Goal: Task Accomplishment & Management: Use online tool/utility

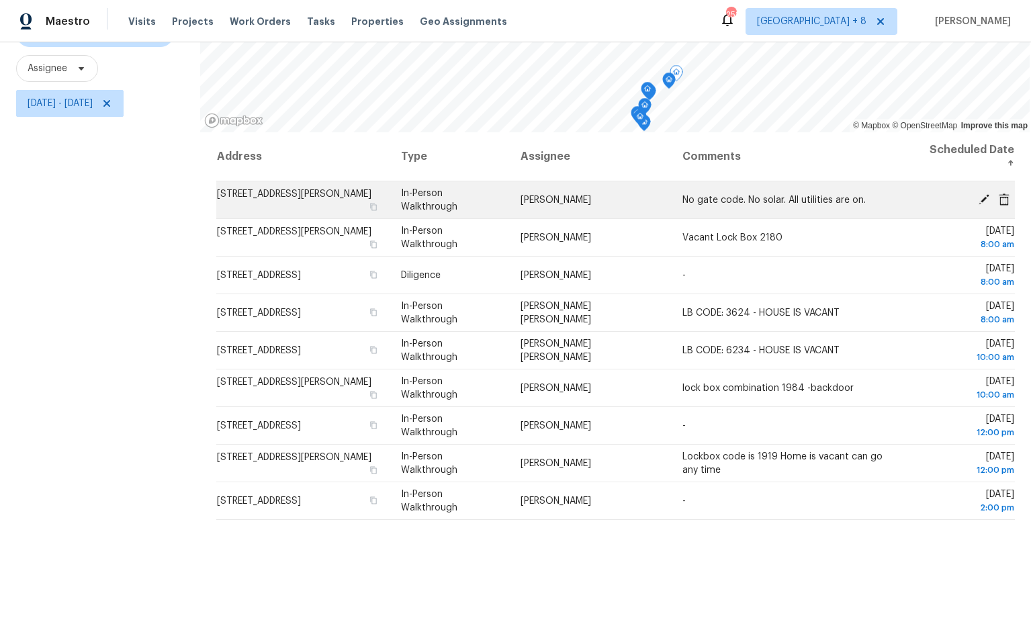
scroll to position [154, 0]
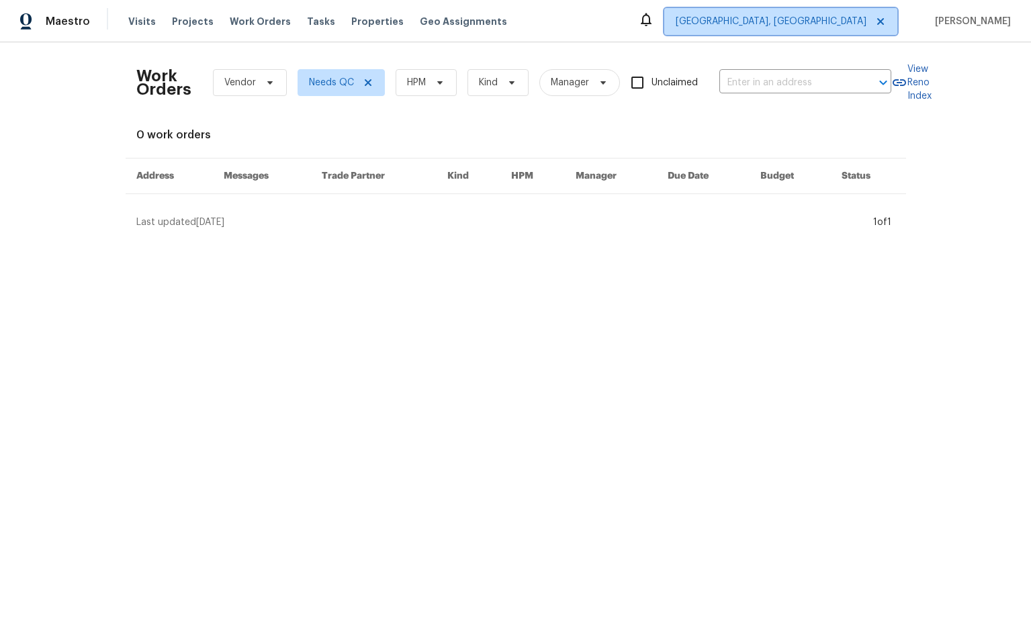
click at [854, 28] on span "Albuquerque, NM" at bounding box center [780, 21] width 233 height 27
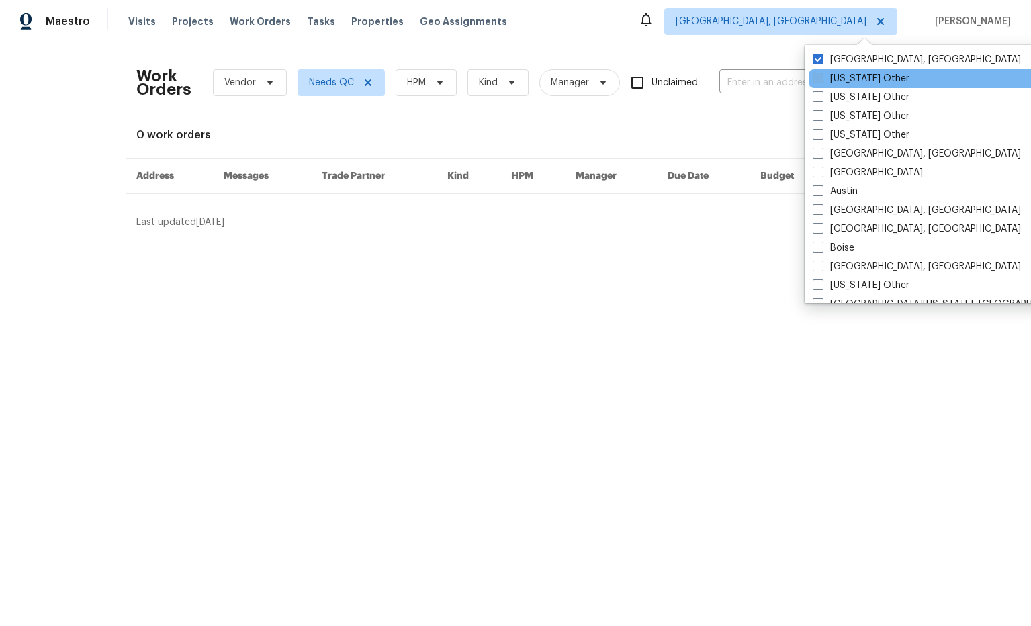
click at [841, 172] on label "[GEOGRAPHIC_DATA]" at bounding box center [867, 172] width 110 height 13
click at [821, 172] on input "[GEOGRAPHIC_DATA]" at bounding box center [816, 170] width 9 height 9
checkbox input "true"
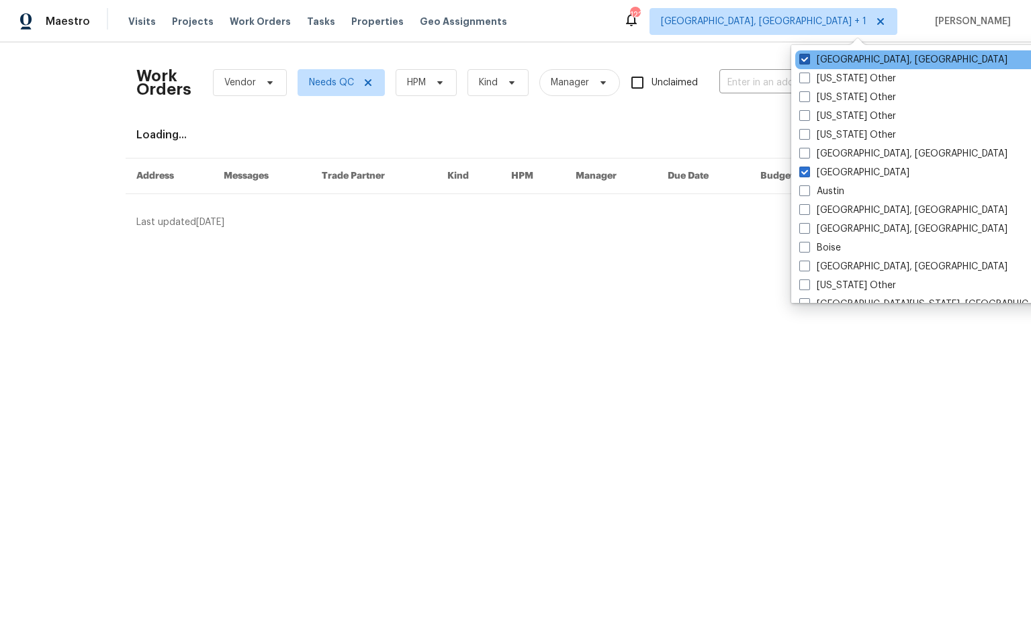
click at [804, 61] on span at bounding box center [804, 59] width 11 height 11
click at [804, 61] on input "Albuquerque, NM" at bounding box center [803, 57] width 9 height 9
checkbox input "false"
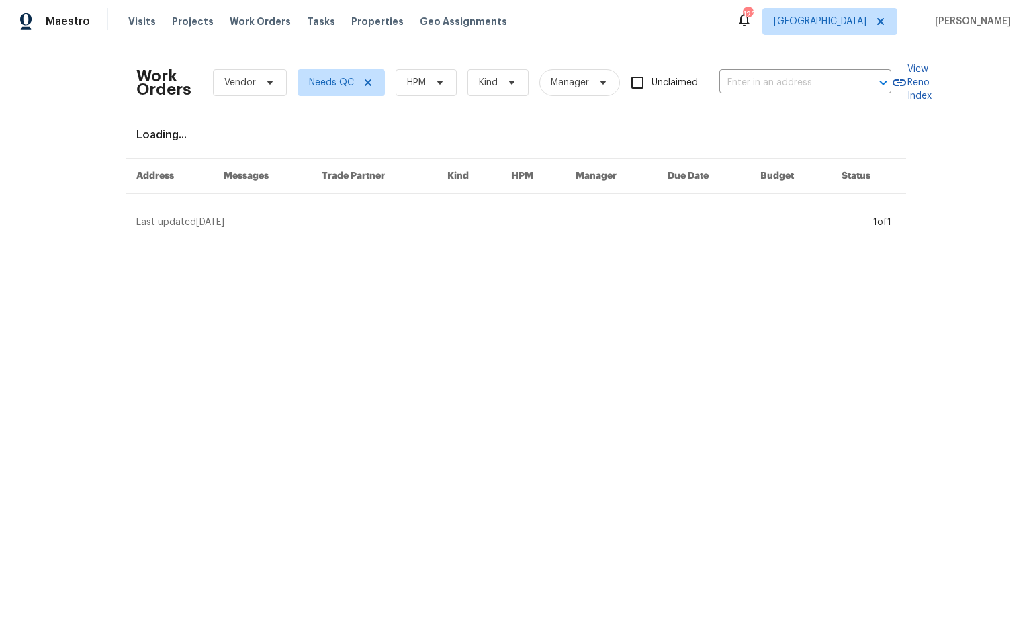
click at [710, 24] on div "Maestro Visits Projects Work Orders Tasks Properties Geo Assignments 122 Atlant…" at bounding box center [515, 21] width 1031 height 42
click at [307, 21] on span "Tasks" at bounding box center [321, 21] width 28 height 9
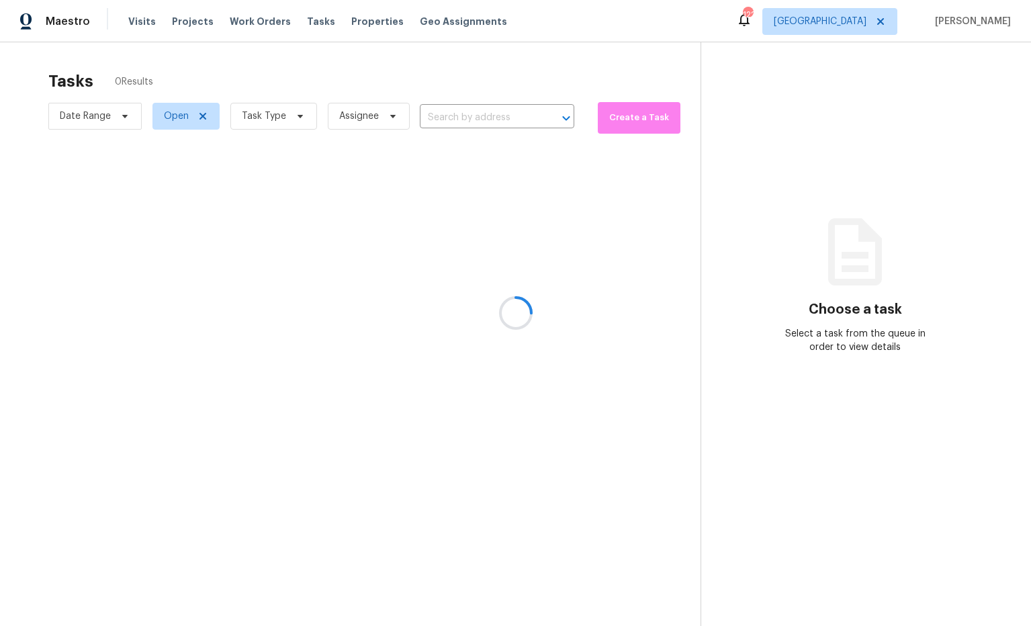
click at [295, 115] on div at bounding box center [515, 313] width 1031 height 626
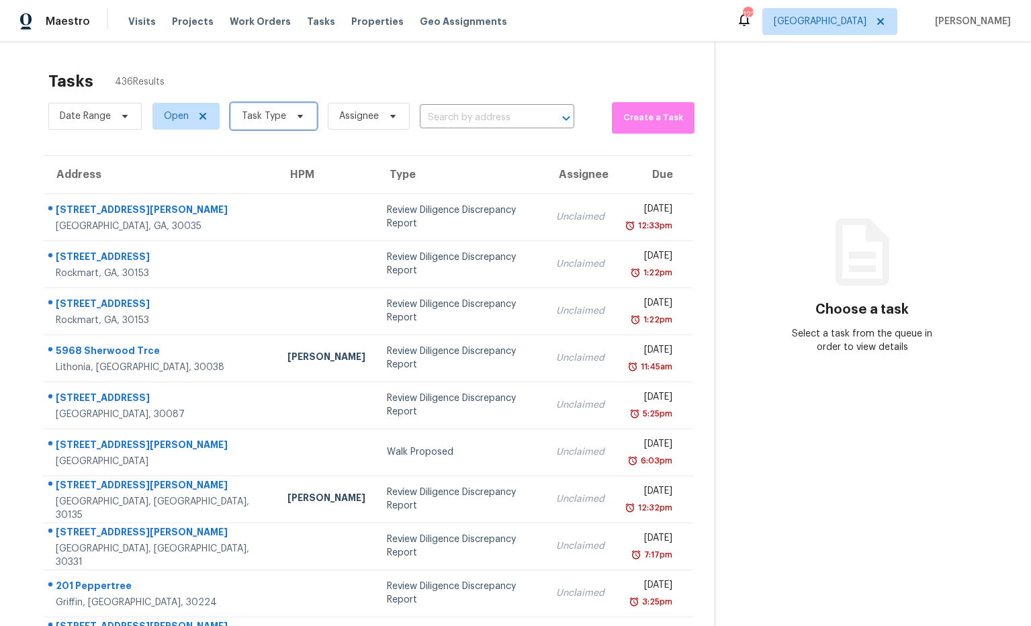
click at [296, 119] on icon at bounding box center [300, 116] width 11 height 11
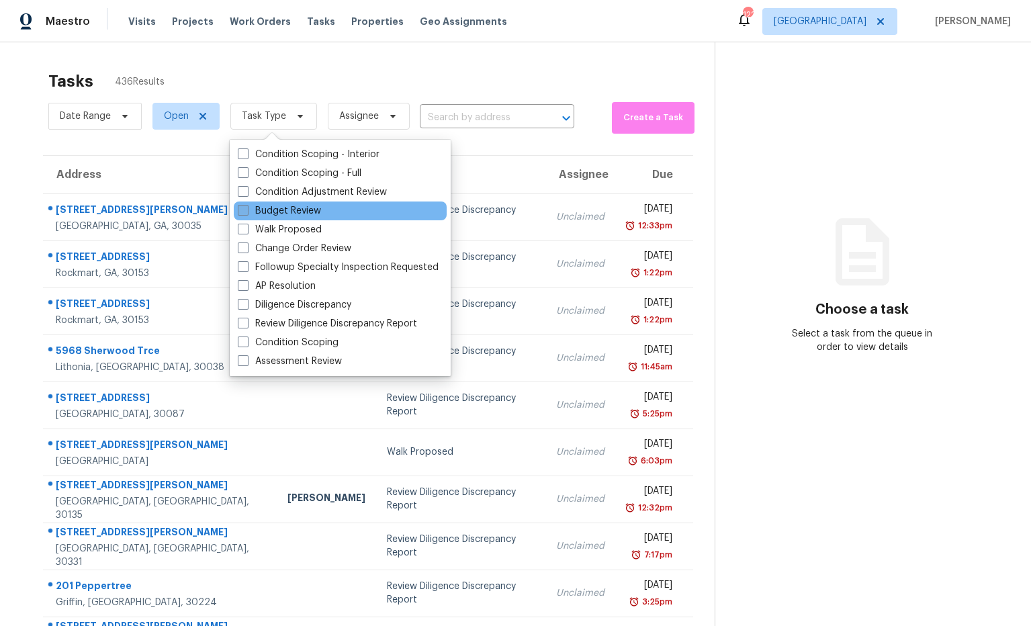
click at [295, 211] on label "Budget Review" at bounding box center [279, 210] width 83 height 13
click at [246, 211] on input "Budget Review" at bounding box center [242, 208] width 9 height 9
checkbox input "true"
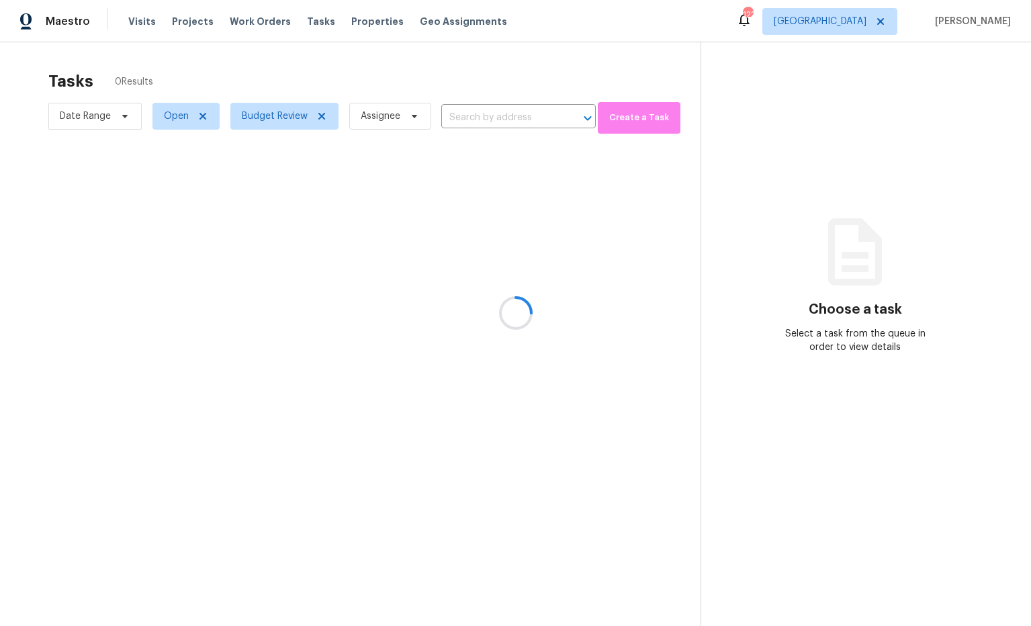
click at [859, 136] on div at bounding box center [515, 313] width 1031 height 626
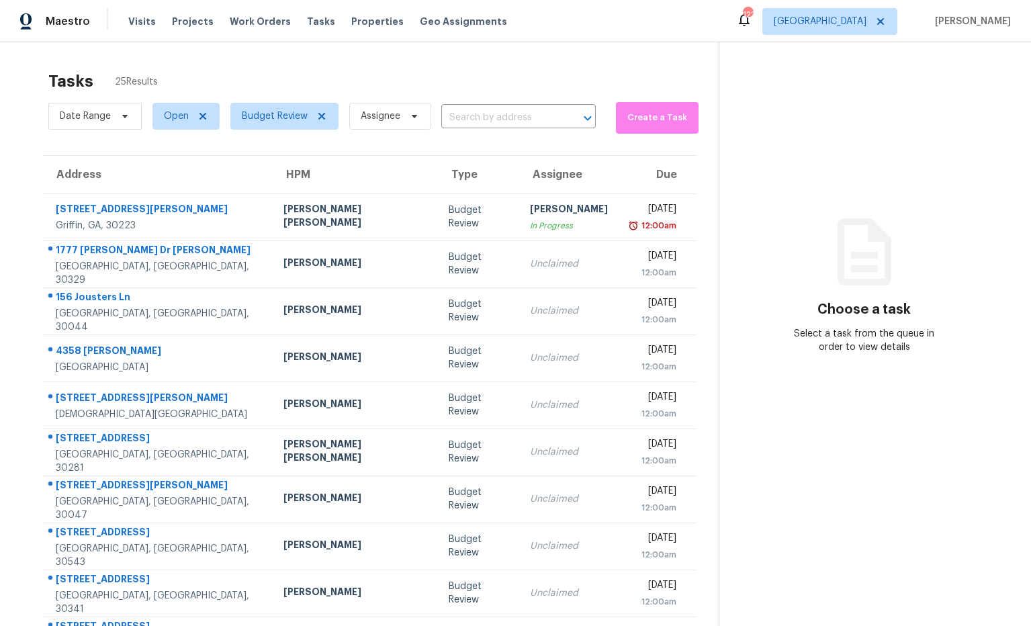
scroll to position [74, 0]
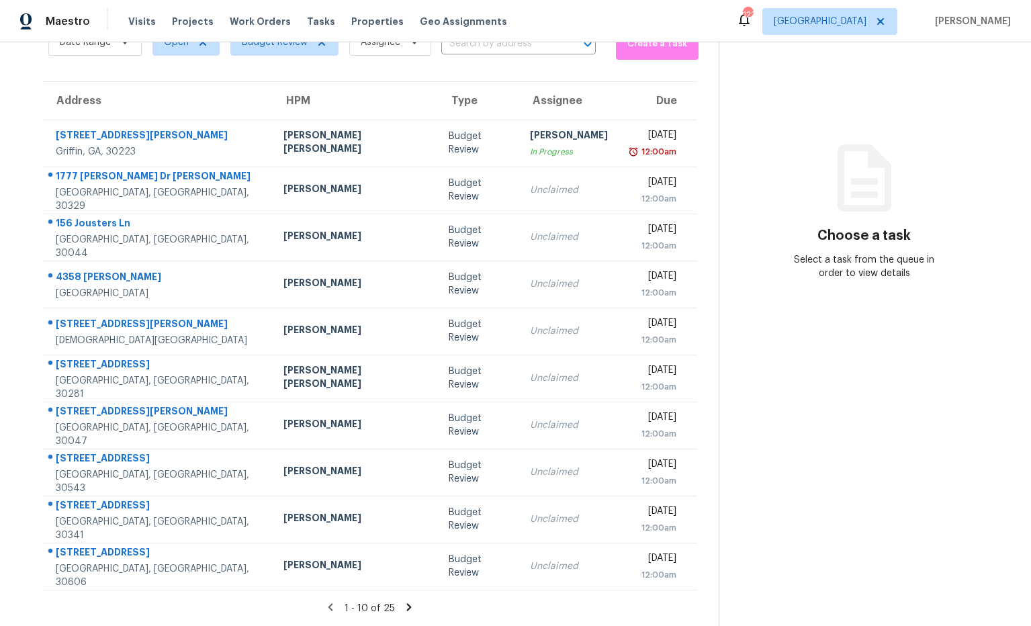
click at [403, 605] on icon at bounding box center [409, 607] width 12 height 12
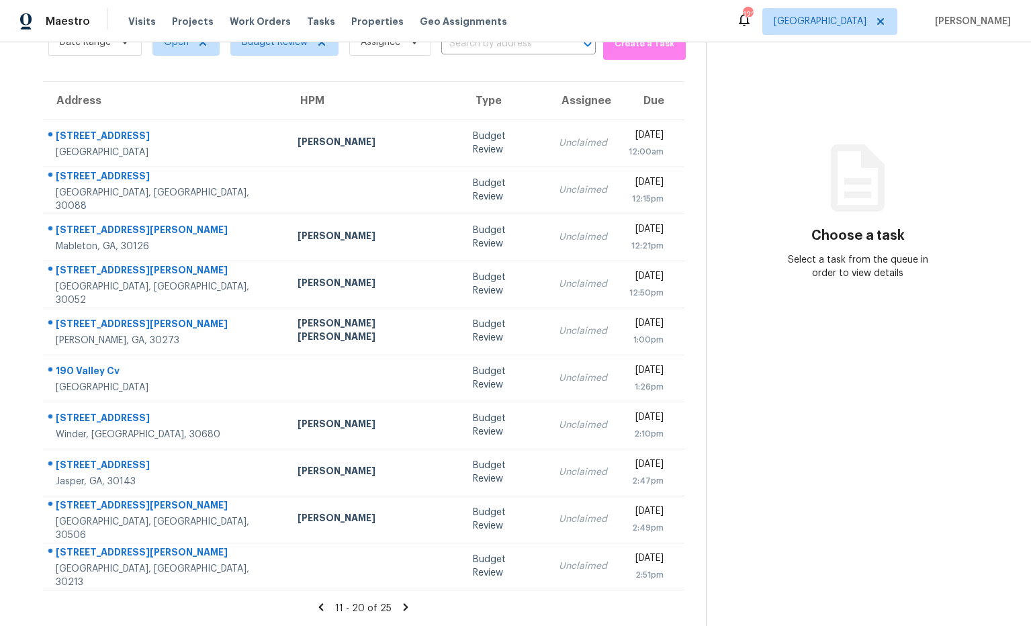
click at [404, 608] on icon at bounding box center [406, 606] width 5 height 7
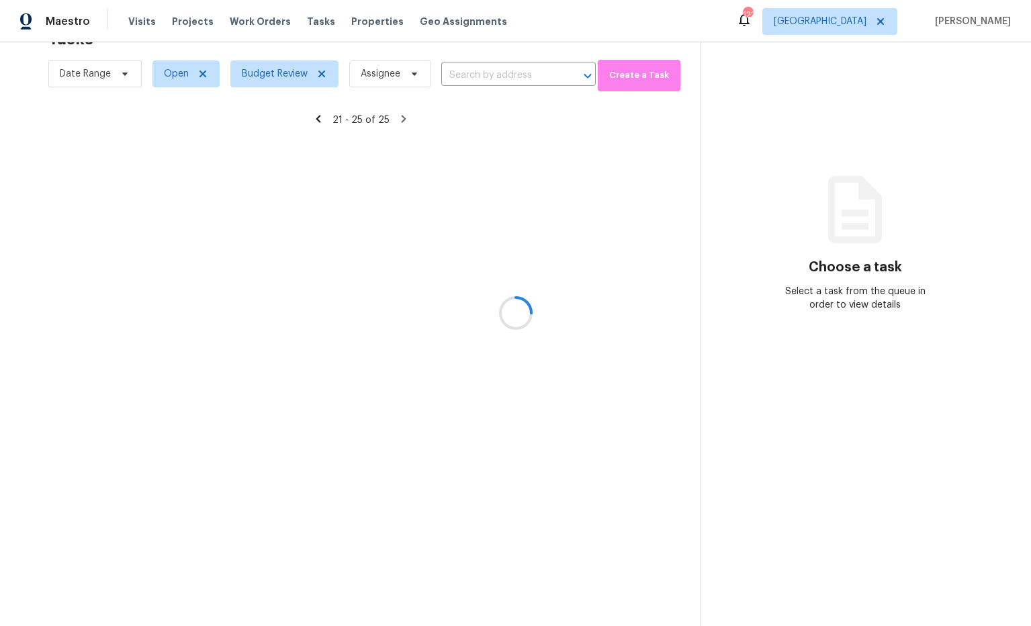
scroll to position [42, 0]
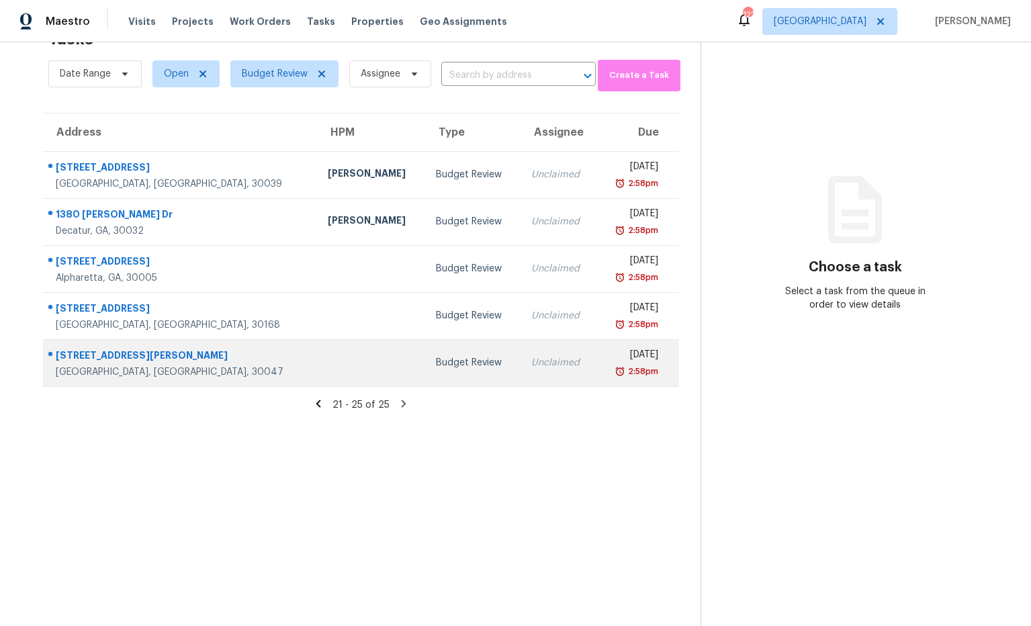
click at [130, 351] on div "1467 Hewatt Rd SW" at bounding box center [181, 356] width 250 height 17
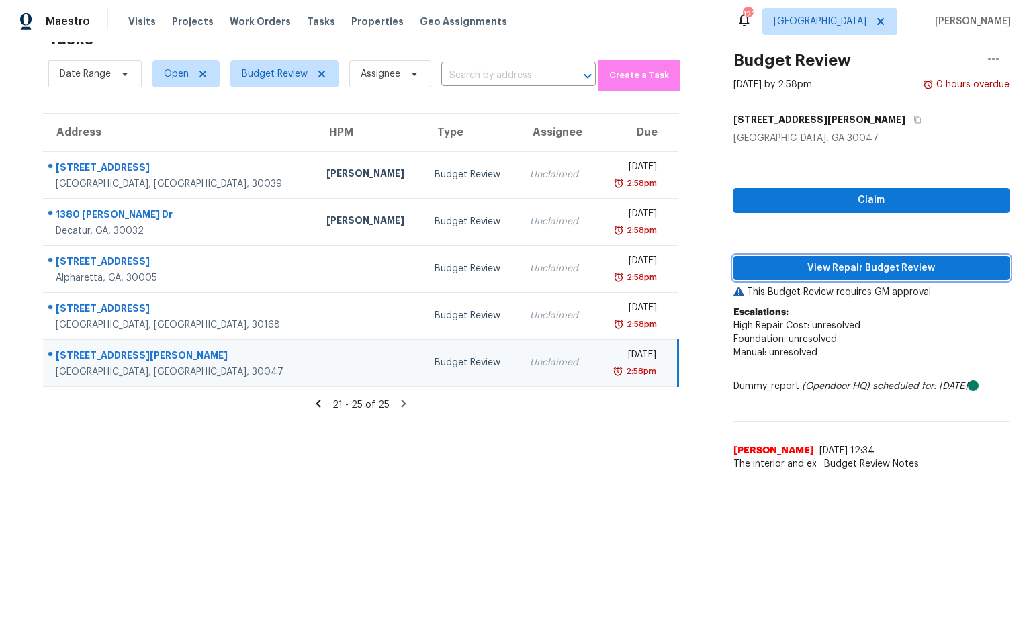
click at [827, 272] on span "View Repair Budget Review" at bounding box center [871, 268] width 255 height 17
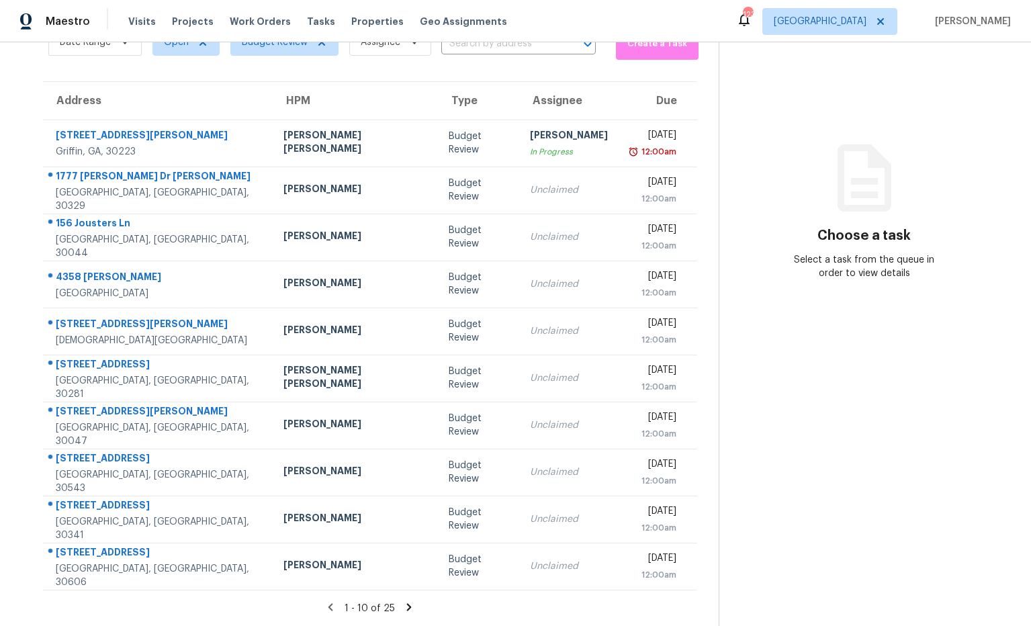
scroll to position [64, 0]
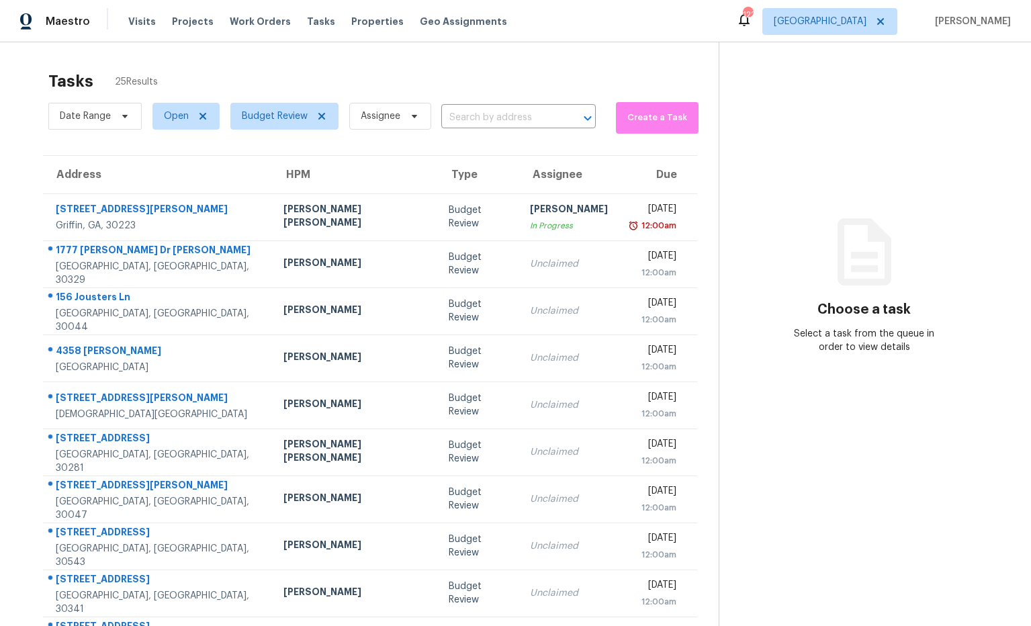
scroll to position [74, 0]
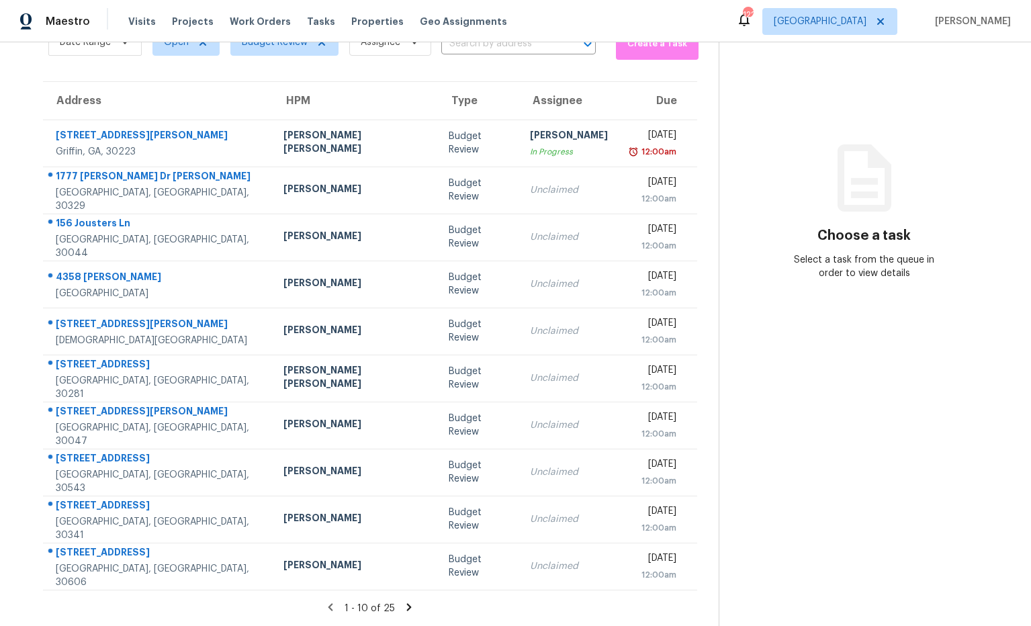
click at [403, 608] on icon at bounding box center [409, 607] width 12 height 12
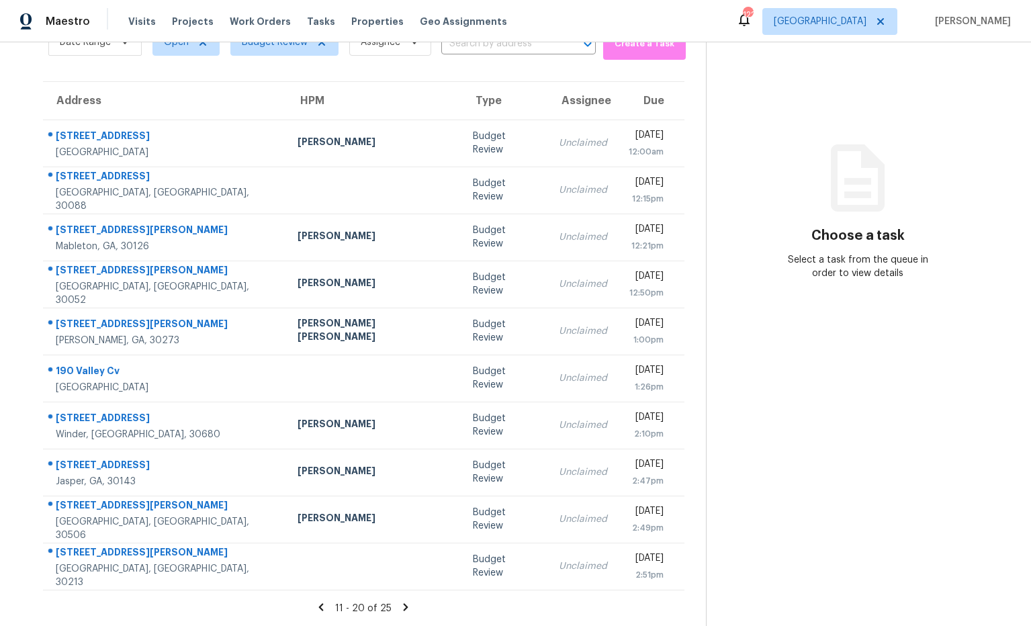
click at [404, 607] on icon at bounding box center [406, 606] width 5 height 7
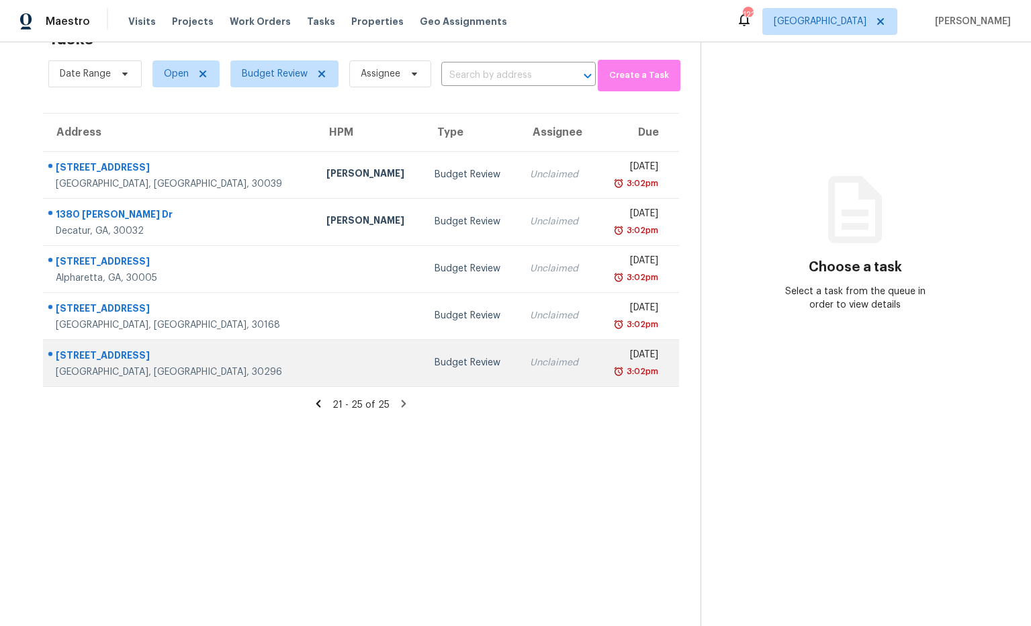
click at [103, 363] on div "315 Lake Royale Pl" at bounding box center [180, 356] width 249 height 17
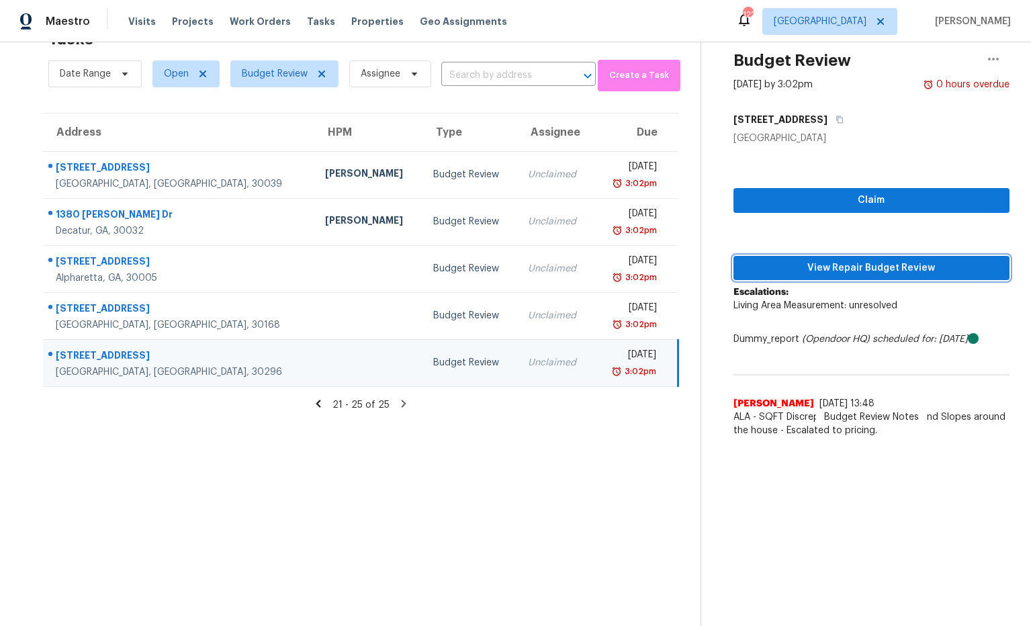
click at [798, 273] on span "View Repair Budget Review" at bounding box center [871, 268] width 255 height 17
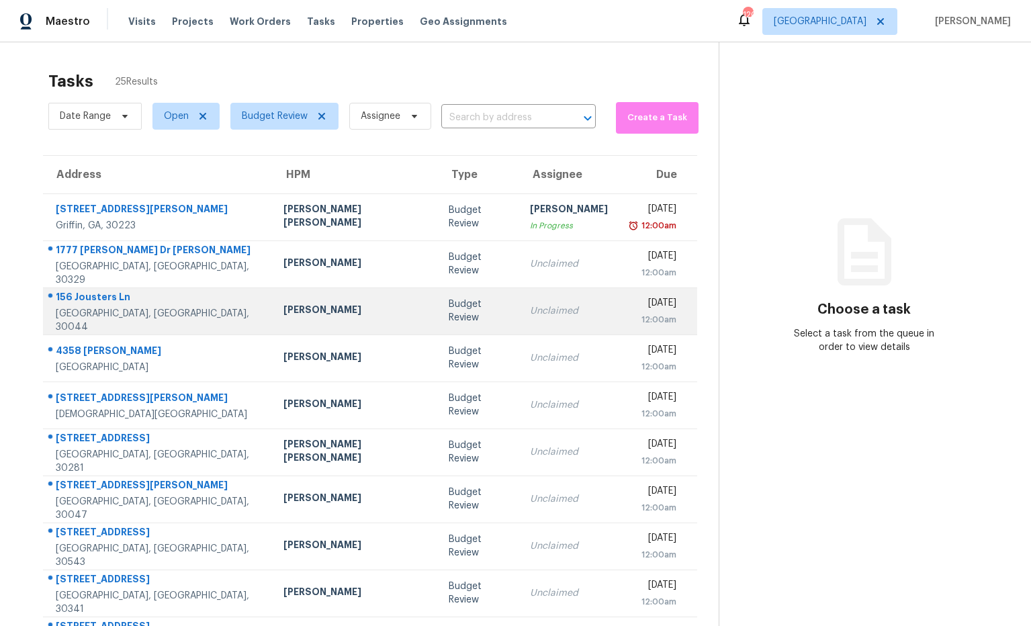
scroll to position [74, 0]
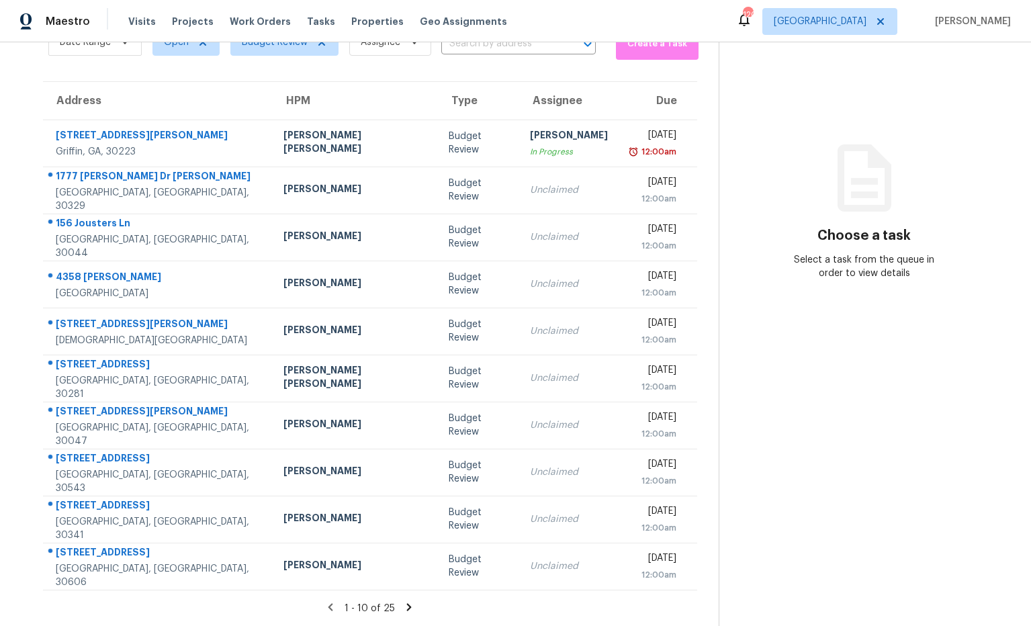
click at [403, 606] on icon at bounding box center [409, 607] width 12 height 12
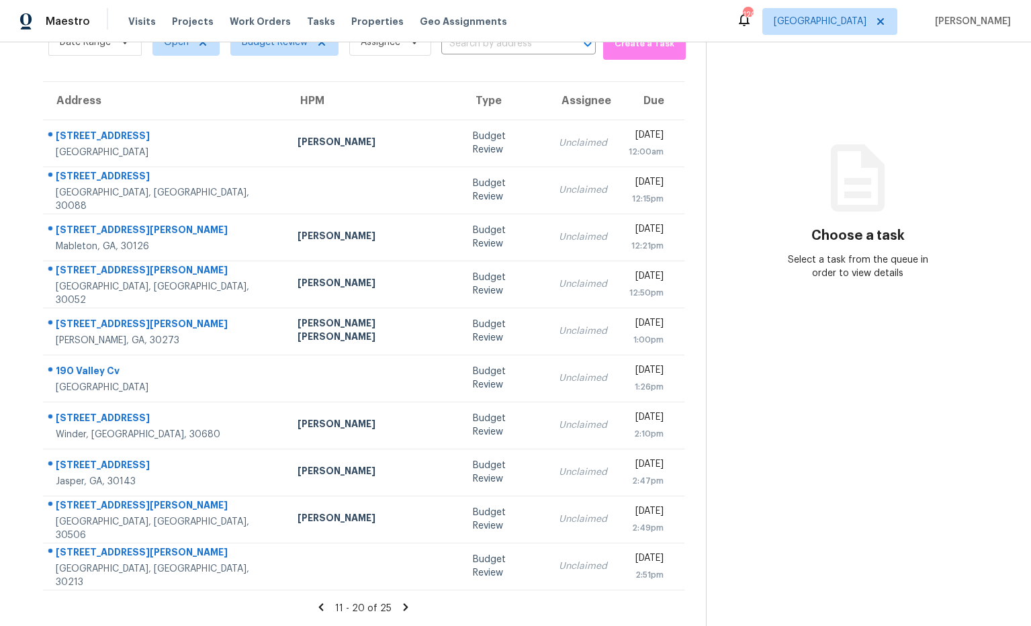
click at [400, 602] on icon at bounding box center [406, 607] width 12 height 12
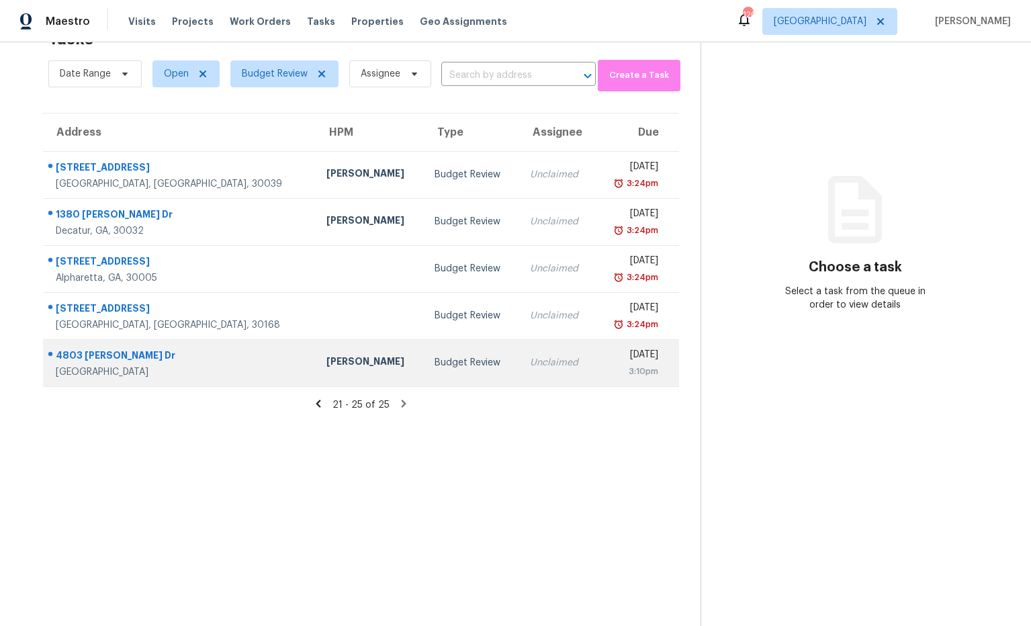
click at [91, 359] on div "4803 Howard Dr" at bounding box center [180, 356] width 249 height 17
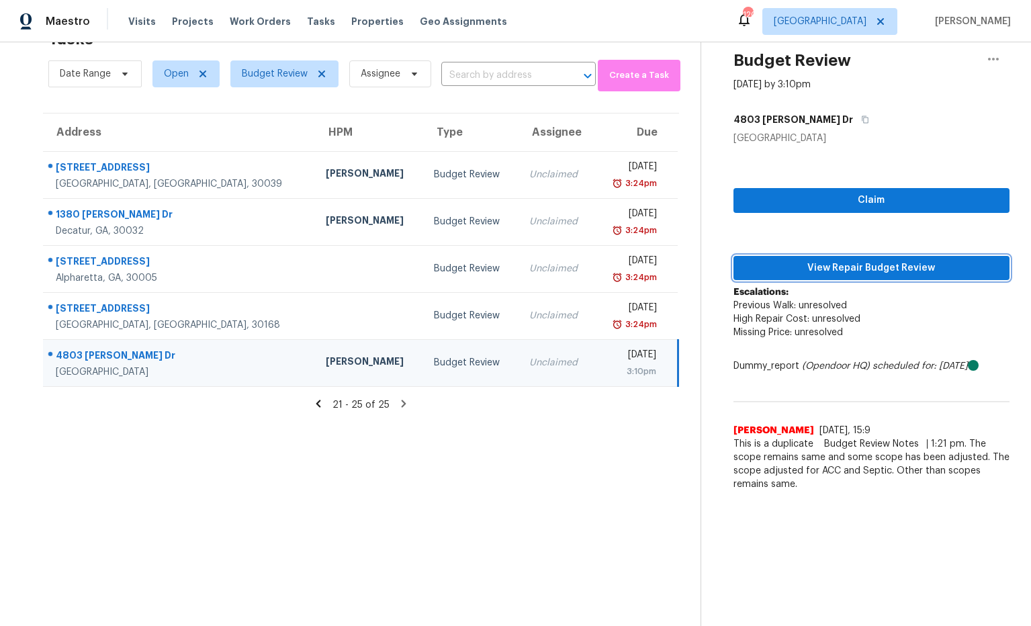
click at [782, 273] on span "View Repair Budget Review" at bounding box center [871, 268] width 255 height 17
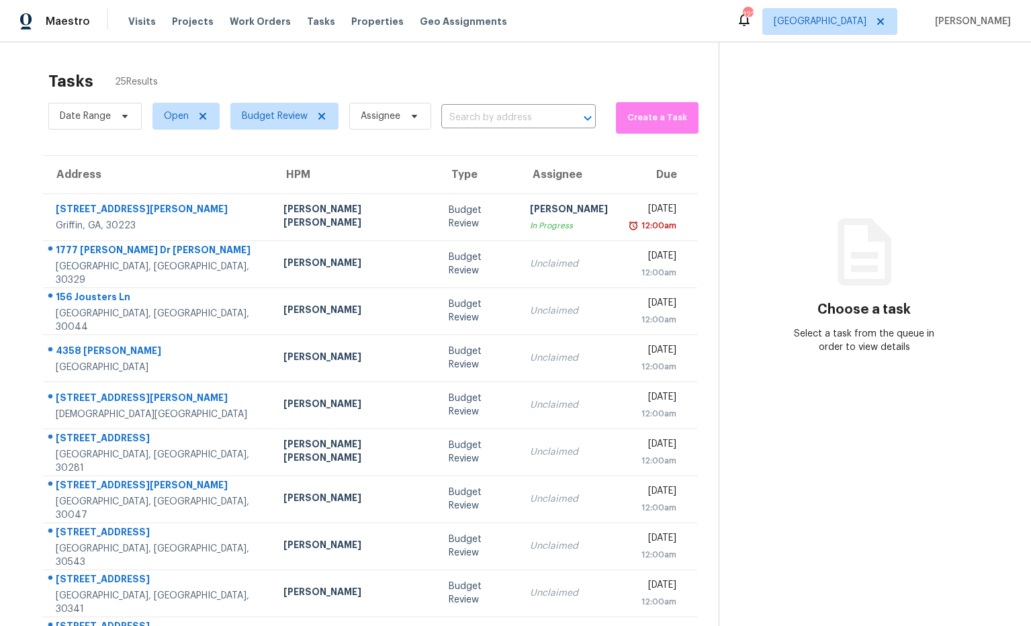
scroll to position [74, 0]
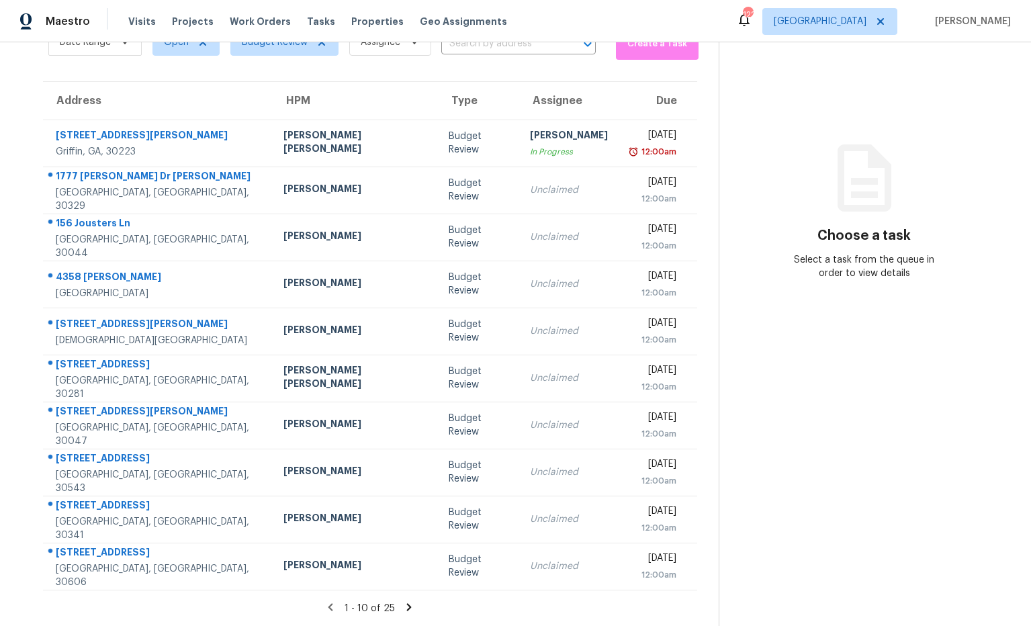
click at [403, 606] on icon at bounding box center [409, 607] width 12 height 12
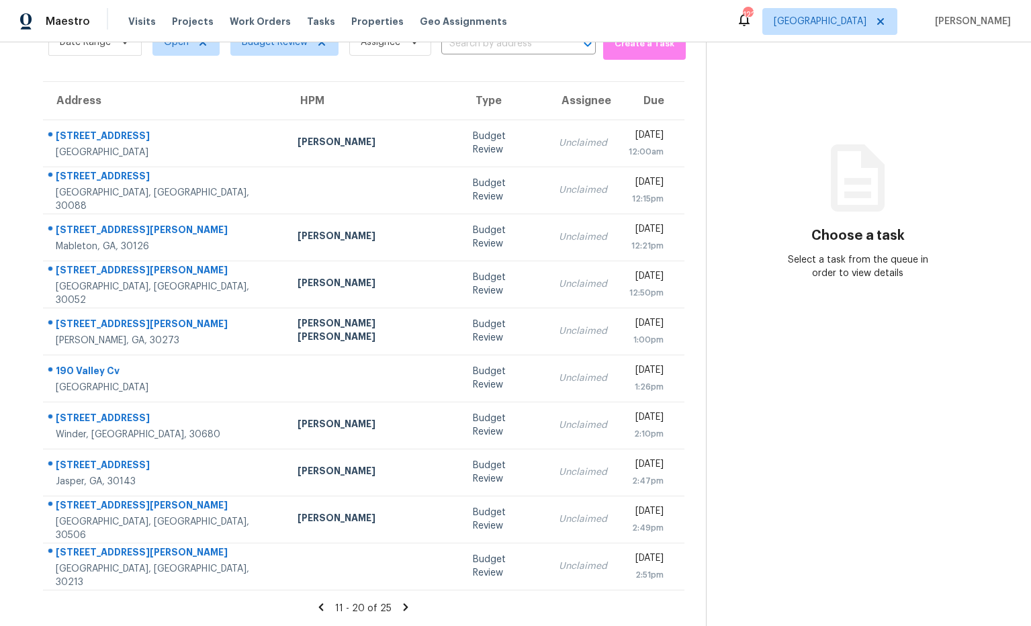
click at [400, 609] on icon at bounding box center [406, 607] width 12 height 12
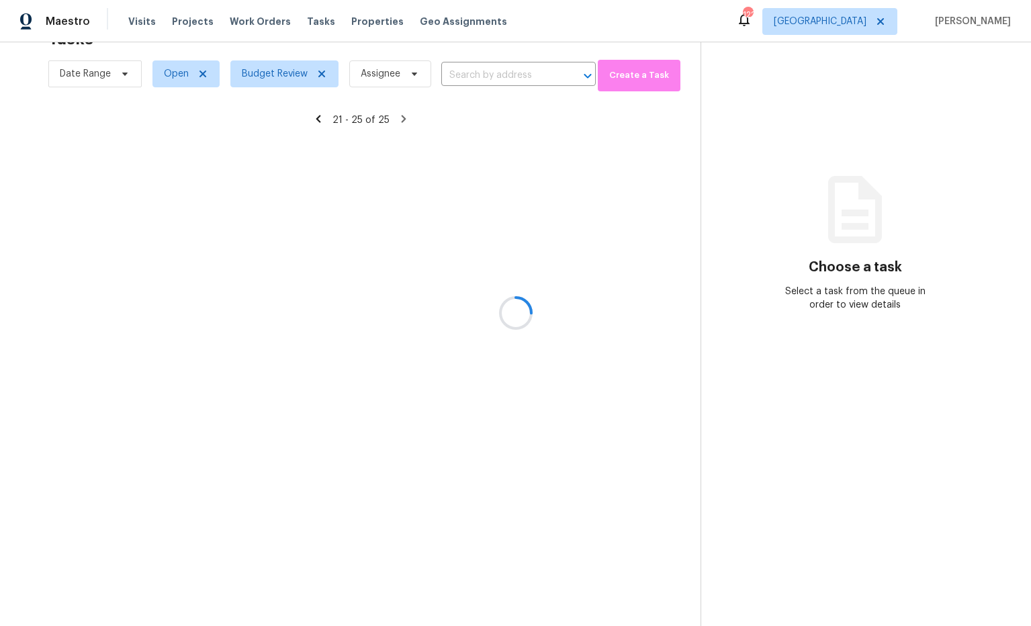
scroll to position [42, 0]
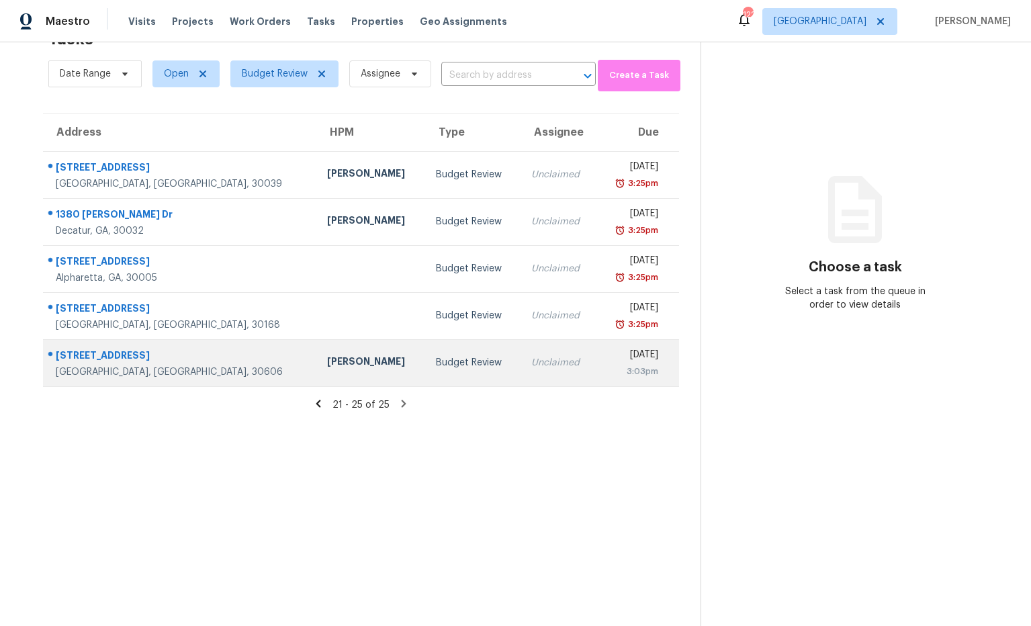
click at [117, 357] on div "[STREET_ADDRESS]" at bounding box center [181, 356] width 250 height 17
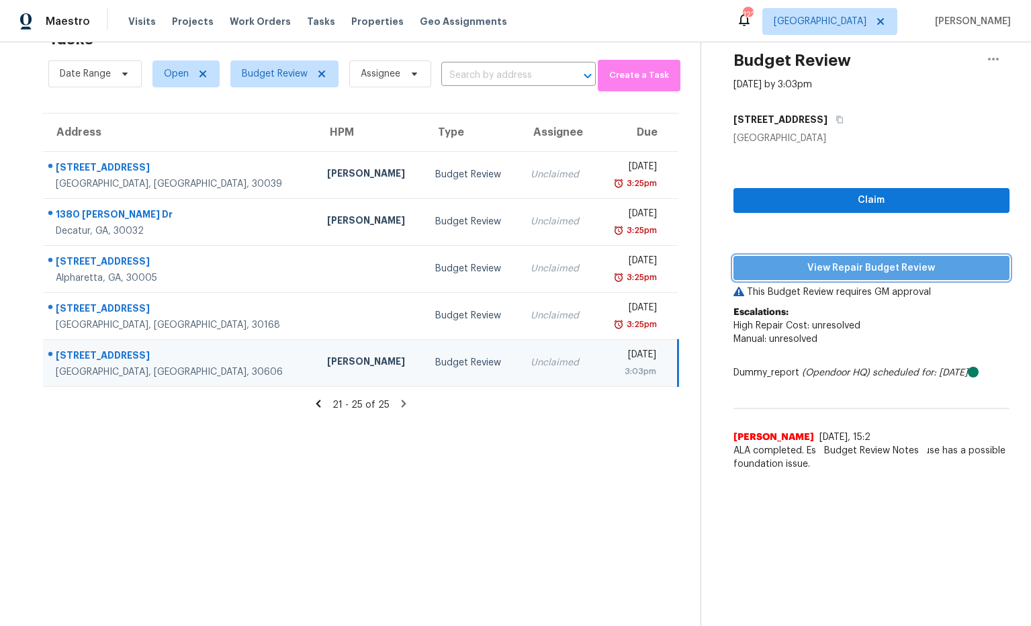
click at [814, 271] on span "View Repair Budget Review" at bounding box center [871, 268] width 255 height 17
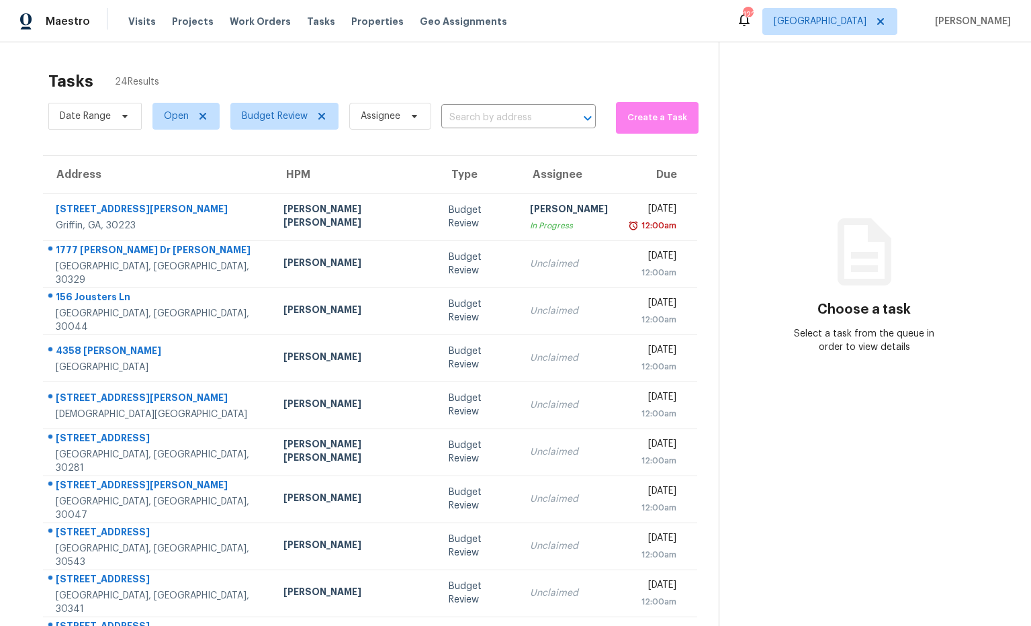
scroll to position [74, 0]
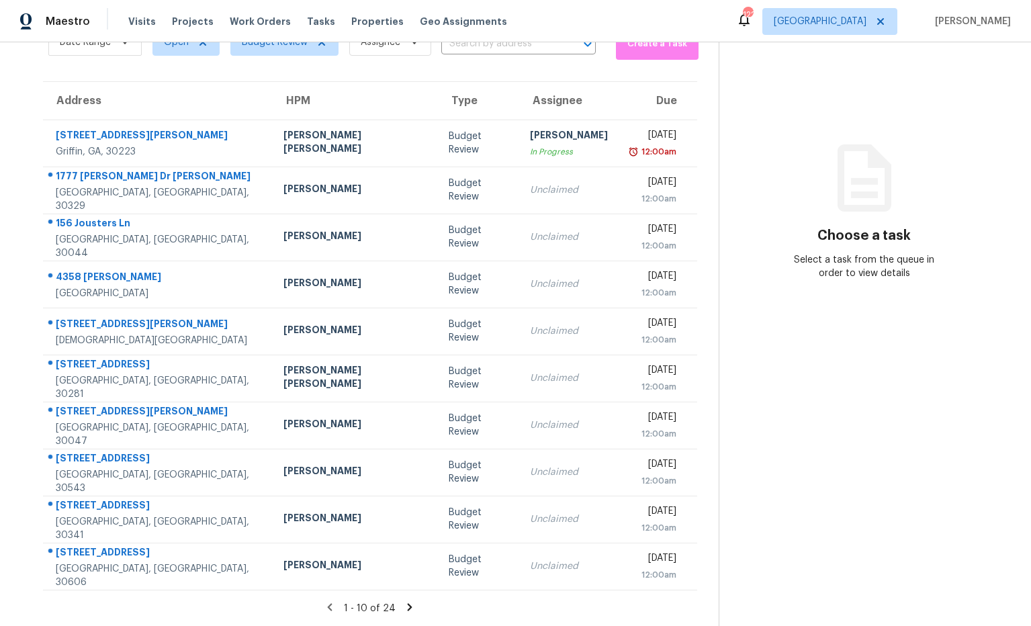
click at [404, 608] on icon at bounding box center [410, 607] width 12 height 12
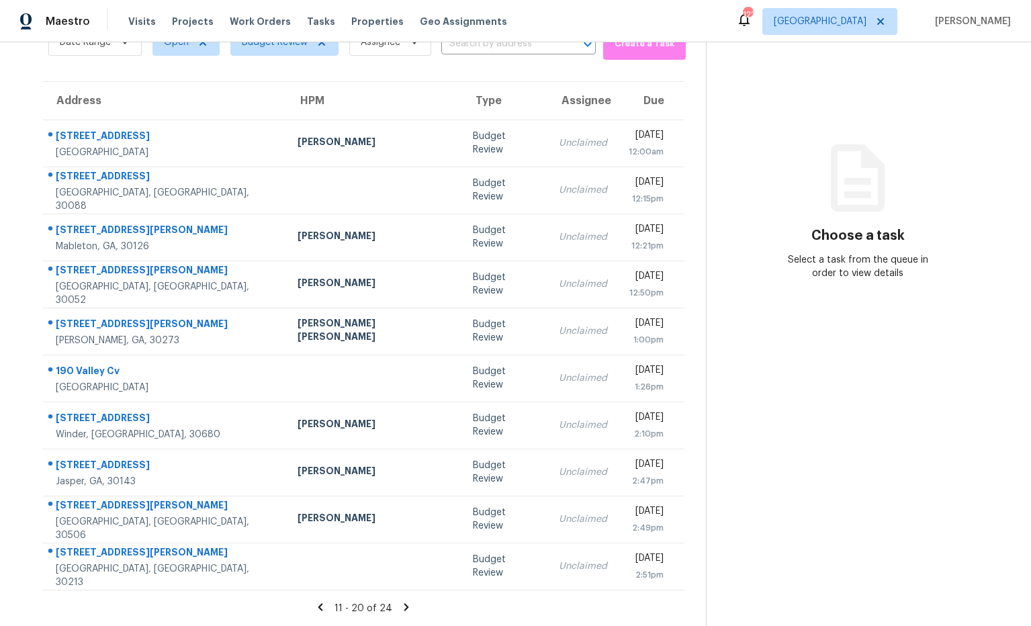
click at [400, 608] on icon at bounding box center [406, 607] width 12 height 12
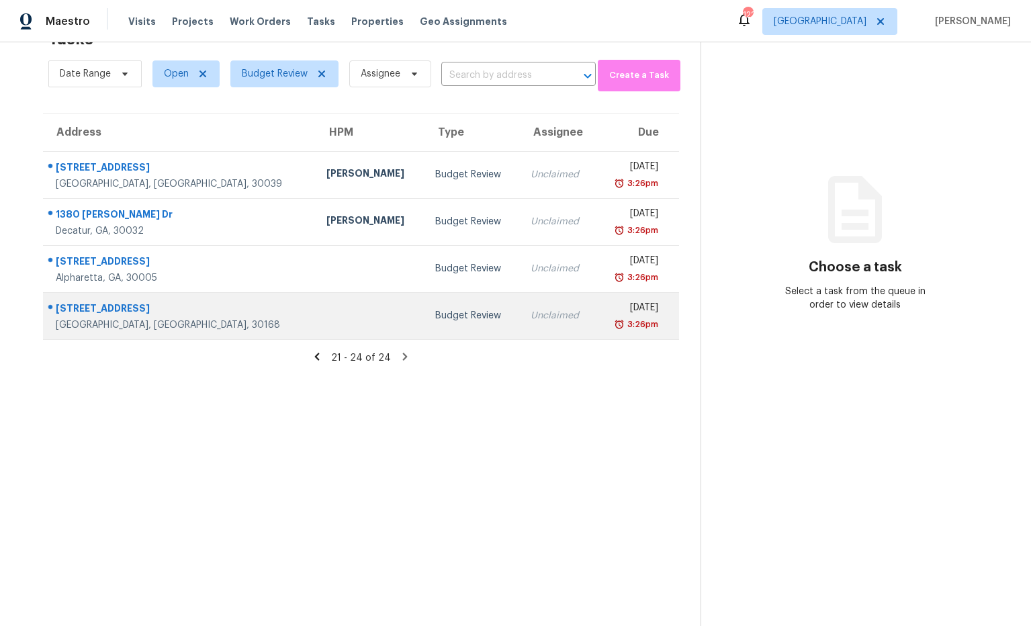
click at [110, 306] on div "6854 Panda Ct # A" at bounding box center [180, 309] width 249 height 17
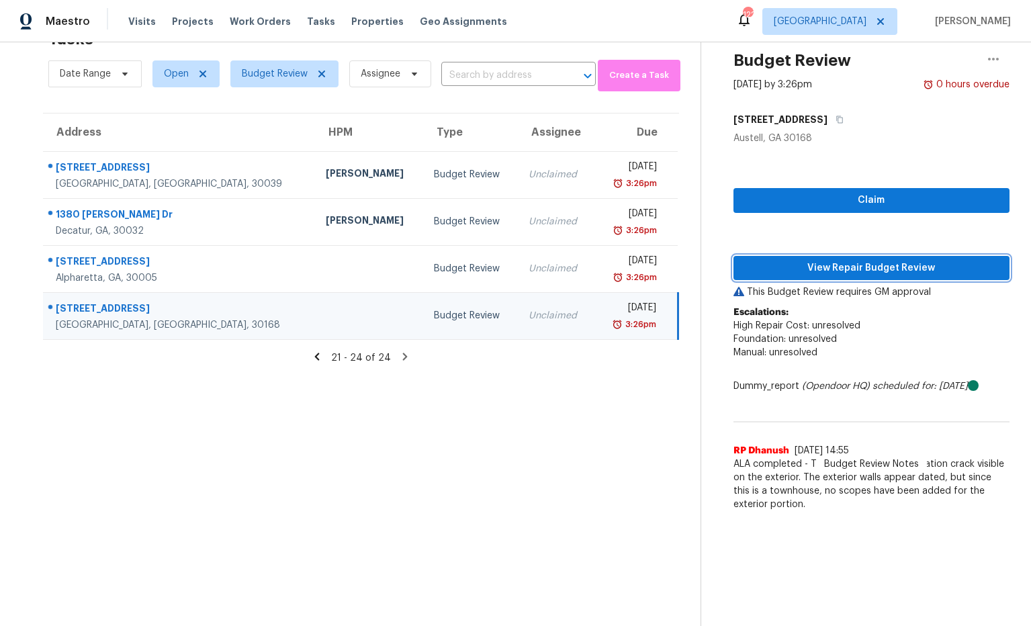
click at [818, 267] on span "View Repair Budget Review" at bounding box center [871, 268] width 255 height 17
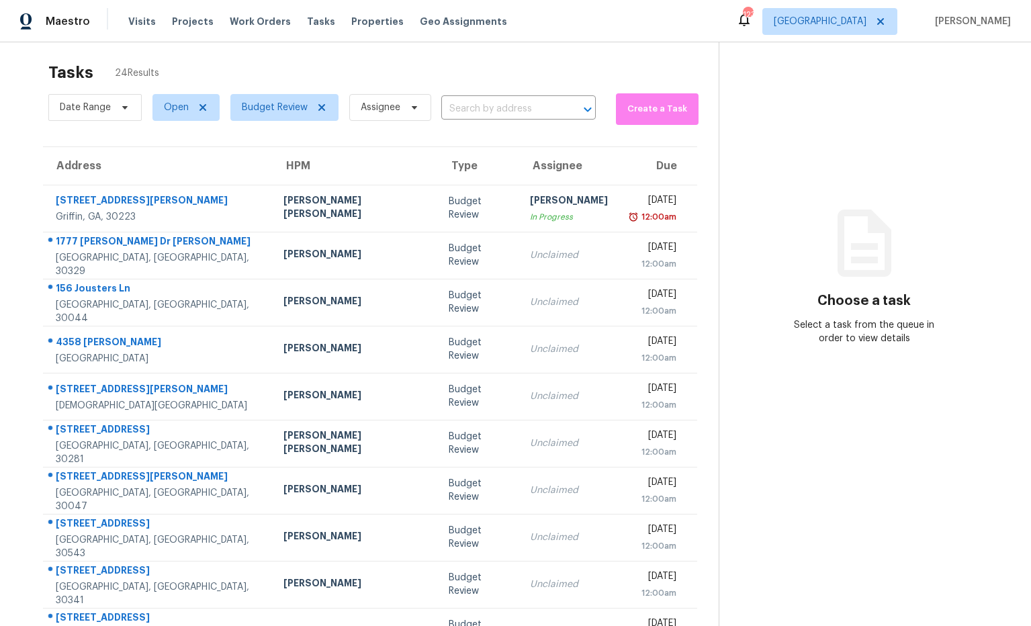
scroll to position [74, 0]
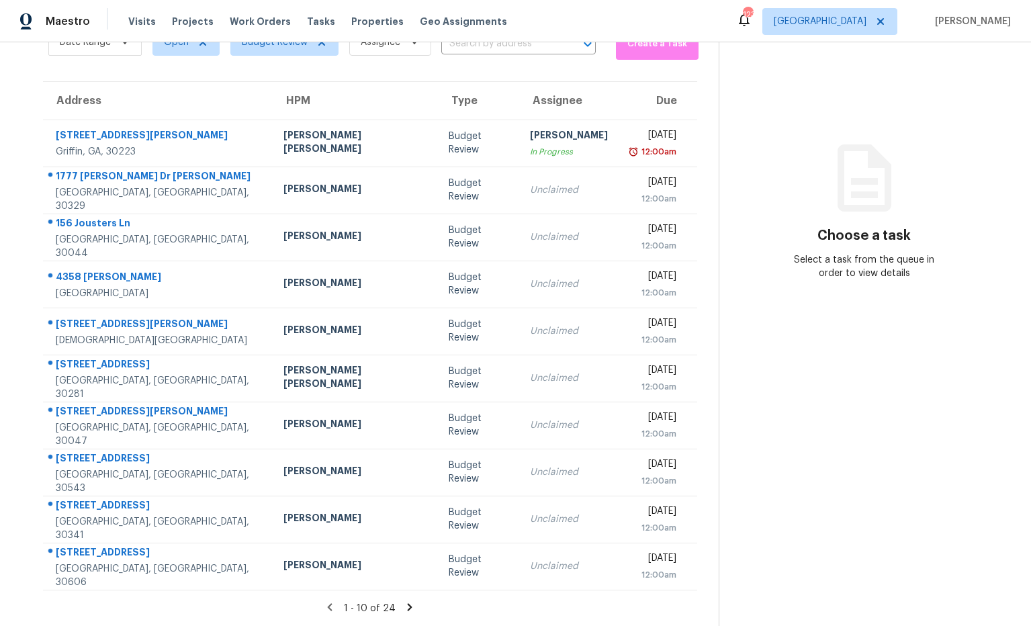
click at [404, 604] on icon at bounding box center [410, 607] width 12 height 12
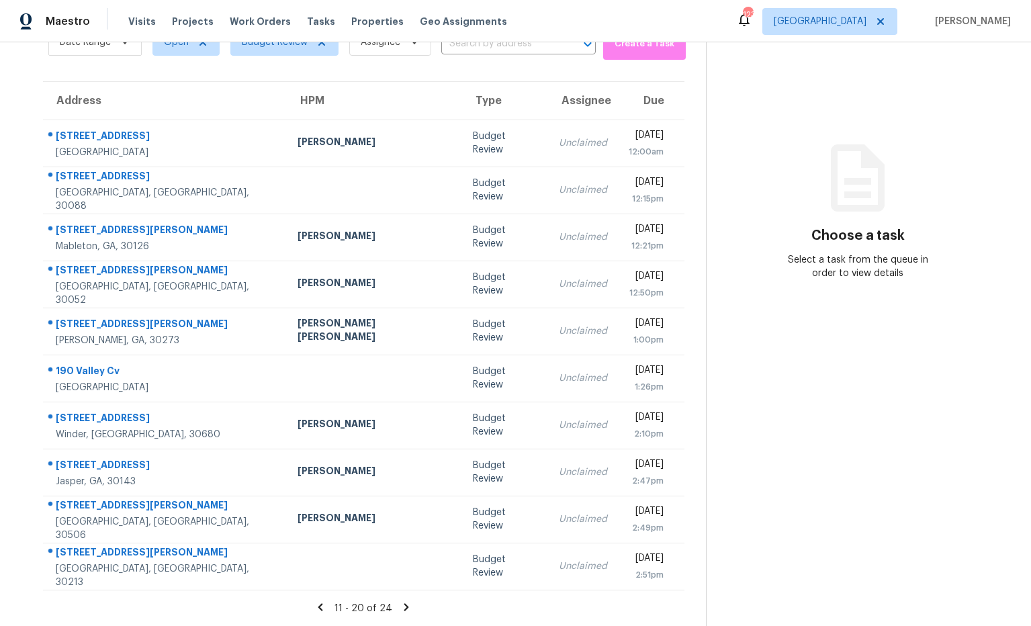
click at [404, 608] on icon at bounding box center [406, 606] width 5 height 7
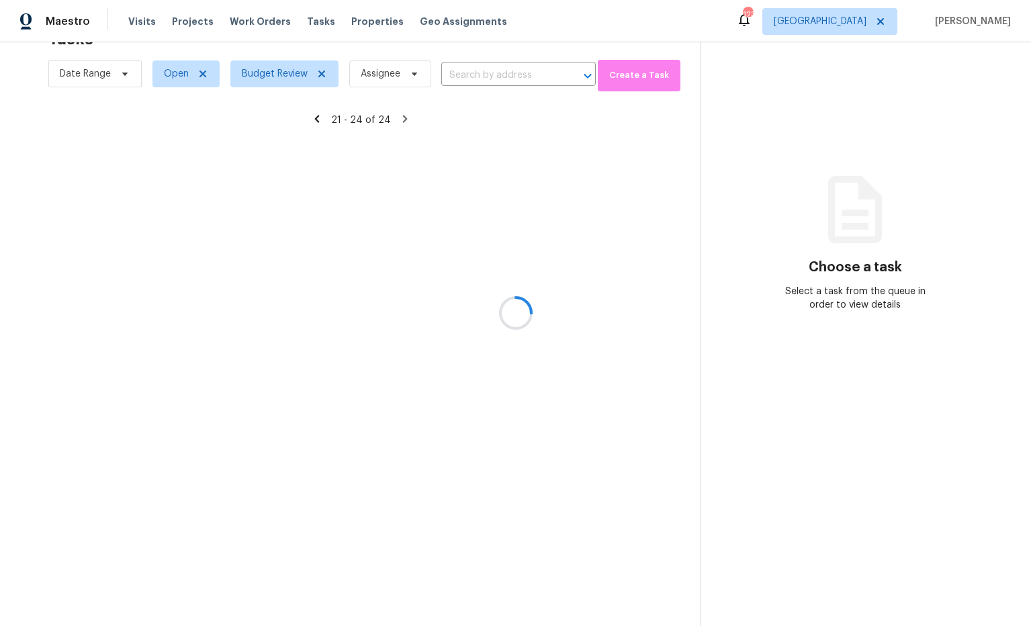
scroll to position [42, 0]
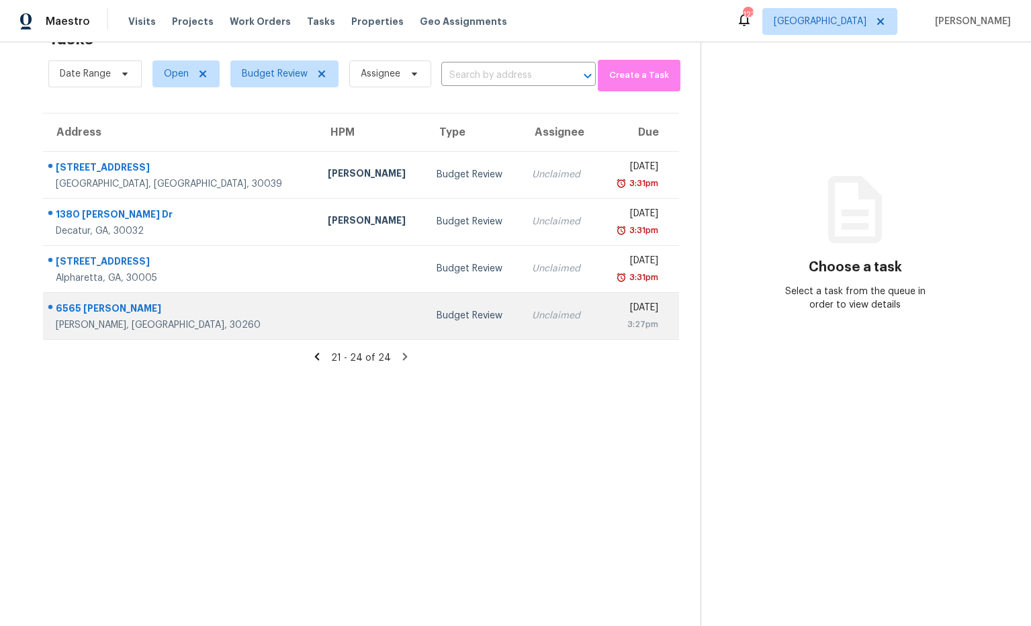
click at [119, 309] on div "6565 [PERSON_NAME]" at bounding box center [181, 309] width 250 height 17
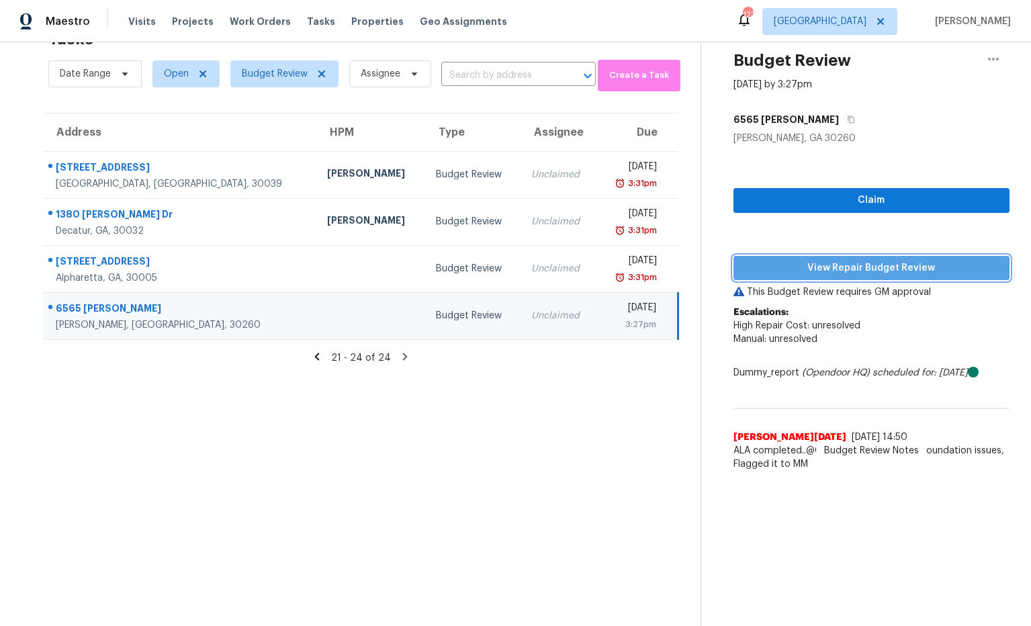
click at [753, 272] on span "View Repair Budget Review" at bounding box center [871, 268] width 255 height 17
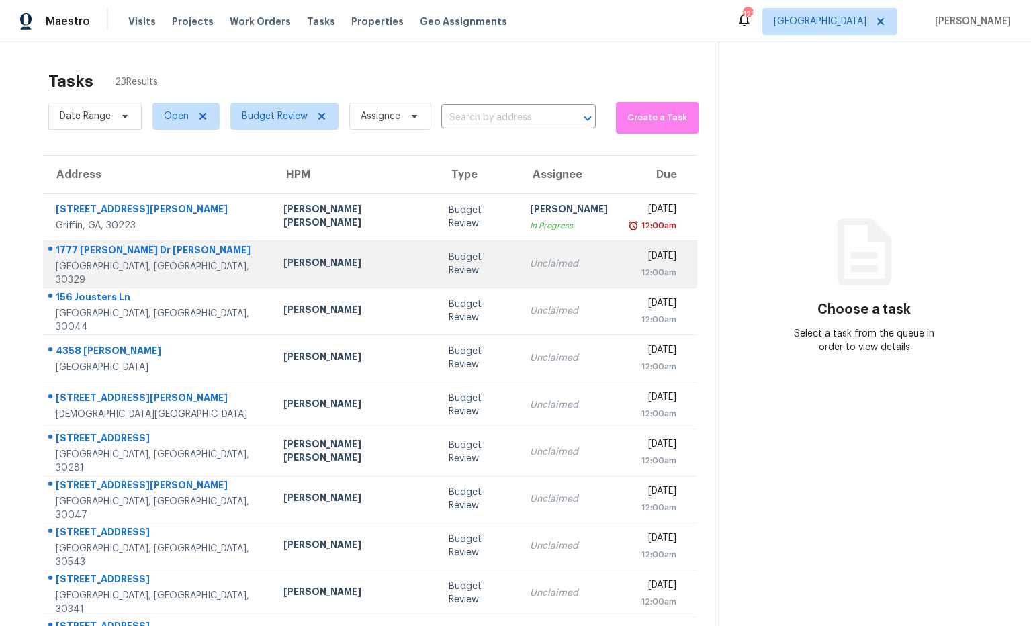
scroll to position [74, 0]
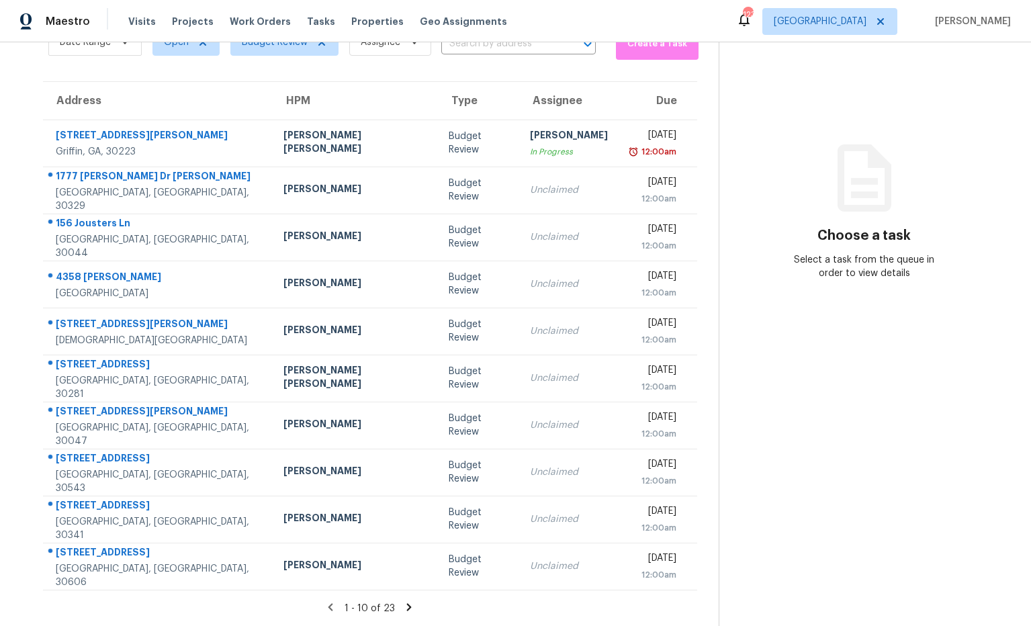
click at [403, 607] on icon at bounding box center [409, 607] width 12 height 12
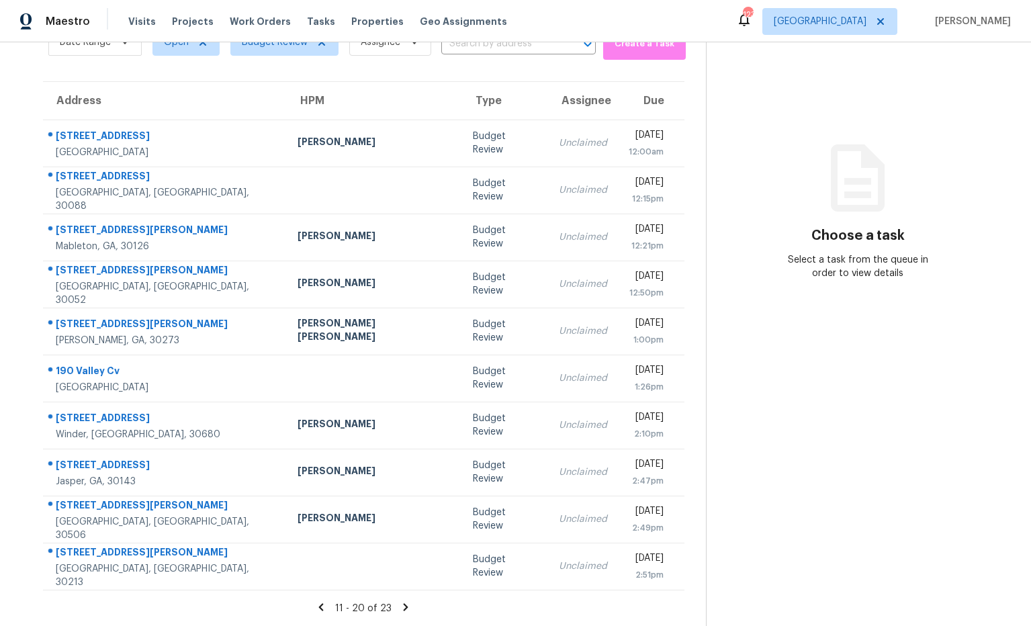
click at [402, 609] on icon at bounding box center [406, 607] width 12 height 12
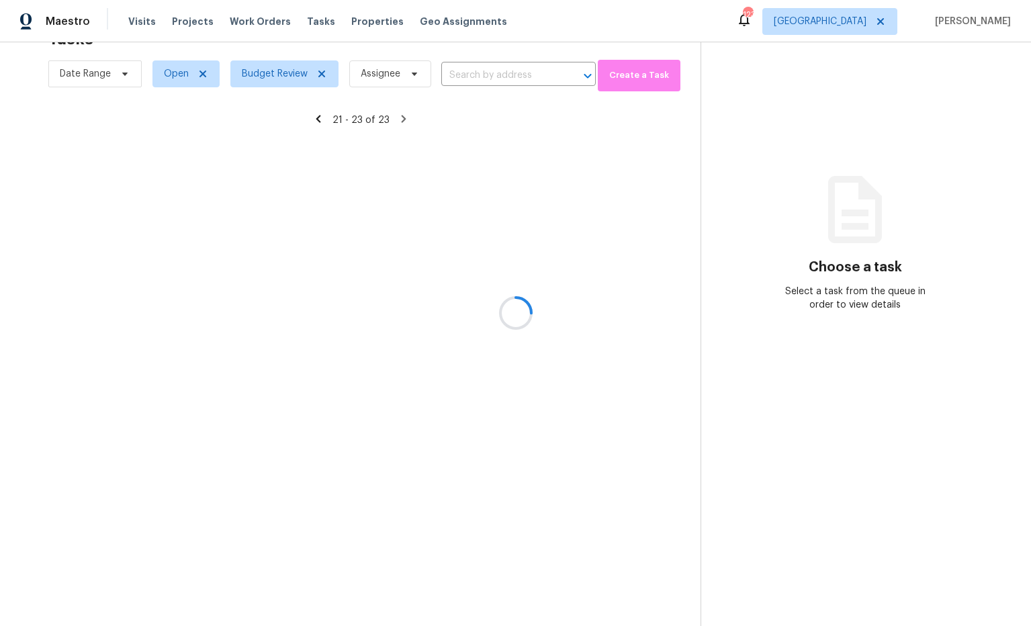
scroll to position [42, 0]
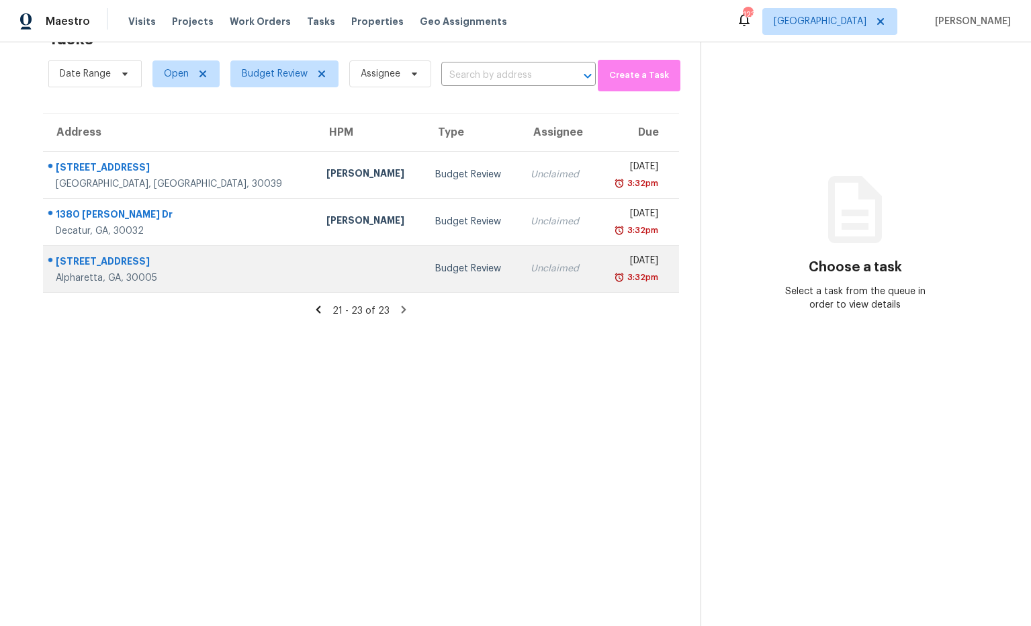
click at [160, 261] on div "[STREET_ADDRESS]" at bounding box center [180, 262] width 249 height 17
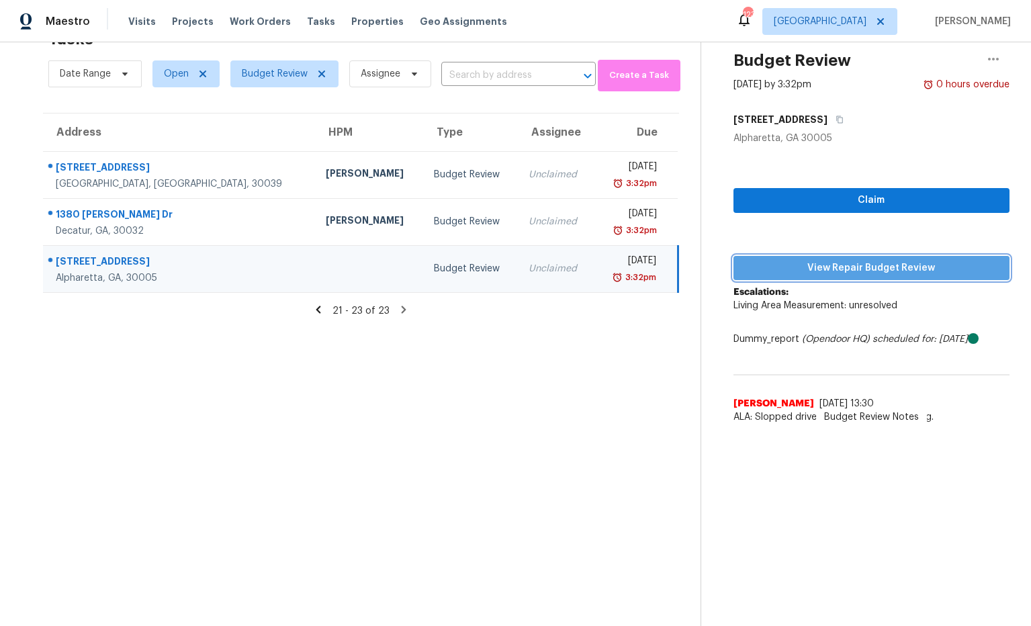
click at [764, 269] on span "View Repair Budget Review" at bounding box center [871, 268] width 255 height 17
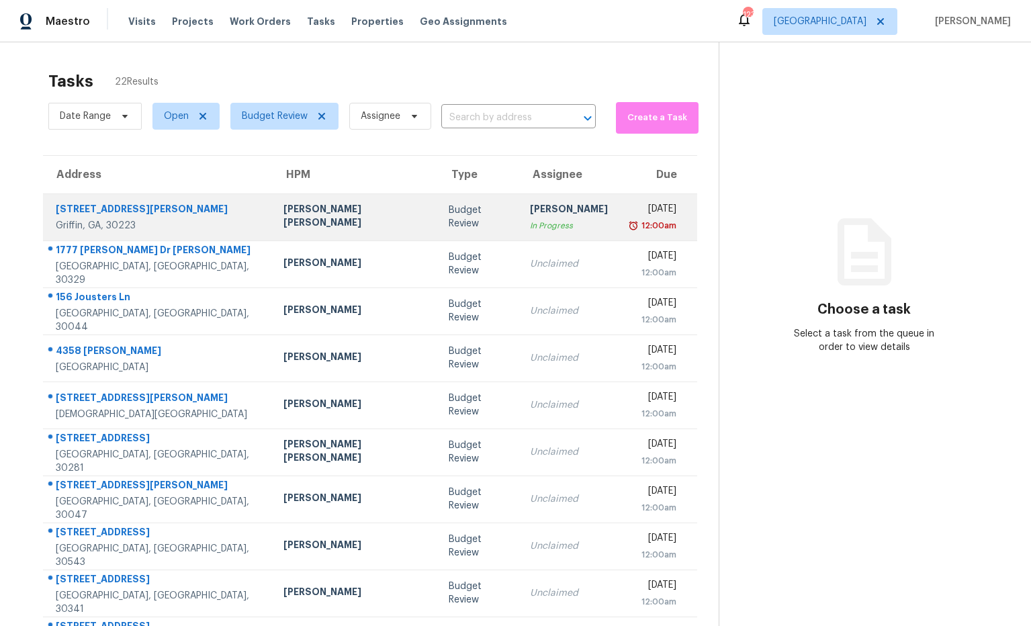
scroll to position [74, 0]
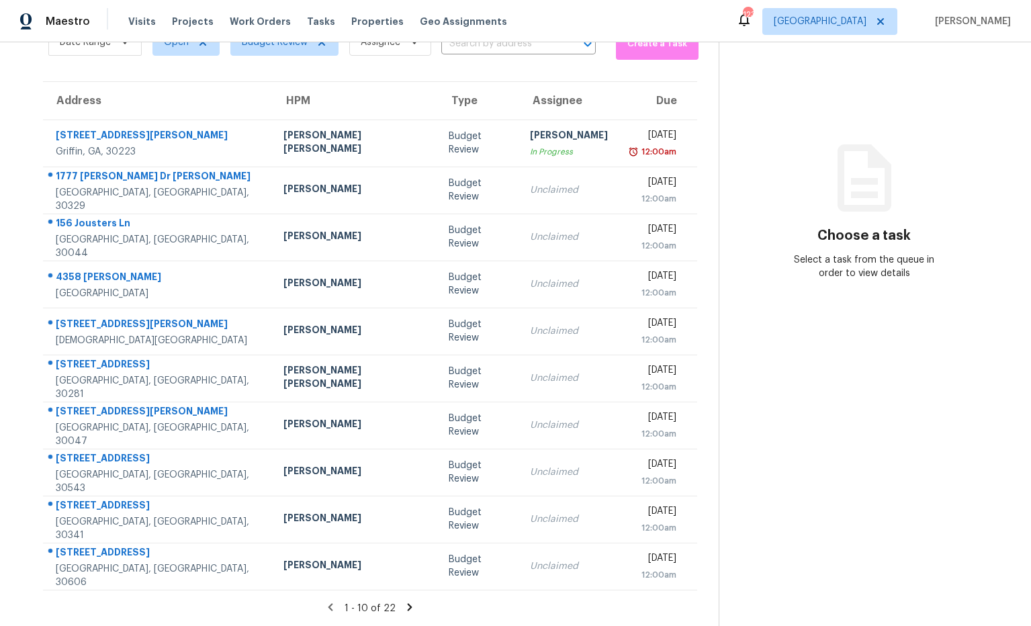
click at [404, 608] on icon at bounding box center [410, 607] width 12 height 12
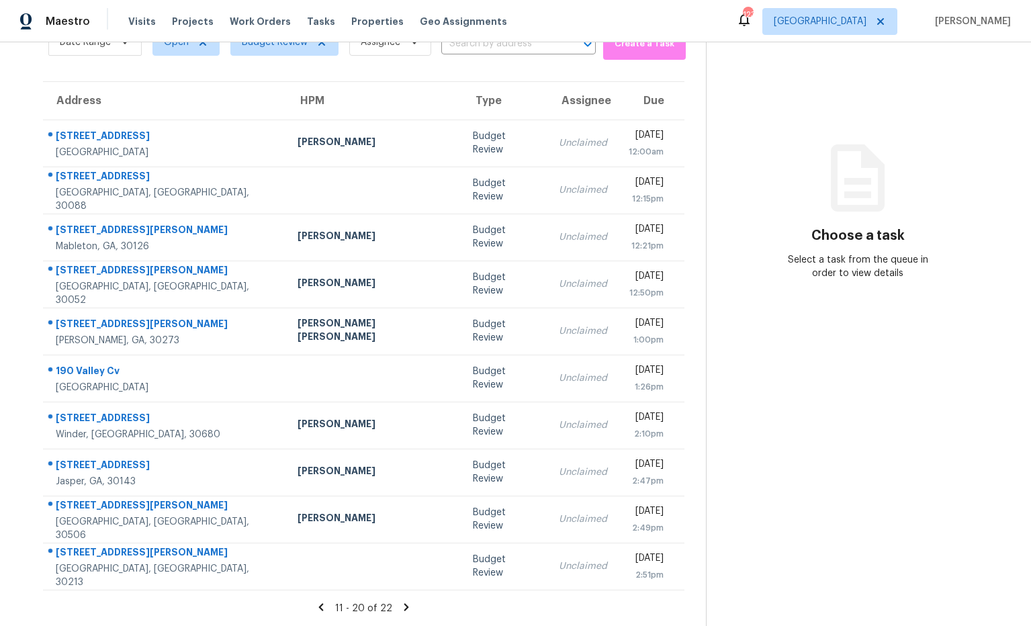
click at [400, 606] on icon at bounding box center [406, 607] width 12 height 12
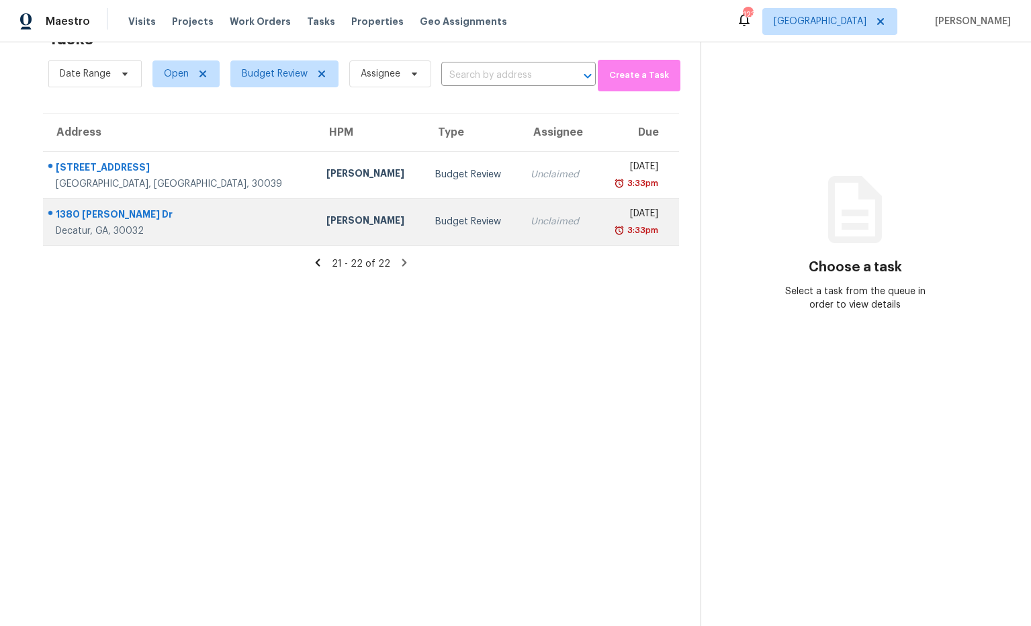
click at [118, 215] on div "1380 [PERSON_NAME] Dr" at bounding box center [180, 215] width 249 height 17
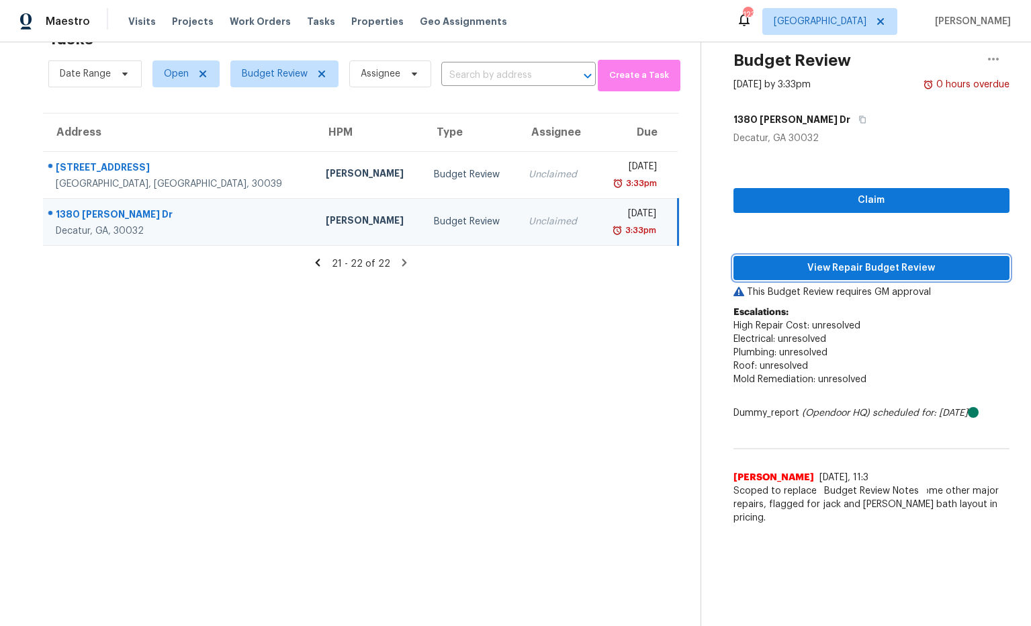
click at [853, 274] on span "View Repair Budget Review" at bounding box center [871, 268] width 255 height 17
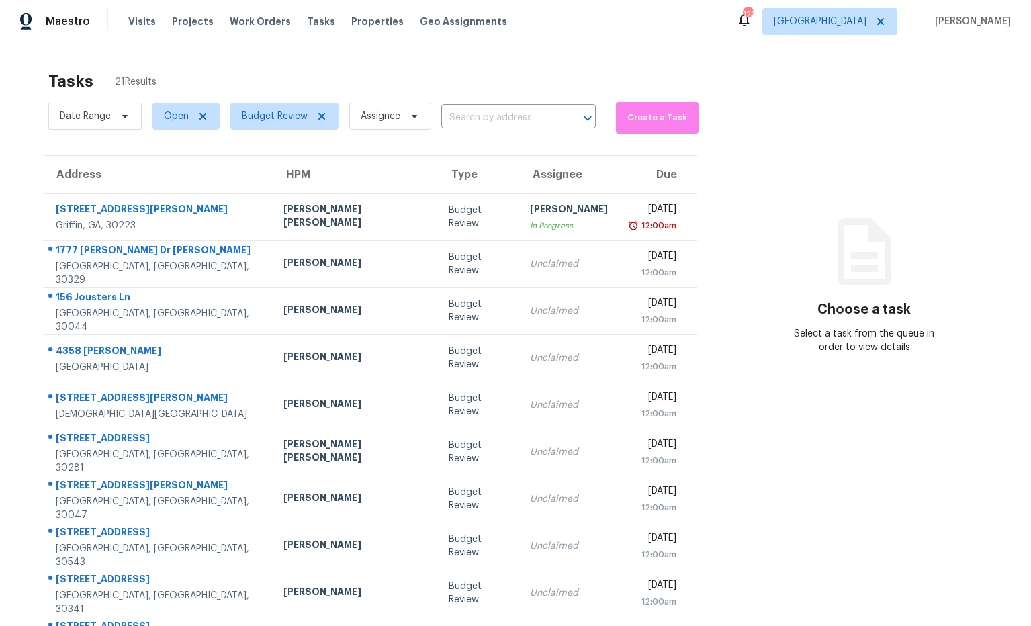
scroll to position [74, 0]
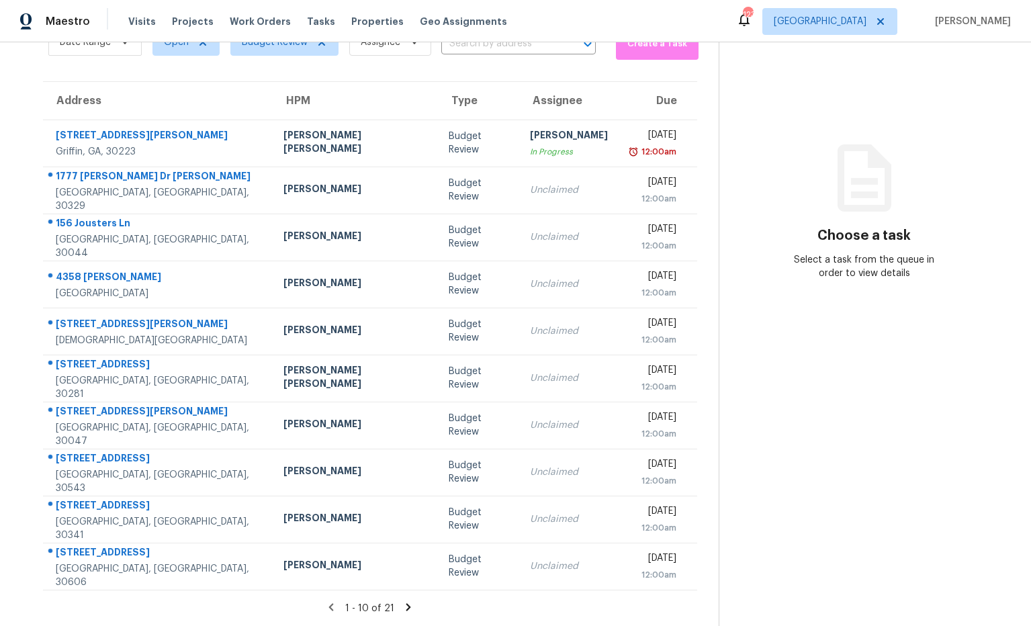
click at [406, 608] on icon at bounding box center [408, 606] width 5 height 7
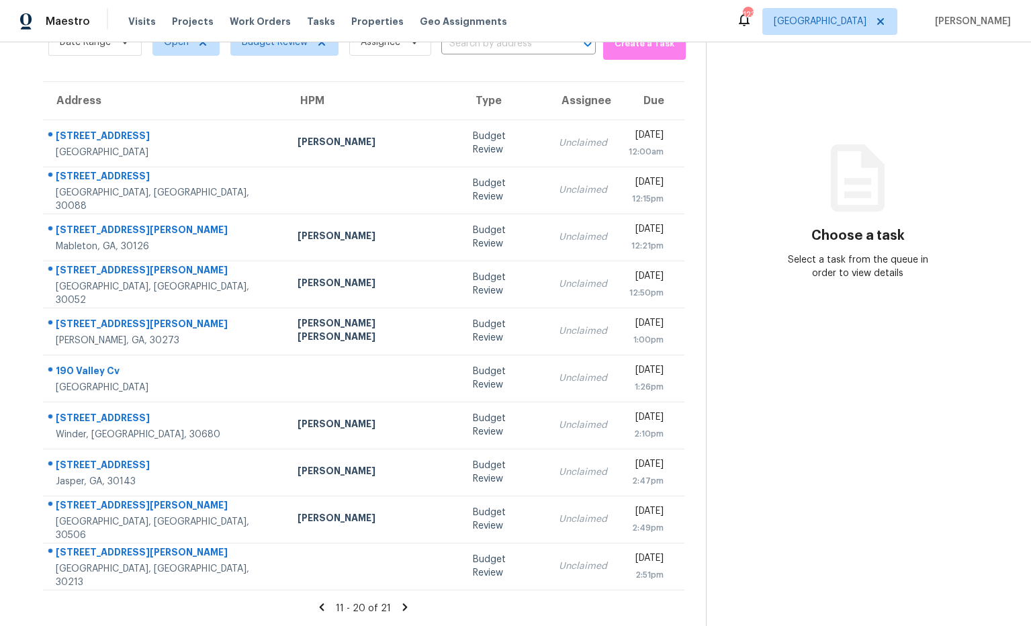
click at [400, 609] on icon at bounding box center [405, 607] width 12 height 12
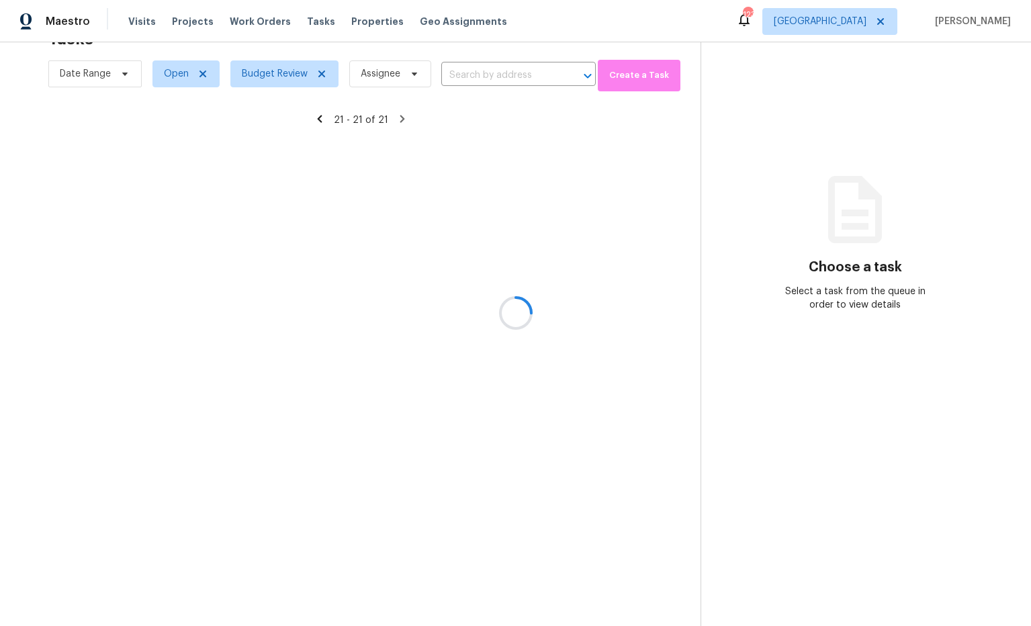
scroll to position [42, 0]
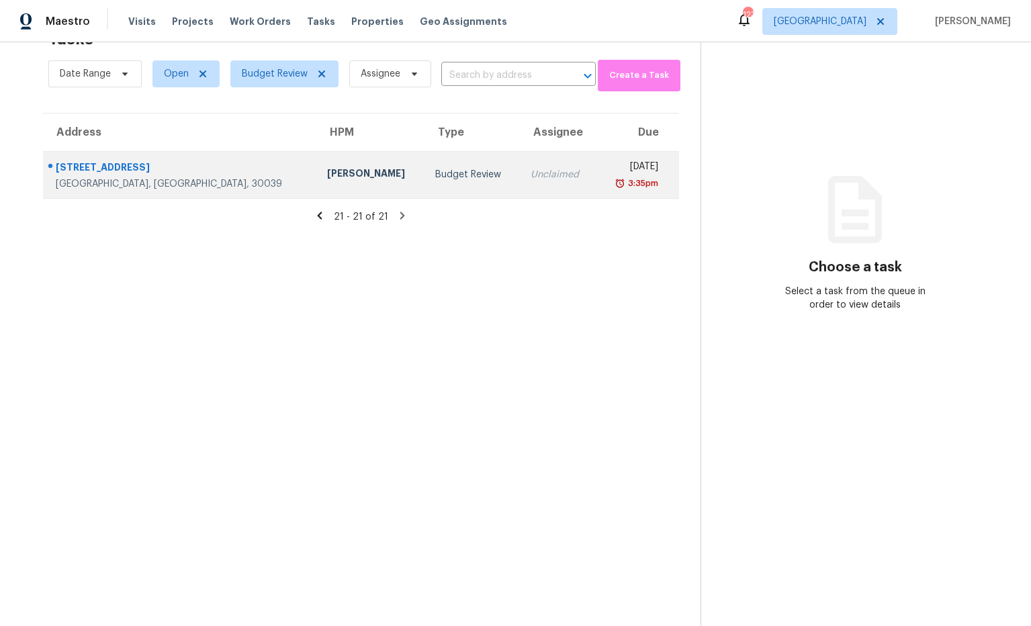
click at [156, 169] on div "[STREET_ADDRESS]" at bounding box center [181, 168] width 250 height 17
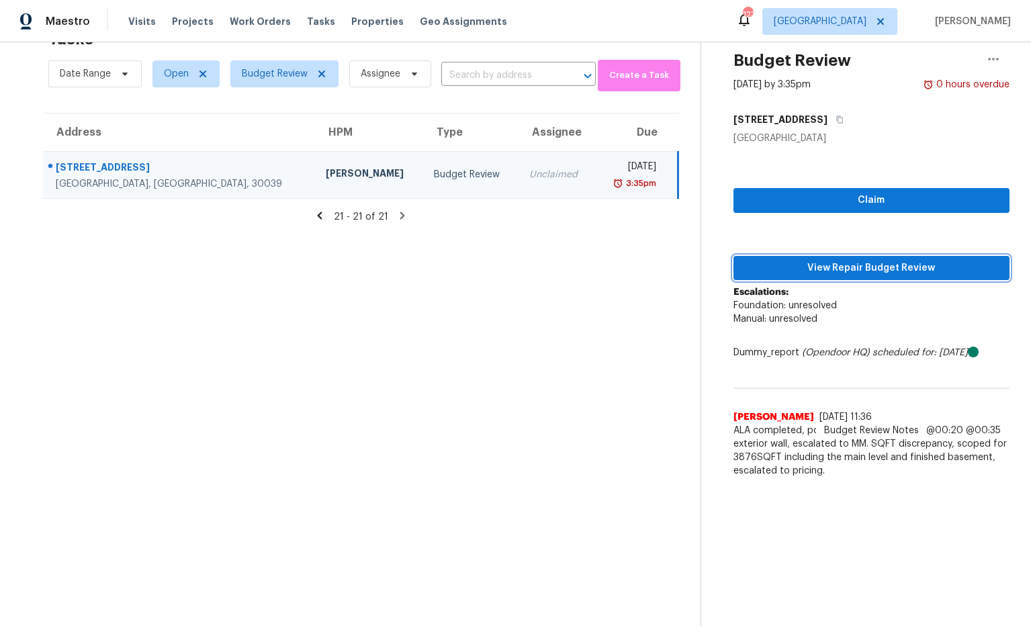
click at [800, 271] on span "View Repair Budget Review" at bounding box center [871, 268] width 255 height 17
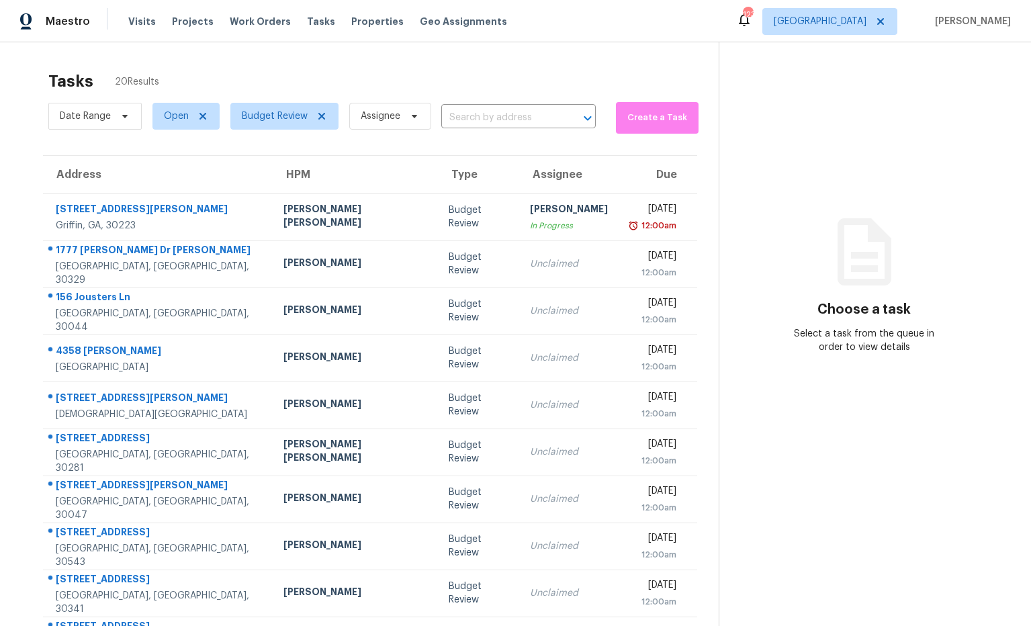
scroll to position [39, 0]
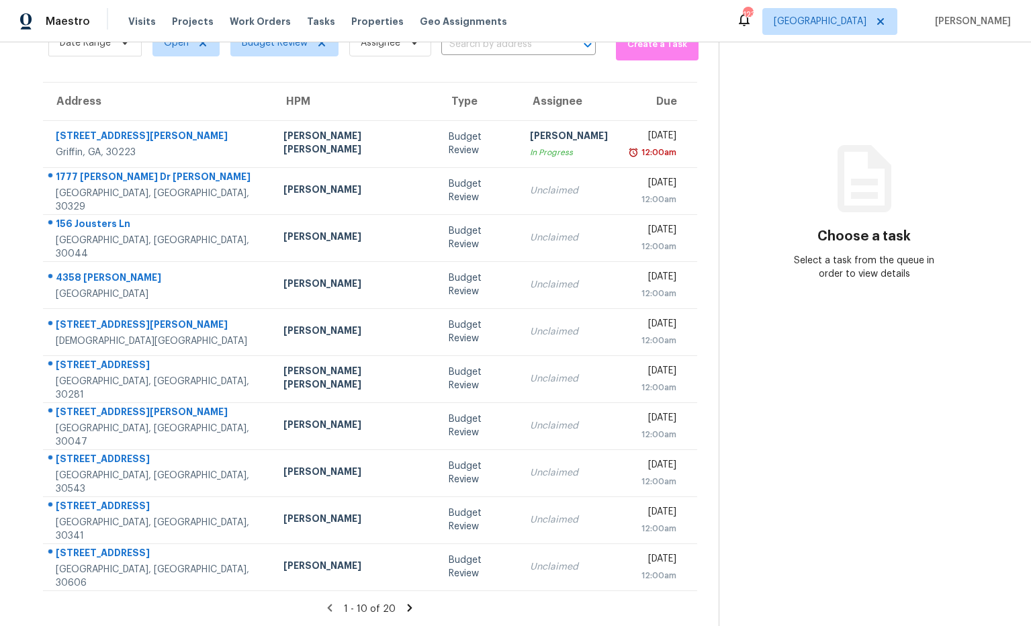
click at [408, 609] on icon at bounding box center [410, 607] width 5 height 7
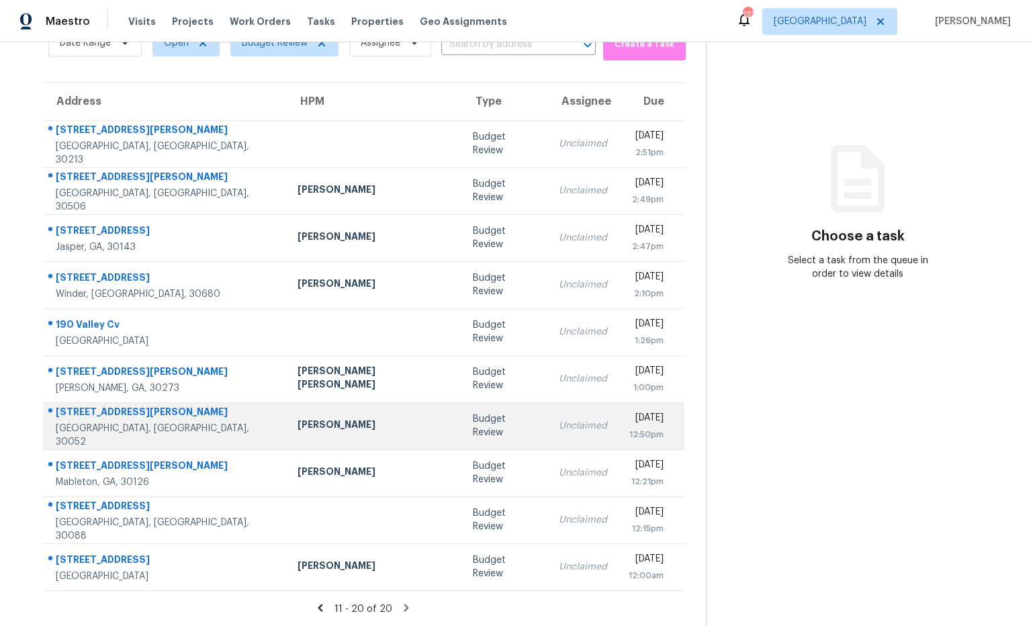
scroll to position [74, 0]
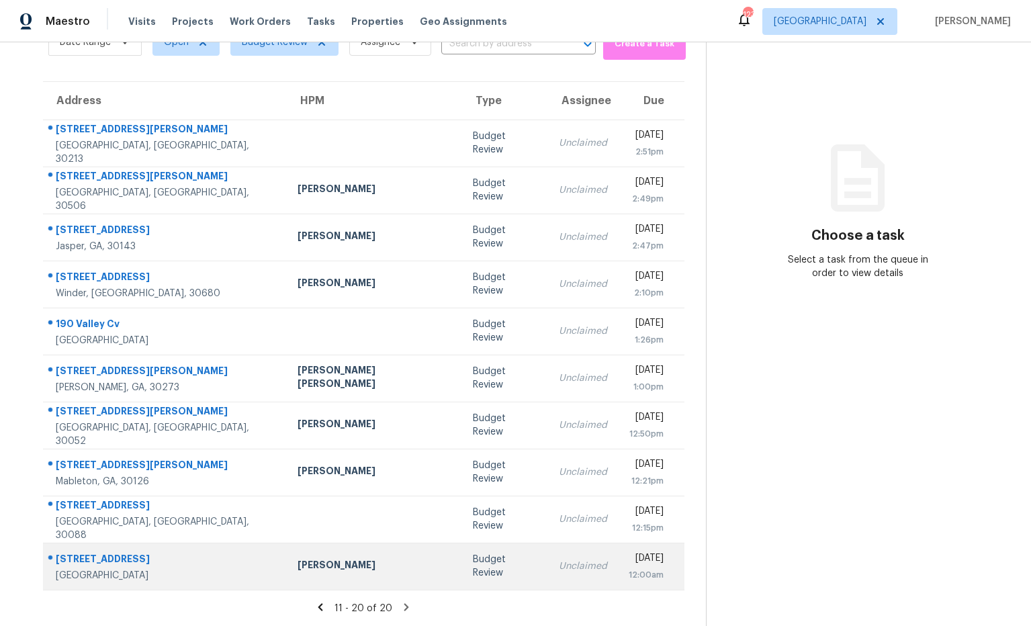
click at [287, 564] on td "[PERSON_NAME]" at bounding box center [374, 566] width 175 height 47
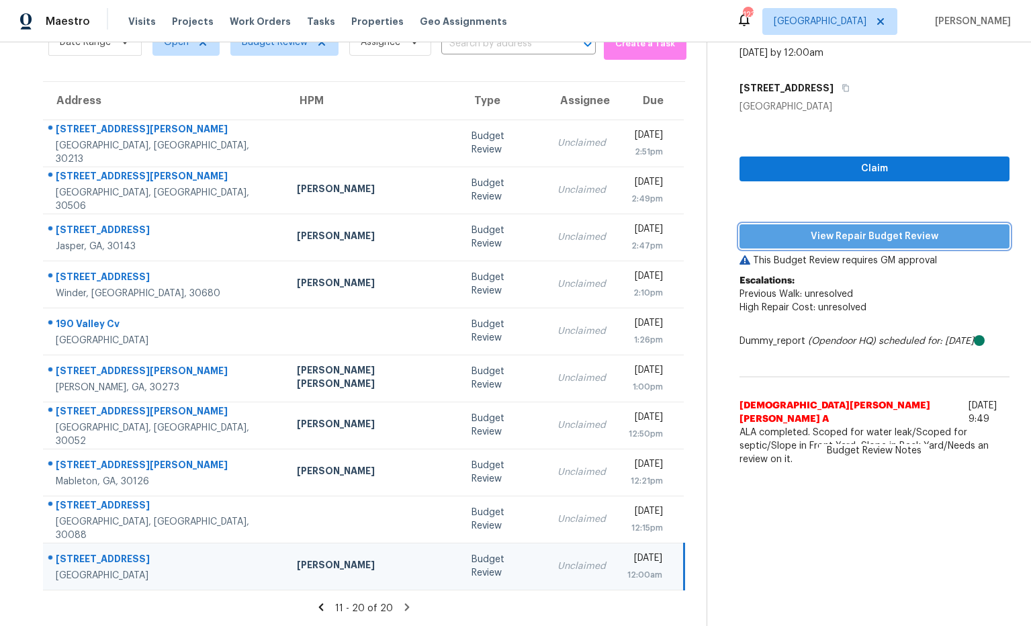
click at [750, 235] on span "View Repair Budget Review" at bounding box center [874, 236] width 248 height 17
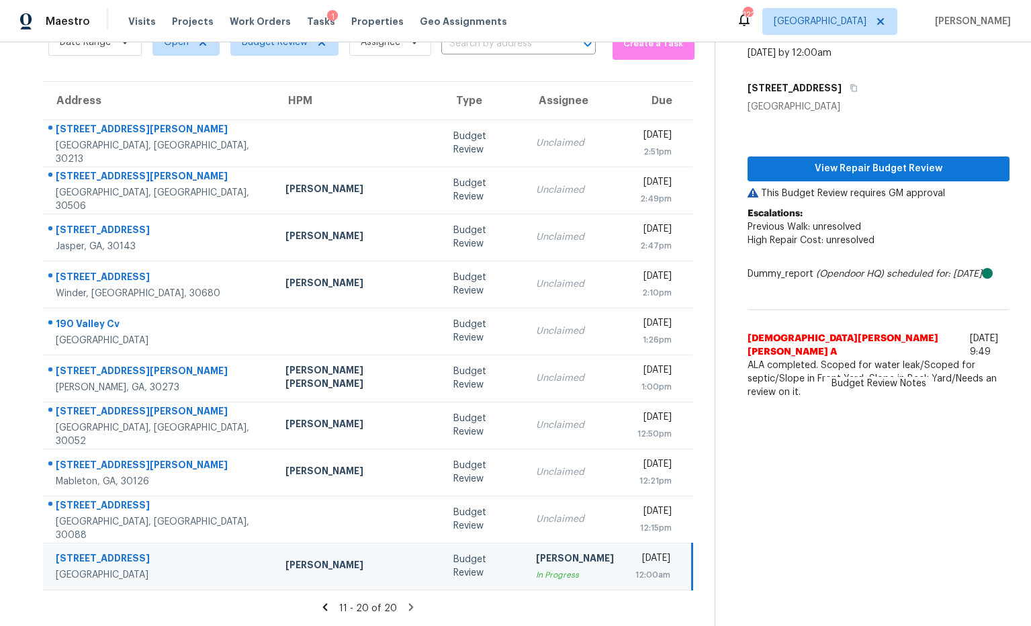
drag, startPoint x: 33, startPoint y: 425, endPoint x: 26, endPoint y: 425, distance: 7.4
click at [32, 425] on div "Address HPM Type Assignee Due 205 Imad Ct Fairburn, GA, 30213 Budget Review Unc…" at bounding box center [367, 335] width 693 height 509
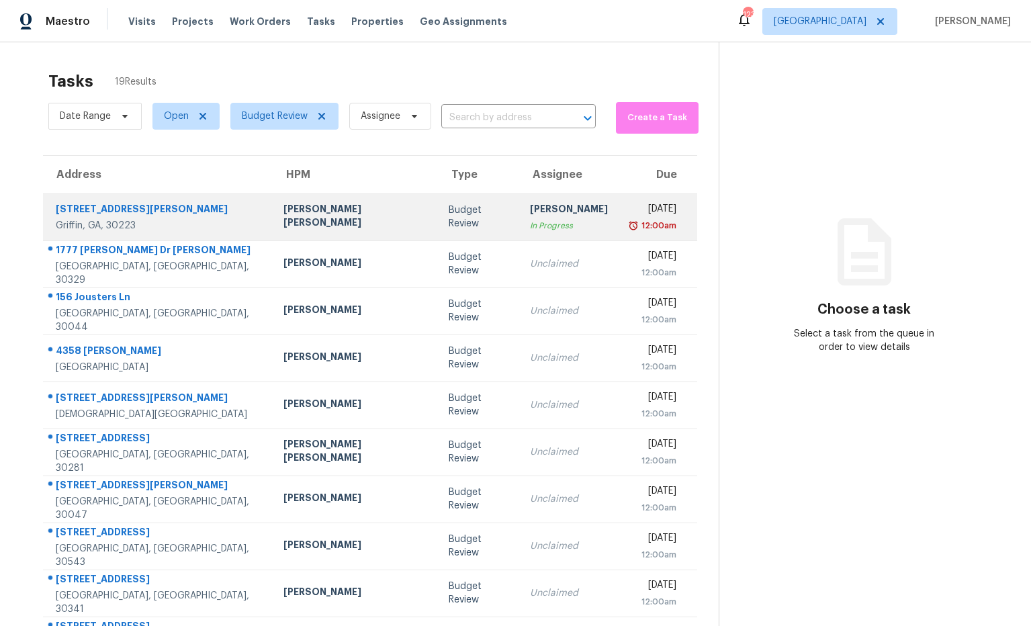
scroll to position [74, 0]
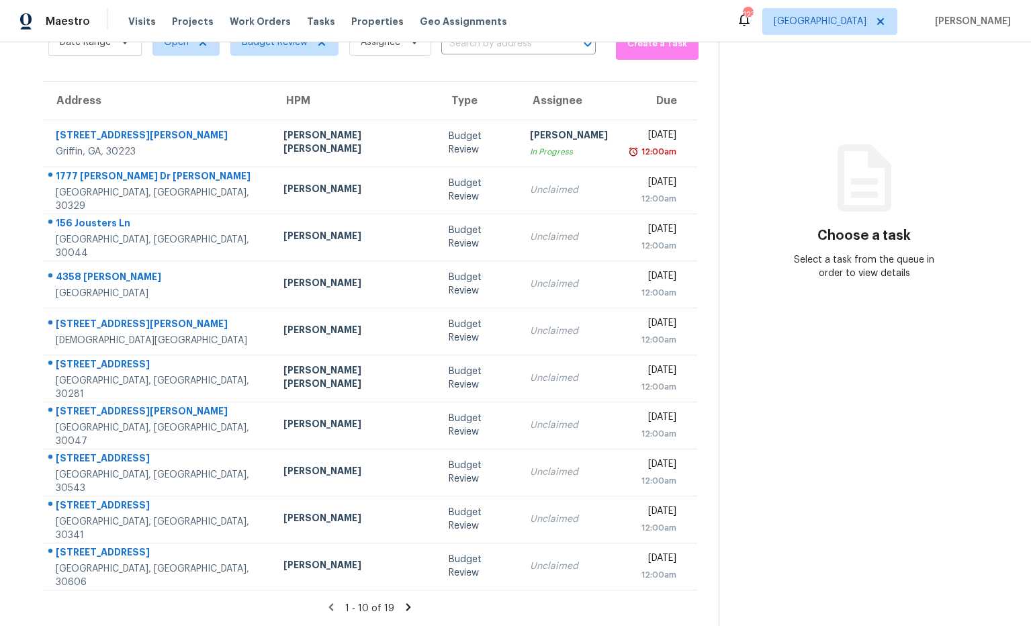
click at [406, 607] on icon at bounding box center [408, 606] width 5 height 7
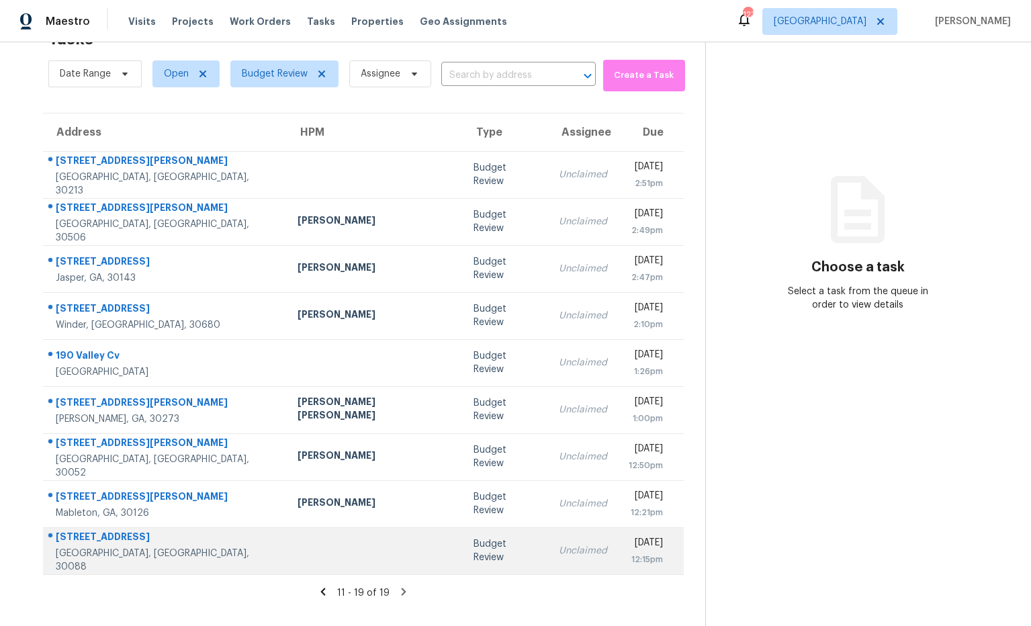
click at [154, 539] on div "[STREET_ADDRESS]" at bounding box center [166, 538] width 220 height 17
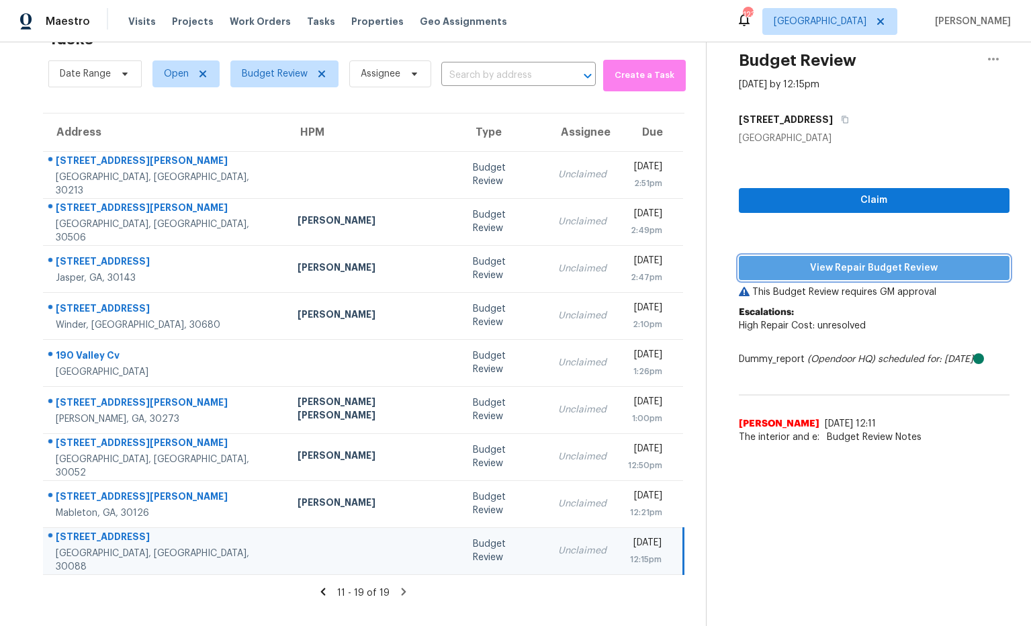
click at [810, 267] on span "View Repair Budget Review" at bounding box center [873, 268] width 249 height 17
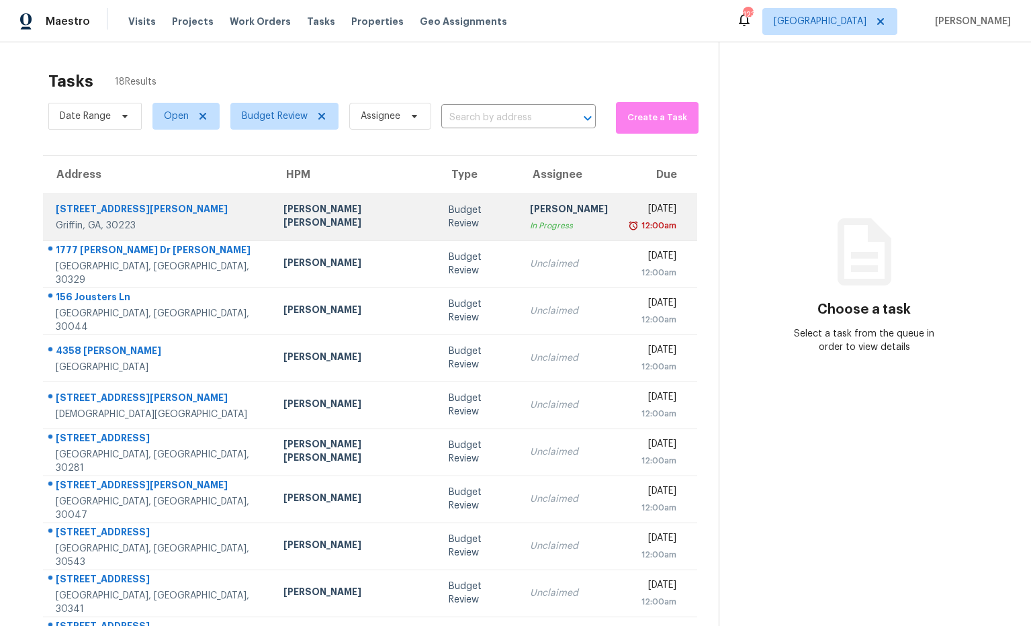
scroll to position [74, 0]
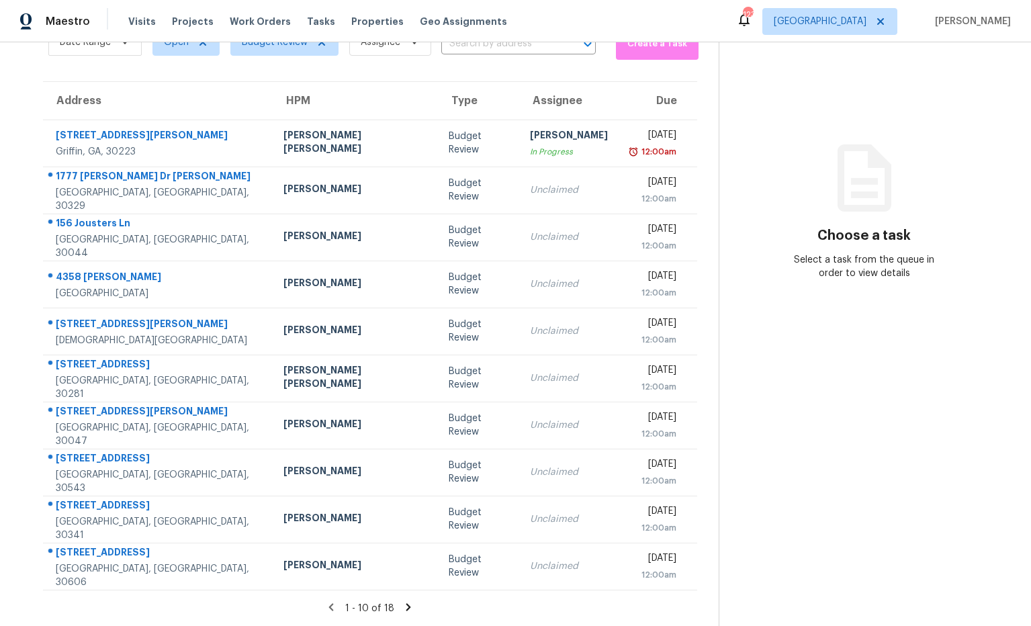
click at [406, 606] on icon at bounding box center [408, 606] width 5 height 7
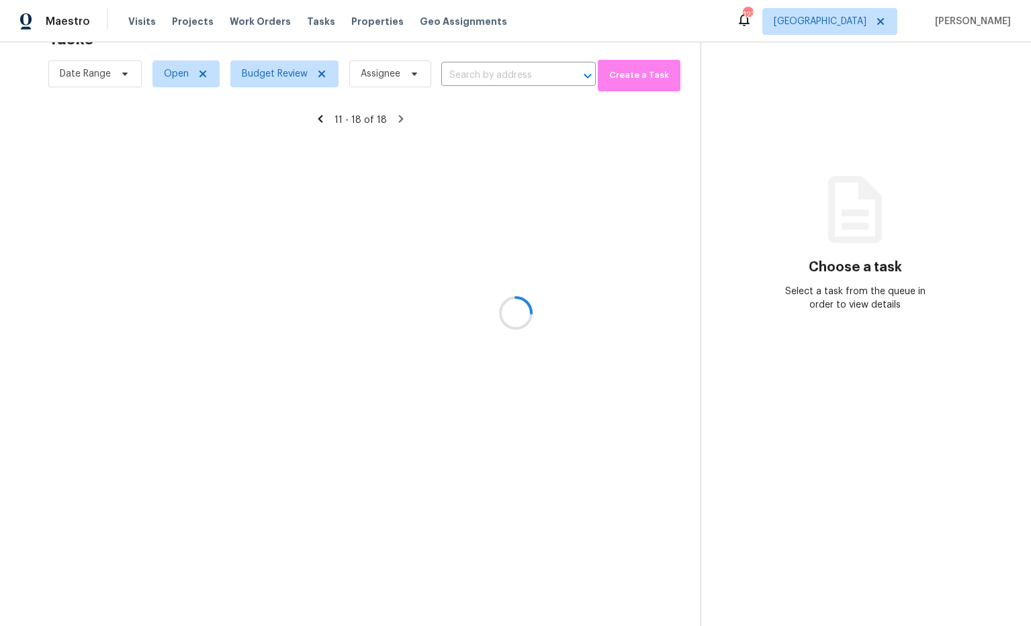
scroll to position [42, 0]
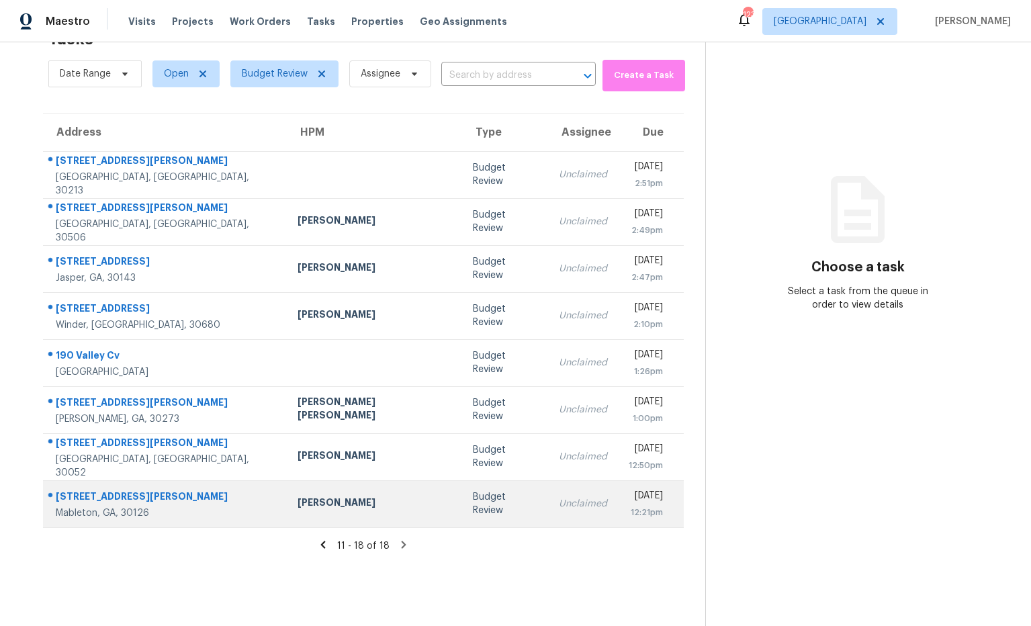
click at [297, 507] on div "[PERSON_NAME]" at bounding box center [374, 504] width 154 height 17
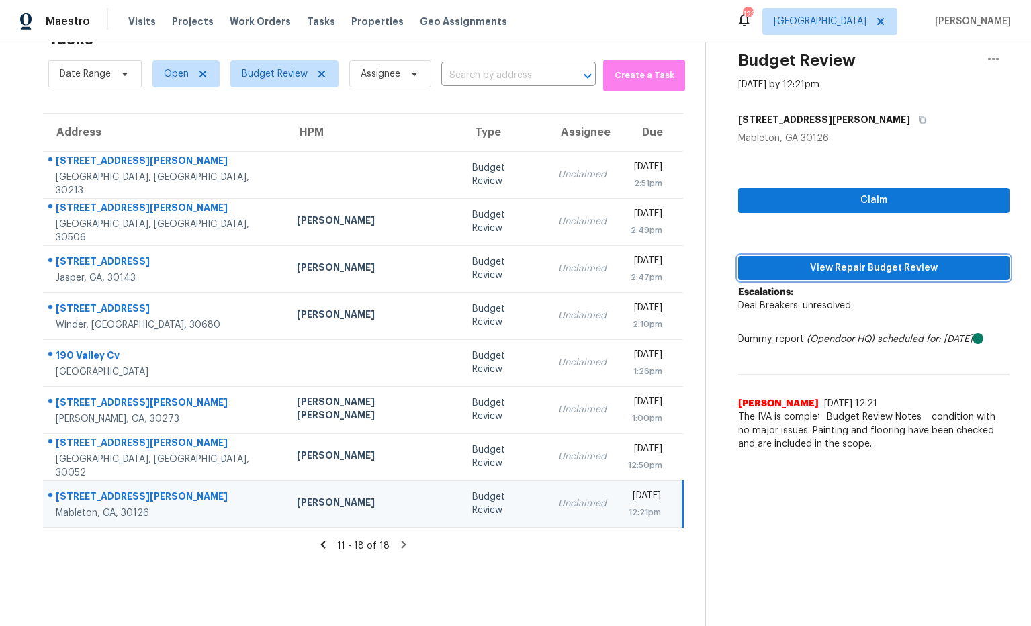
click at [822, 269] on span "View Repair Budget Review" at bounding box center [874, 268] width 250 height 17
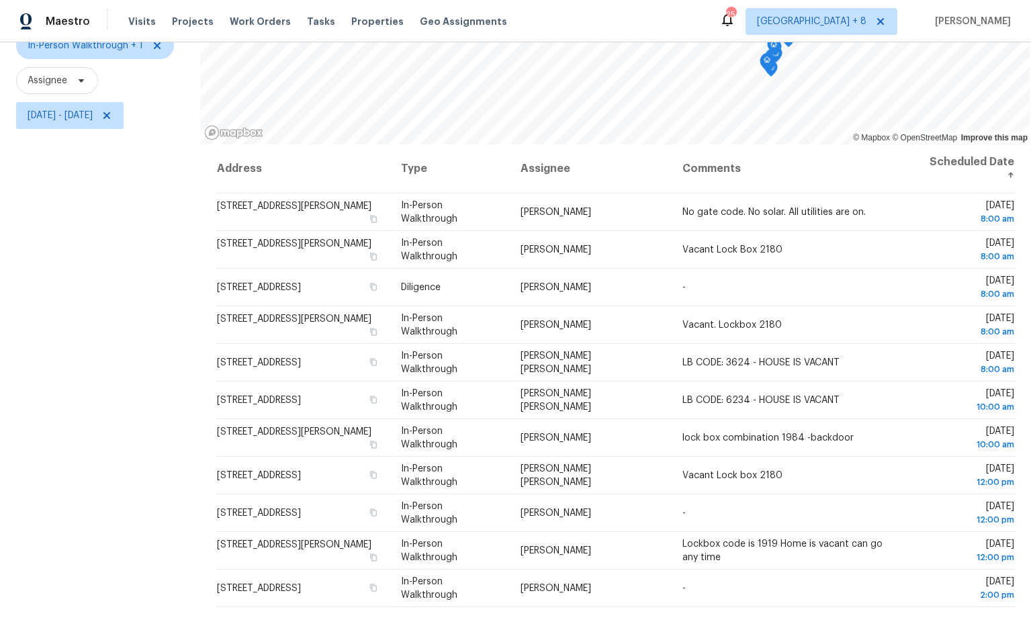
scroll to position [159, 0]
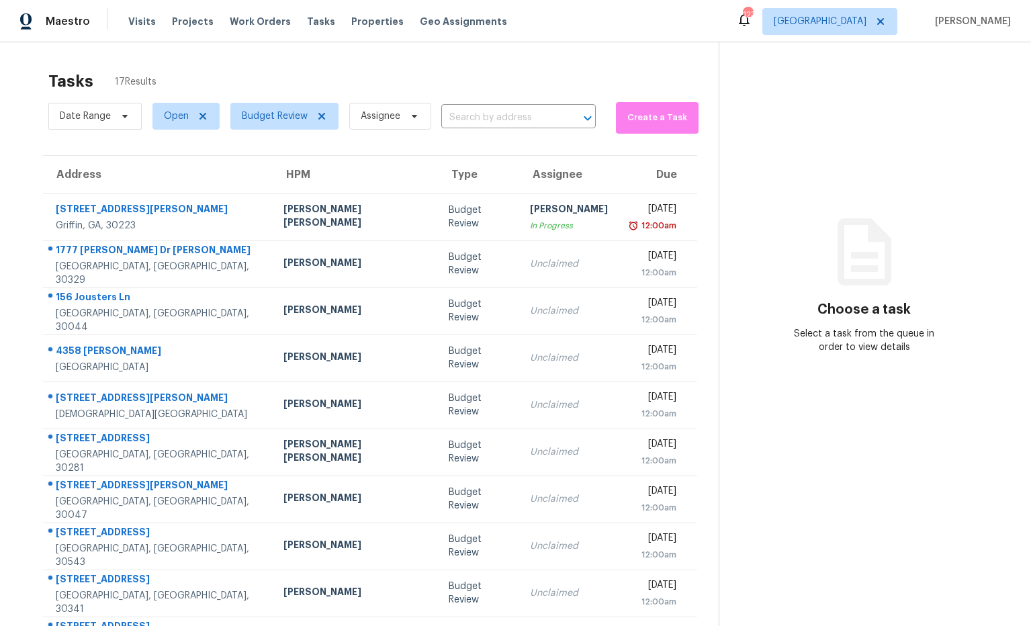
scroll to position [74, 0]
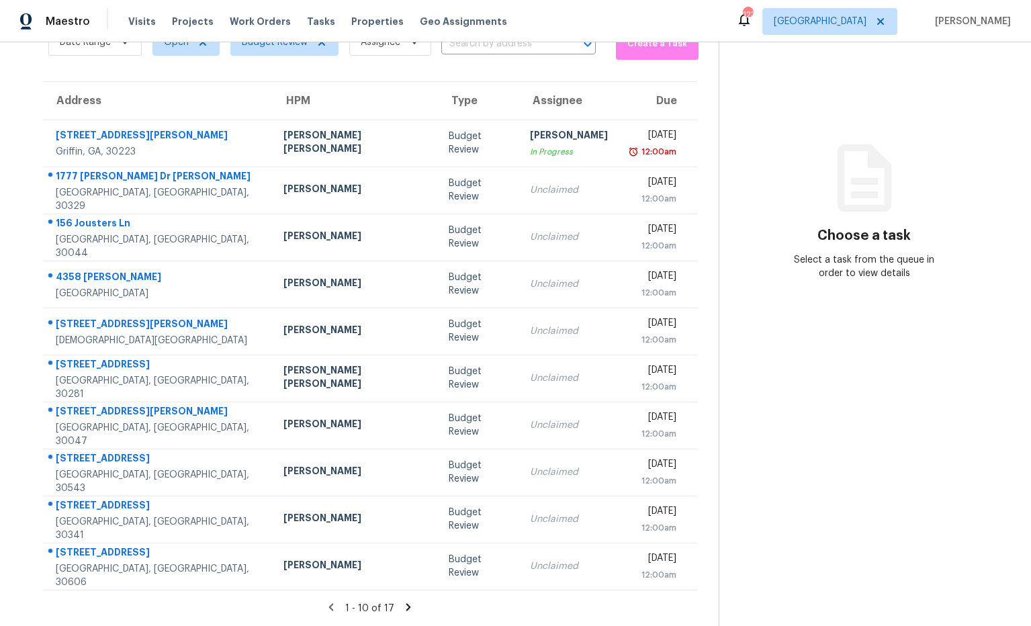
click at [406, 604] on icon at bounding box center [408, 606] width 5 height 7
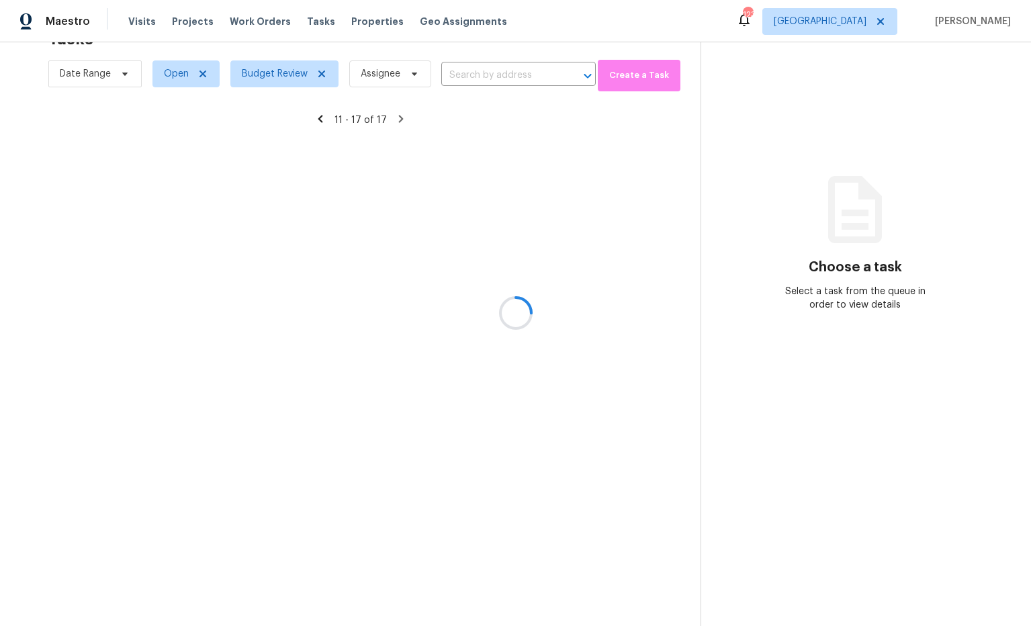
scroll to position [42, 0]
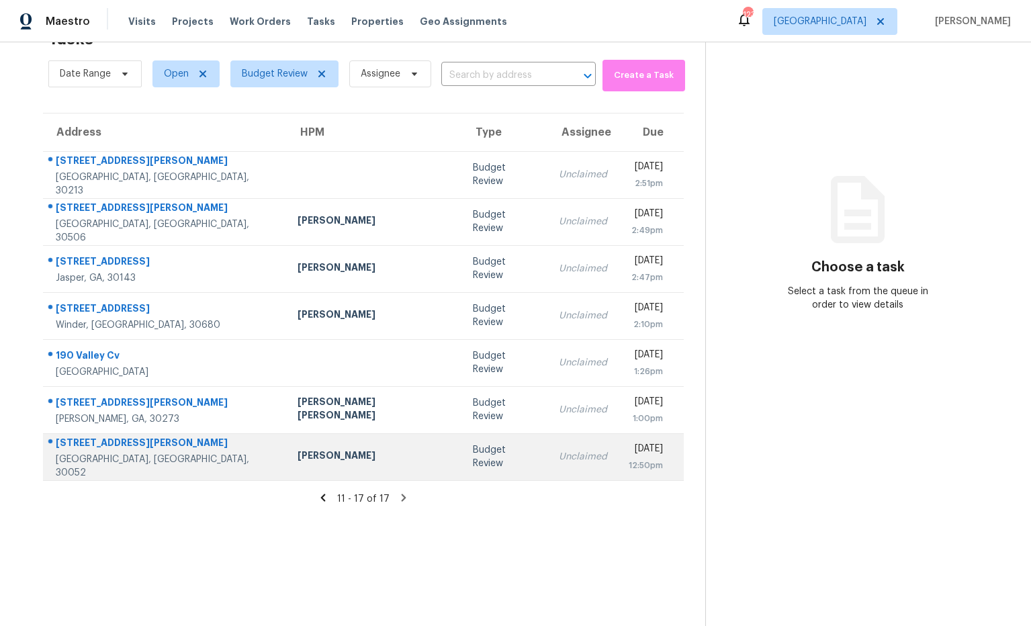
click at [104, 443] on div "[STREET_ADDRESS][PERSON_NAME]" at bounding box center [166, 444] width 220 height 17
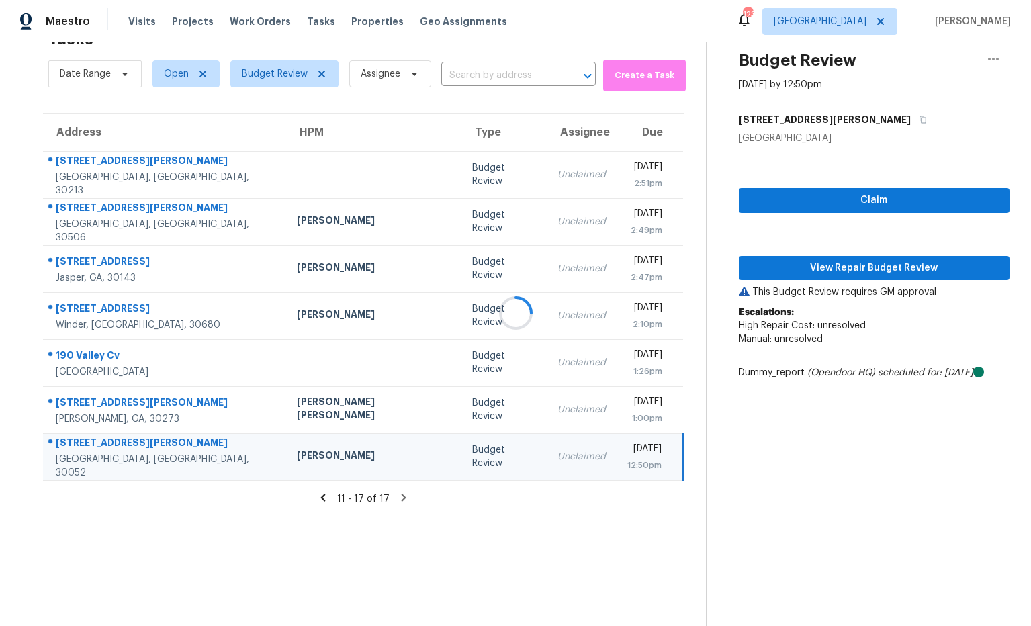
click at [797, 271] on div at bounding box center [515, 313] width 1031 height 626
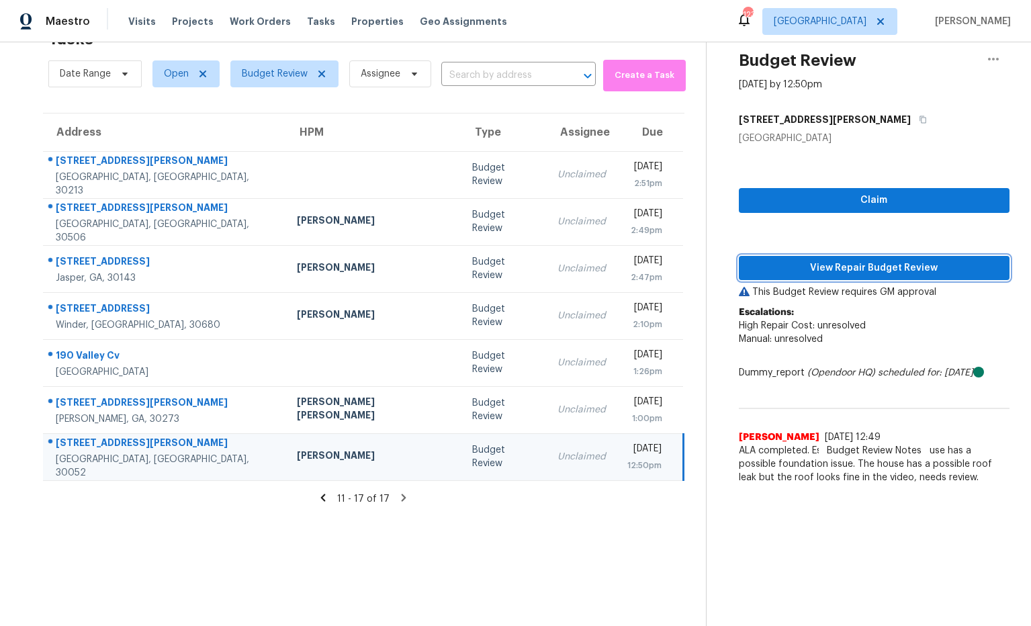
click at [792, 273] on span "View Repair Budget Review" at bounding box center [873, 268] width 249 height 17
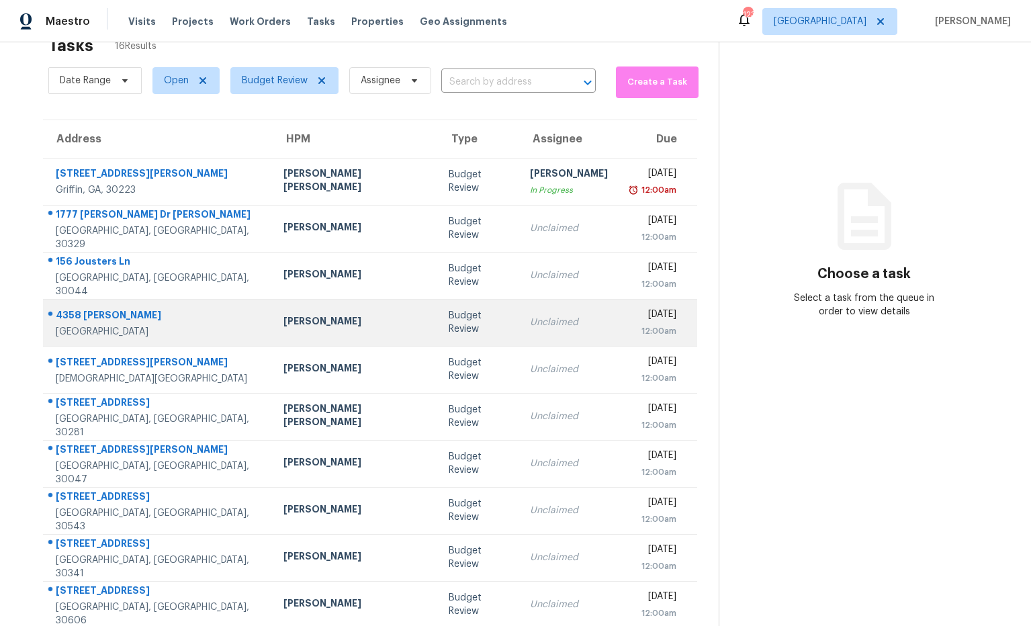
scroll to position [74, 0]
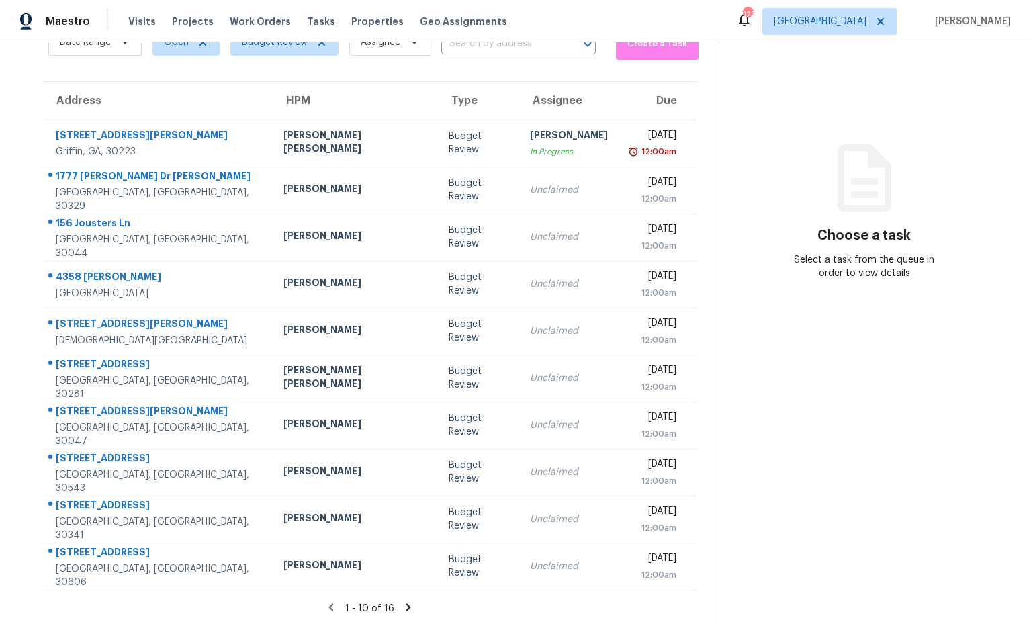
click at [406, 608] on icon at bounding box center [408, 606] width 5 height 7
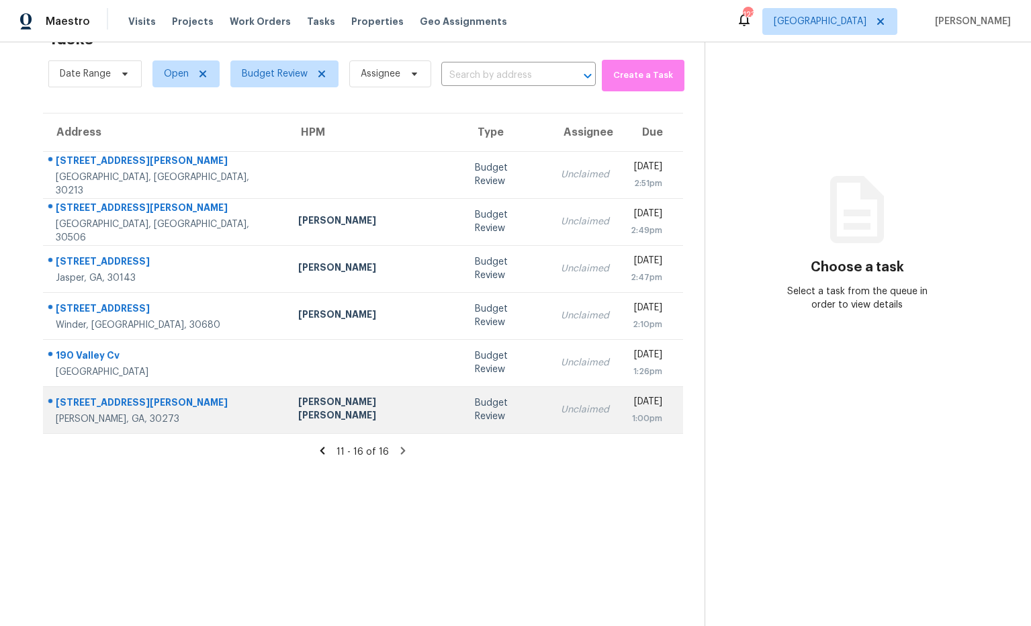
click at [299, 412] on div "[PERSON_NAME] [PERSON_NAME]" at bounding box center [375, 410] width 154 height 30
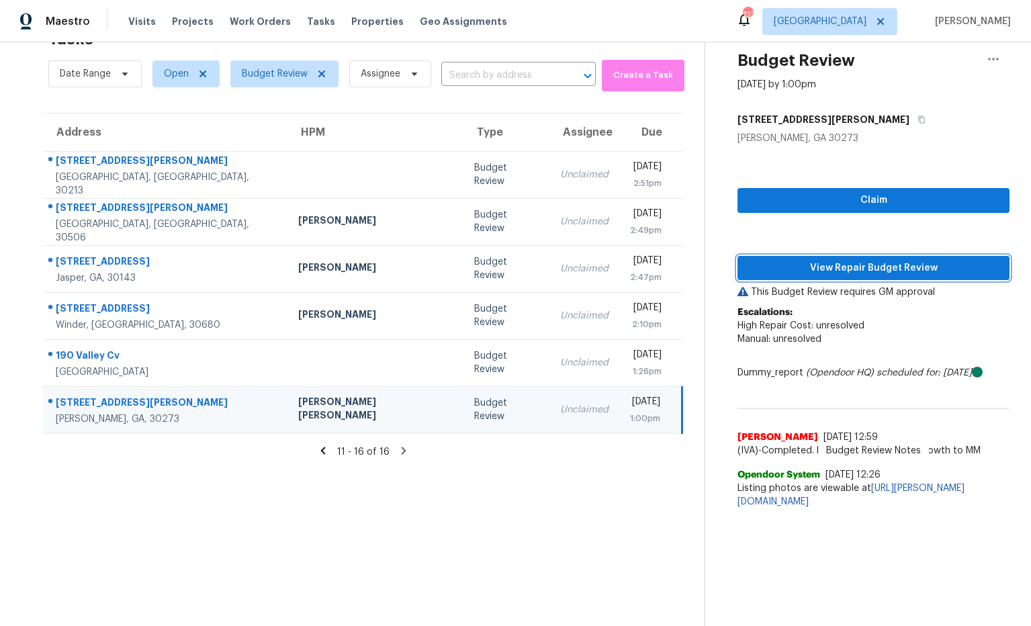
click at [893, 269] on span "View Repair Budget Review" at bounding box center [873, 268] width 250 height 17
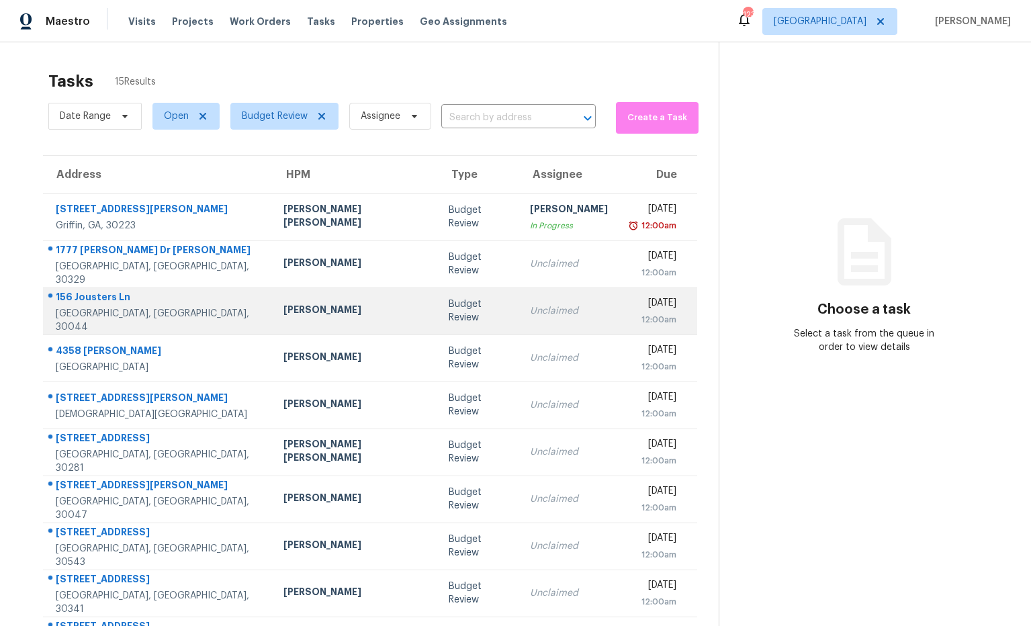
scroll to position [74, 0]
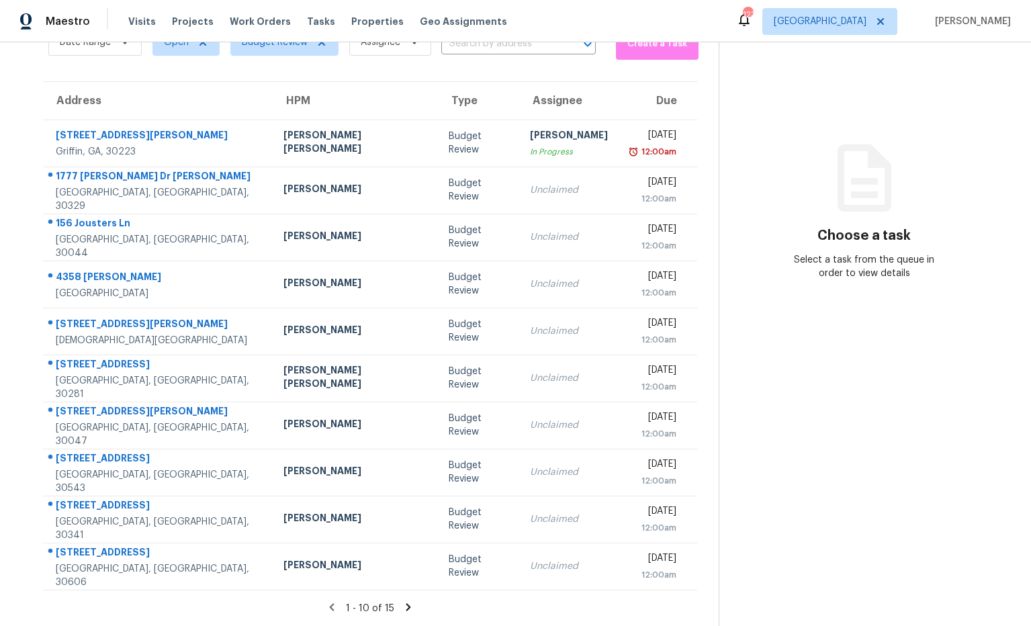
click at [406, 610] on icon at bounding box center [408, 606] width 5 height 7
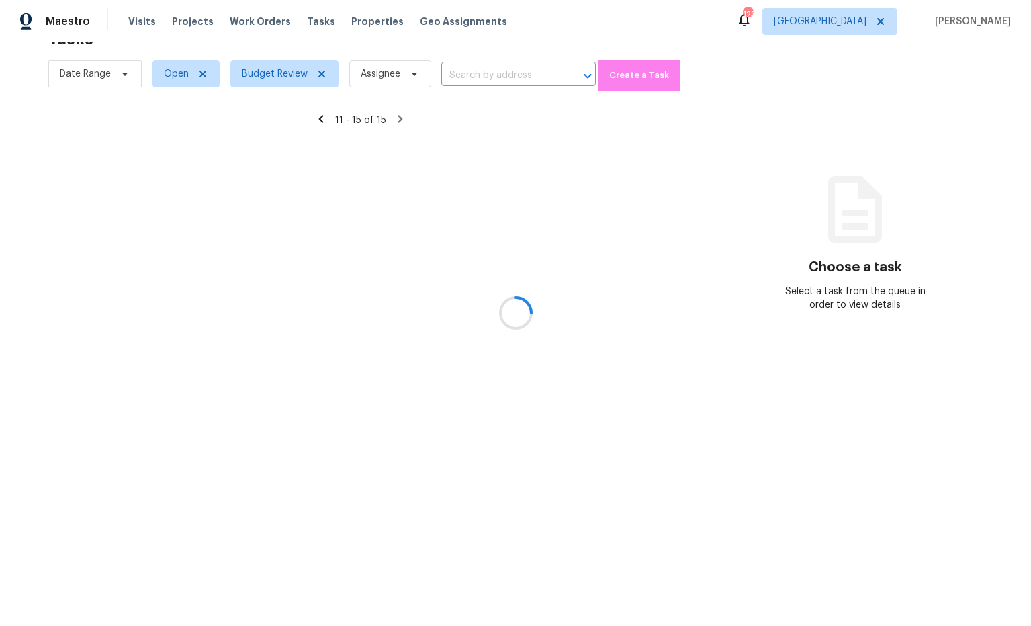
scroll to position [42, 0]
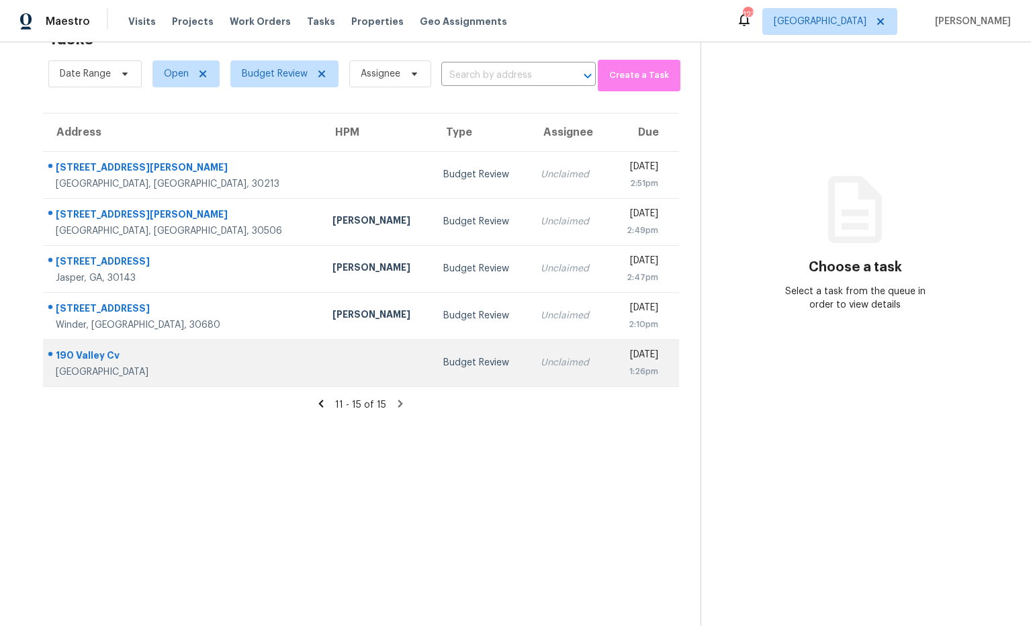
click at [102, 359] on div "190 Valley Cv" at bounding box center [183, 356] width 255 height 17
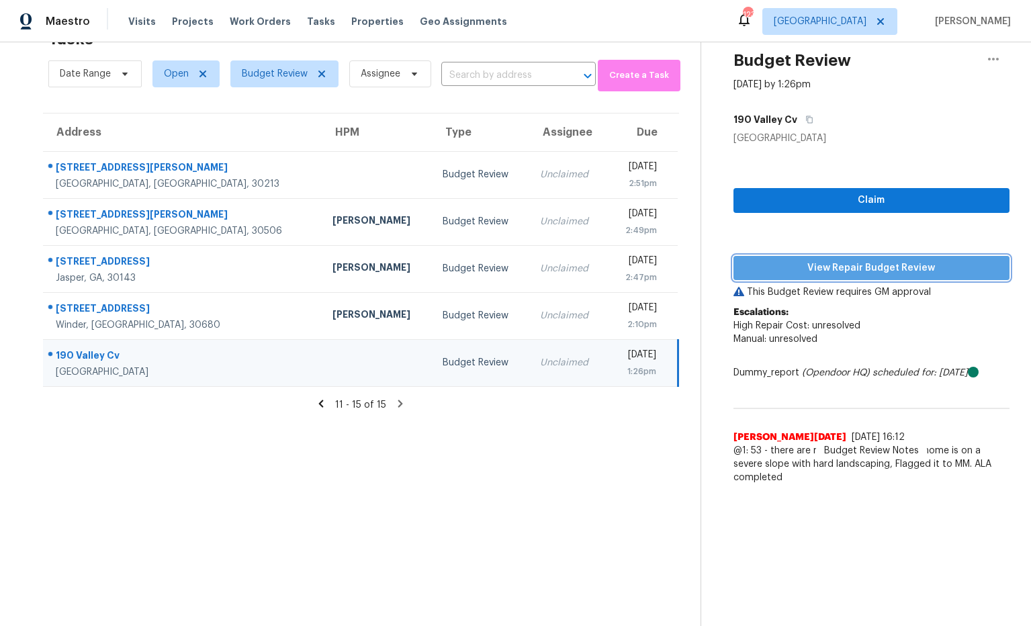
click at [755, 267] on span "View Repair Budget Review" at bounding box center [871, 268] width 255 height 17
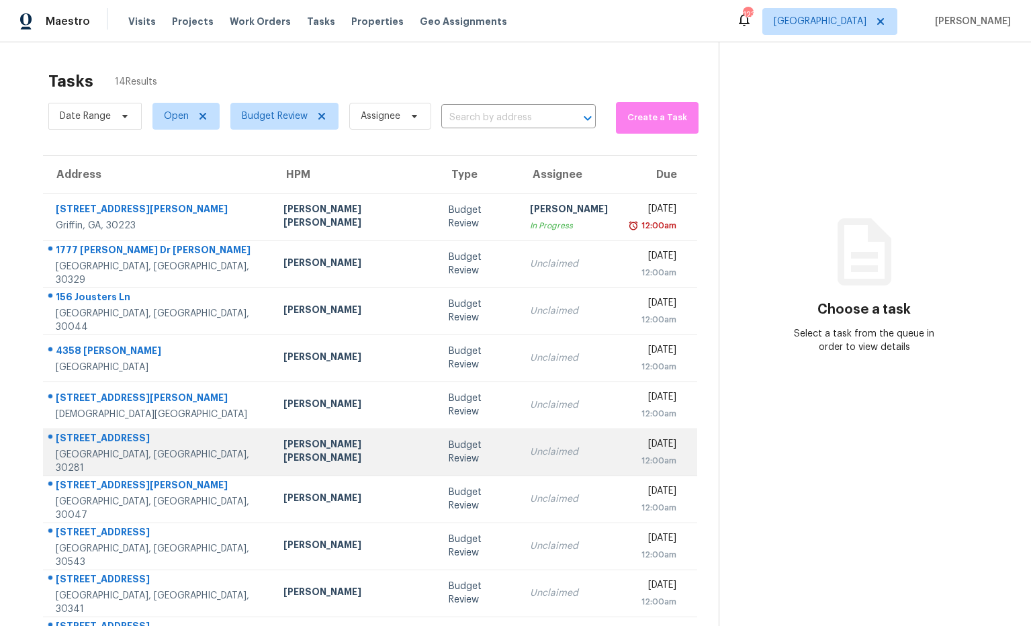
scroll to position [74, 0]
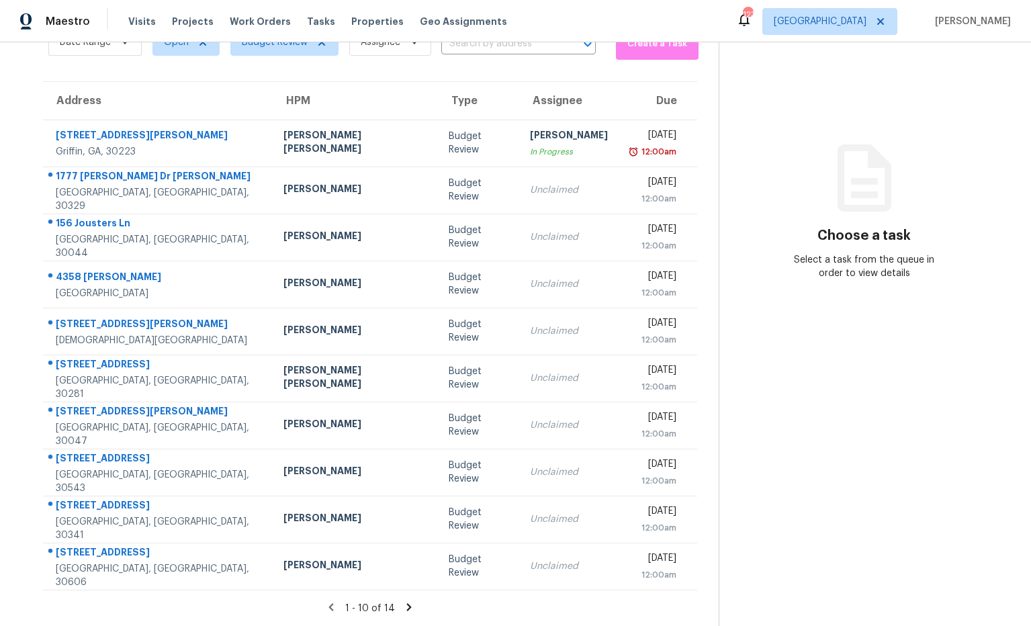
click at [406, 604] on icon at bounding box center [408, 606] width 5 height 7
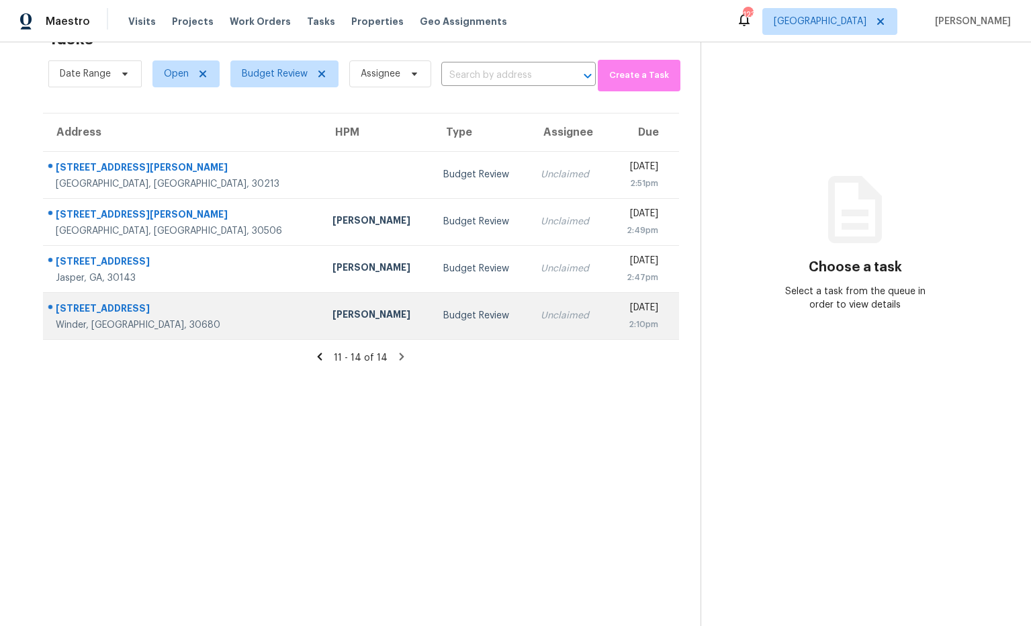
click at [332, 315] on div "[PERSON_NAME]" at bounding box center [376, 316] width 89 height 17
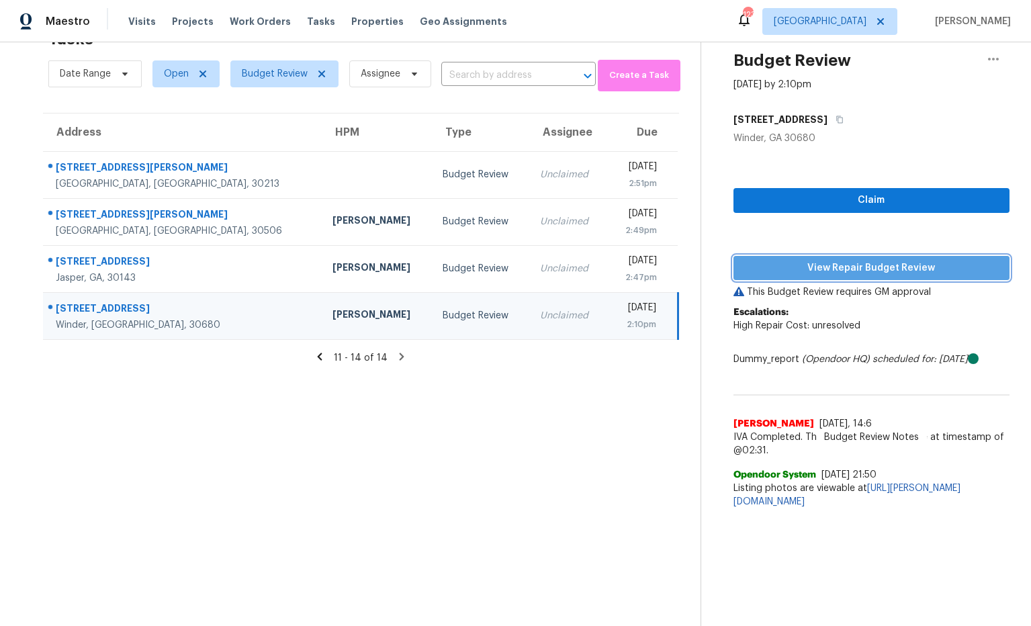
click at [782, 262] on span "View Repair Budget Review" at bounding box center [871, 268] width 255 height 17
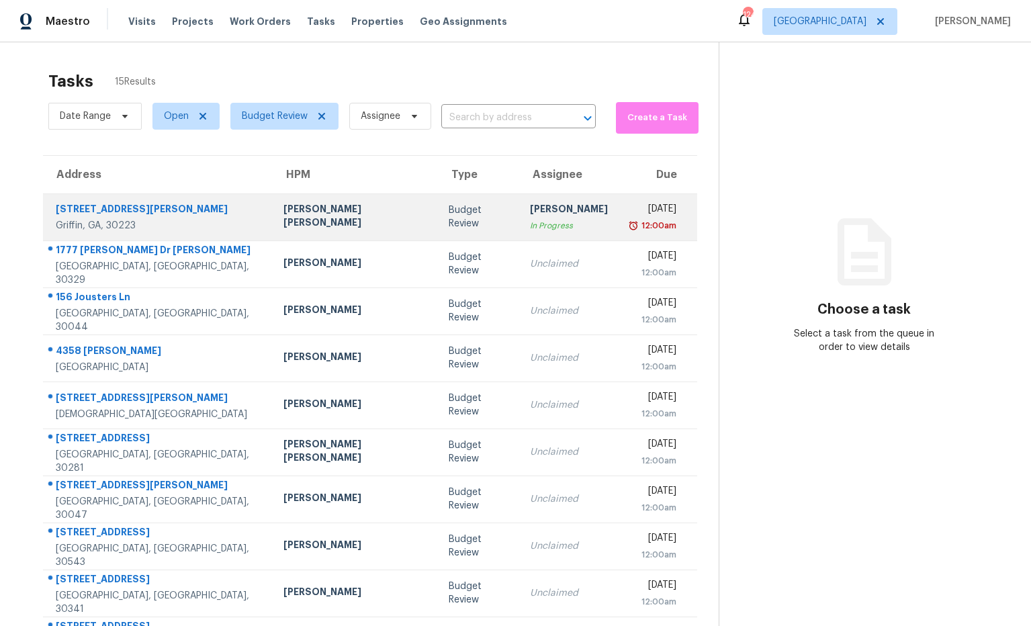
scroll to position [74, 0]
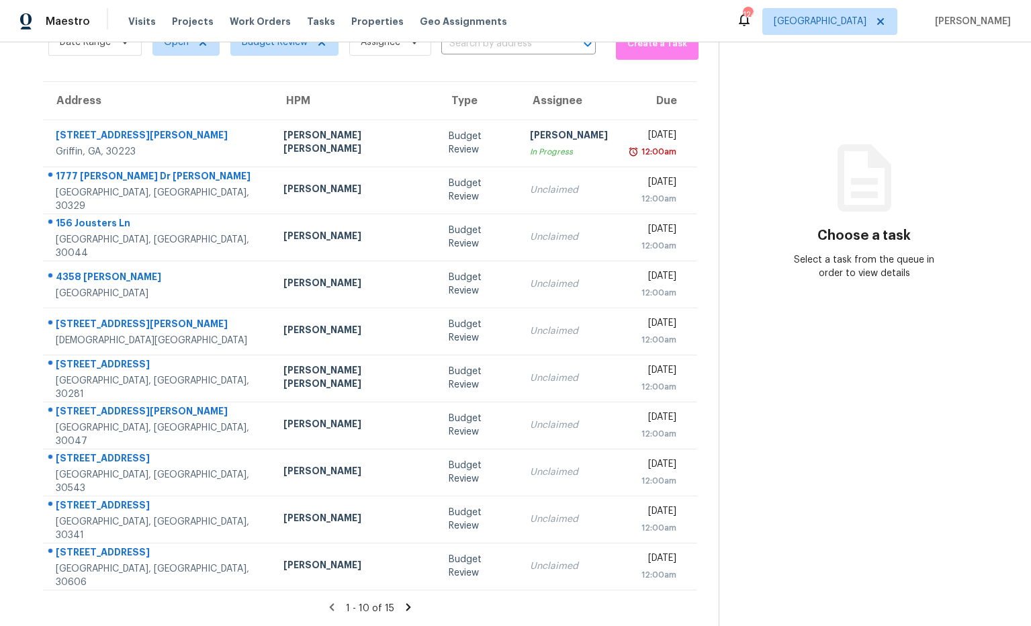
click at [406, 606] on icon at bounding box center [408, 606] width 5 height 7
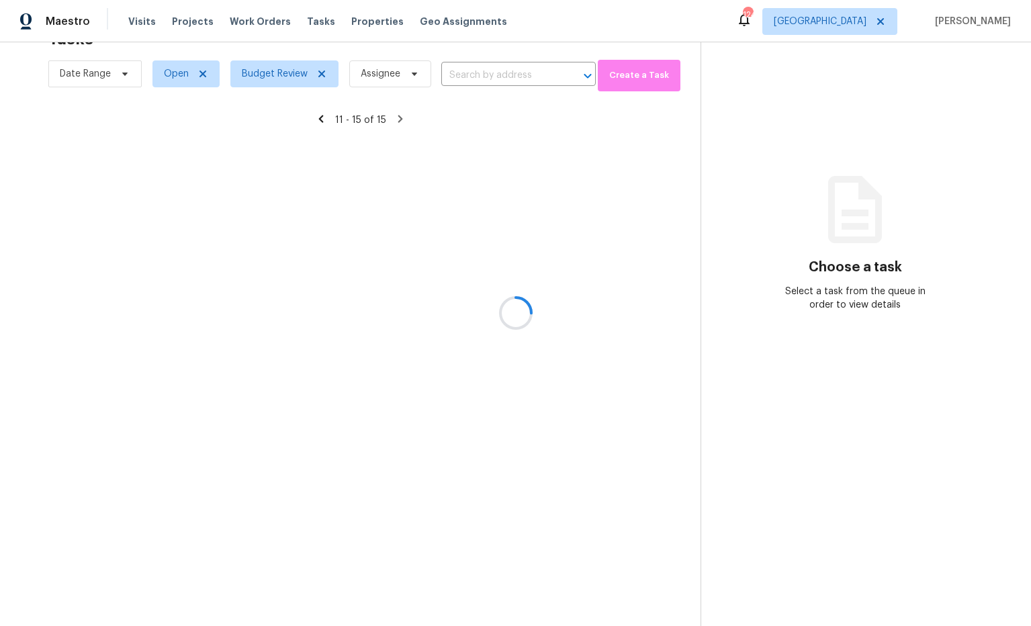
scroll to position [42, 0]
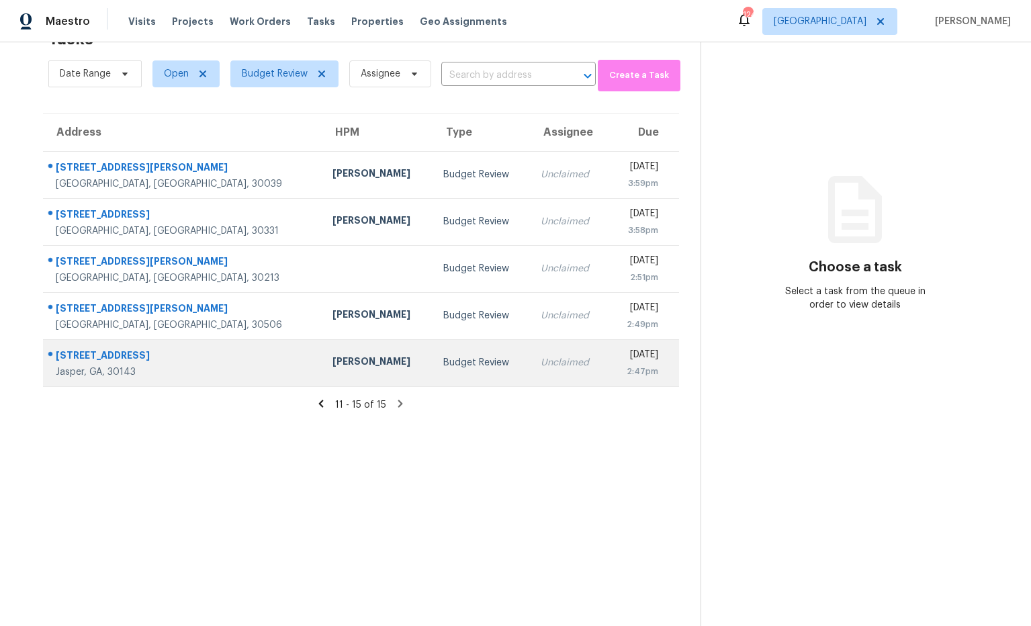
click at [137, 359] on div "[STREET_ADDRESS]" at bounding box center [183, 356] width 255 height 17
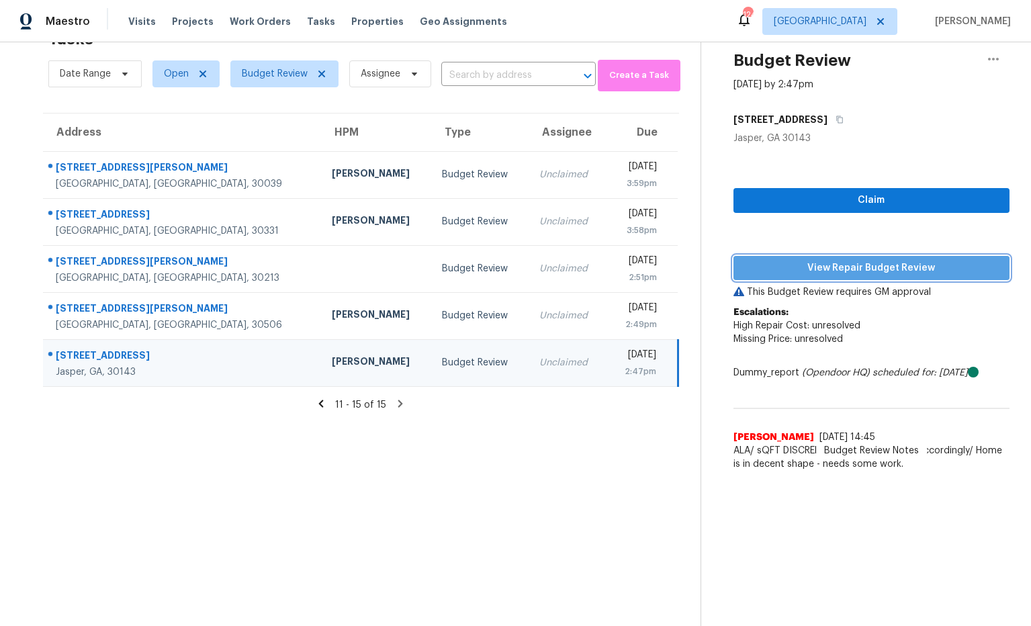
click at [793, 273] on span "View Repair Budget Review" at bounding box center [871, 268] width 255 height 17
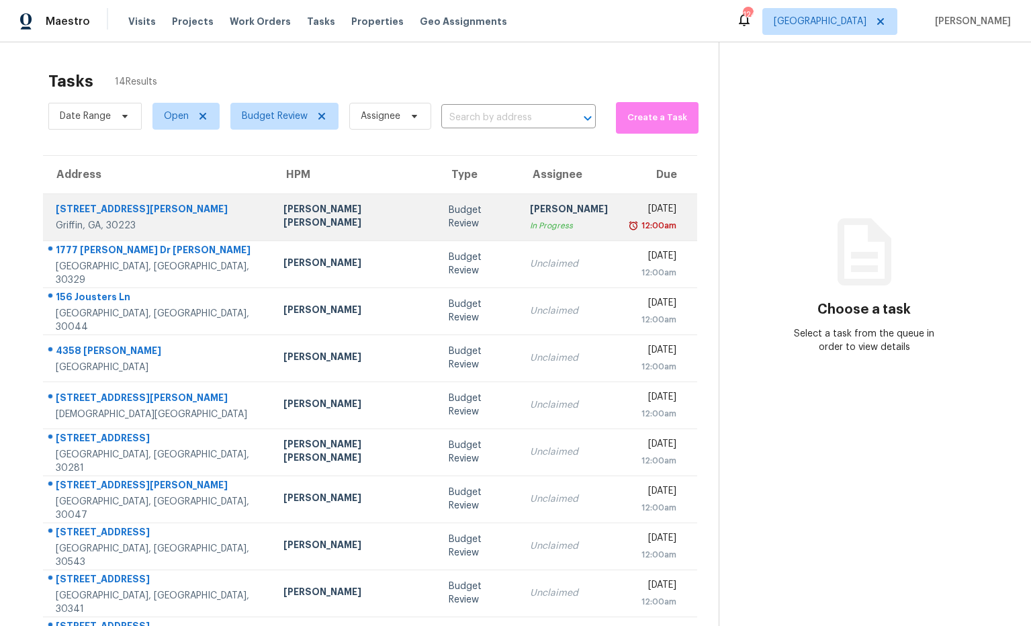
scroll to position [74, 0]
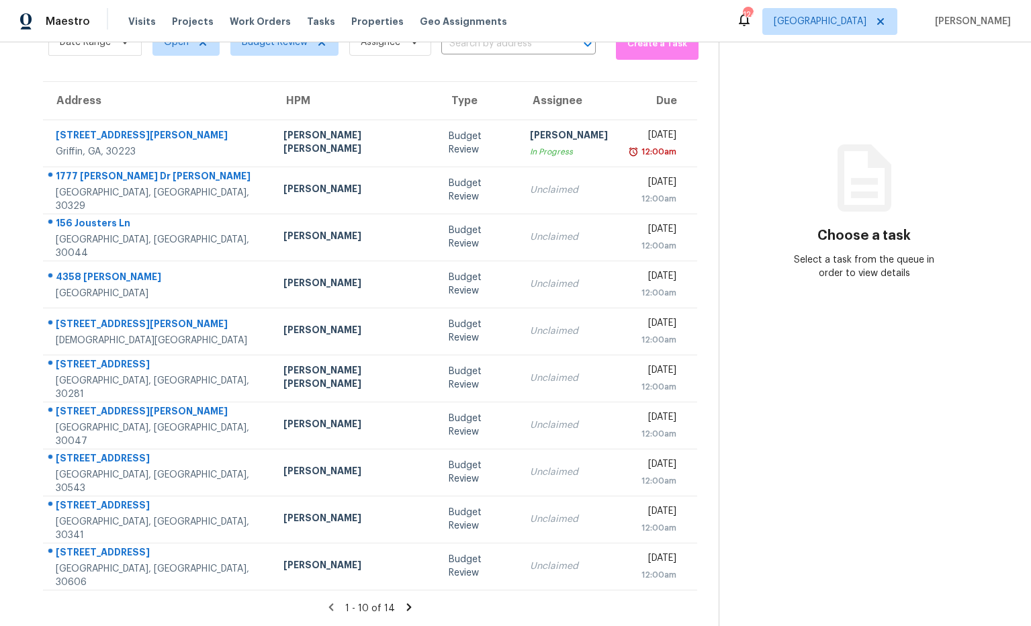
click at [406, 608] on icon at bounding box center [408, 606] width 5 height 7
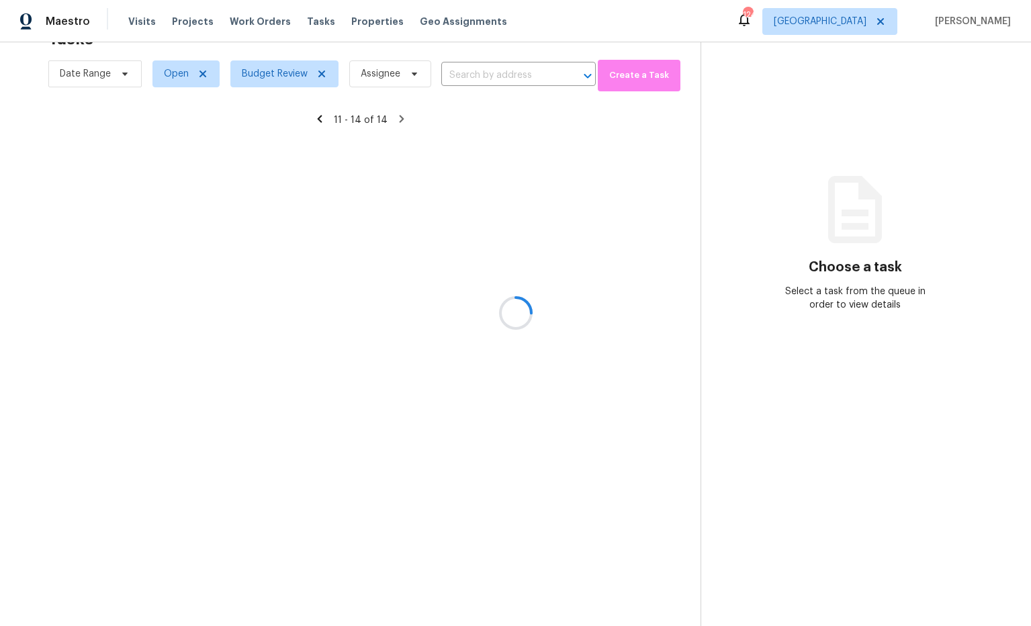
scroll to position [42, 0]
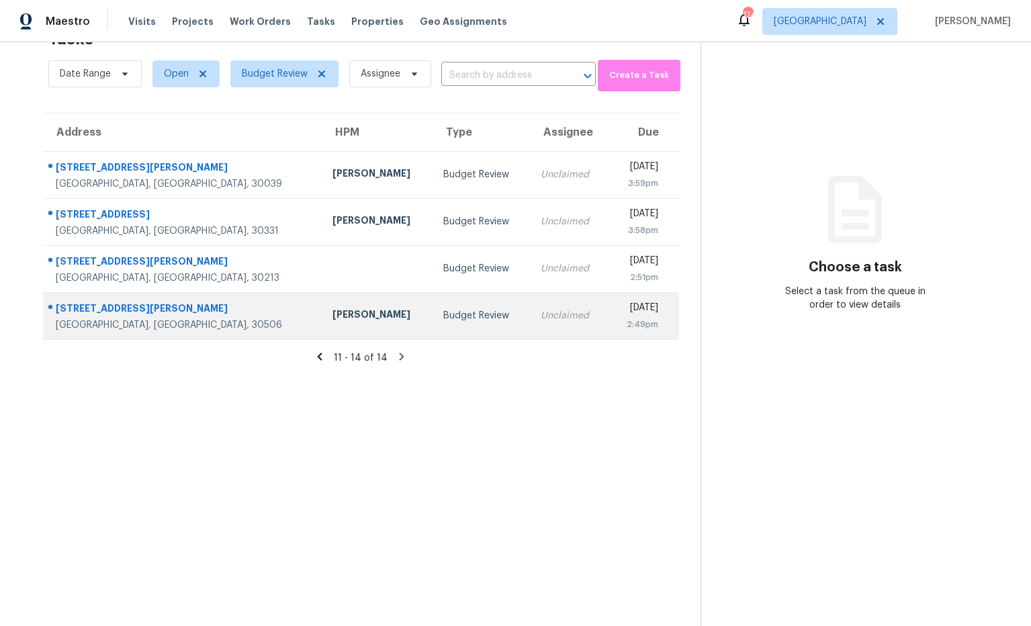
click at [150, 303] on div "[STREET_ADDRESS][PERSON_NAME]" at bounding box center [183, 309] width 255 height 17
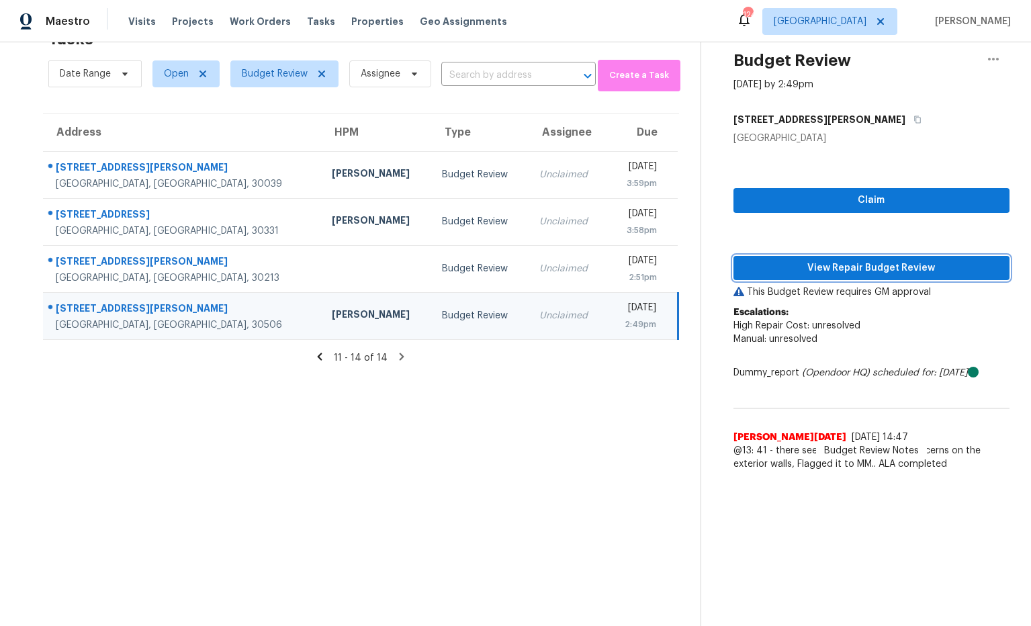
click at [801, 272] on span "View Repair Budget Review" at bounding box center [871, 268] width 255 height 17
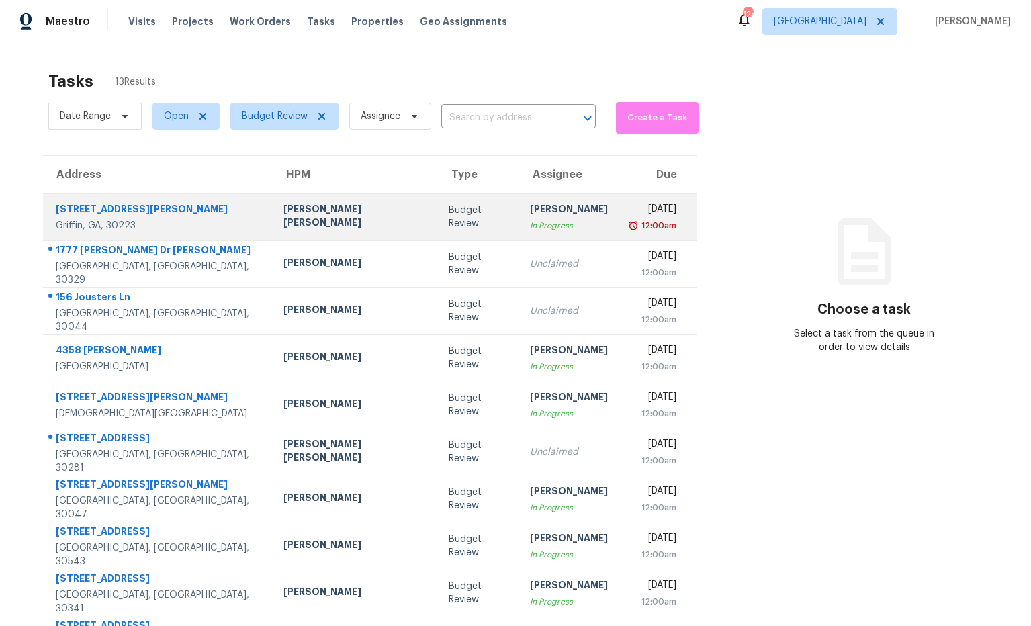
scroll to position [74, 0]
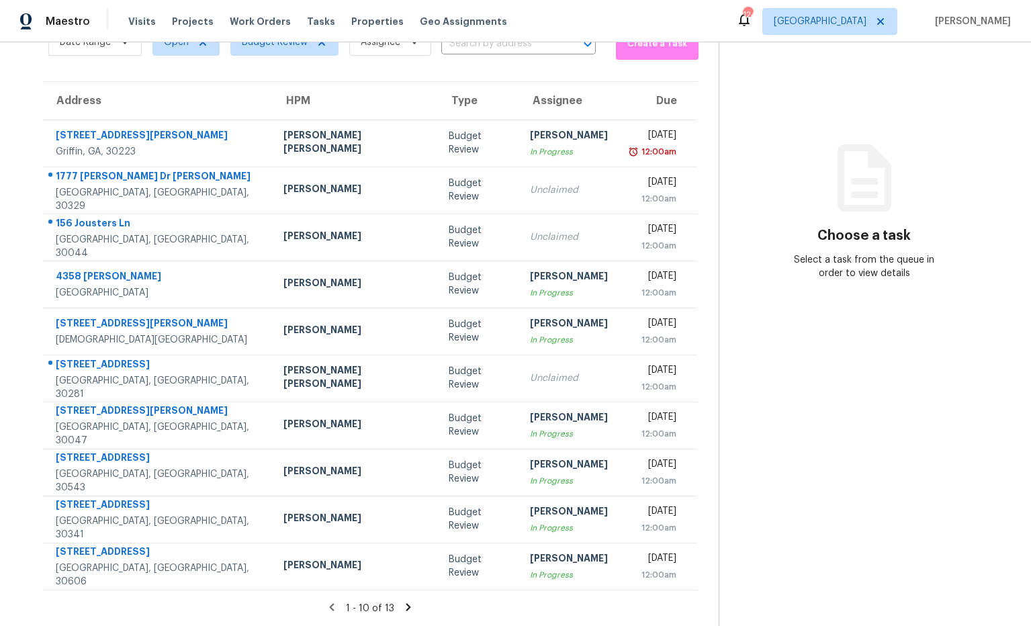
click at [406, 605] on icon at bounding box center [408, 606] width 5 height 7
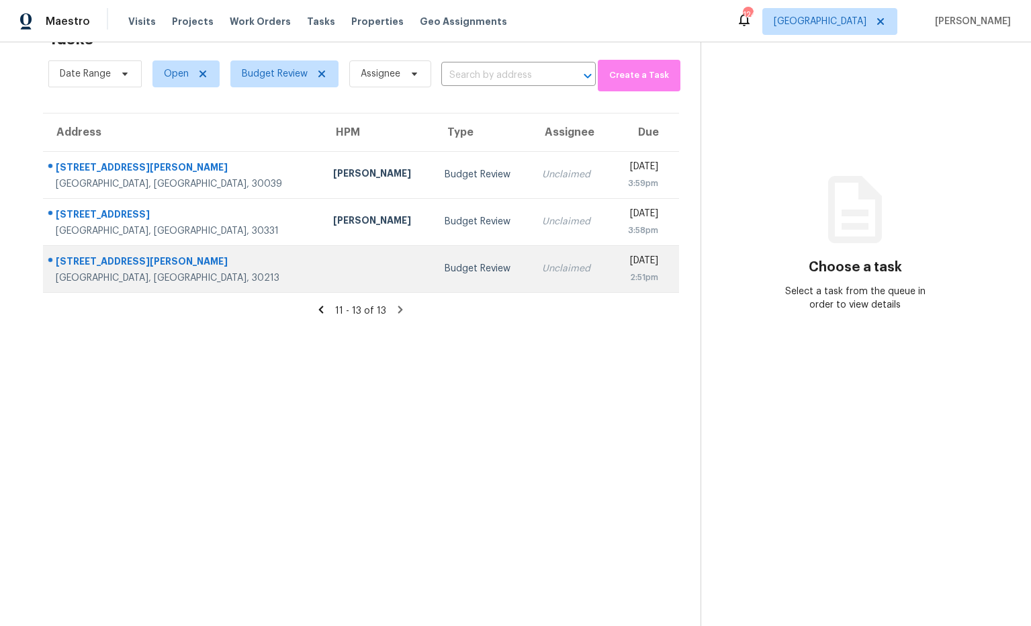
click at [101, 262] on div "[STREET_ADDRESS][PERSON_NAME]" at bounding box center [184, 262] width 256 height 17
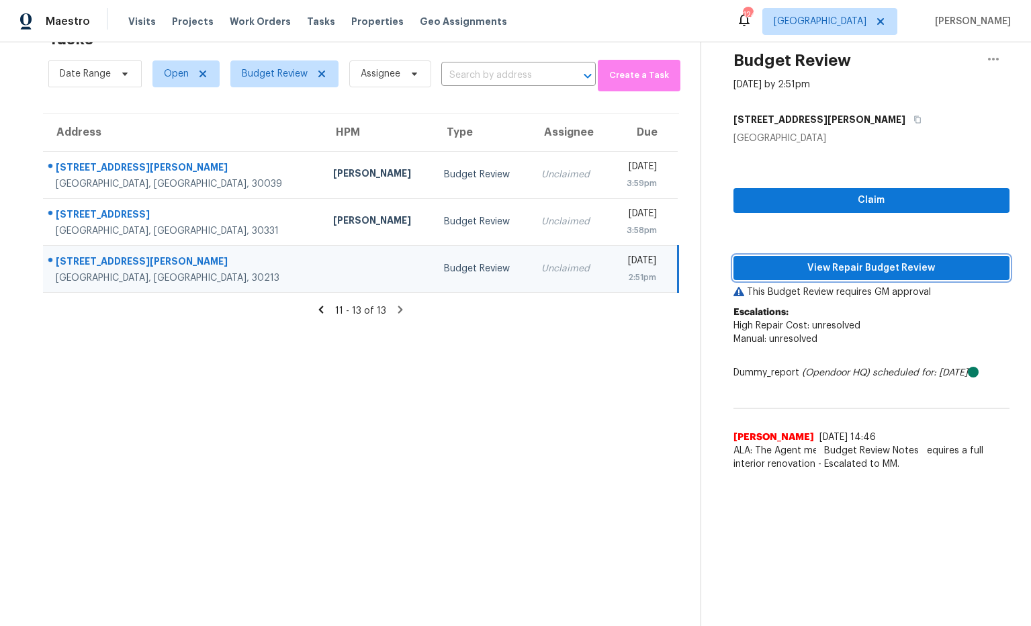
click at [887, 275] on span "View Repair Budget Review" at bounding box center [871, 268] width 255 height 17
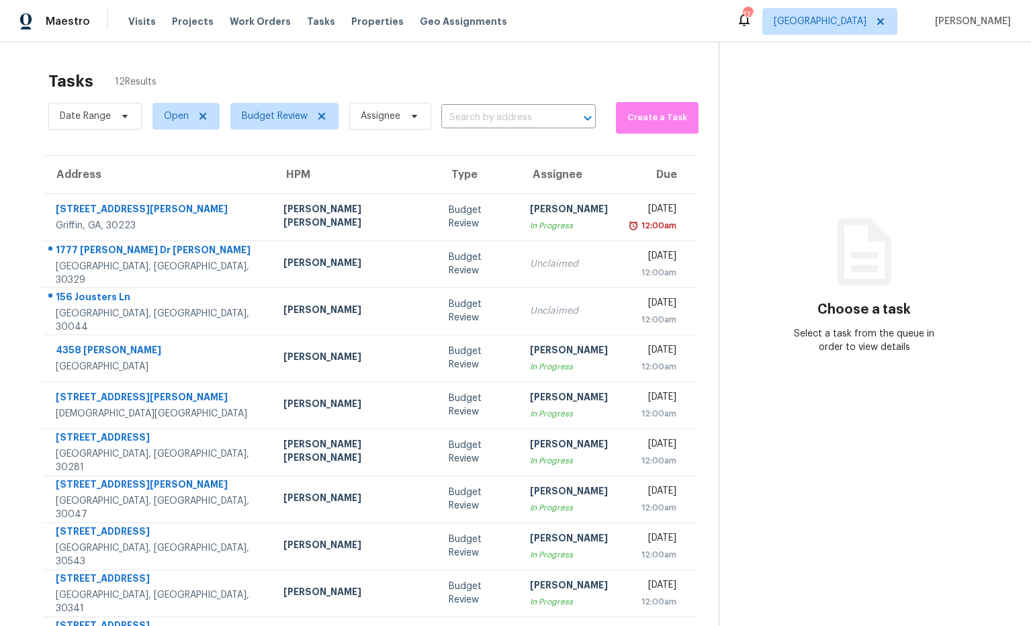
scroll to position [74, 0]
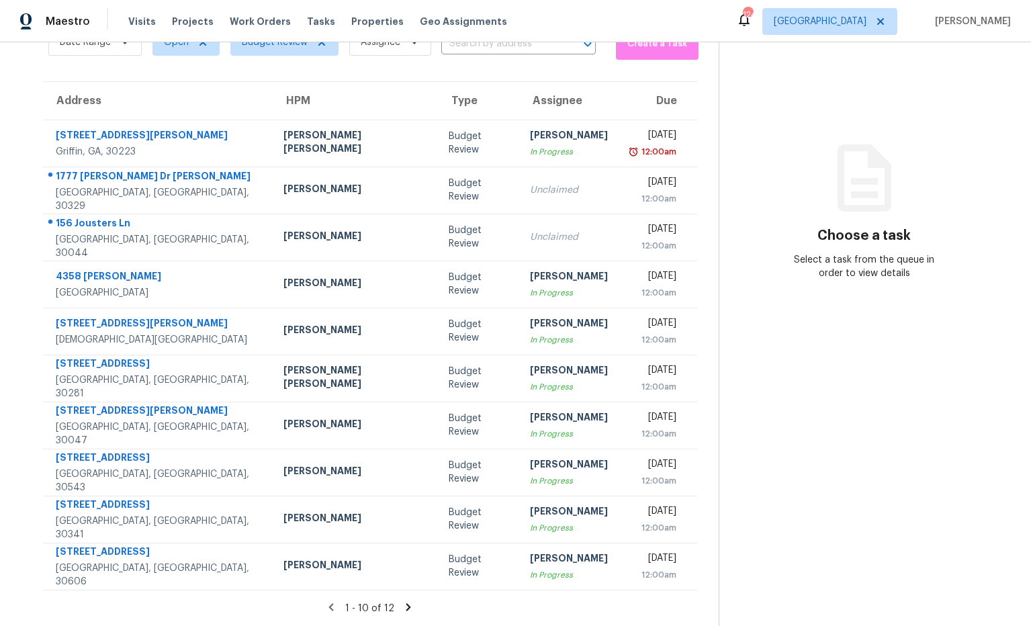
click at [406, 604] on icon at bounding box center [408, 606] width 5 height 7
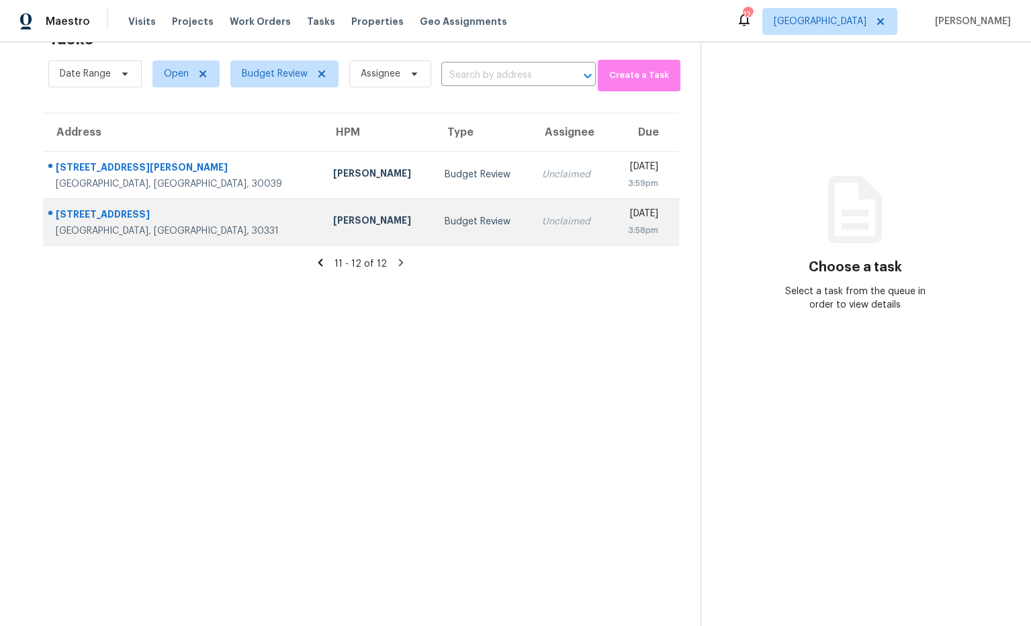
click at [130, 218] on div "[STREET_ADDRESS]" at bounding box center [184, 215] width 256 height 17
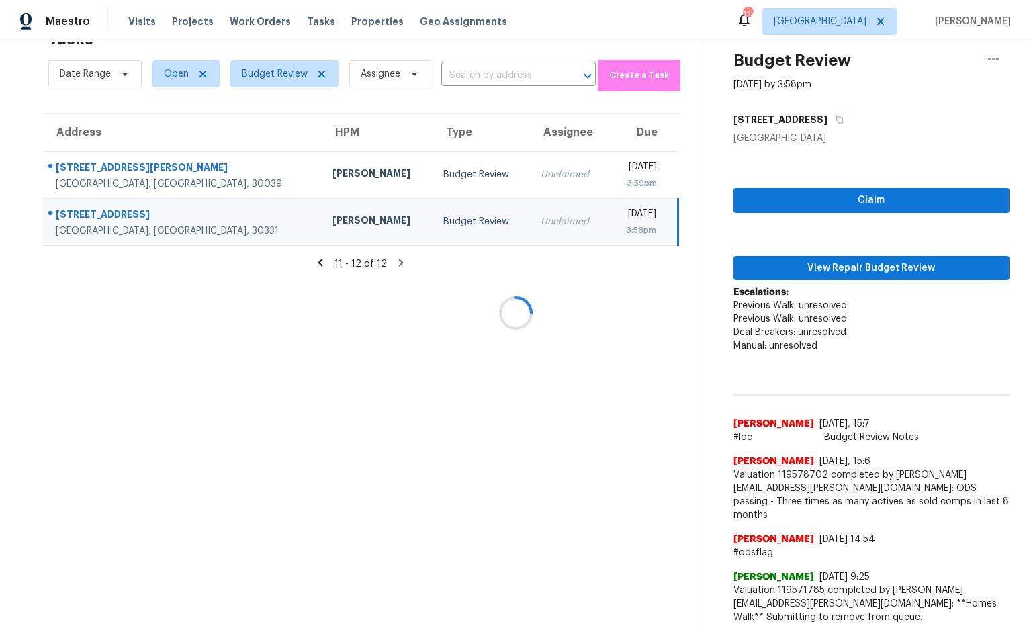
scroll to position [74, 0]
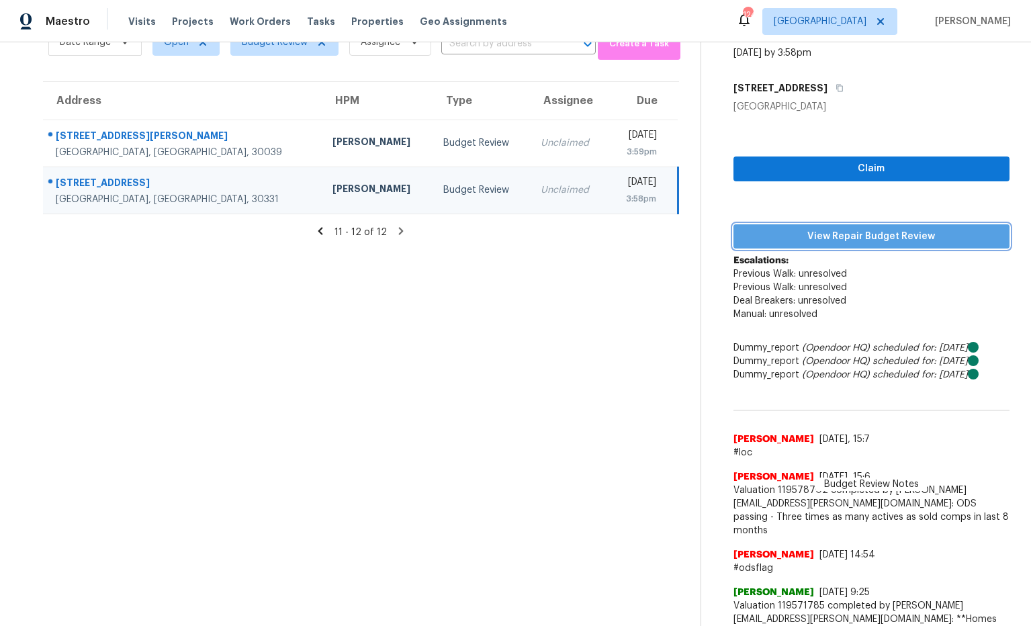
click at [752, 239] on span "View Repair Budget Review" at bounding box center [871, 236] width 255 height 17
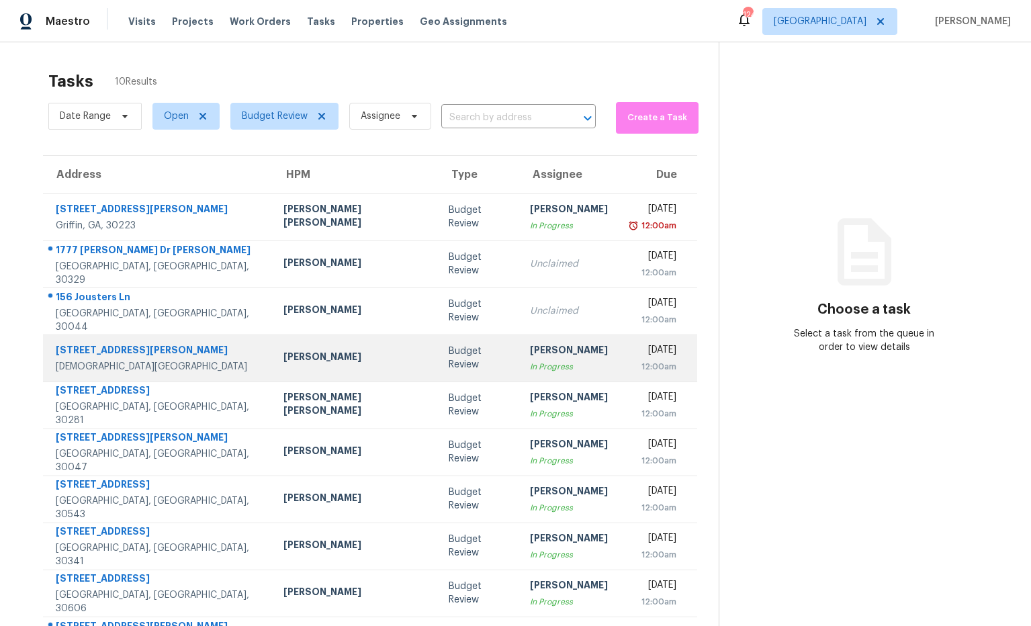
scroll to position [49, 0]
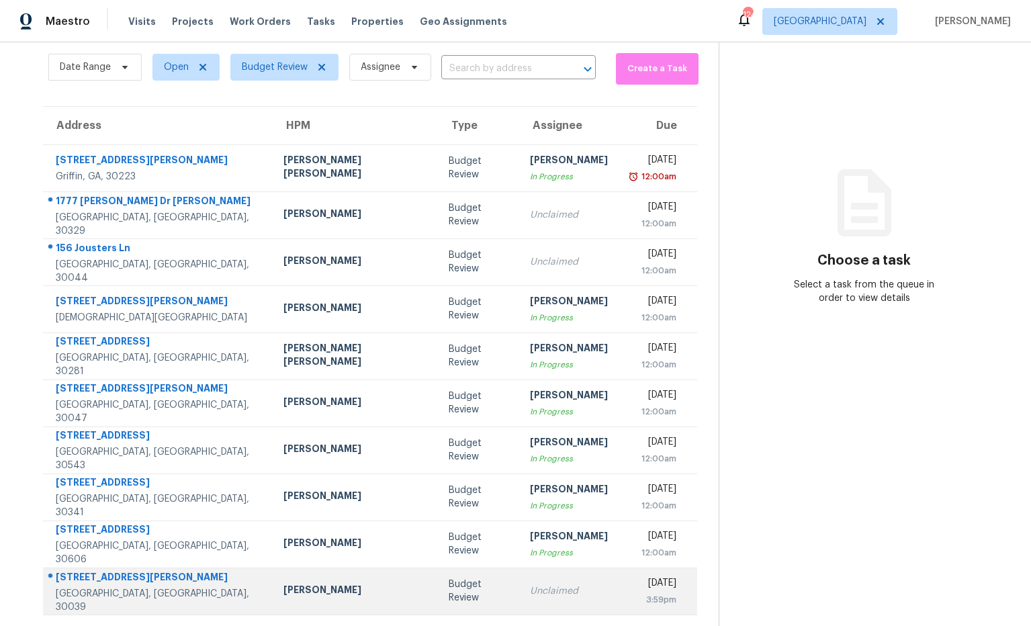
click at [283, 585] on div "[PERSON_NAME]" at bounding box center [355, 591] width 144 height 17
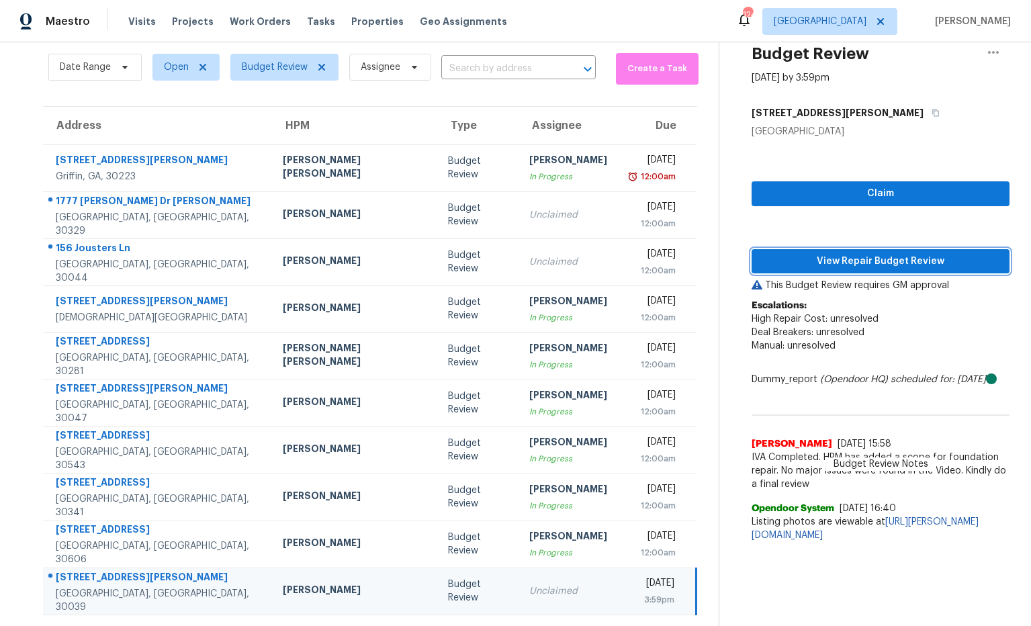
click at [836, 269] on button "View Repair Budget Review" at bounding box center [880, 261] width 258 height 25
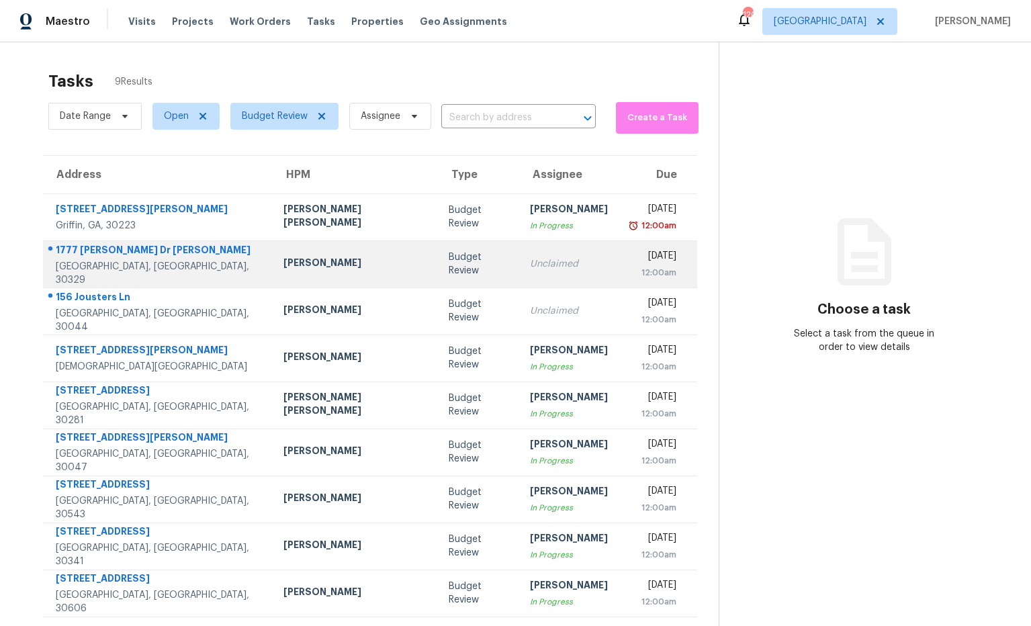
scroll to position [42, 0]
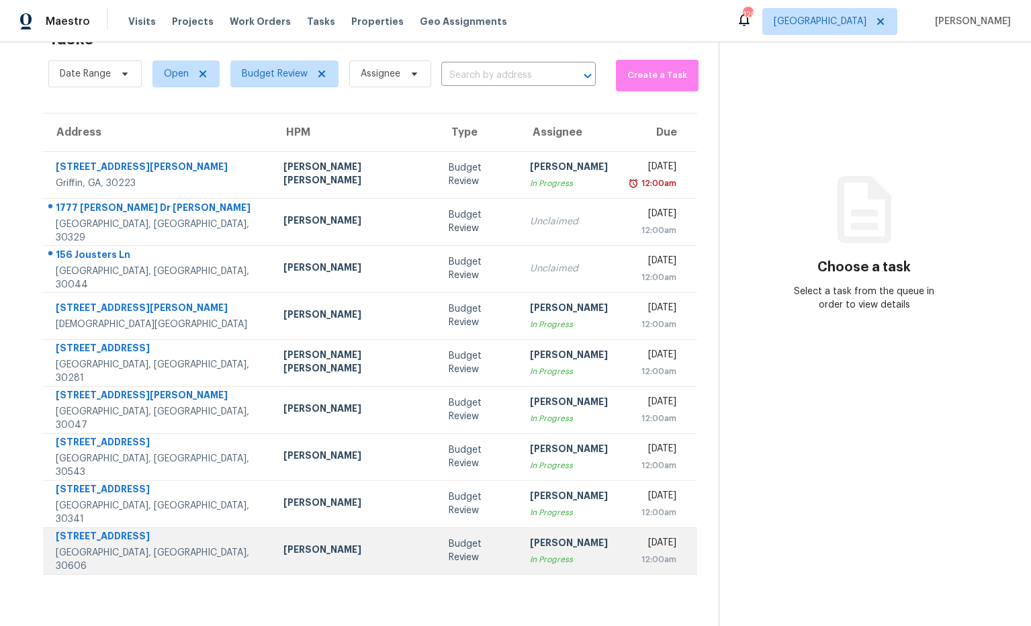
click at [147, 546] on div "[STREET_ADDRESS]" at bounding box center [159, 537] width 206 height 17
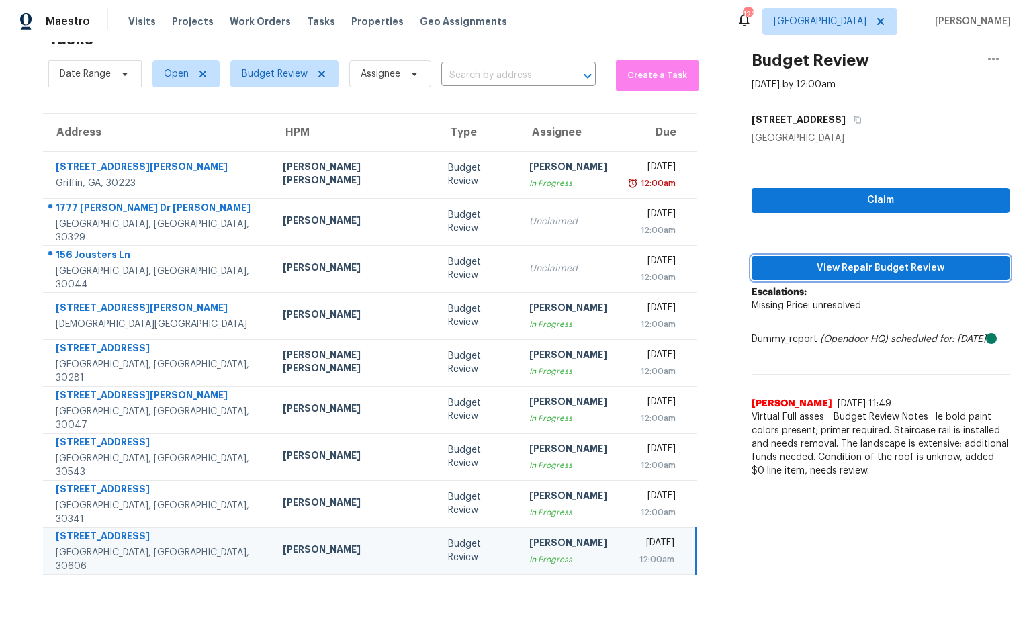
click at [818, 266] on span "View Repair Budget Review" at bounding box center [880, 268] width 236 height 17
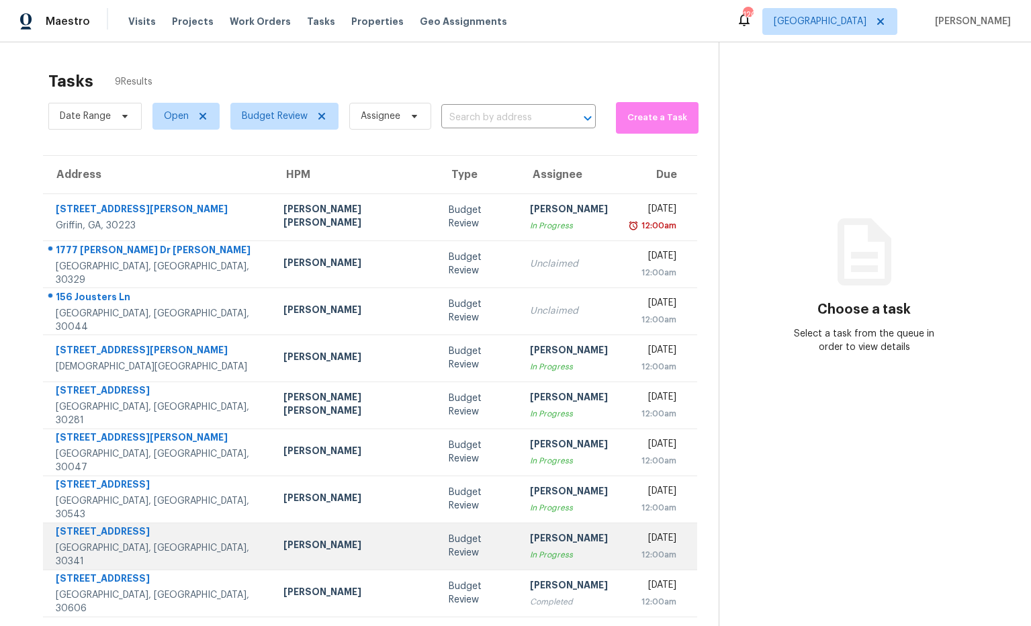
scroll to position [42, 0]
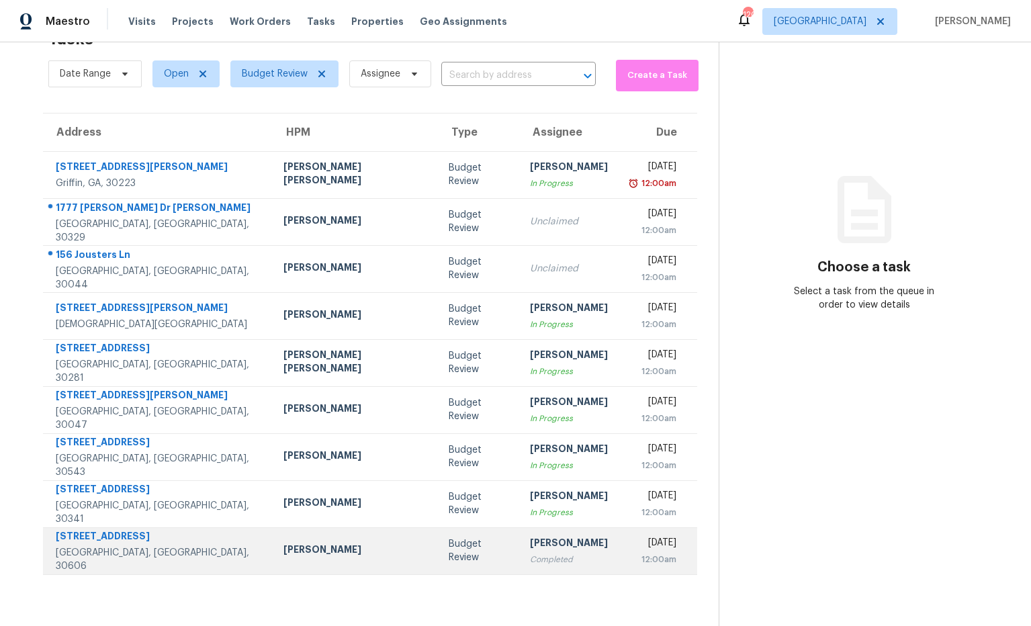
click at [283, 552] on div "[PERSON_NAME]" at bounding box center [355, 551] width 144 height 17
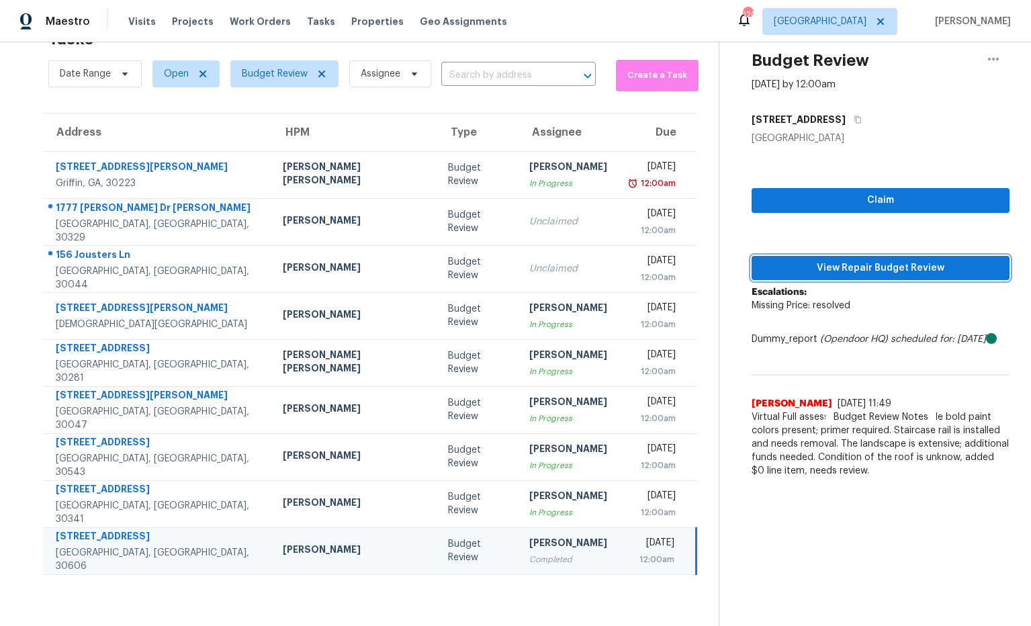
click at [793, 265] on span "View Repair Budget Review" at bounding box center [880, 268] width 236 height 17
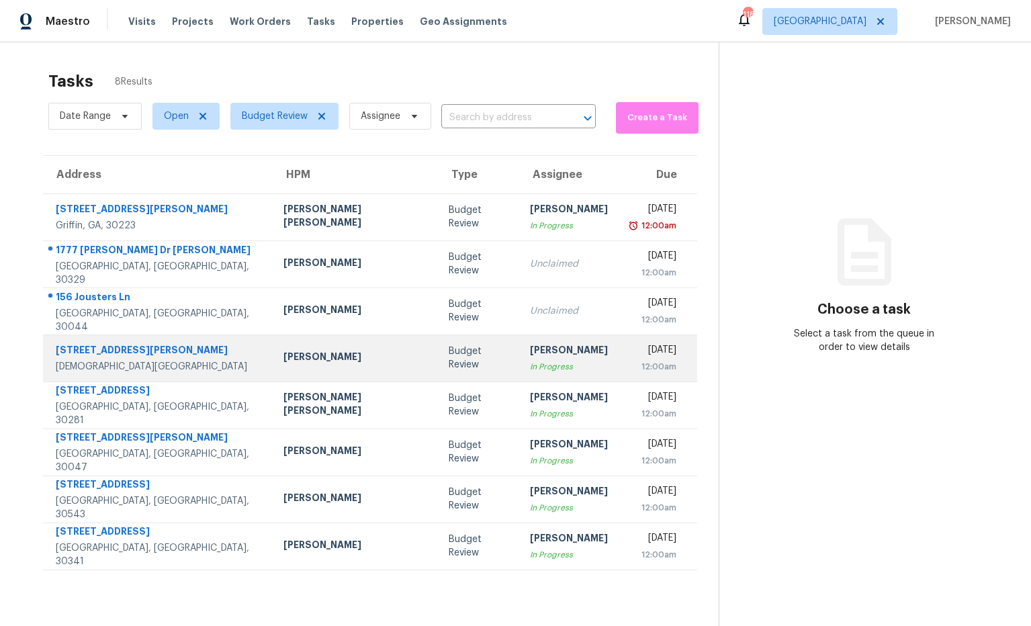
scroll to position [42, 0]
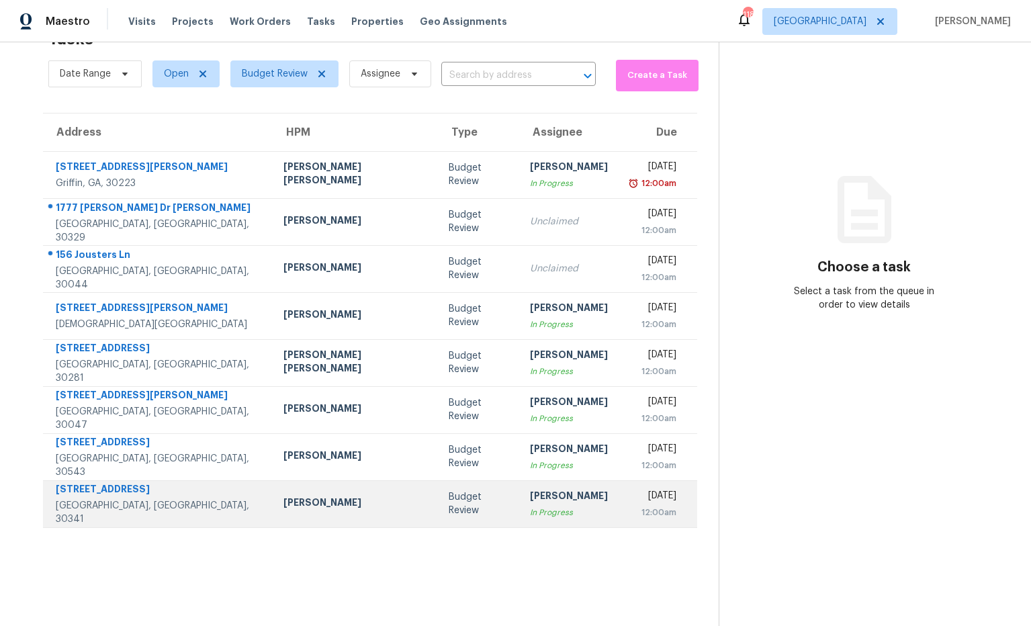
click at [283, 504] on div "[PERSON_NAME]" at bounding box center [355, 504] width 144 height 17
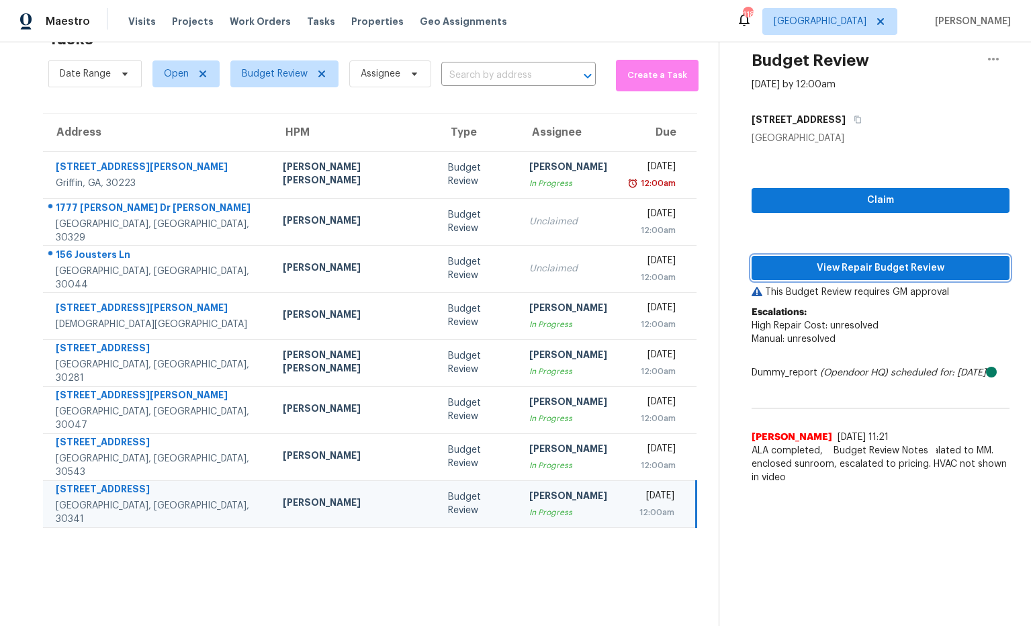
click at [816, 268] on span "View Repair Budget Review" at bounding box center [880, 268] width 236 height 17
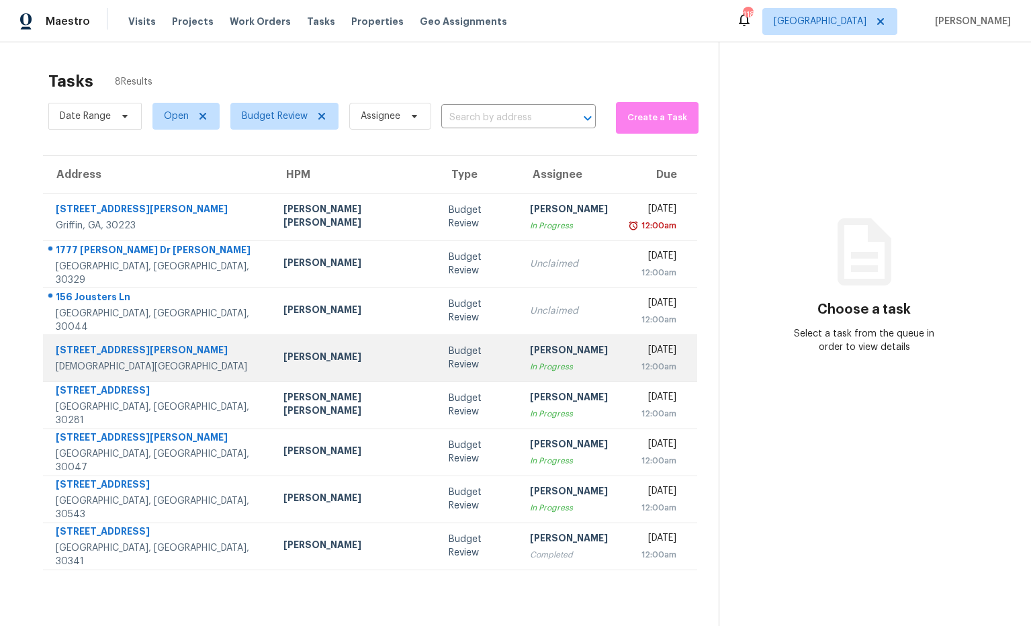
scroll to position [42, 0]
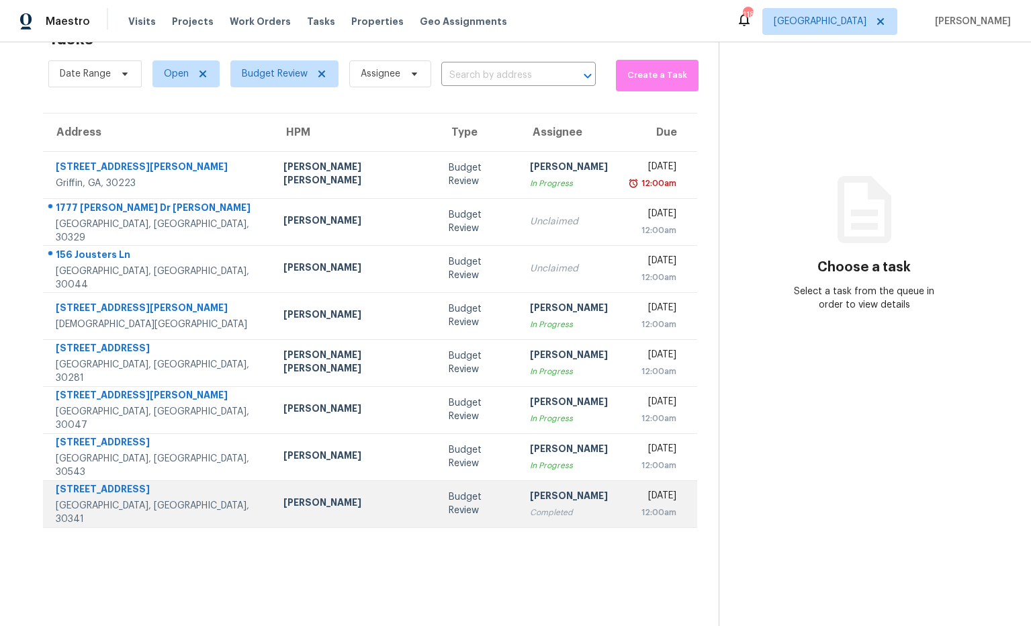
click at [107, 499] on div "[STREET_ADDRESS]" at bounding box center [159, 490] width 206 height 17
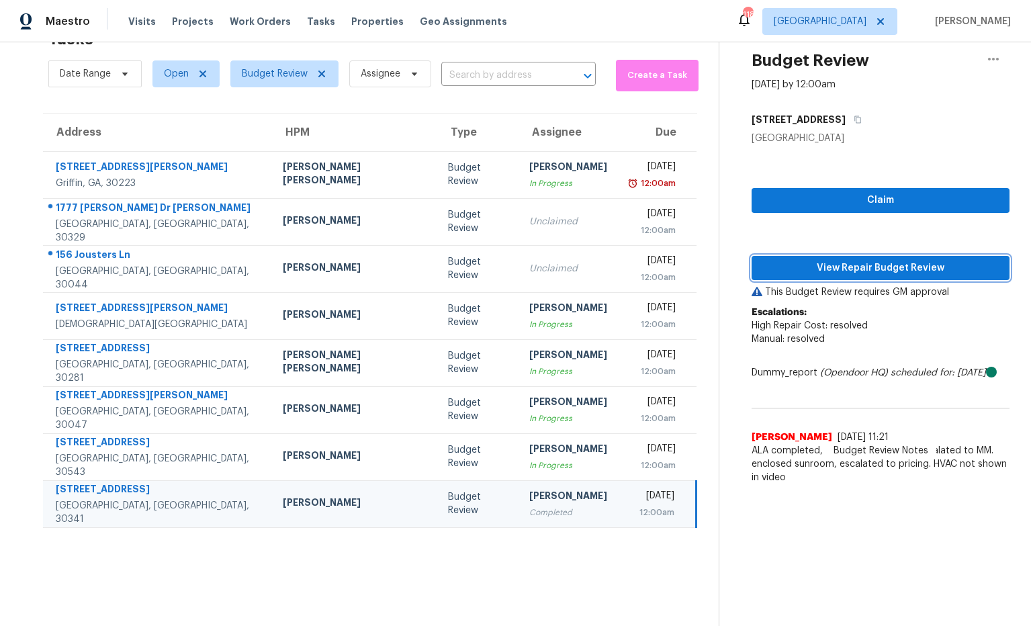
click at [806, 273] on span "View Repair Budget Review" at bounding box center [880, 268] width 236 height 17
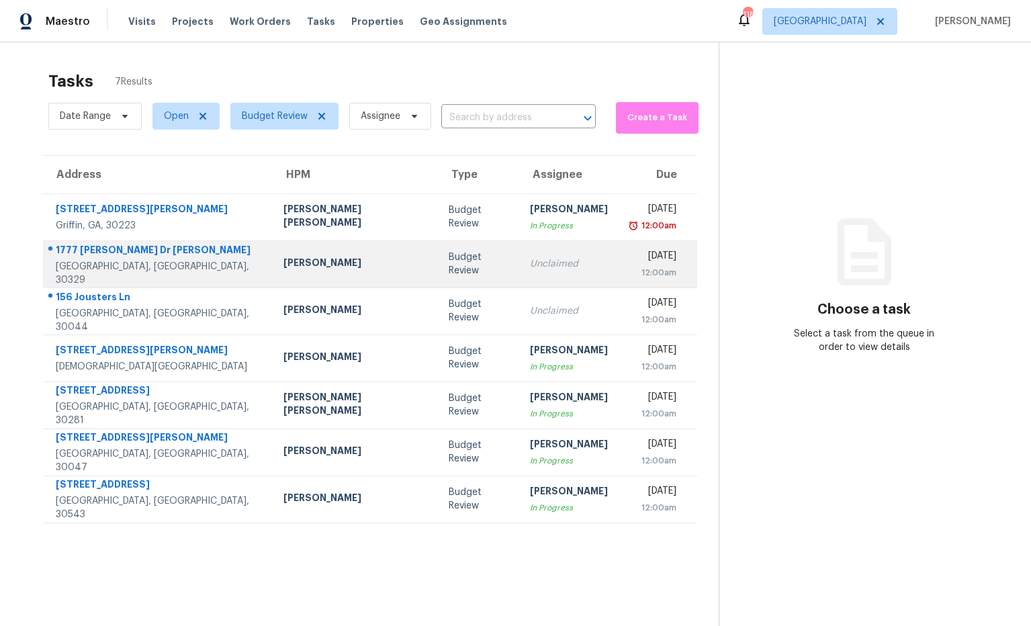
click at [283, 260] on div "[PERSON_NAME]" at bounding box center [355, 264] width 144 height 17
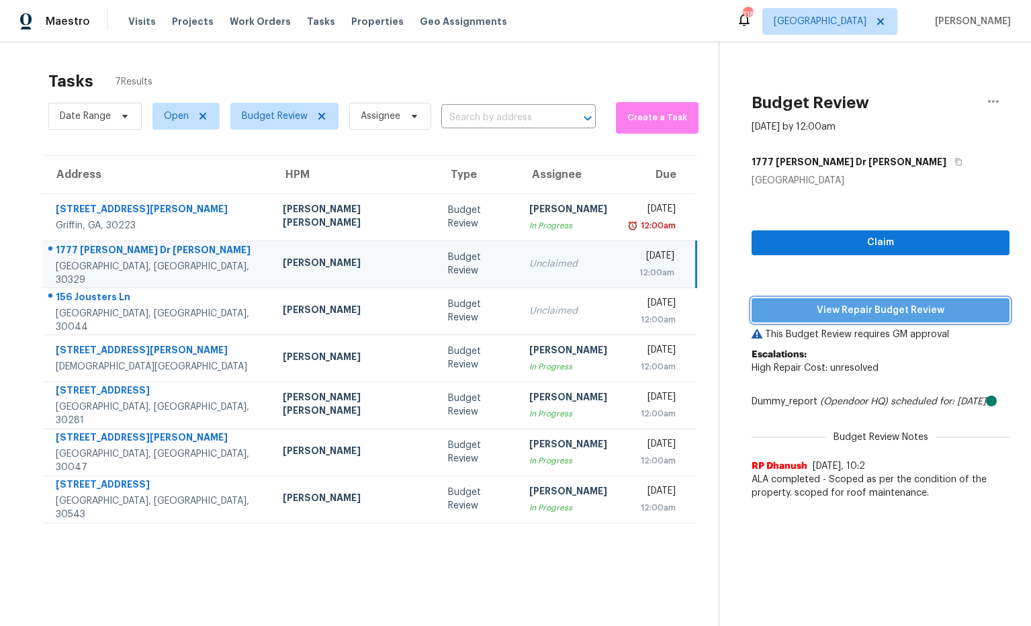
click at [769, 302] on span "View Repair Budget Review" at bounding box center [880, 310] width 236 height 17
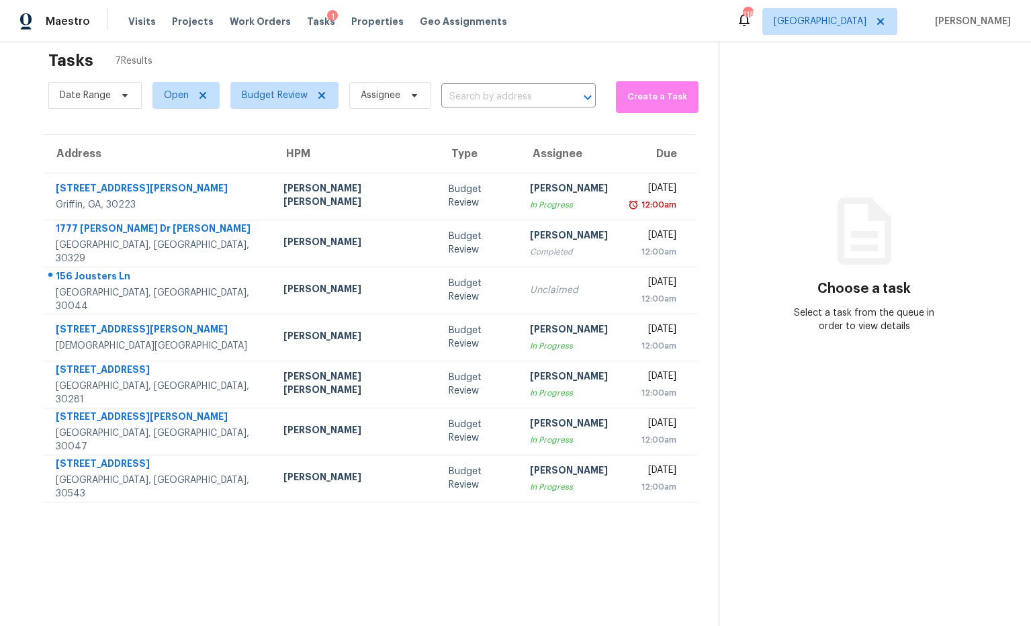
scroll to position [32, 0]
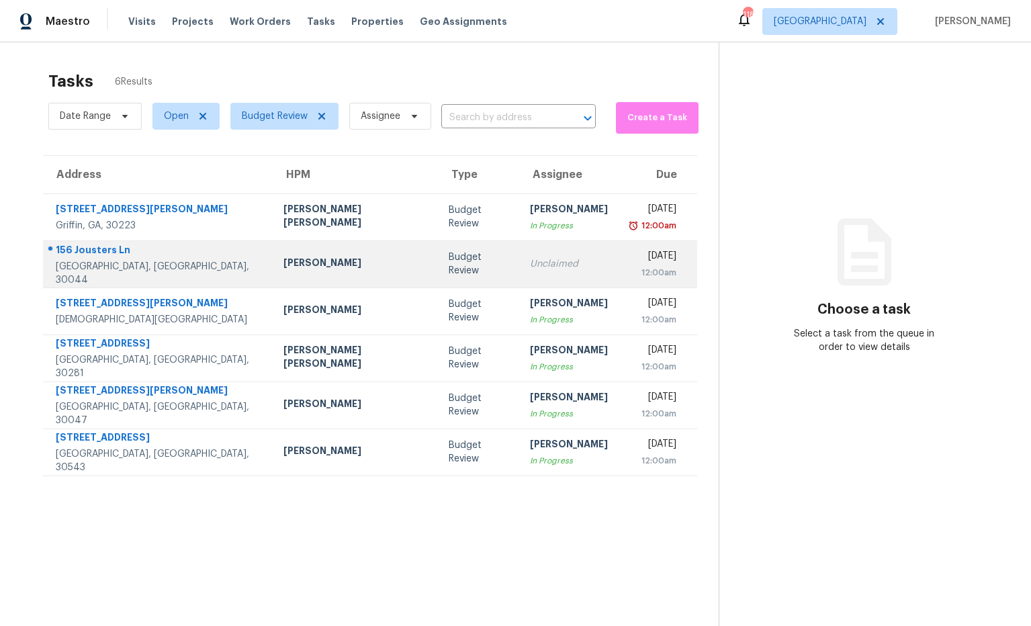
click at [146, 260] on div "156 Jousters Ln" at bounding box center [159, 251] width 206 height 17
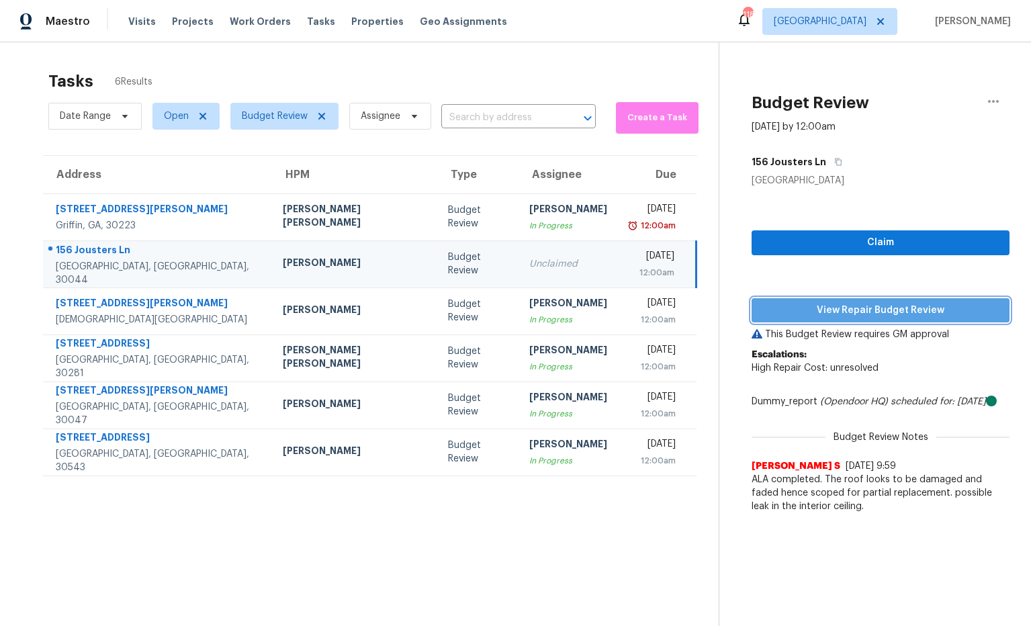
click at [795, 310] on span "View Repair Budget Review" at bounding box center [880, 310] width 236 height 17
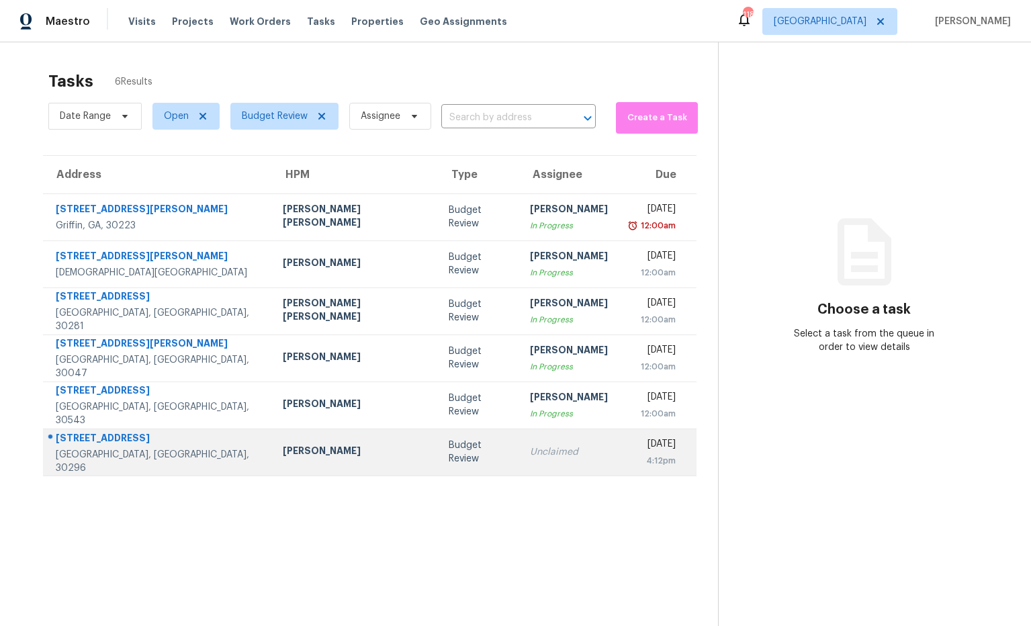
click at [126, 438] on div "[STREET_ADDRESS]" at bounding box center [158, 439] width 205 height 17
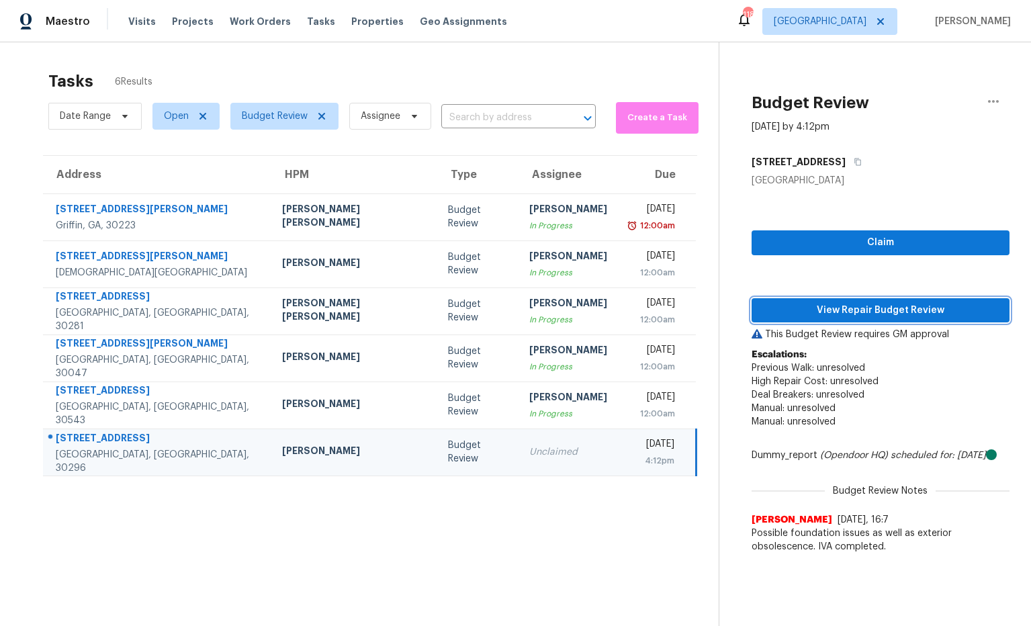
click at [782, 310] on span "View Repair Budget Review" at bounding box center [880, 310] width 236 height 17
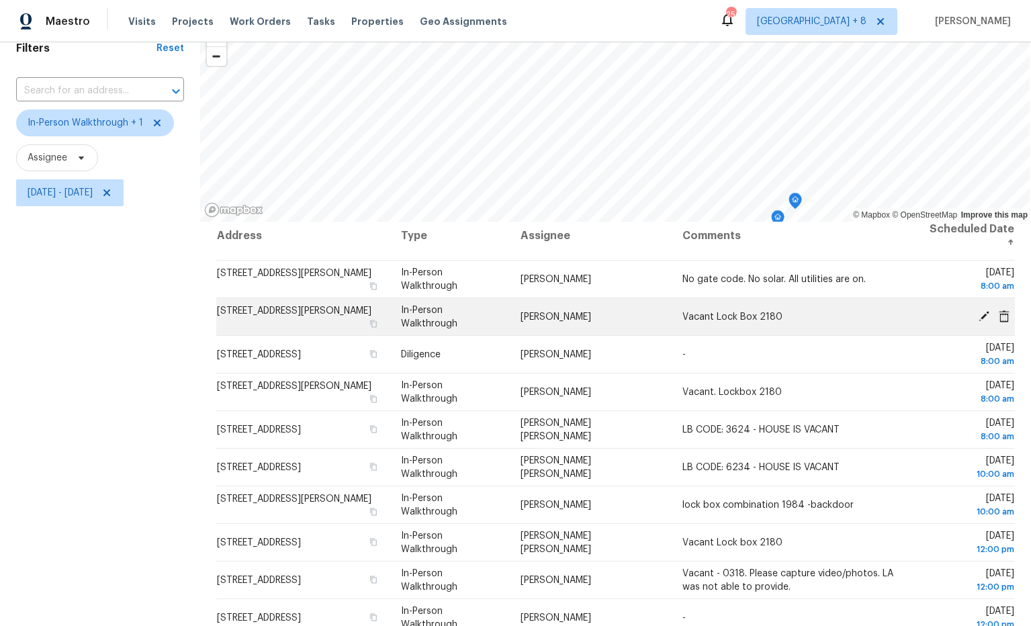
scroll to position [159, 0]
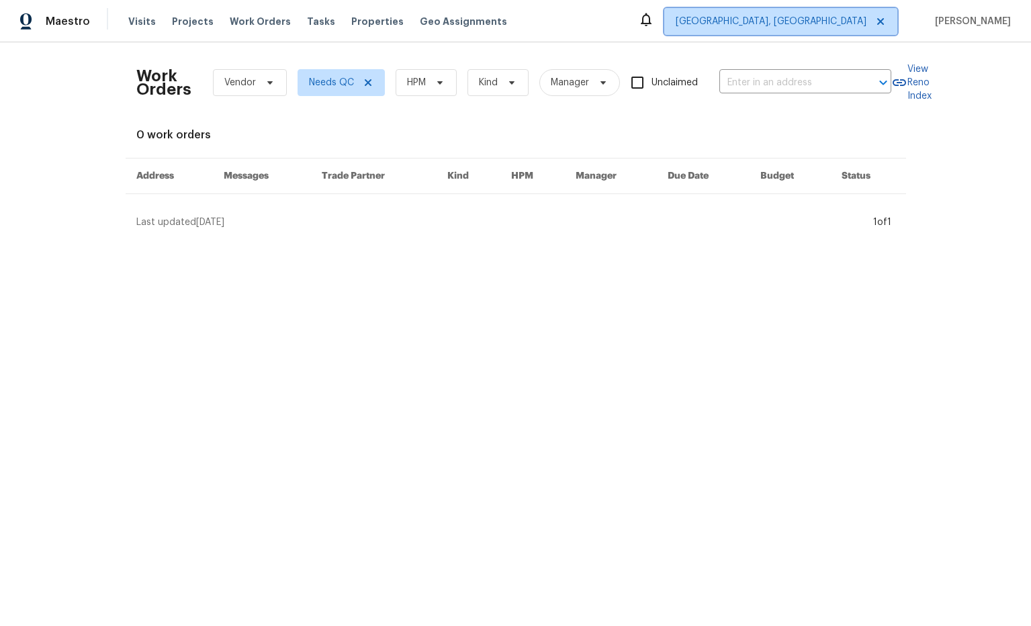
click at [825, 28] on span "[GEOGRAPHIC_DATA], [GEOGRAPHIC_DATA]" at bounding box center [780, 21] width 233 height 27
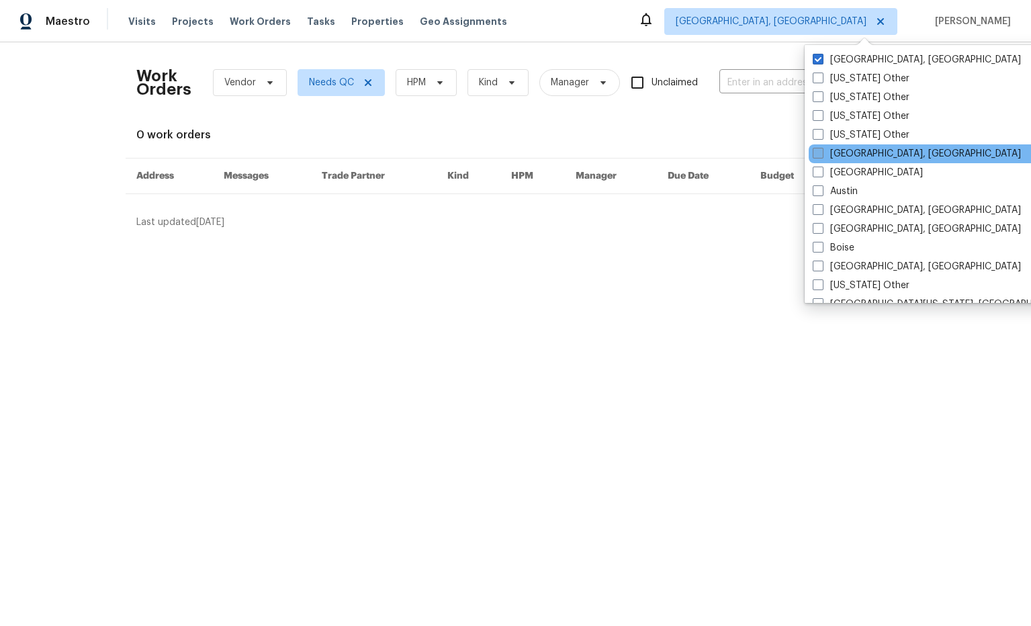
click at [819, 167] on span at bounding box center [817, 172] width 11 height 11
click at [819, 167] on input "[GEOGRAPHIC_DATA]" at bounding box center [816, 170] width 9 height 9
checkbox input "true"
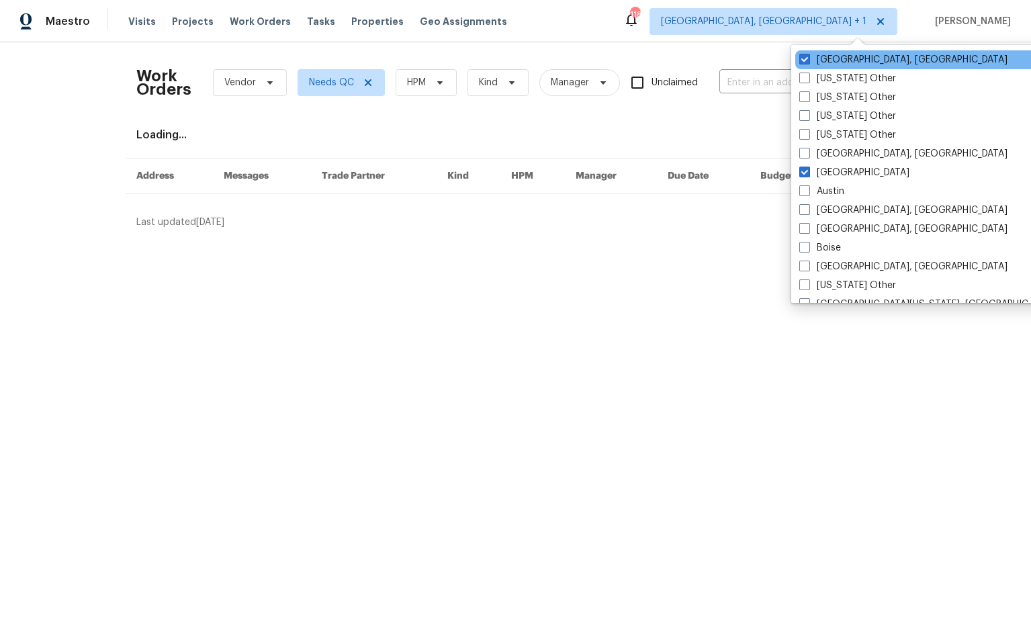
drag, startPoint x: 802, startPoint y: 55, endPoint x: 794, endPoint y: 54, distance: 7.4
click at [802, 55] on span at bounding box center [804, 59] width 11 height 11
click at [802, 55] on input "[GEOGRAPHIC_DATA], [GEOGRAPHIC_DATA]" at bounding box center [803, 57] width 9 height 9
checkbox input "false"
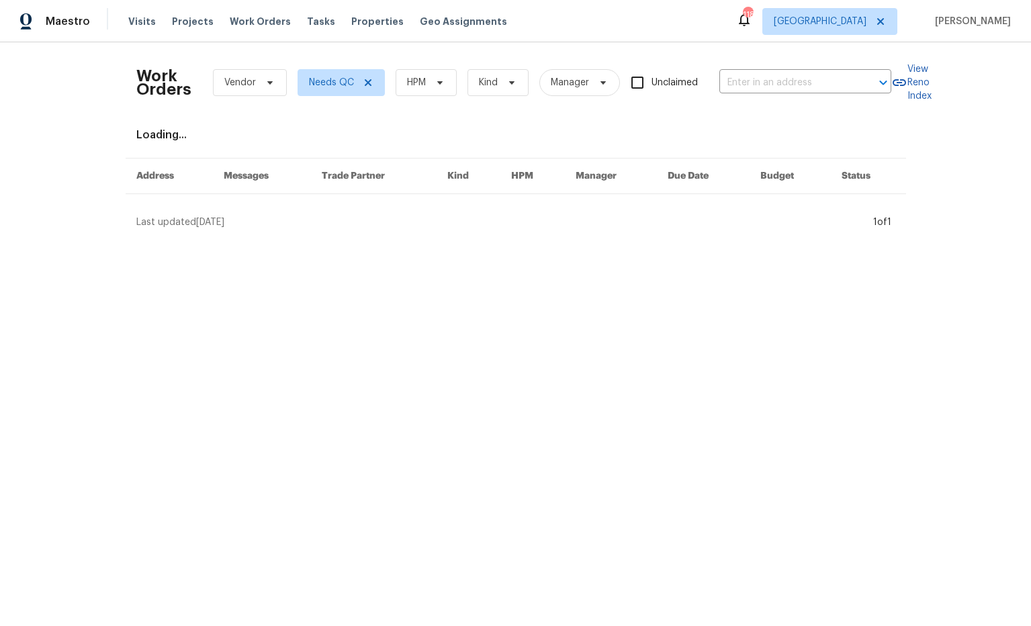
click at [748, 45] on div "Work Orders Vendor Needs QC HPM Kind Manager Unclaimed ​ View Reno Index Loadin…" at bounding box center [515, 140] width 1031 height 197
click at [308, 26] on div "Tasks" at bounding box center [321, 22] width 28 height 14
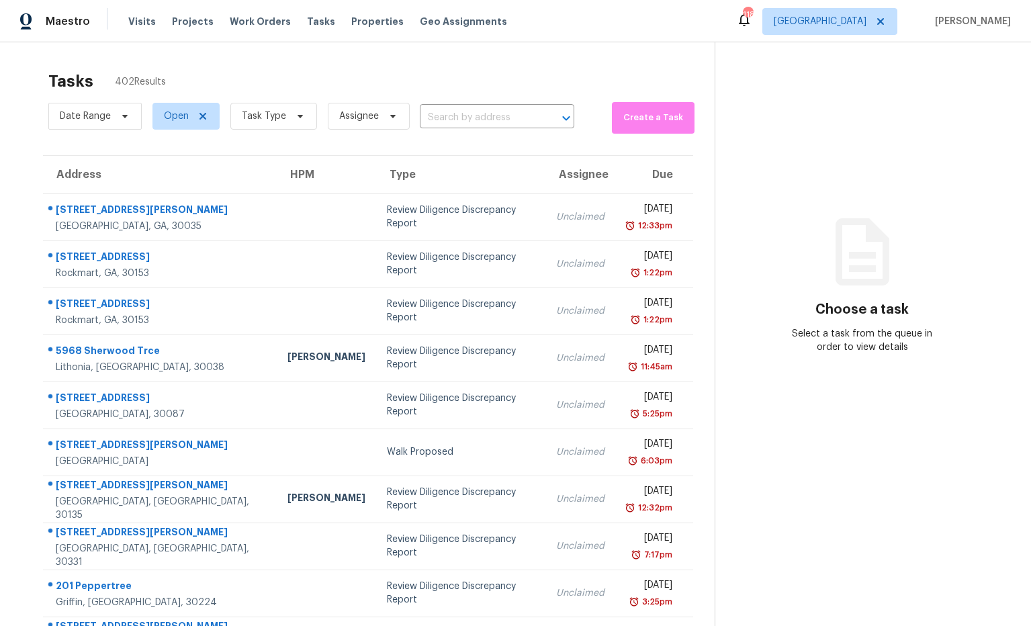
click at [309, 22] on span "Tasks" at bounding box center [321, 21] width 28 height 9
click at [310, 22] on span "Tasks" at bounding box center [321, 21] width 28 height 9
click at [311, 21] on span "Tasks" at bounding box center [321, 21] width 28 height 9
click at [313, 21] on span "Tasks" at bounding box center [321, 21] width 28 height 9
click at [308, 118] on span "Task Type" at bounding box center [273, 116] width 87 height 27
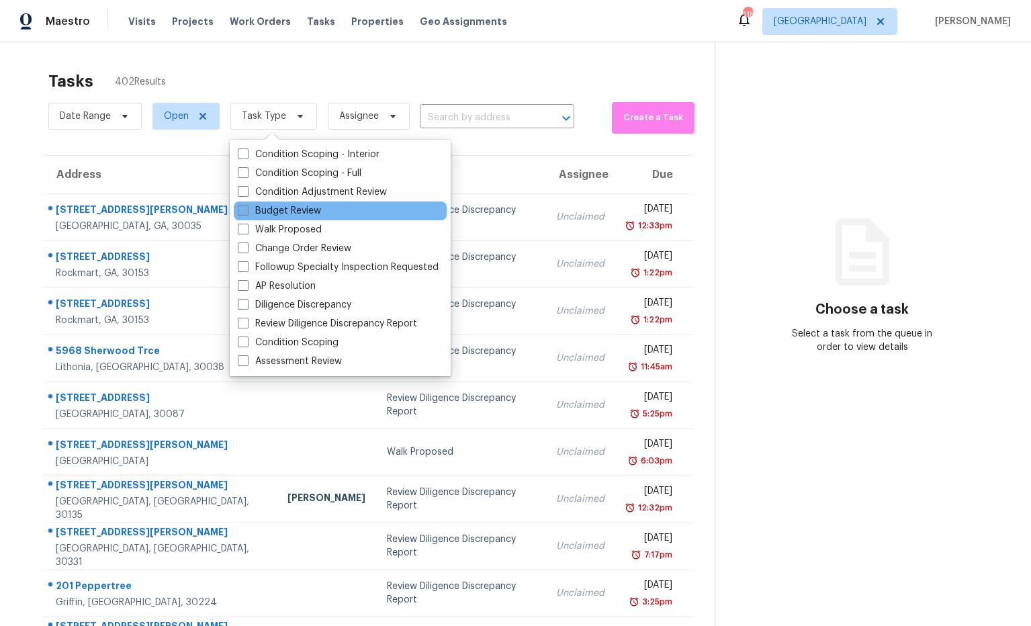
click at [295, 205] on label "Budget Review" at bounding box center [279, 210] width 83 height 13
click at [246, 205] on input "Budget Review" at bounding box center [242, 208] width 9 height 9
checkbox input "true"
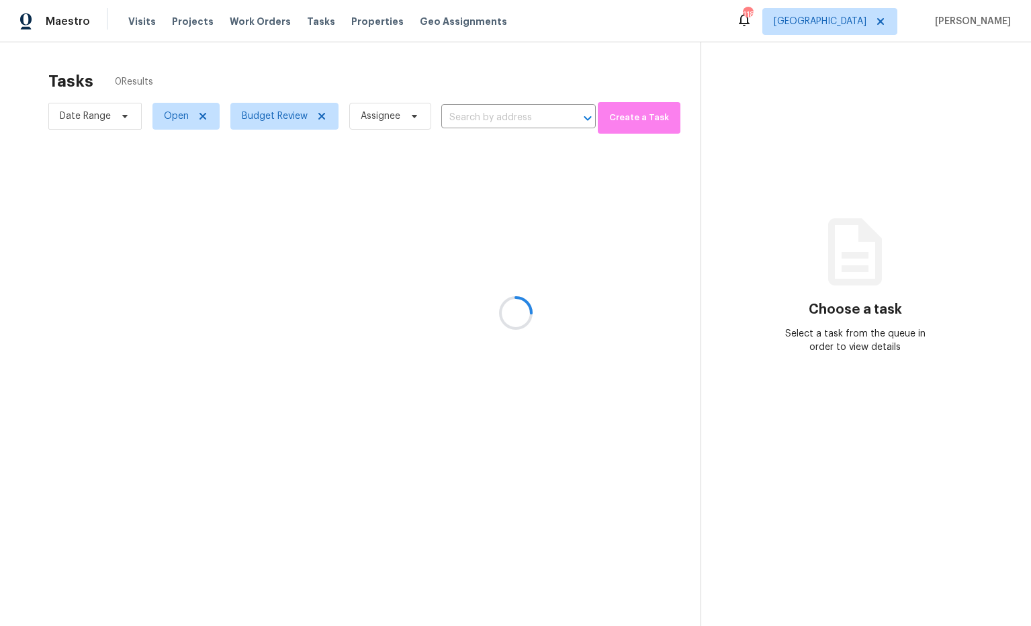
click at [495, 81] on div at bounding box center [515, 313] width 1031 height 626
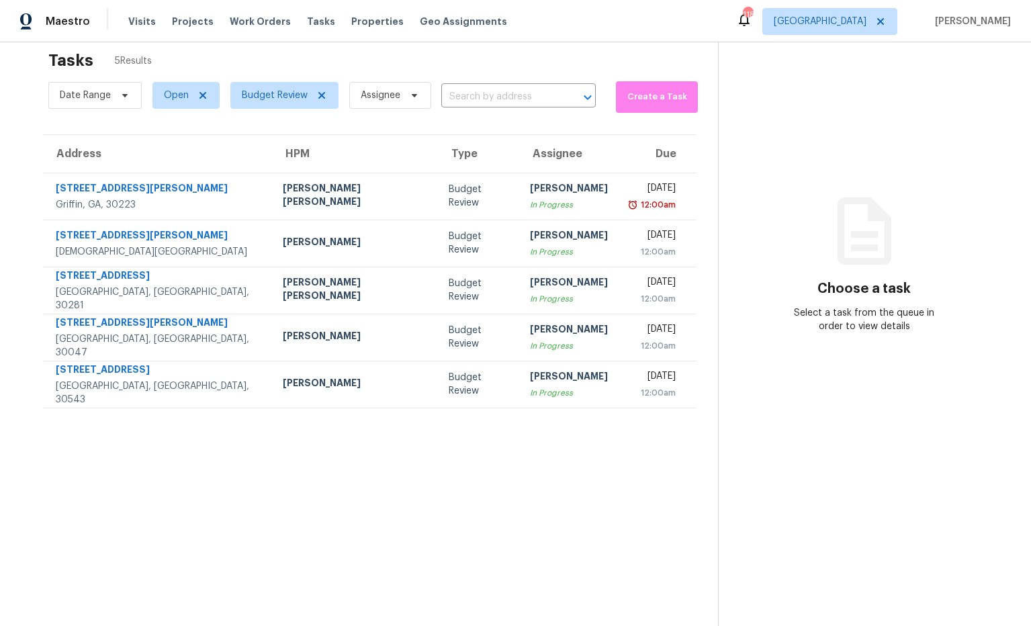
scroll to position [31, 0]
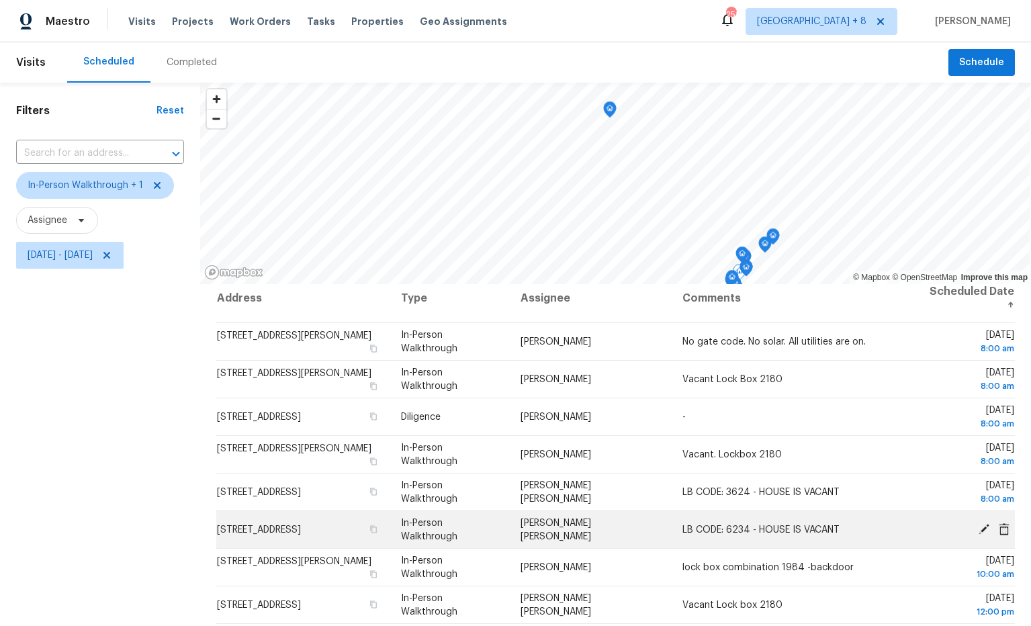
scroll to position [159, 0]
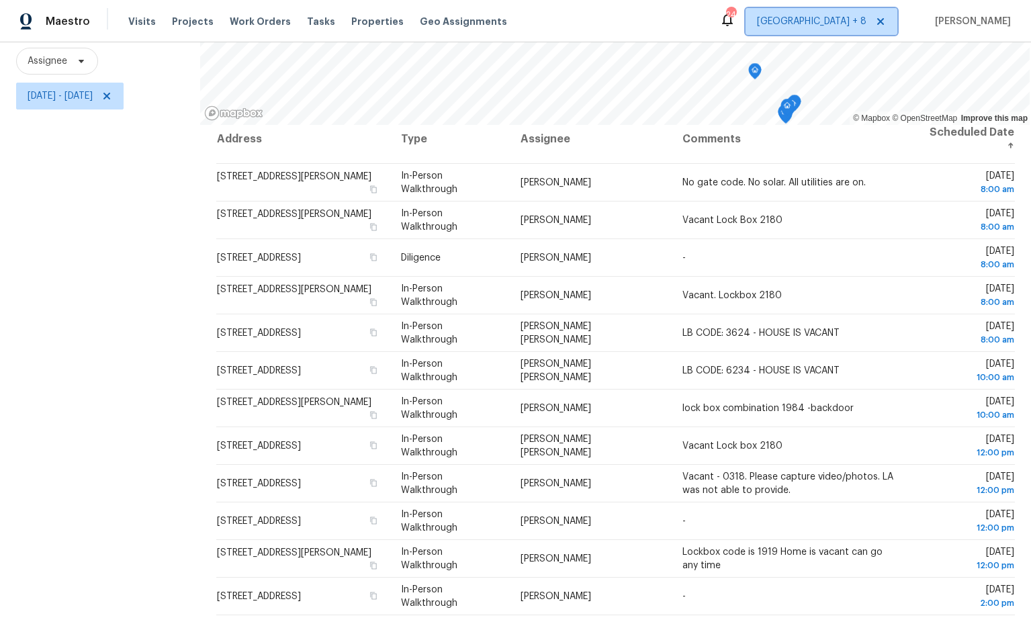
click at [860, 28] on span "[GEOGRAPHIC_DATA] + 8" at bounding box center [811, 21] width 109 height 13
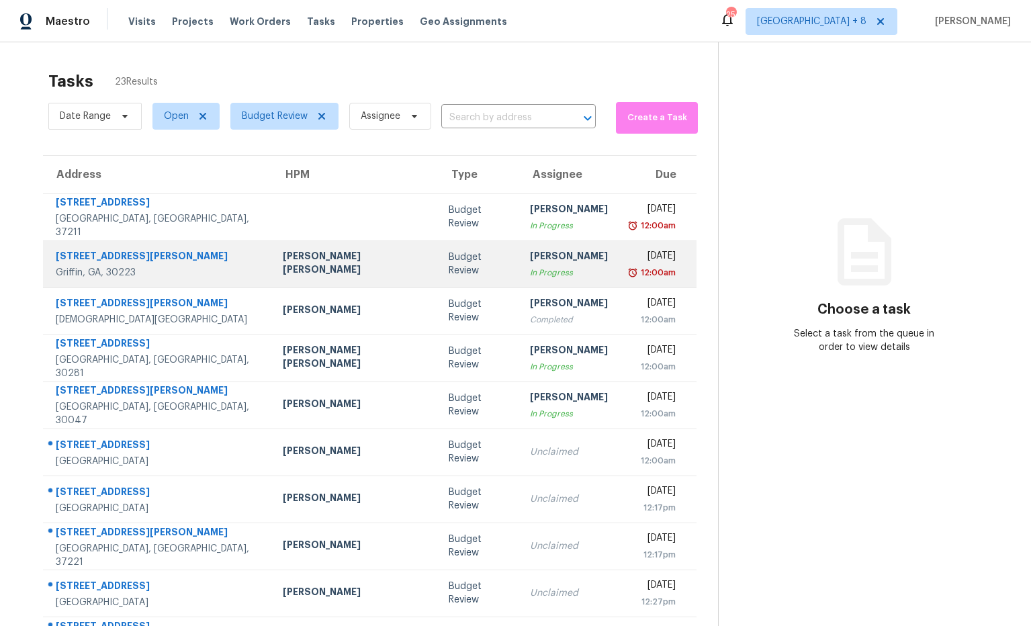
scroll to position [74, 0]
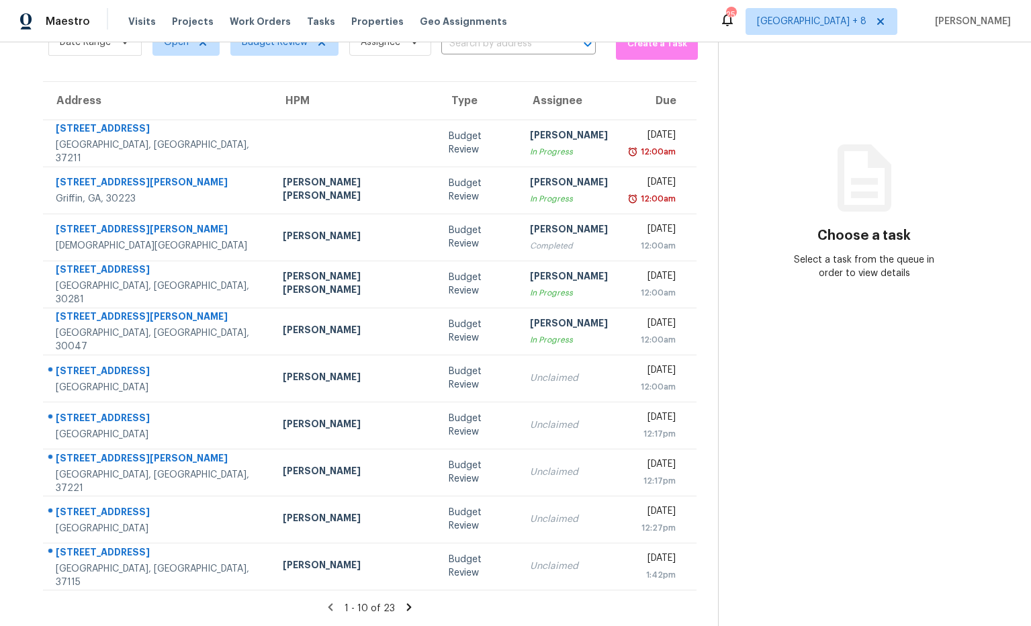
click at [403, 607] on icon at bounding box center [409, 607] width 12 height 12
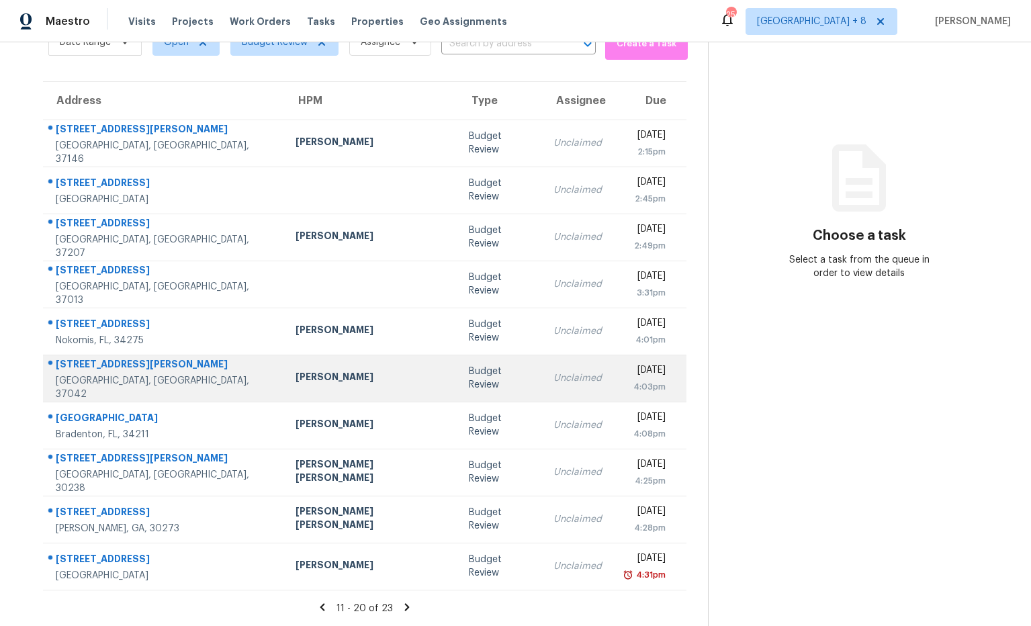
scroll to position [0, 0]
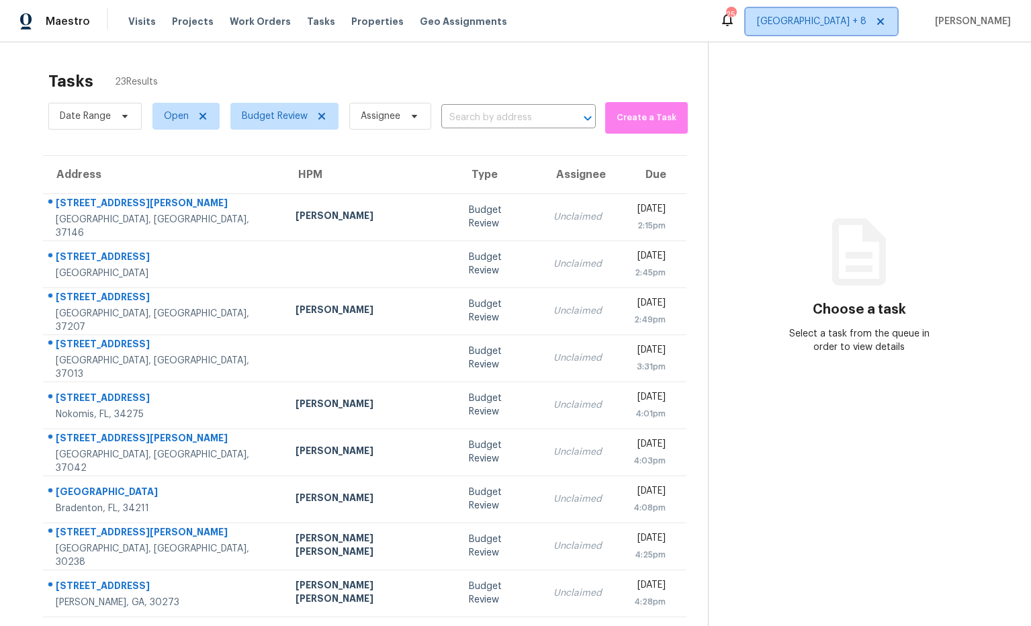
click at [884, 20] on icon at bounding box center [880, 21] width 7 height 7
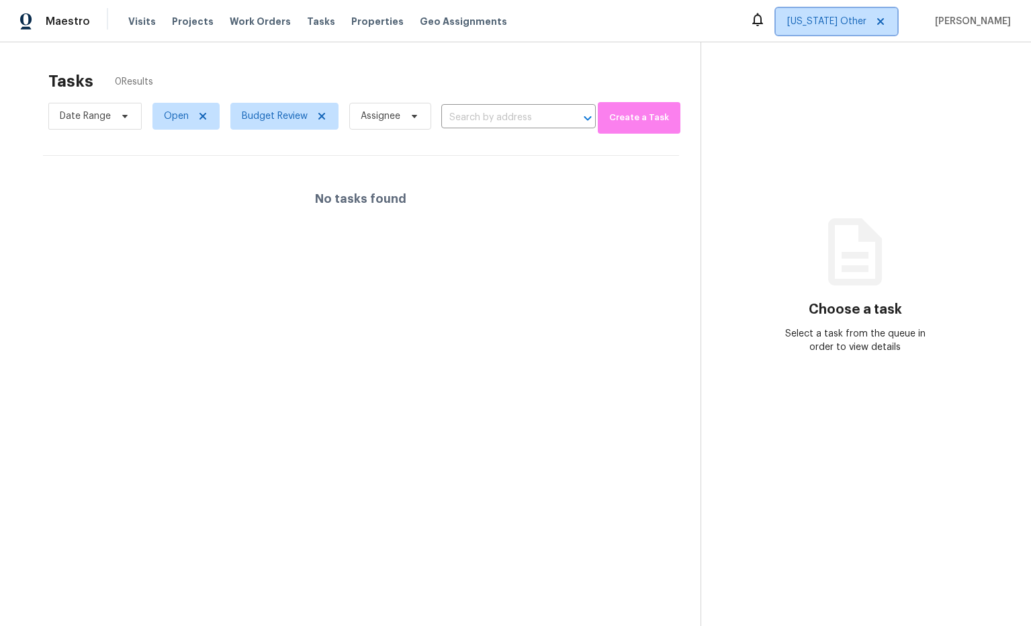
click at [884, 21] on icon at bounding box center [880, 21] width 7 height 7
click at [845, 26] on span "Alabama Other" at bounding box center [826, 21] width 79 height 13
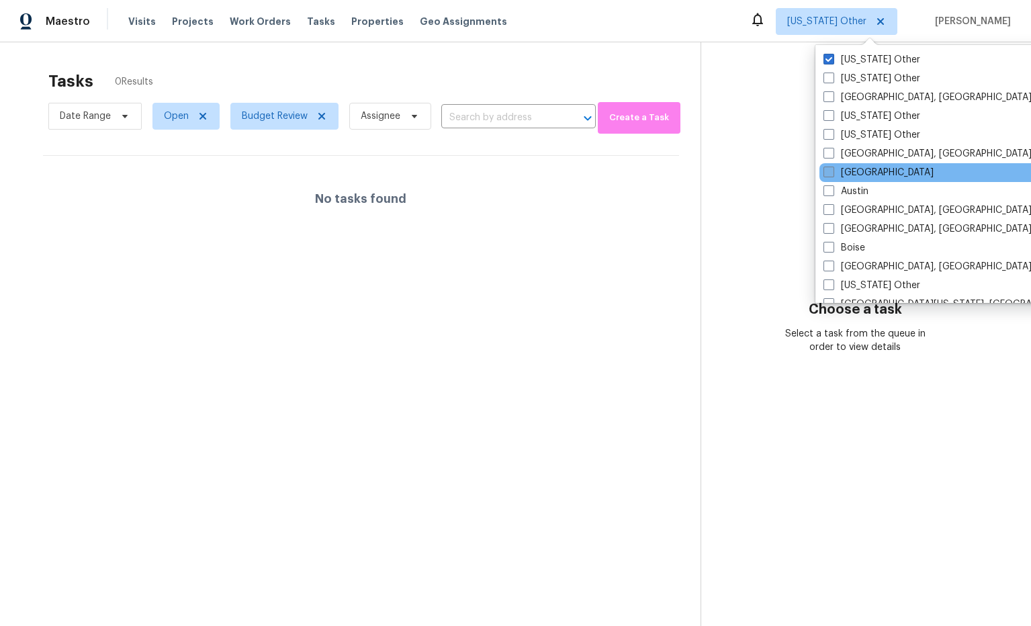
click at [852, 169] on label "Atlanta" at bounding box center [878, 172] width 110 height 13
click at [832, 169] on input "Atlanta" at bounding box center [827, 170] width 9 height 9
checkbox input "true"
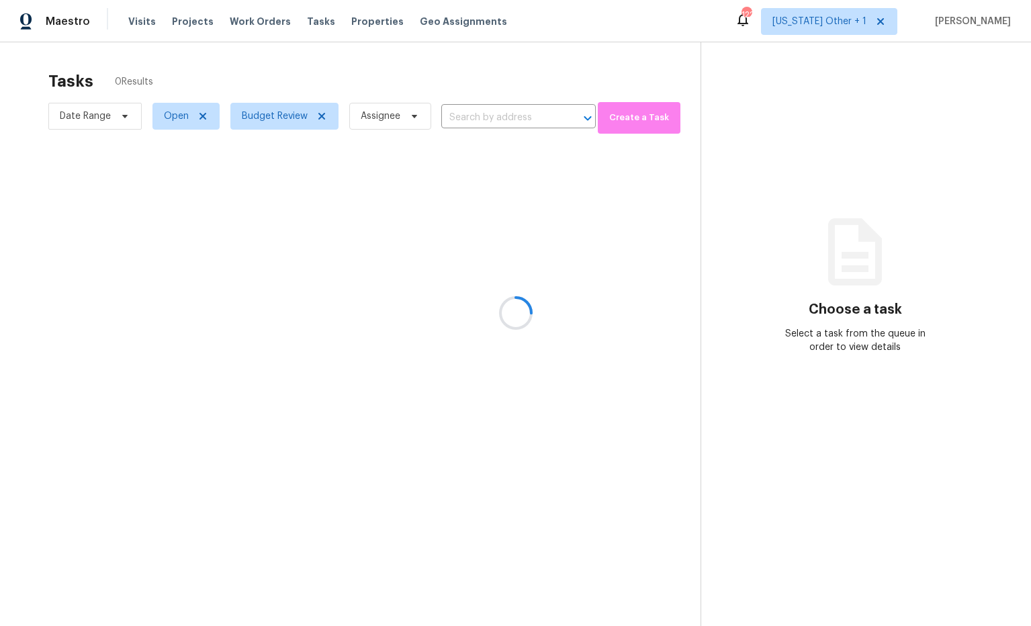
click at [777, 146] on div at bounding box center [515, 313] width 1031 height 626
click at [845, 18] on div at bounding box center [515, 313] width 1031 height 626
click at [841, 25] on div at bounding box center [515, 313] width 1031 height 626
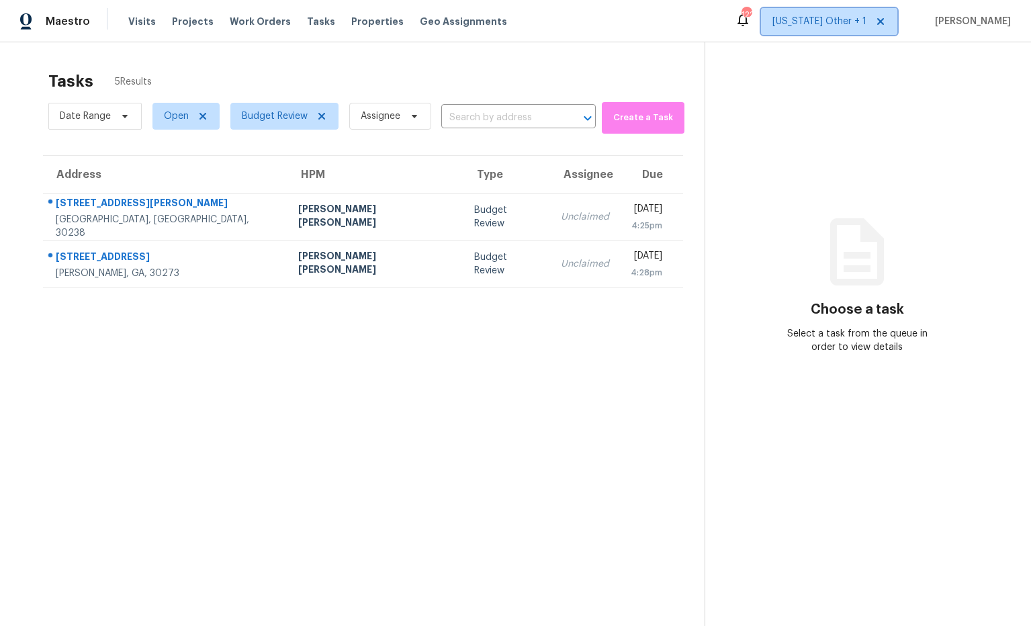
click at [866, 21] on span "Alabama Other + 1" at bounding box center [819, 21] width 94 height 13
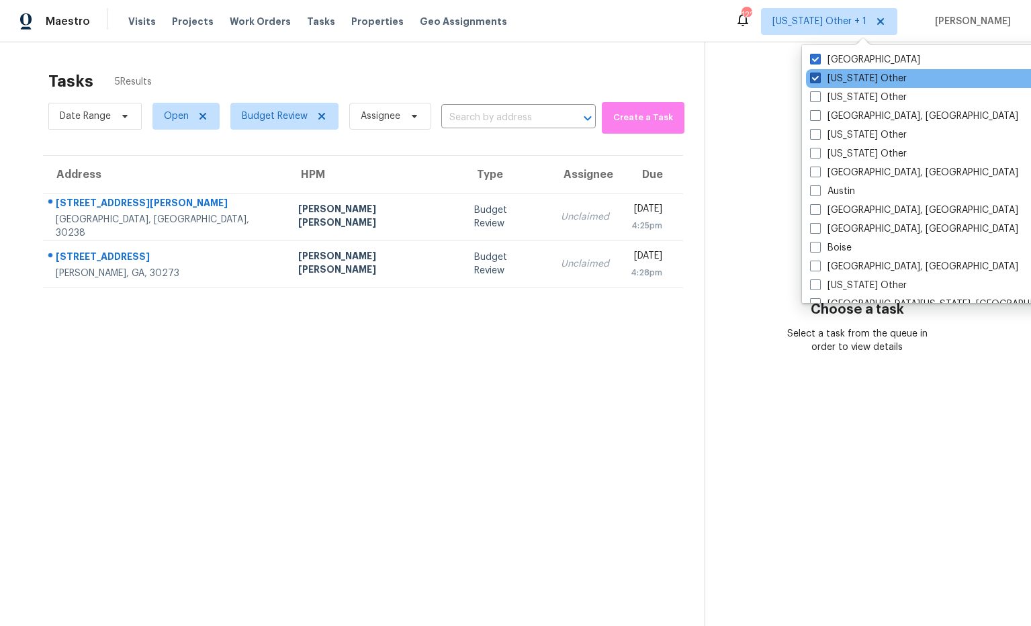
click at [847, 75] on label "Alabama Other" at bounding box center [858, 78] width 97 height 13
click at [818, 75] on input "Alabama Other" at bounding box center [814, 76] width 9 height 9
checkbox input "false"
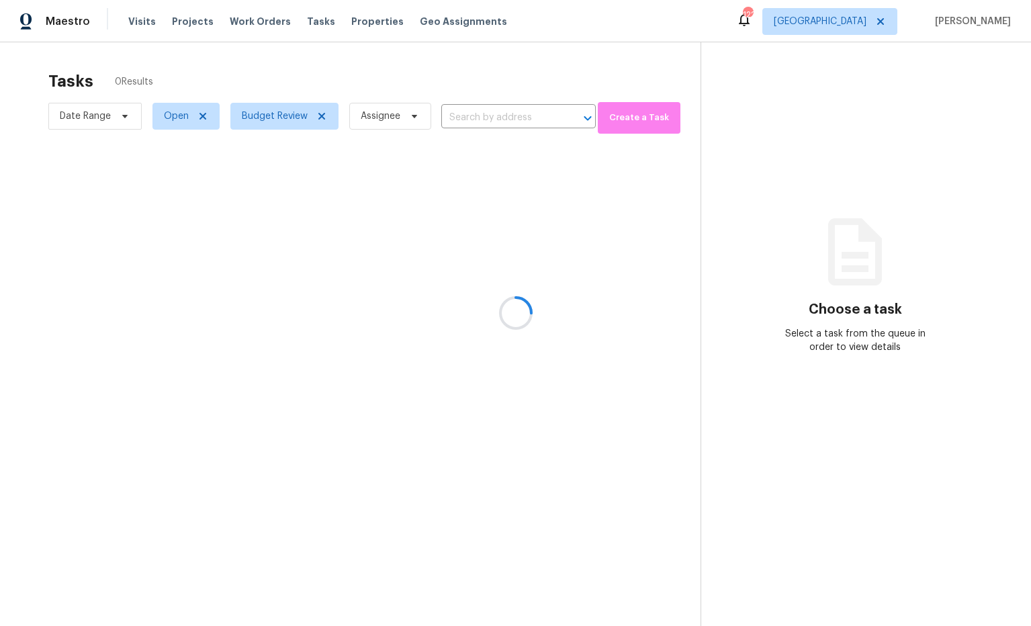
click at [700, 46] on div at bounding box center [515, 313] width 1031 height 626
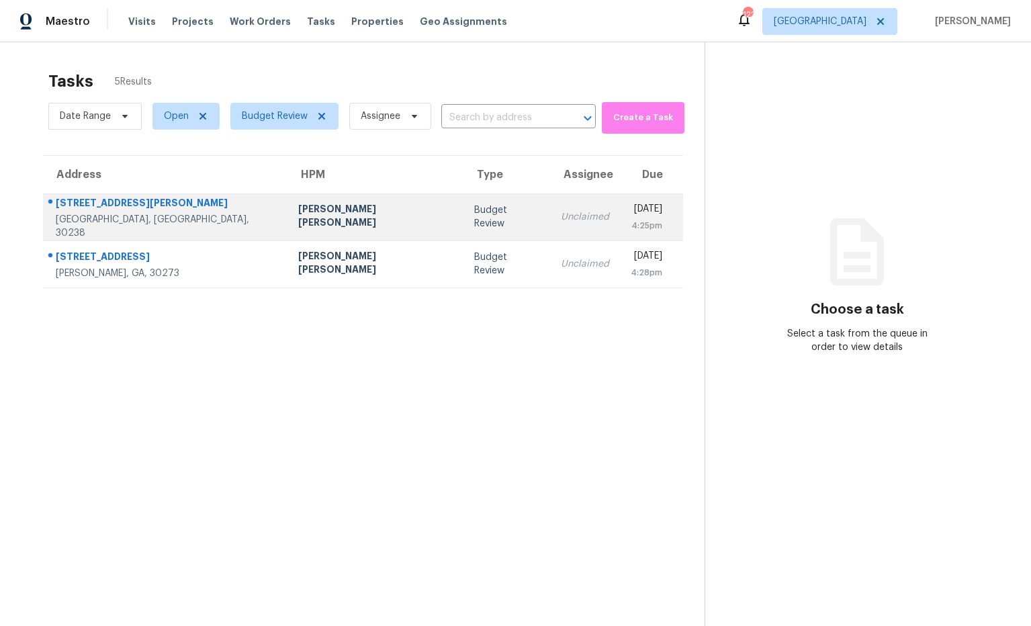
click at [298, 221] on div "Marcos Ricardo Resendiz" at bounding box center [375, 217] width 155 height 30
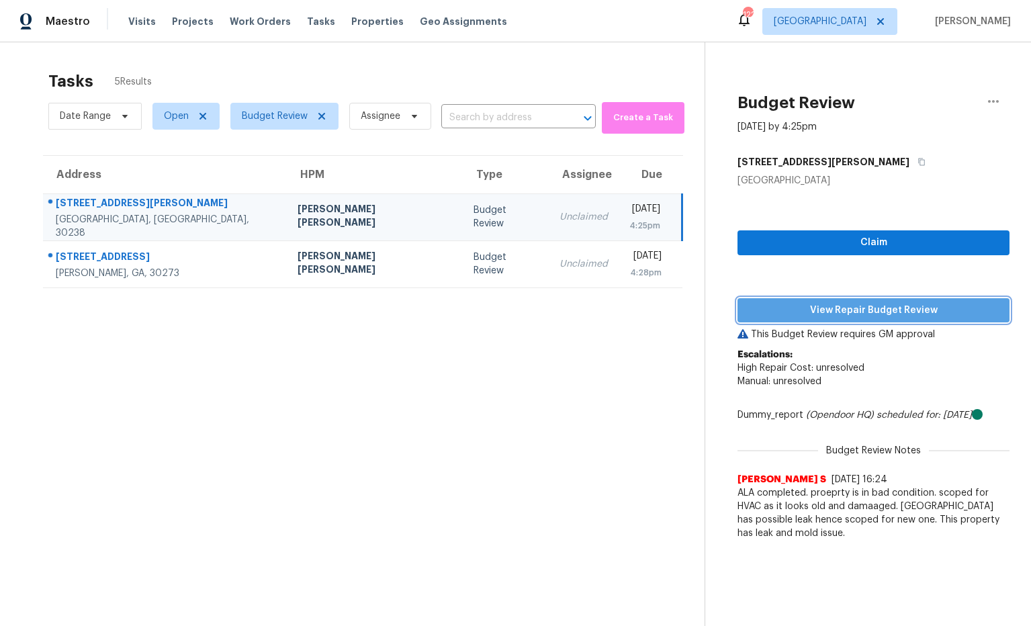
click at [813, 313] on span "View Repair Budget Review" at bounding box center [873, 310] width 250 height 17
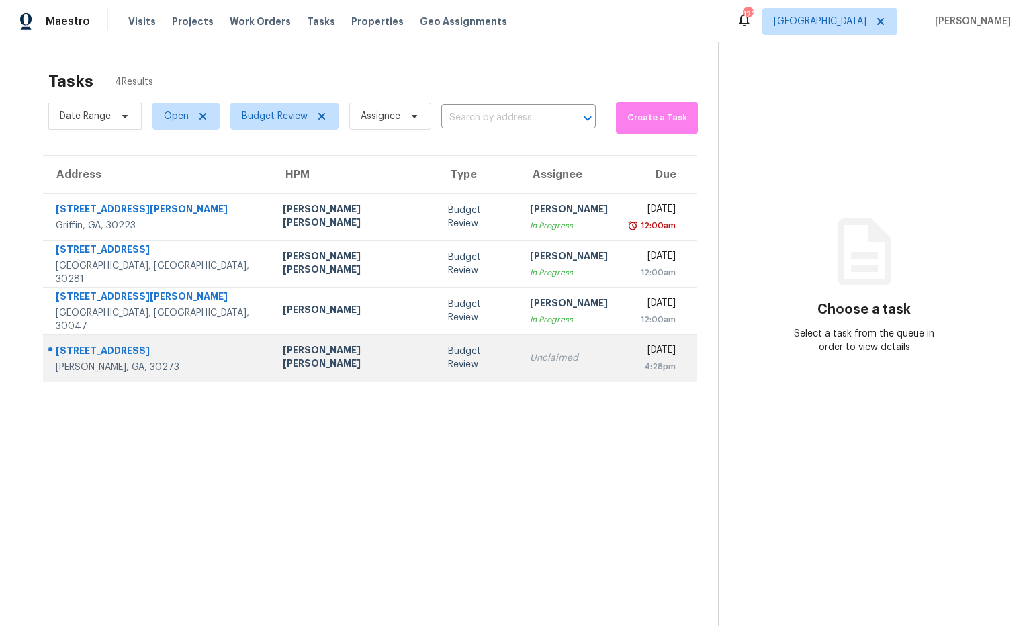
click at [297, 357] on div "[PERSON_NAME] [PERSON_NAME]" at bounding box center [355, 358] width 144 height 30
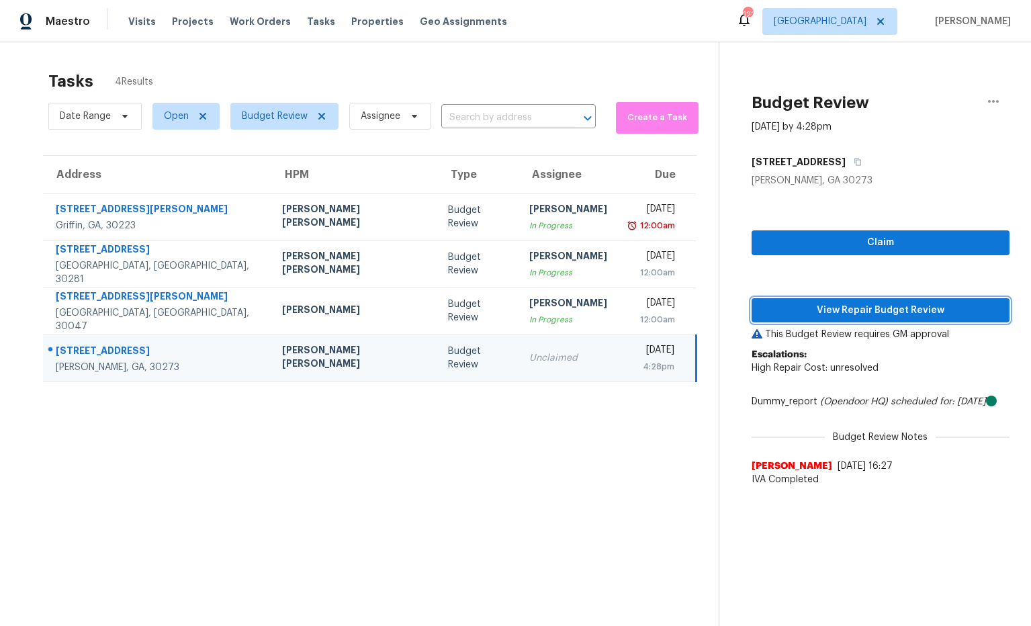
click at [803, 318] on span "View Repair Budget Review" at bounding box center [880, 310] width 236 height 17
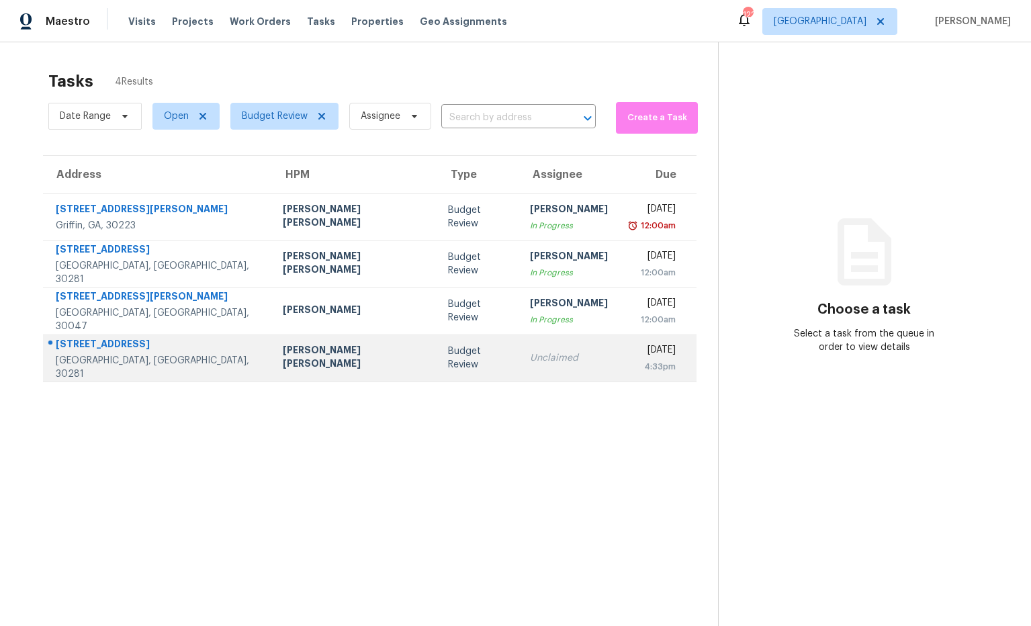
click at [283, 353] on div "[PERSON_NAME] [PERSON_NAME]" at bounding box center [355, 358] width 144 height 30
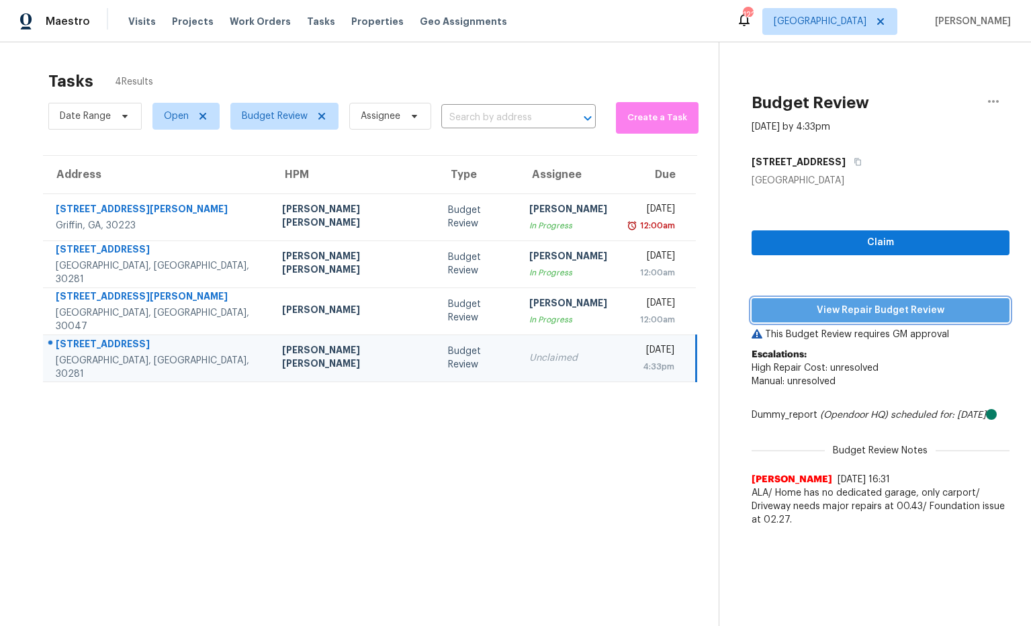
click at [891, 312] on span "View Repair Budget Review" at bounding box center [880, 310] width 236 height 17
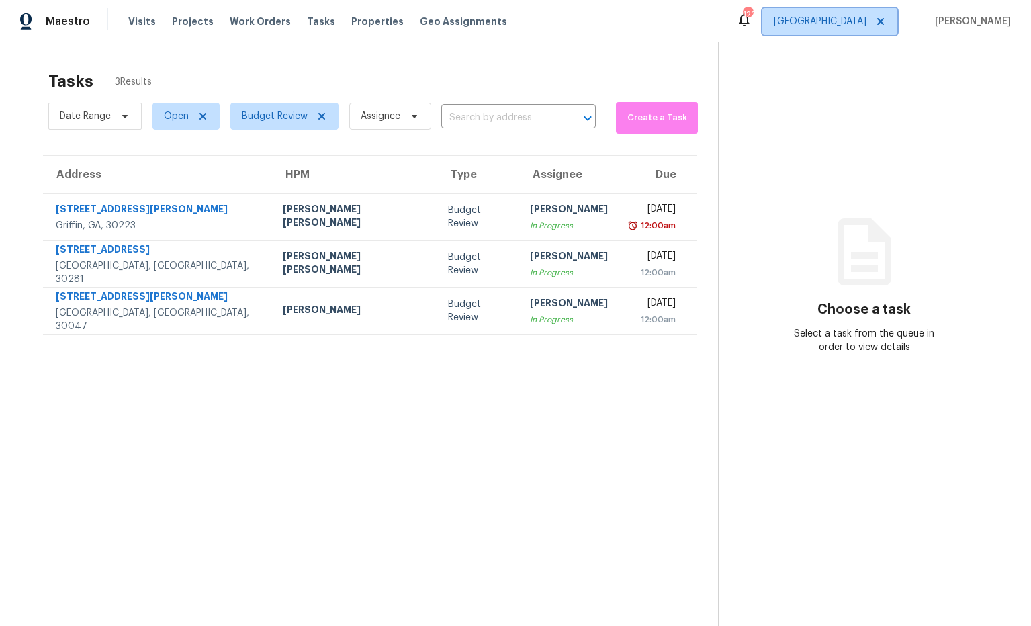
click at [866, 21] on span "[GEOGRAPHIC_DATA]" at bounding box center [819, 21] width 93 height 13
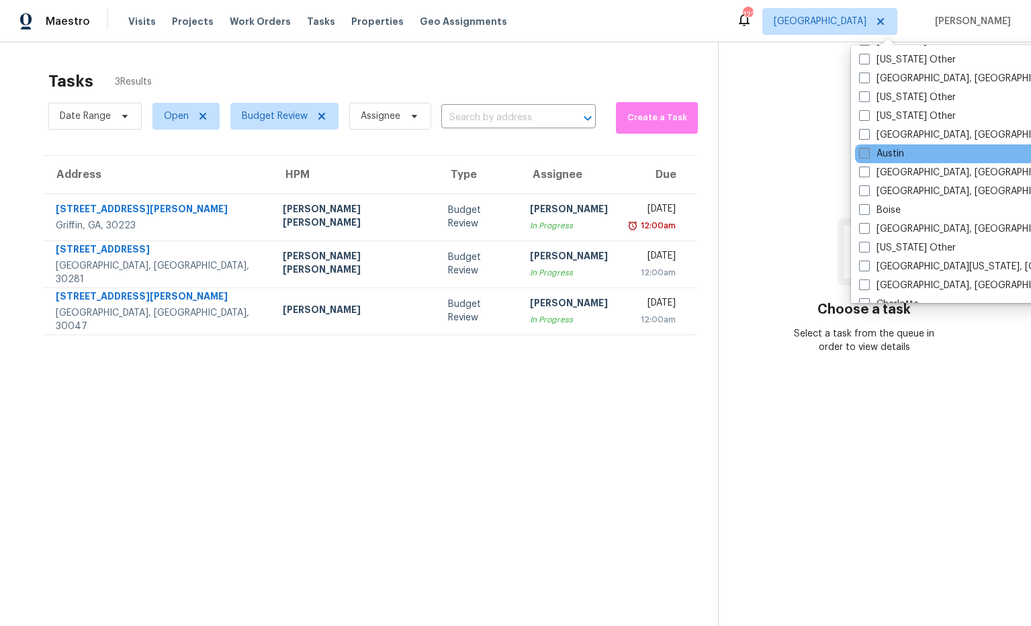
scroll to position [87, 0]
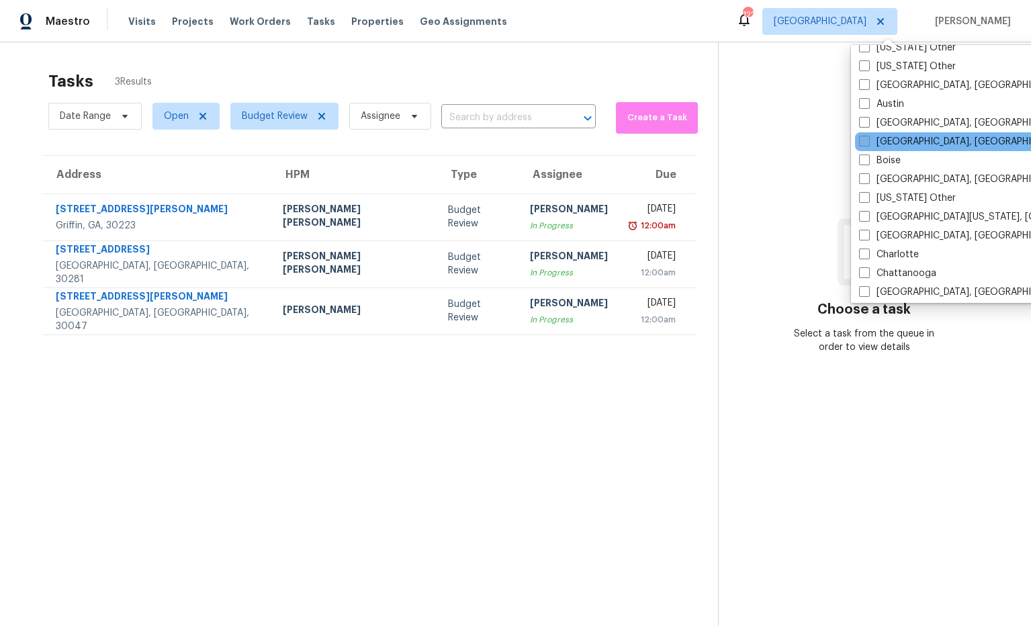
click at [890, 144] on label "[GEOGRAPHIC_DATA], [GEOGRAPHIC_DATA]" at bounding box center [963, 141] width 208 height 13
click at [867, 144] on input "[GEOGRAPHIC_DATA], [GEOGRAPHIC_DATA]" at bounding box center [863, 139] width 9 height 9
checkbox input "true"
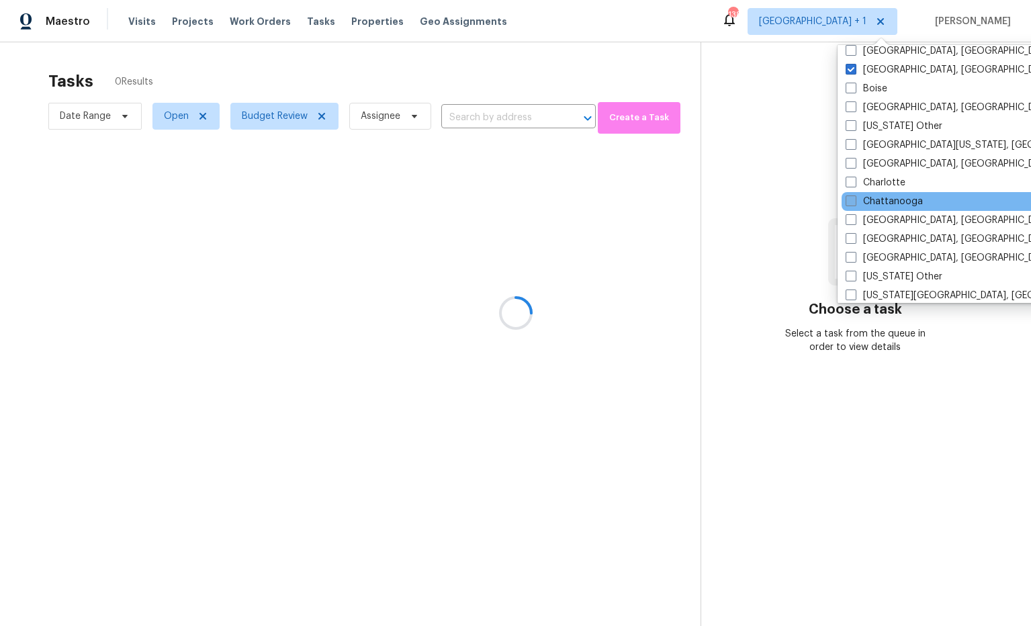
click at [884, 201] on label "Chattanooga" at bounding box center [883, 201] width 77 height 13
click at [854, 201] on input "Chattanooga" at bounding box center [849, 199] width 9 height 9
checkbox input "true"
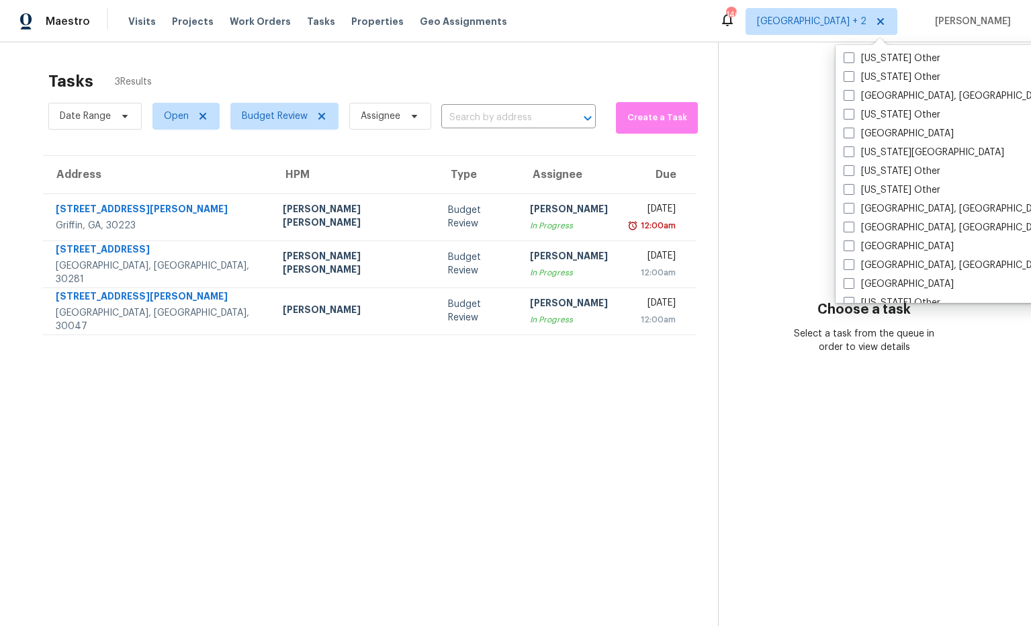
scroll to position [758, 0]
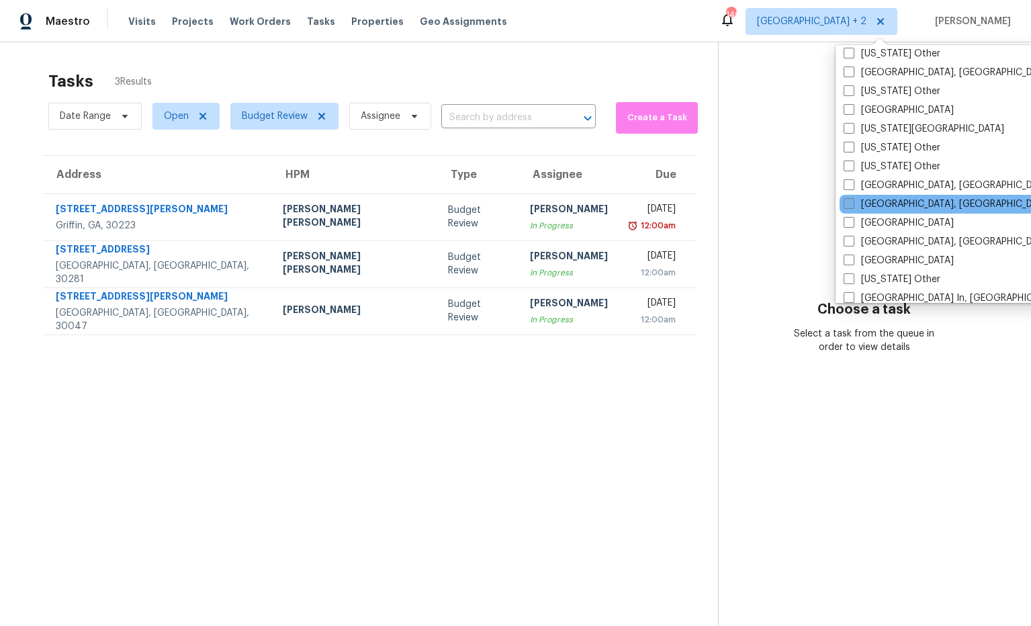
click at [886, 198] on label "Knoxville, TN" at bounding box center [947, 203] width 208 height 13
click at [852, 198] on input "Knoxville, TN" at bounding box center [847, 201] width 9 height 9
checkbox input "true"
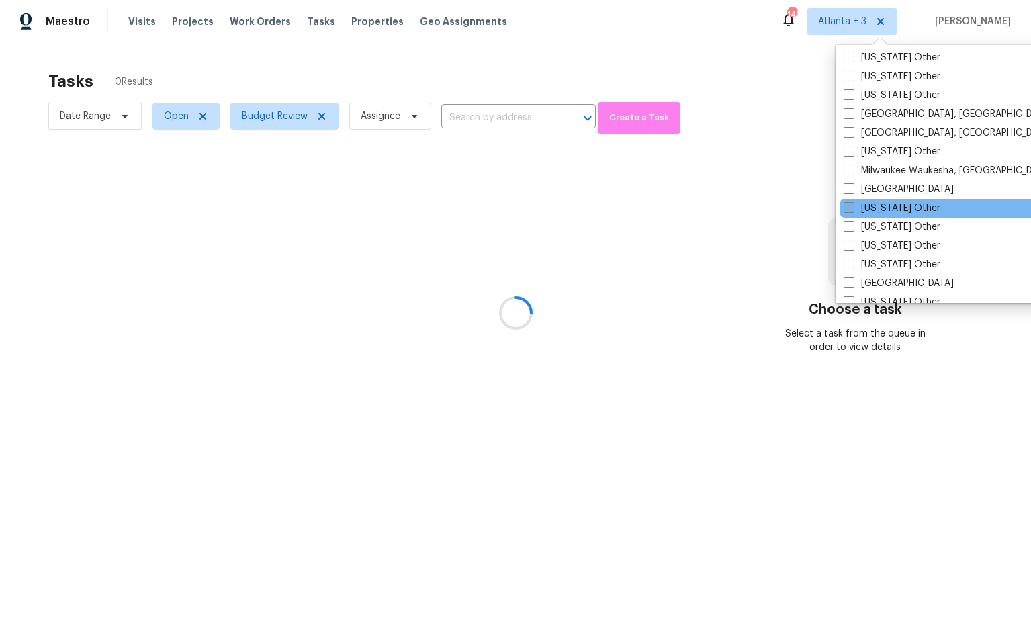
scroll to position [1025, 0]
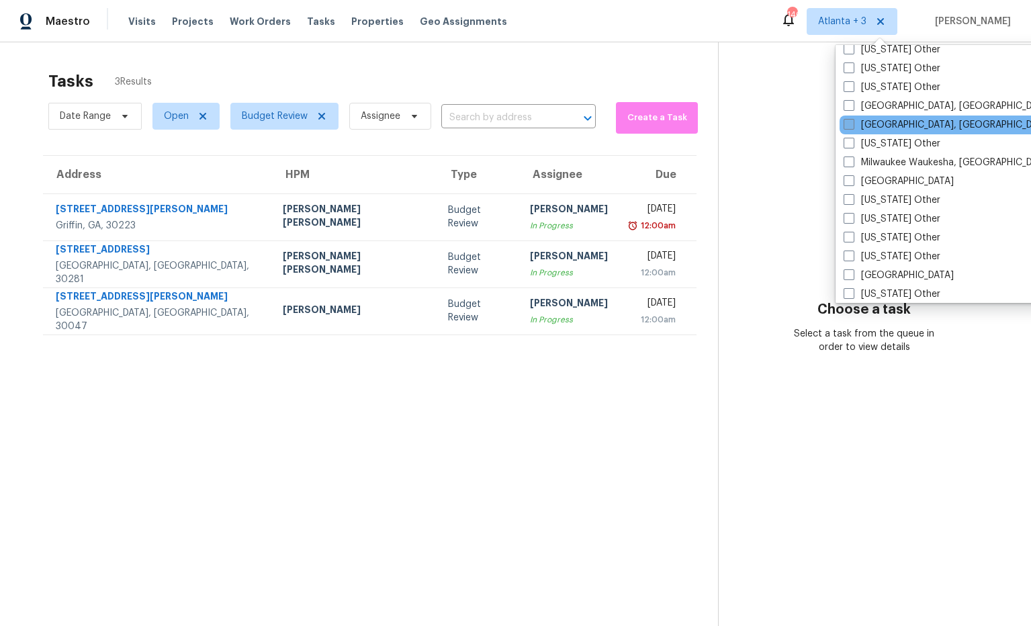
click at [884, 126] on label "Miami, FL" at bounding box center [947, 124] width 208 height 13
click at [852, 126] on input "Miami, FL" at bounding box center [847, 122] width 9 height 9
checkbox input "true"
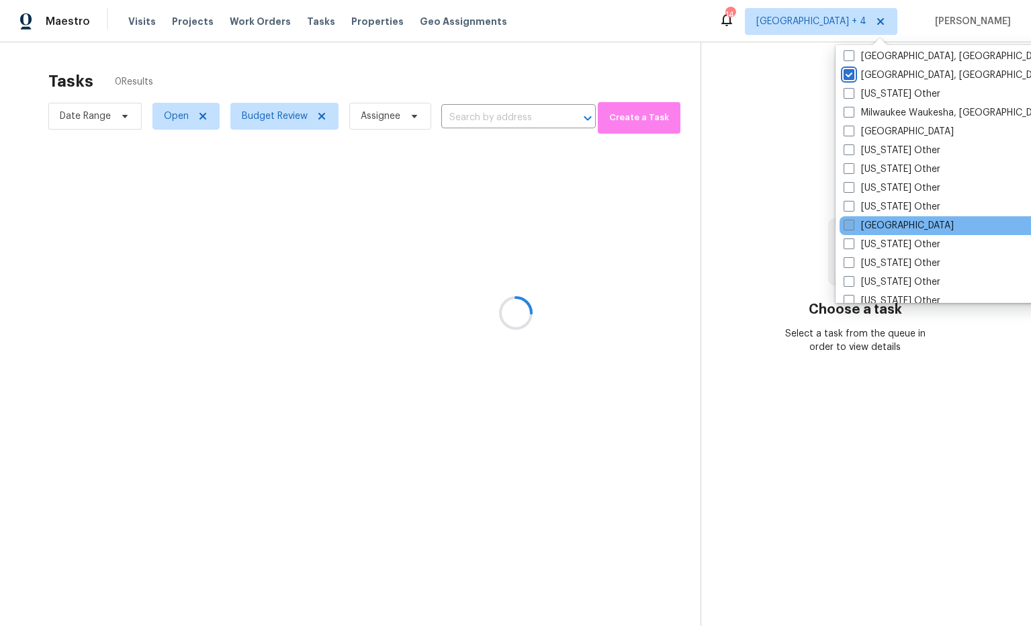
scroll to position [1076, 0]
click at [880, 226] on label "Nashville" at bounding box center [898, 224] width 110 height 13
click at [852, 226] on input "Nashville" at bounding box center [847, 222] width 9 height 9
checkbox input "true"
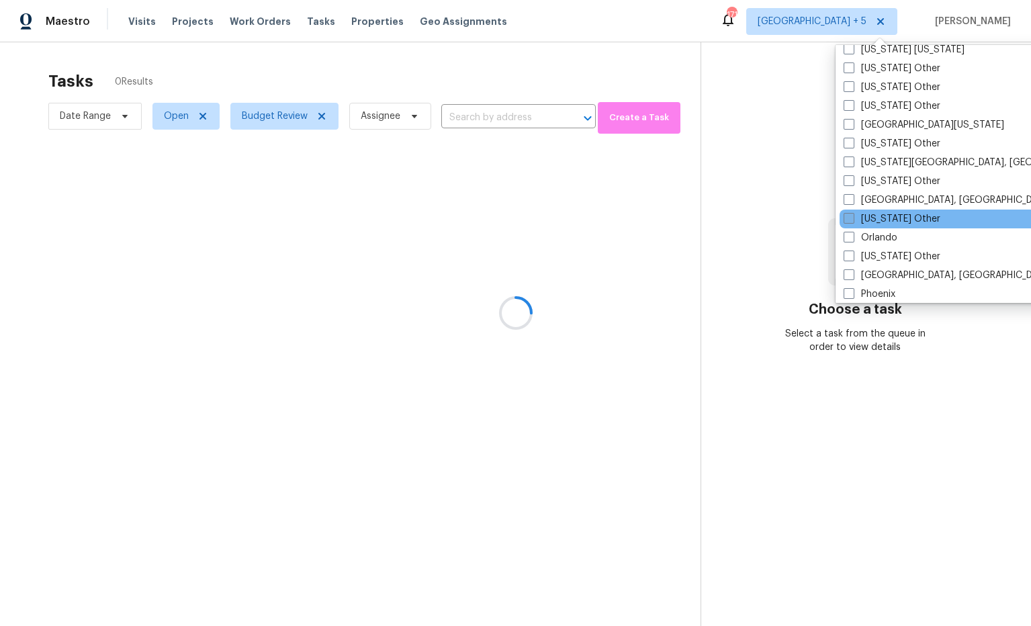
scroll to position [1366, 0]
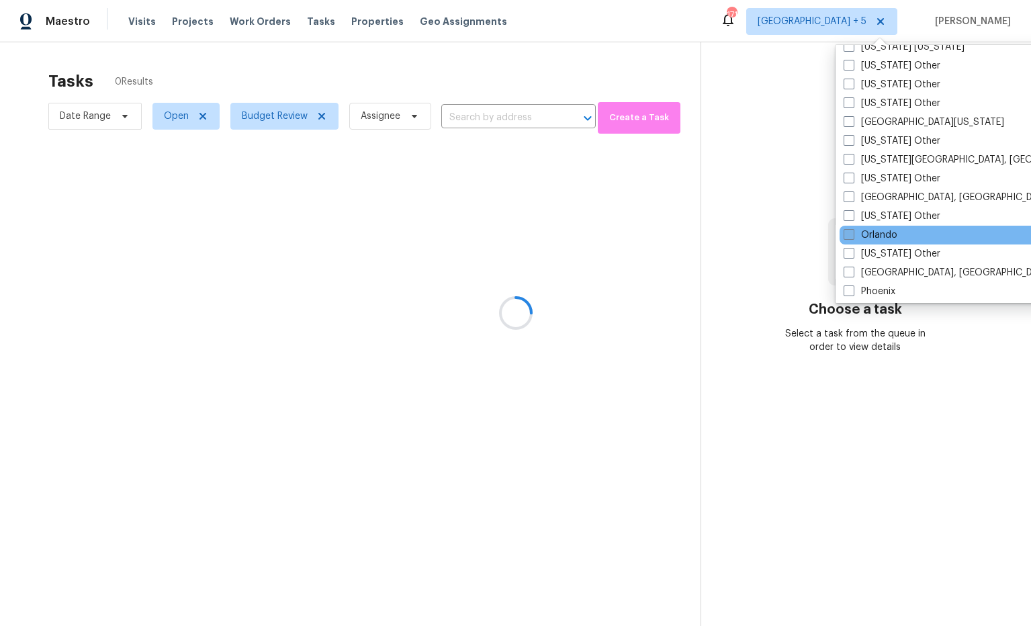
click at [886, 232] on label "Orlando" at bounding box center [870, 234] width 54 height 13
click at [852, 232] on input "Orlando" at bounding box center [847, 232] width 9 height 9
checkbox input "true"
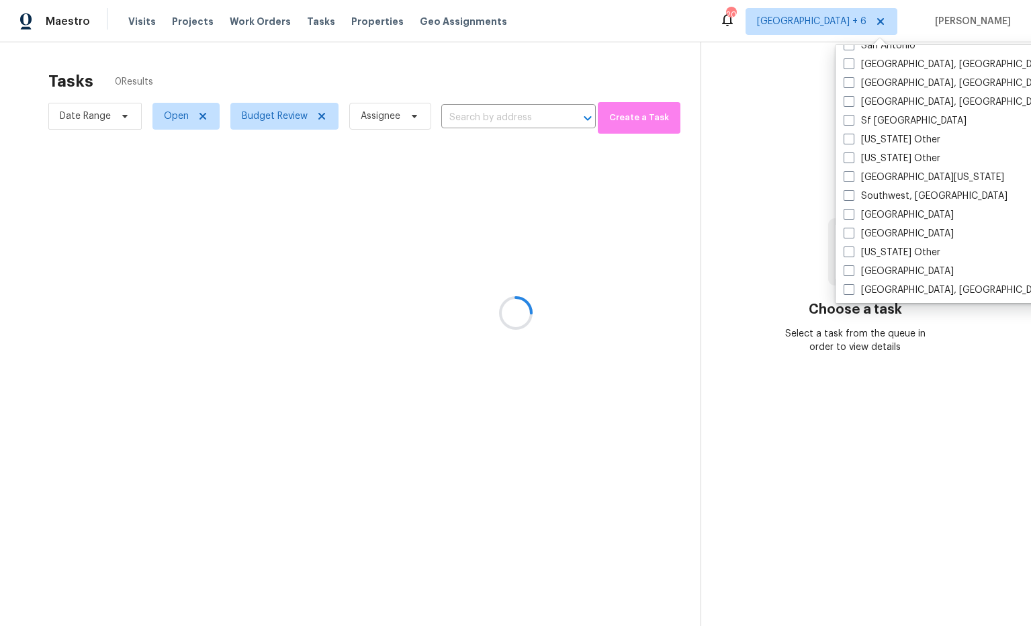
scroll to position [1885, 0]
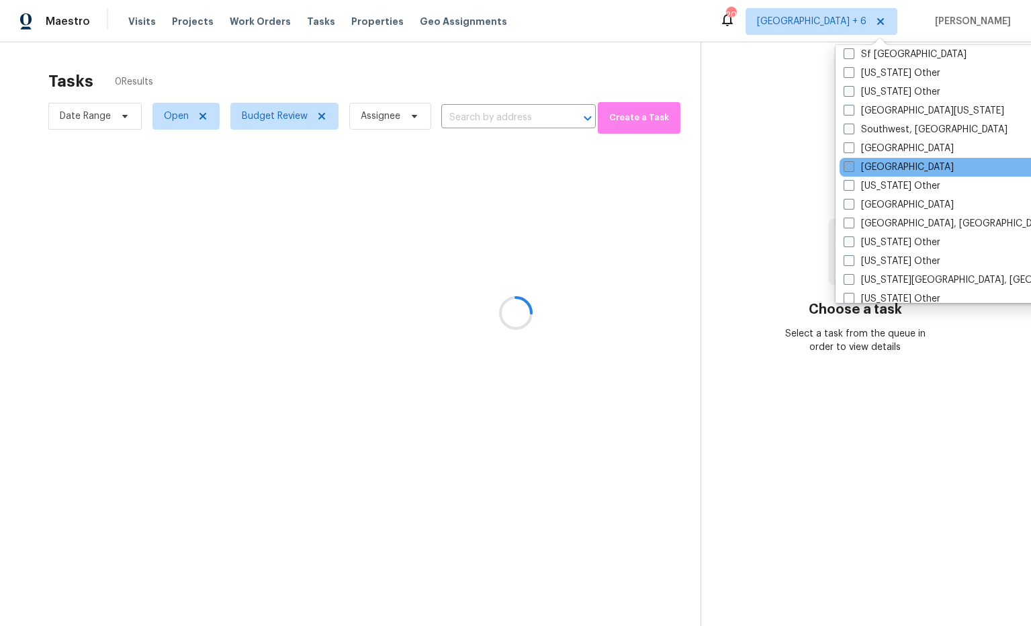
click at [879, 166] on label "Tampa" at bounding box center [898, 166] width 110 height 13
click at [852, 166] on input "Tampa" at bounding box center [847, 164] width 9 height 9
checkbox input "true"
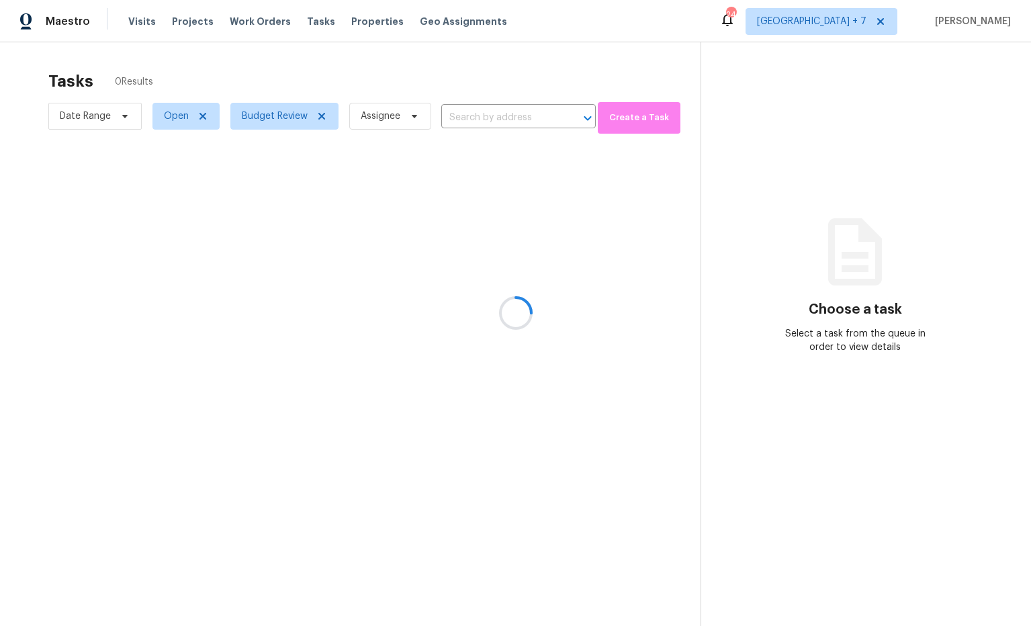
click at [757, 157] on div at bounding box center [515, 313] width 1031 height 626
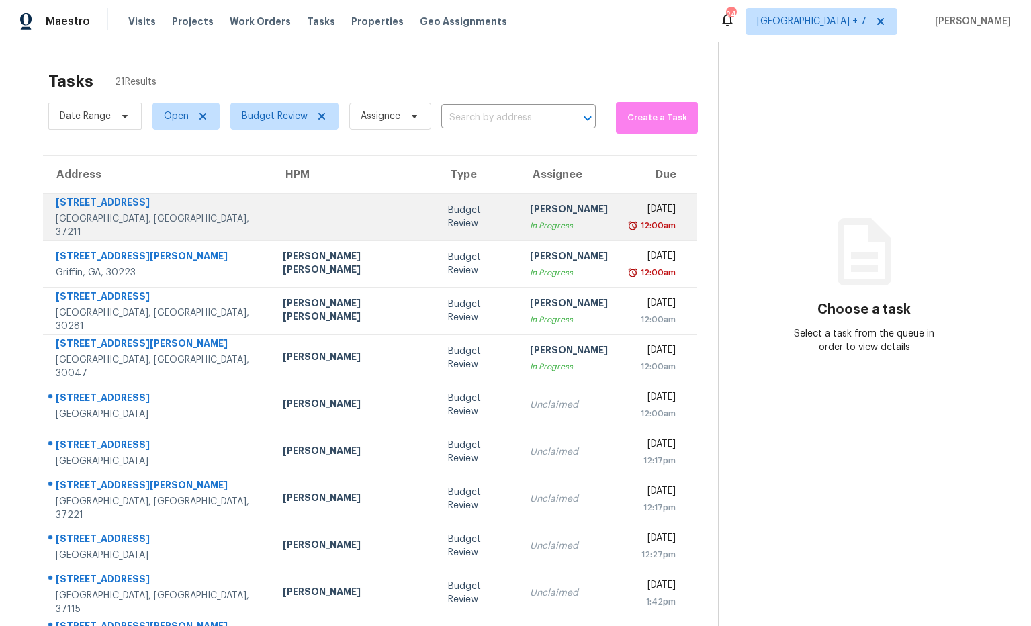
scroll to position [74, 0]
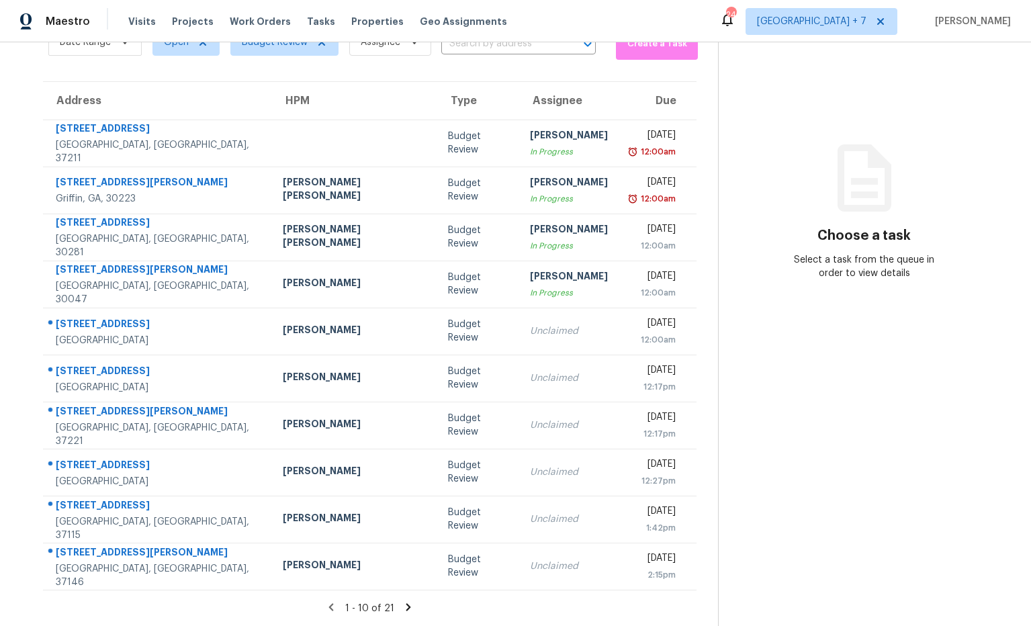
click at [402, 610] on icon at bounding box center [408, 607] width 12 height 12
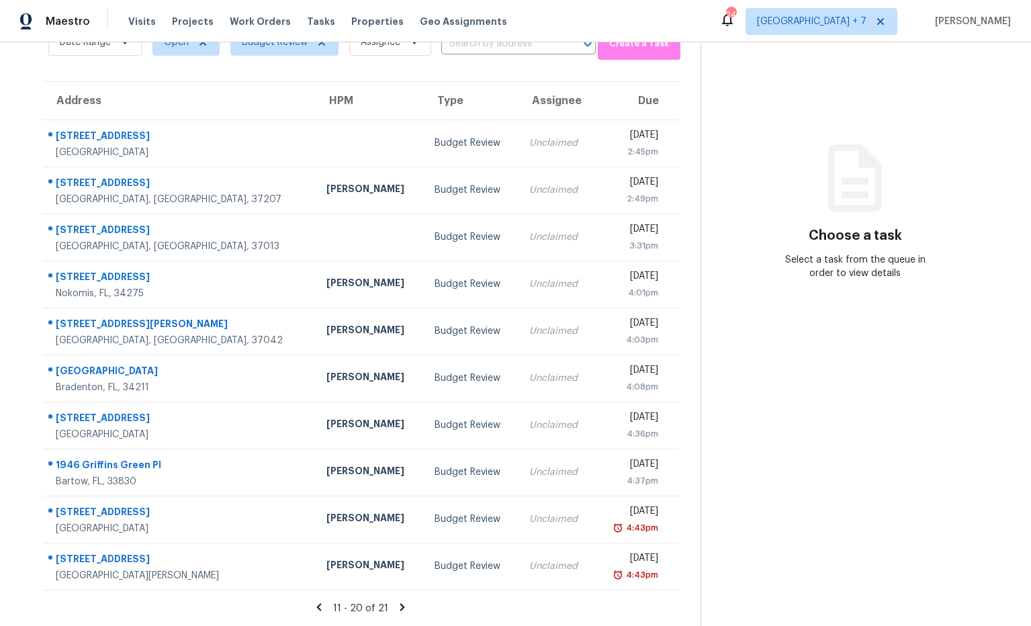
click at [400, 608] on icon at bounding box center [402, 606] width 5 height 7
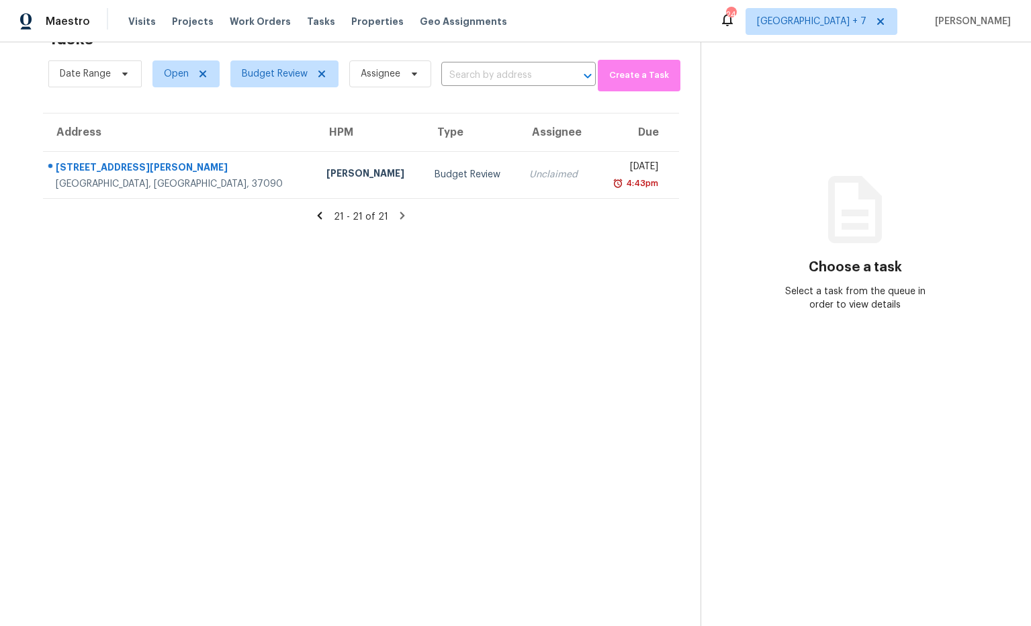
click at [322, 216] on icon at bounding box center [319, 215] width 5 height 7
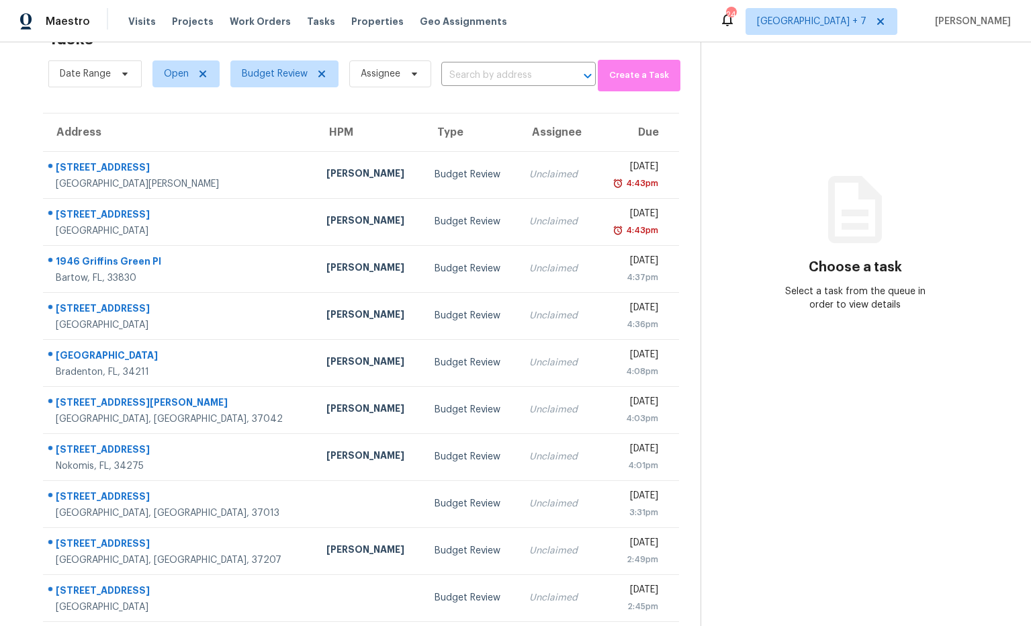
scroll to position [74, 0]
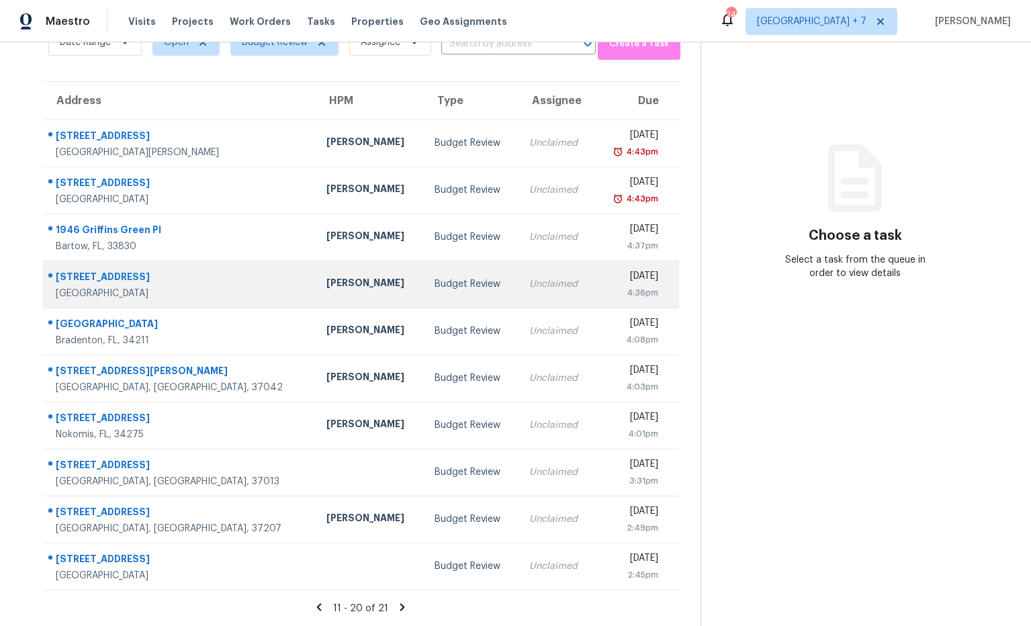
click at [112, 285] on div "711 12th Ave N" at bounding box center [180, 278] width 249 height 17
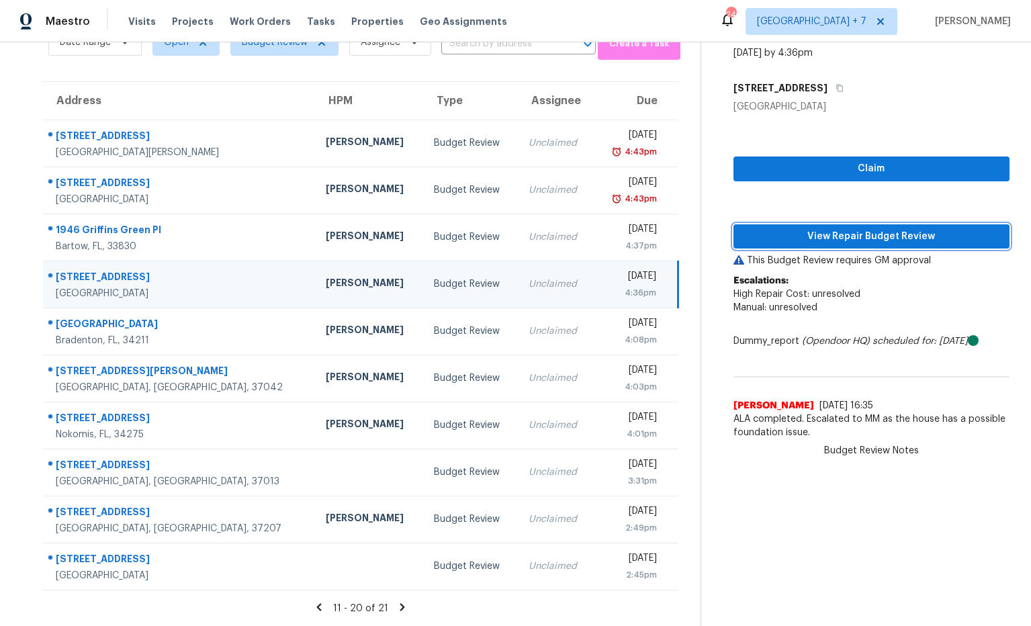
click at [896, 240] on span "View Repair Budget Review" at bounding box center [871, 236] width 255 height 17
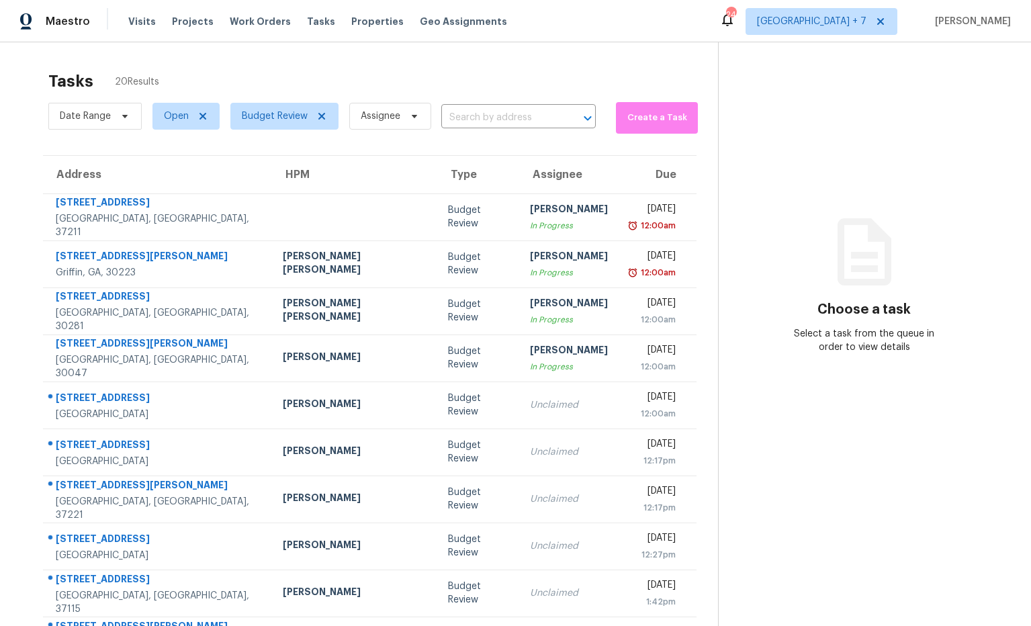
scroll to position [74, 0]
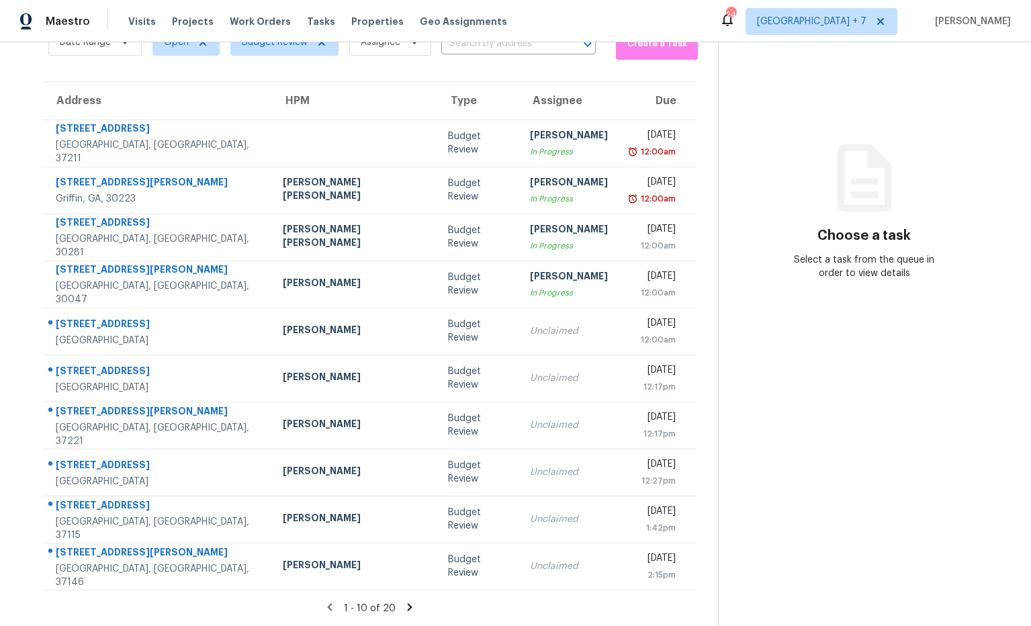
click at [404, 604] on icon at bounding box center [410, 607] width 12 height 12
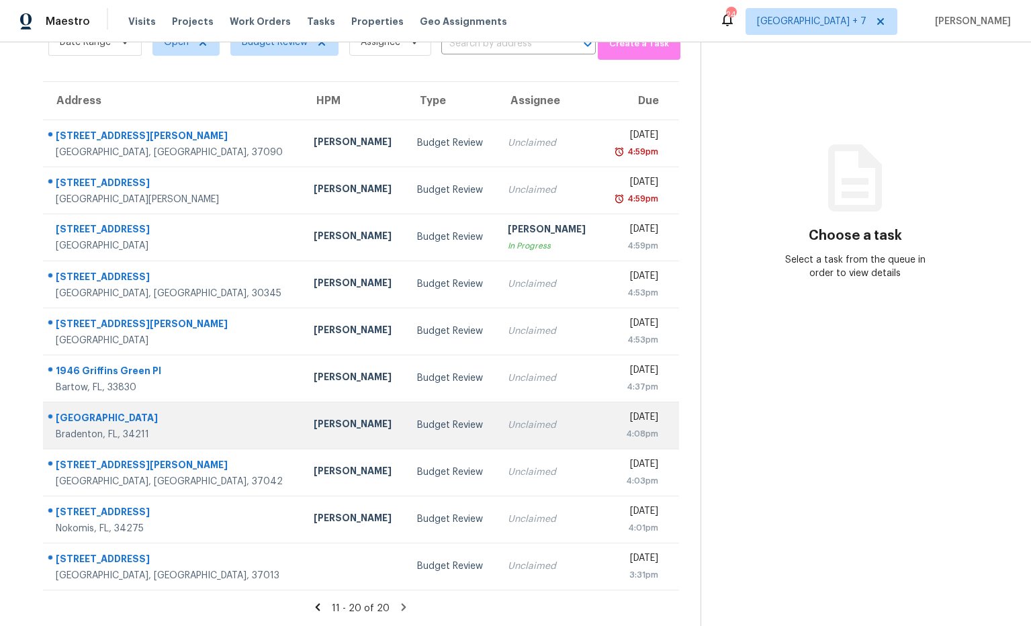
click at [314, 428] on div "[PERSON_NAME]" at bounding box center [355, 425] width 82 height 17
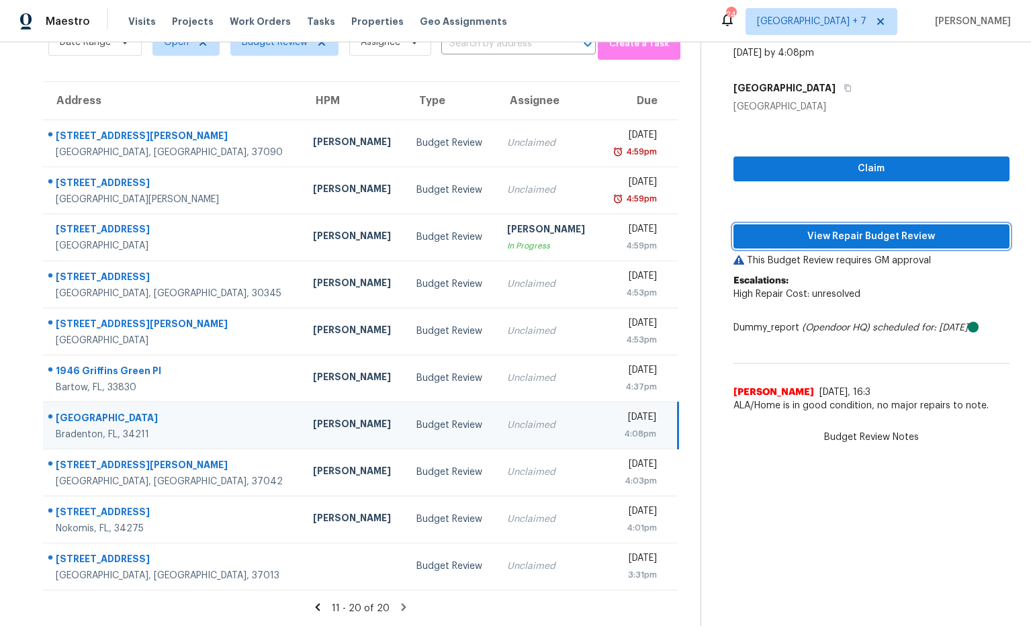
click at [792, 240] on span "View Repair Budget Review" at bounding box center [871, 236] width 255 height 17
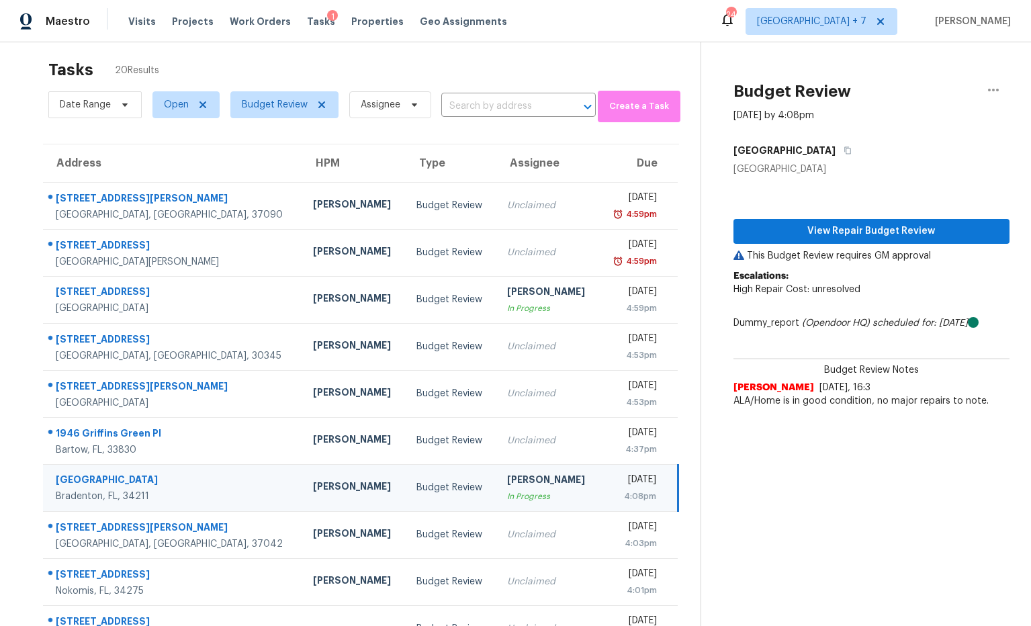
scroll to position [0, 0]
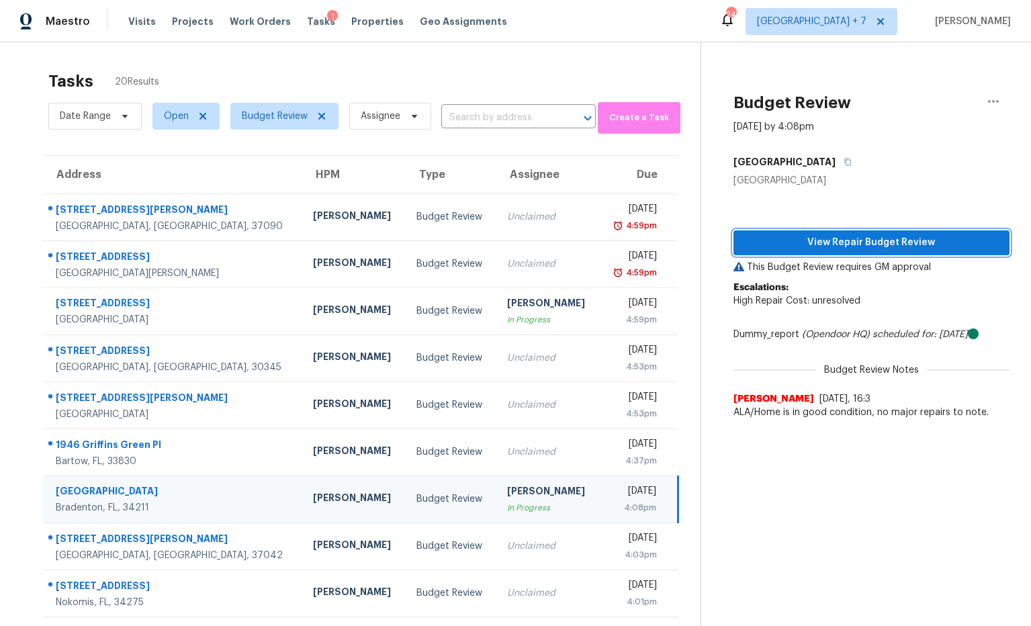
click at [836, 238] on span "View Repair Budget Review" at bounding box center [871, 242] width 255 height 17
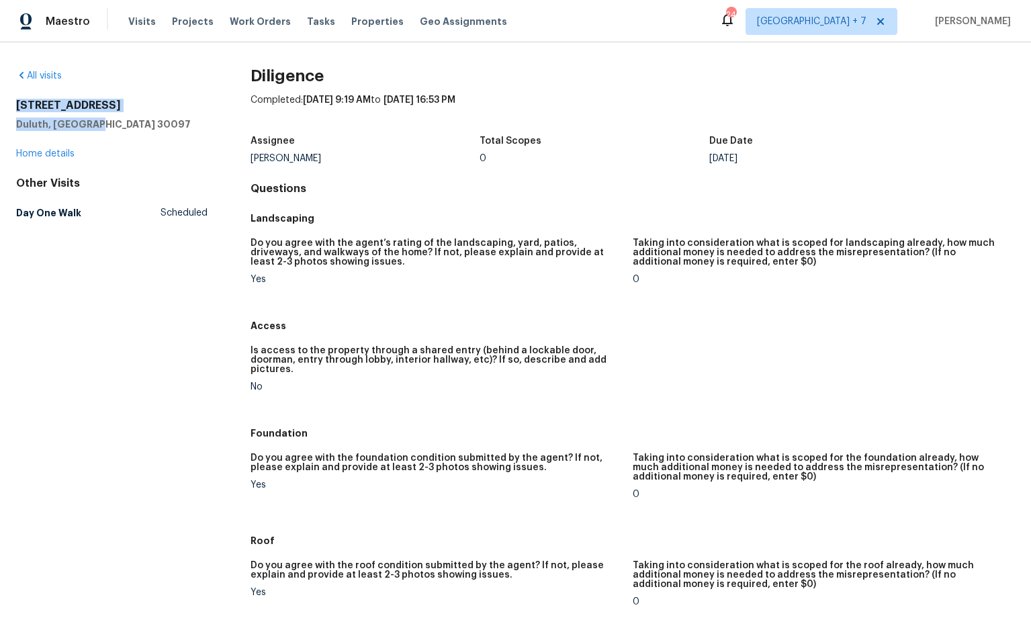
drag, startPoint x: 58, startPoint y: 113, endPoint x: 17, endPoint y: 105, distance: 42.5
click at [11, 105] on div "All visits [STREET_ADDRESS] Home details Other Visits Day One Walk Scheduled Di…" at bounding box center [515, 333] width 1031 height 583
copy div "[STREET_ADDRESS]"
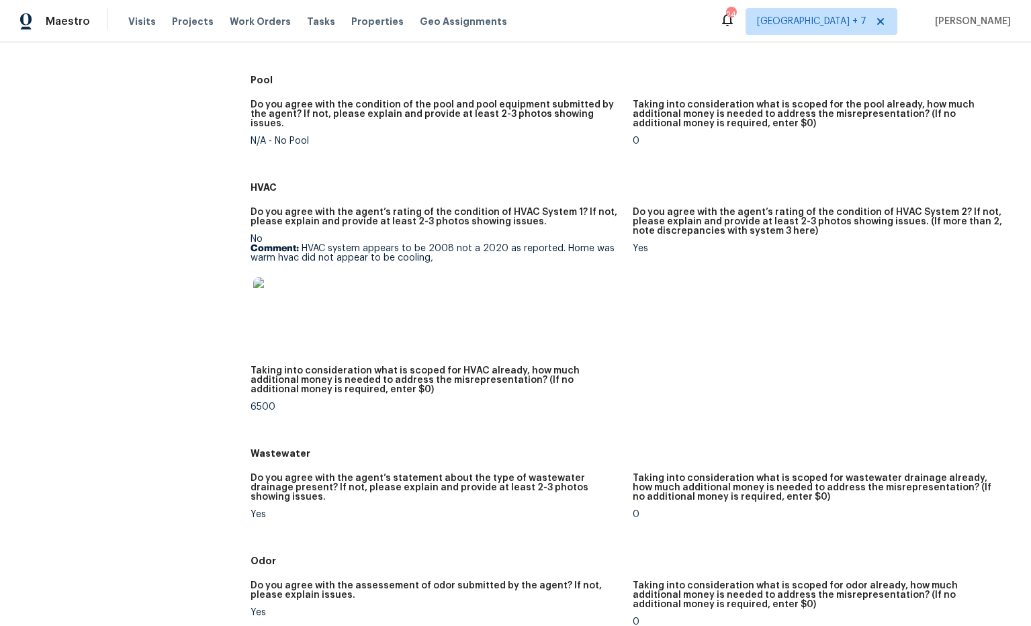
scroll to position [682, 0]
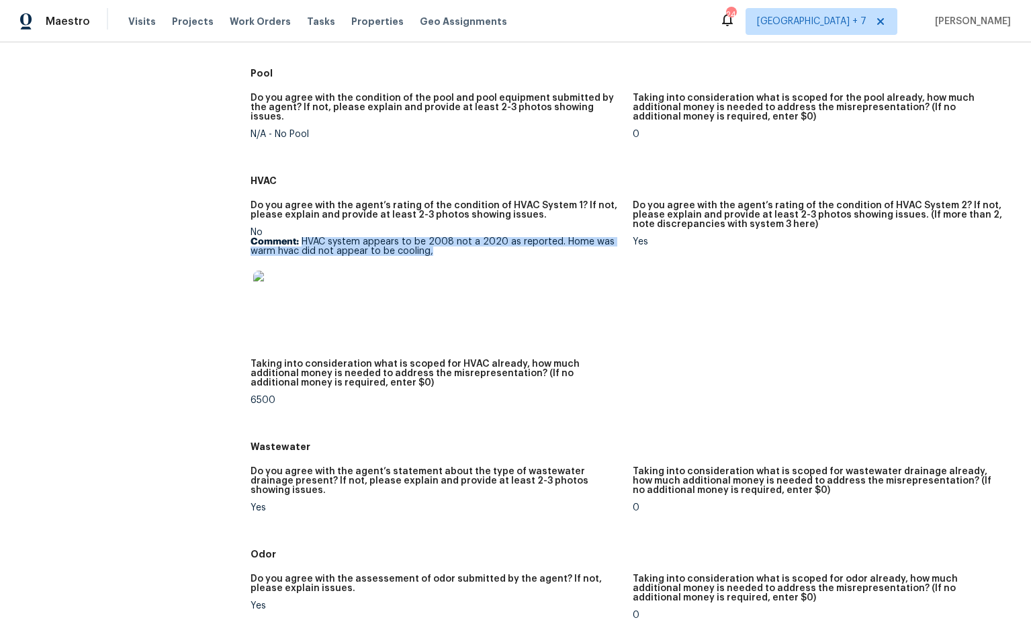
drag, startPoint x: 430, startPoint y: 243, endPoint x: 350, endPoint y: 240, distance: 79.3
click at [301, 237] on p "Comment: HVAC system appears to be 2008 not a 2020 as reported. Home was warm h…" at bounding box center [435, 246] width 371 height 19
copy p "HVAC system appears to be 2008 not a 2020 as reported. Home was warm hvac did n…"
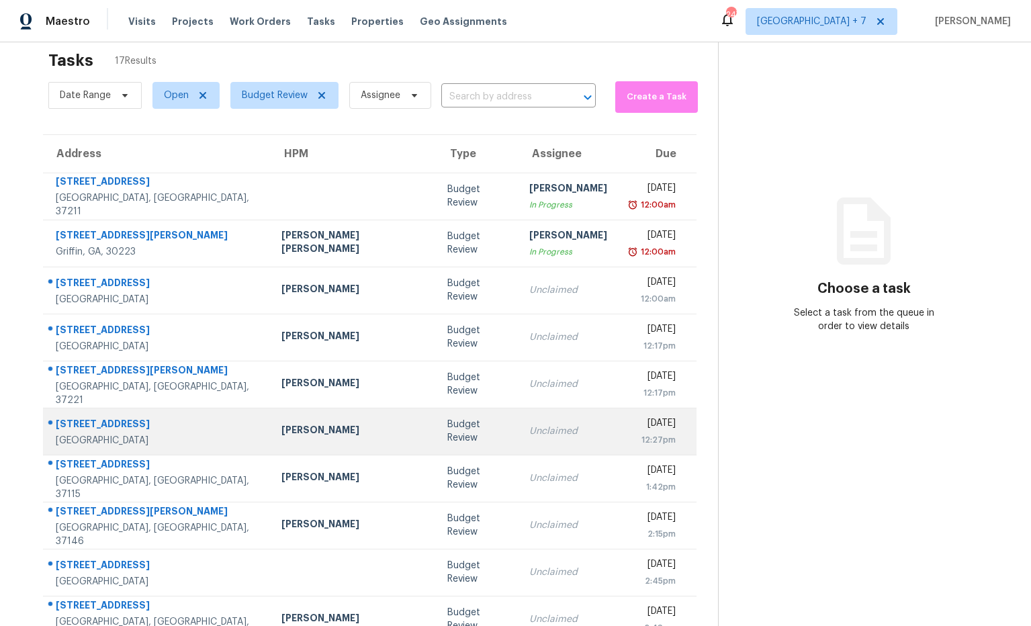
scroll to position [74, 0]
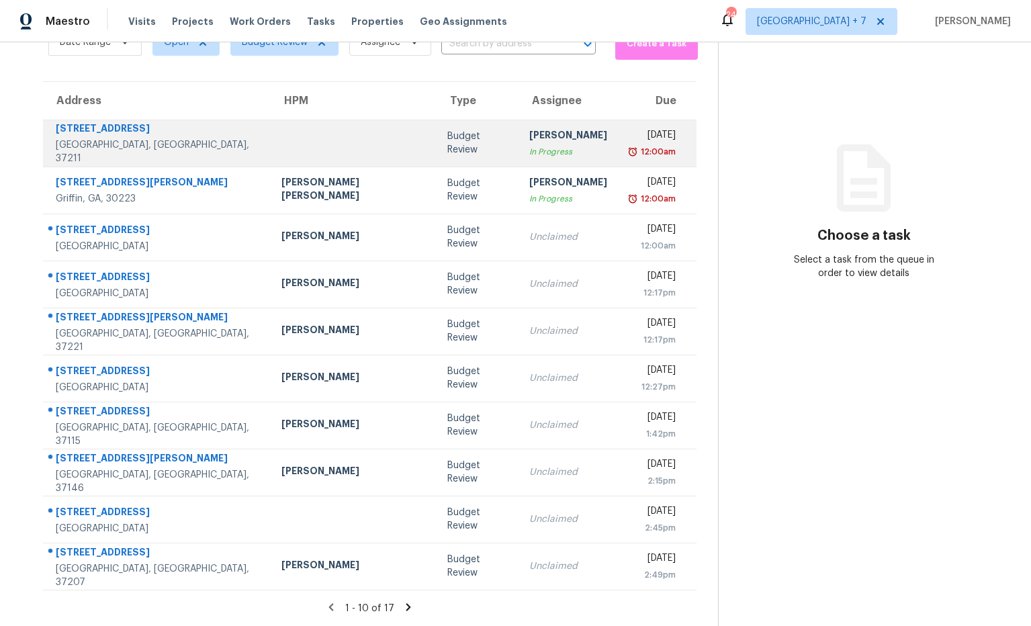
click at [196, 138] on div "[STREET_ADDRESS]" at bounding box center [158, 130] width 204 height 17
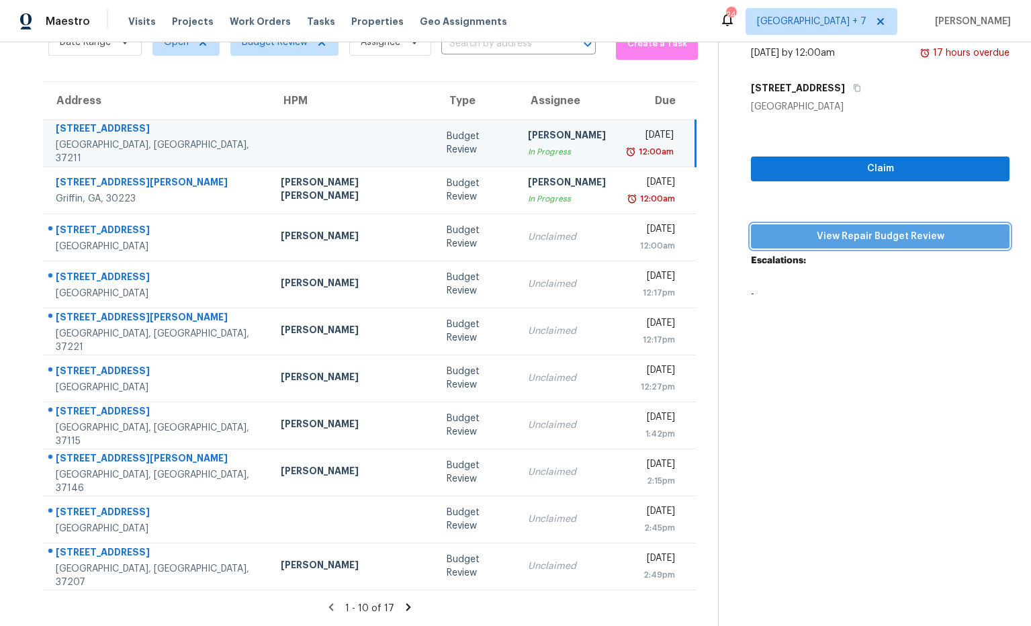
click at [871, 238] on span "View Repair Budget Review" at bounding box center [879, 236] width 237 height 17
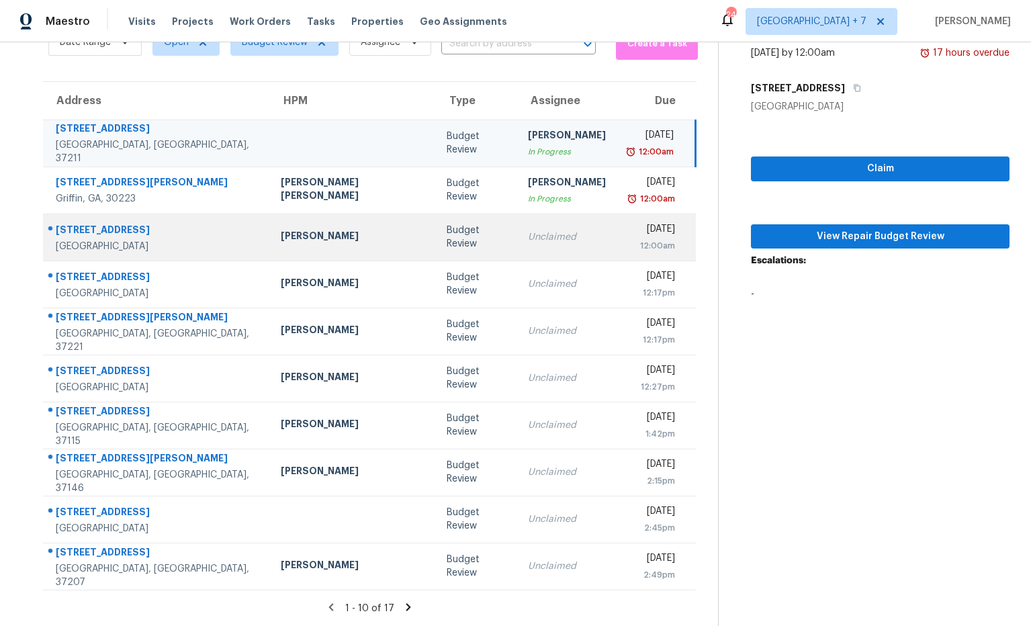
click at [115, 229] on div "414 Hilltop Dr" at bounding box center [157, 231] width 203 height 17
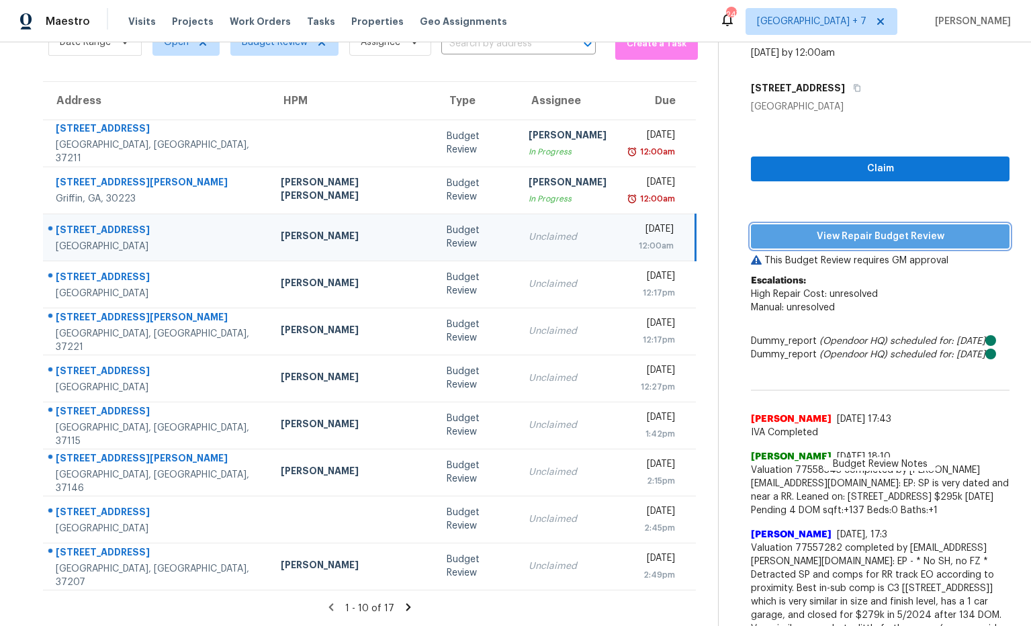
click at [878, 240] on span "View Repair Budget Review" at bounding box center [879, 236] width 237 height 17
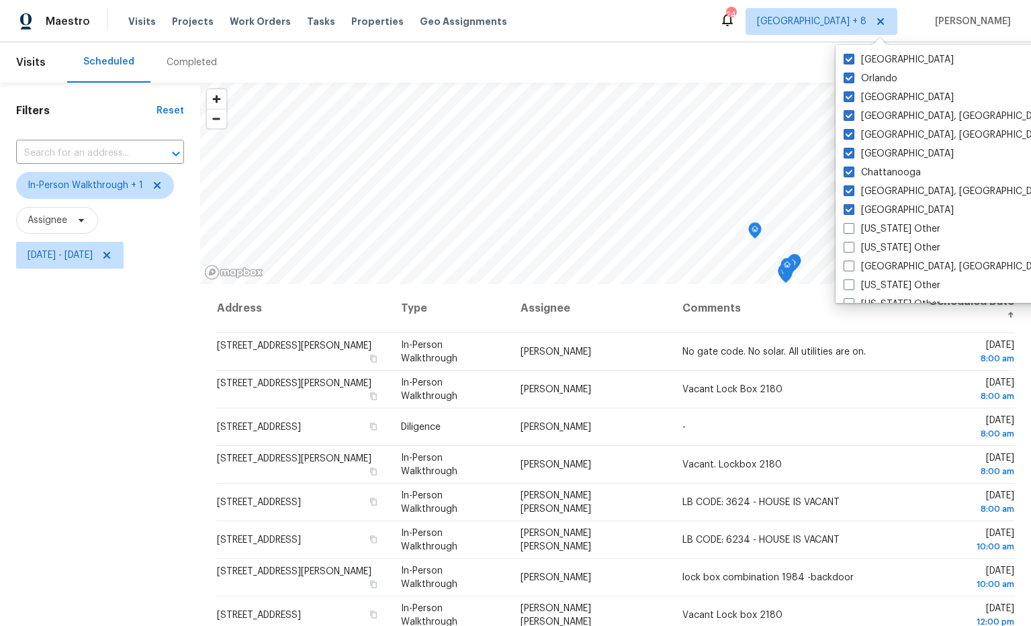
scroll to position [10, 0]
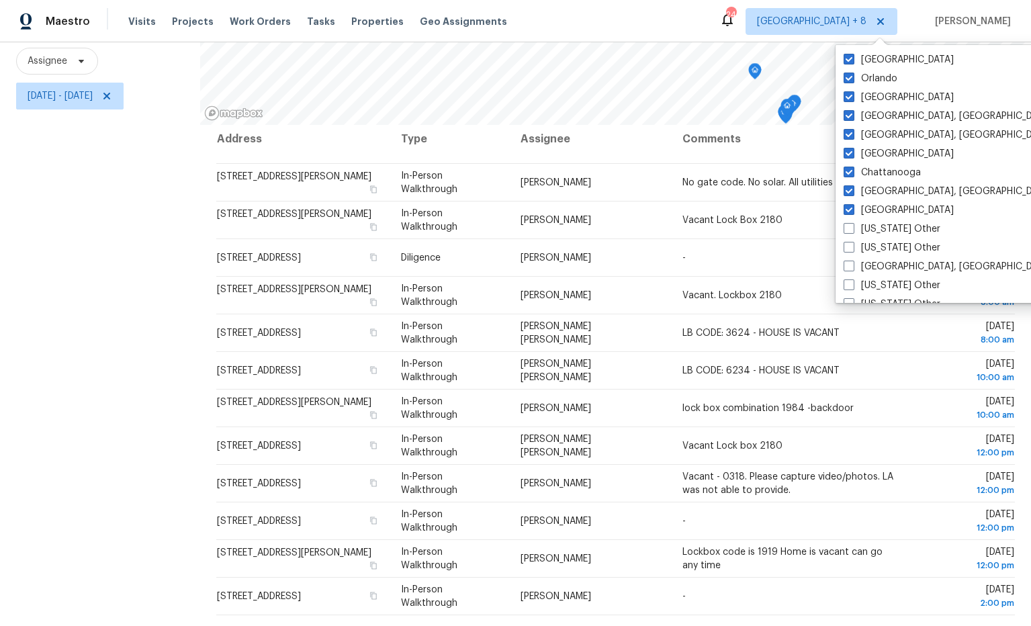
click at [763, 10] on div "Maestro Visits Projects Work Orders Tasks Properties Geo Assignments 248 [GEOGR…" at bounding box center [515, 21] width 1031 height 42
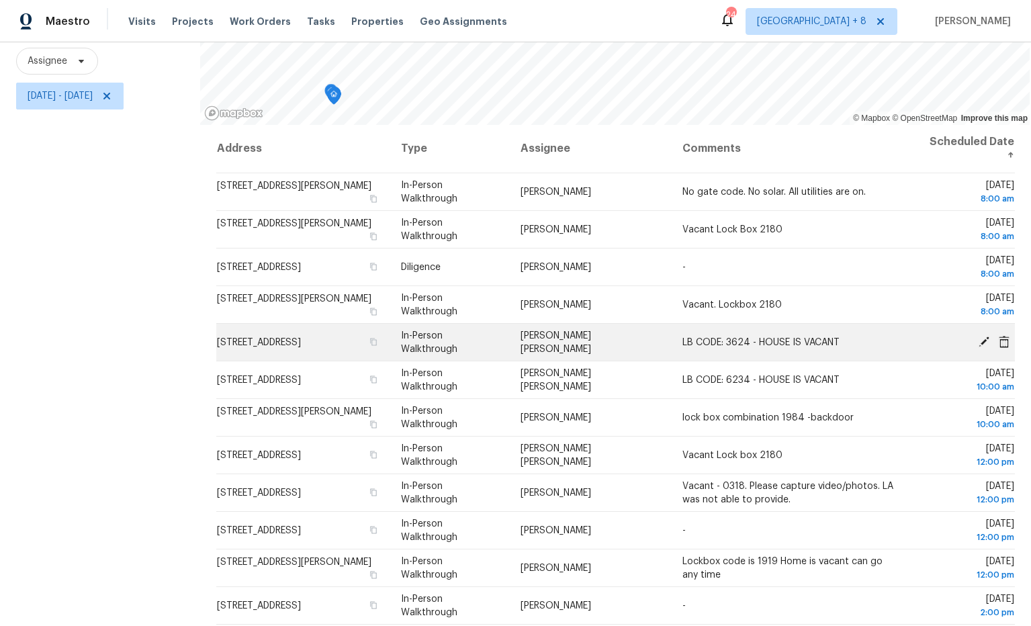
scroll to position [0, 0]
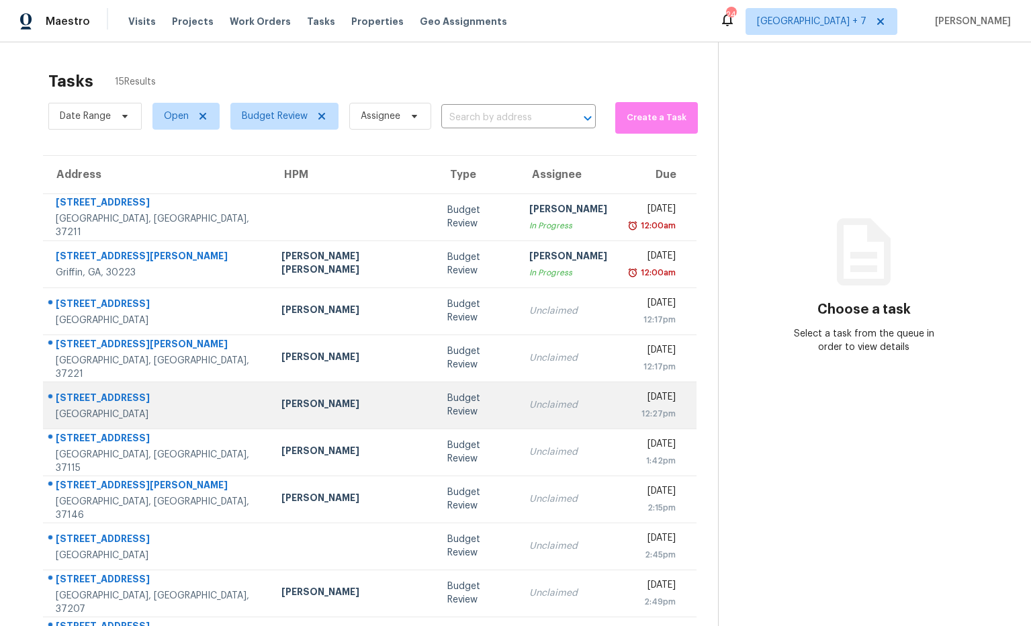
scroll to position [74, 0]
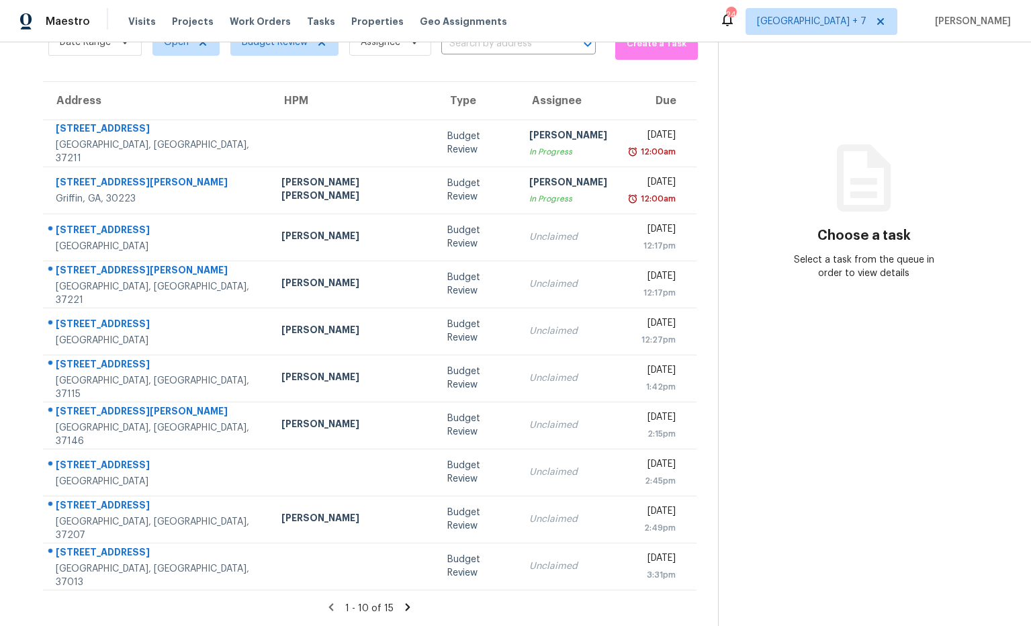
click at [402, 607] on icon at bounding box center [408, 607] width 12 height 12
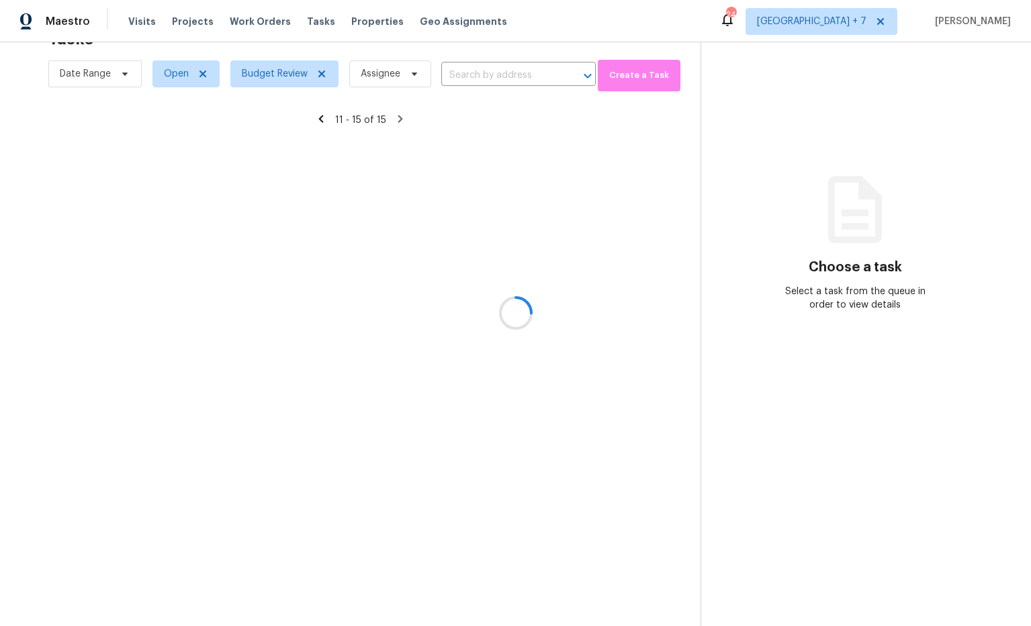
scroll to position [42, 0]
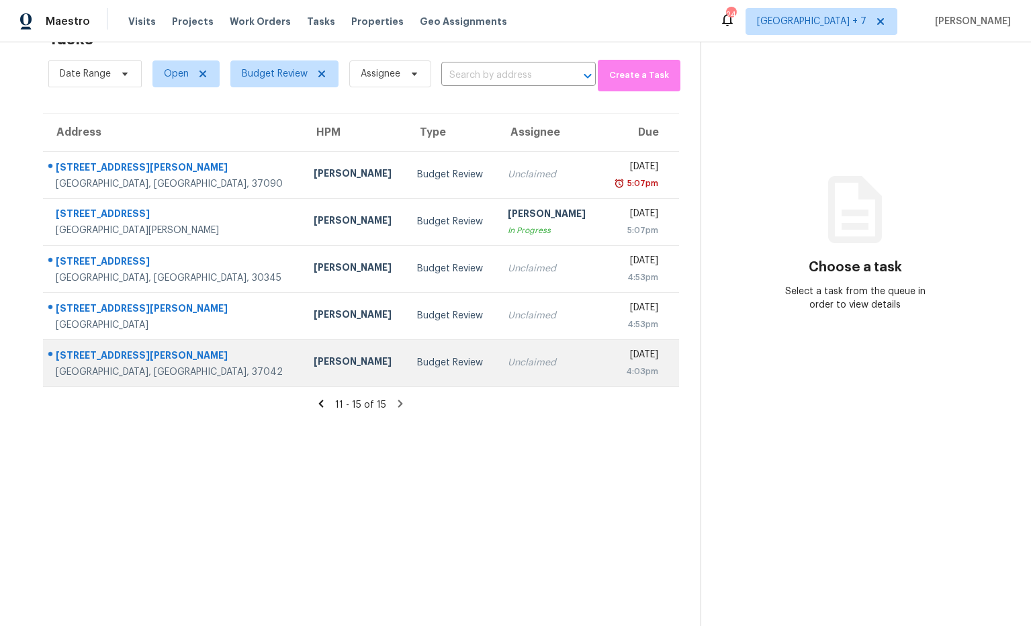
click at [100, 355] on div "230 Jim Thorpe Dr" at bounding box center [174, 356] width 236 height 17
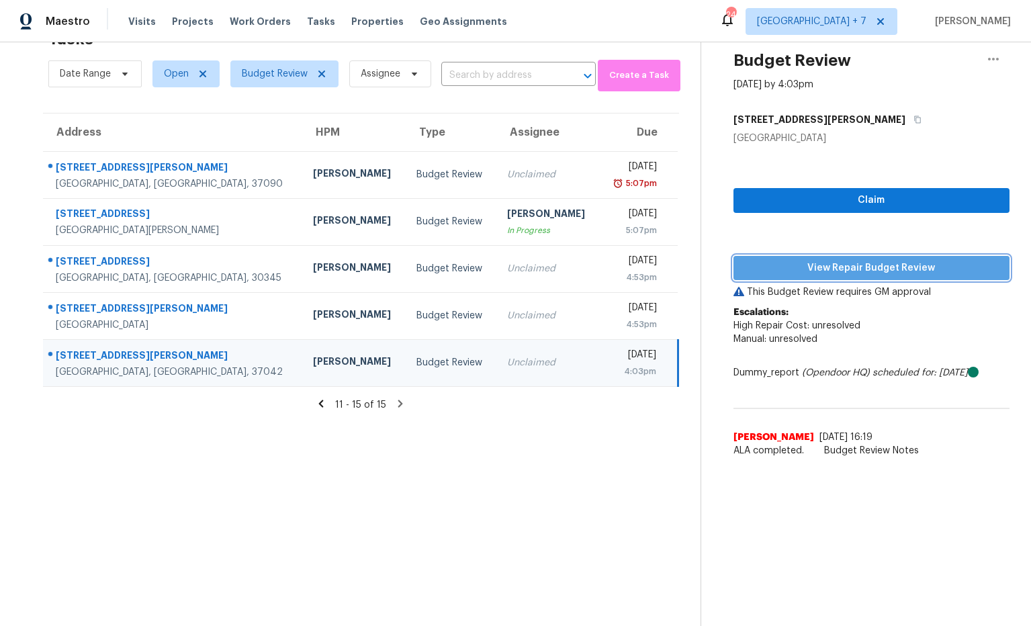
click at [813, 269] on span "View Repair Budget Review" at bounding box center [871, 268] width 255 height 17
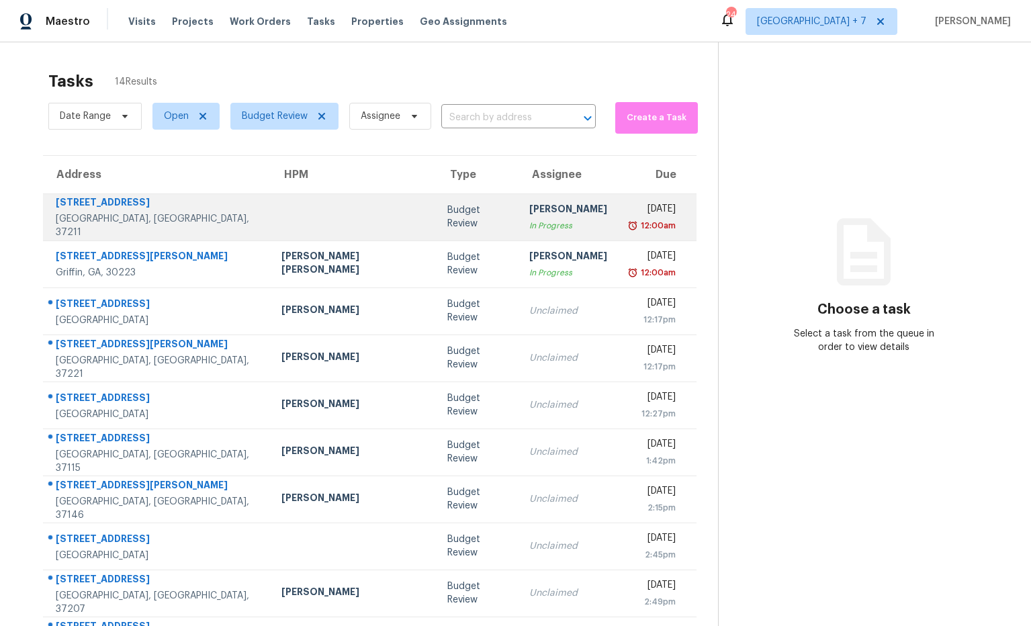
scroll to position [74, 0]
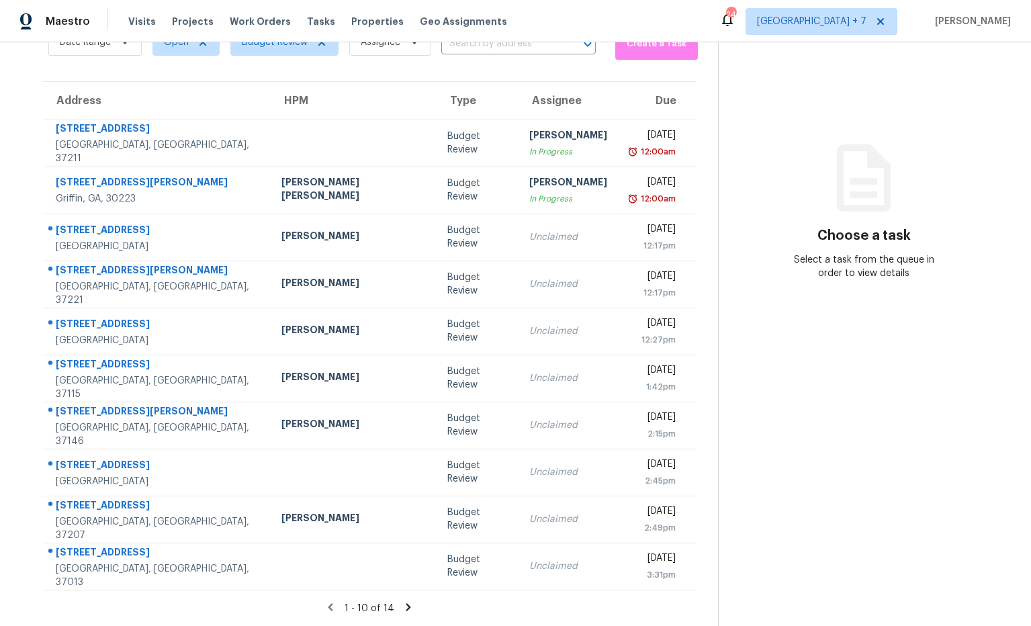
click at [406, 603] on icon at bounding box center [408, 606] width 5 height 7
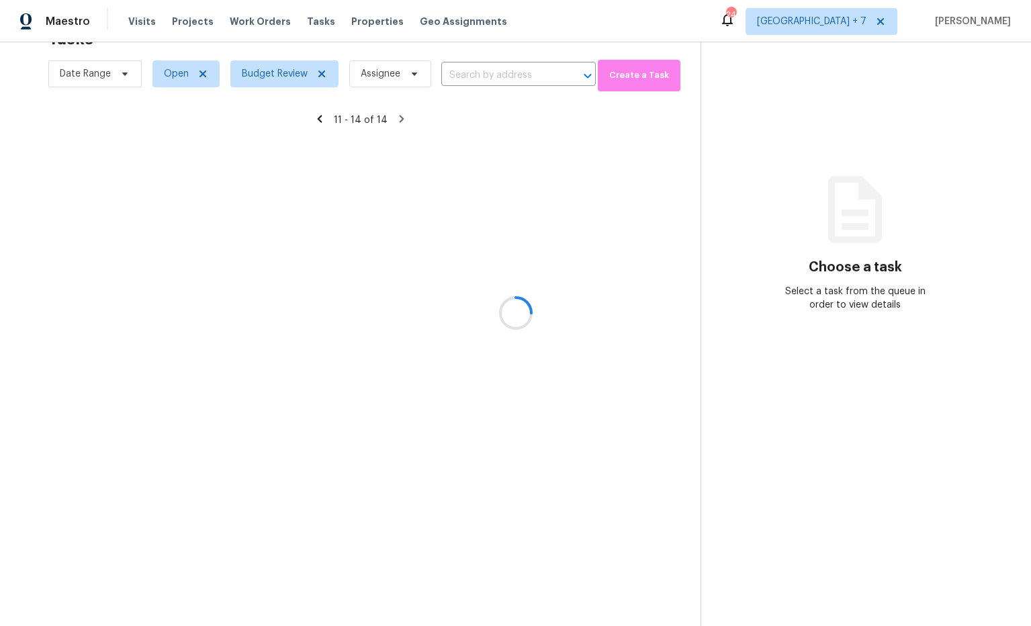
scroll to position [42, 0]
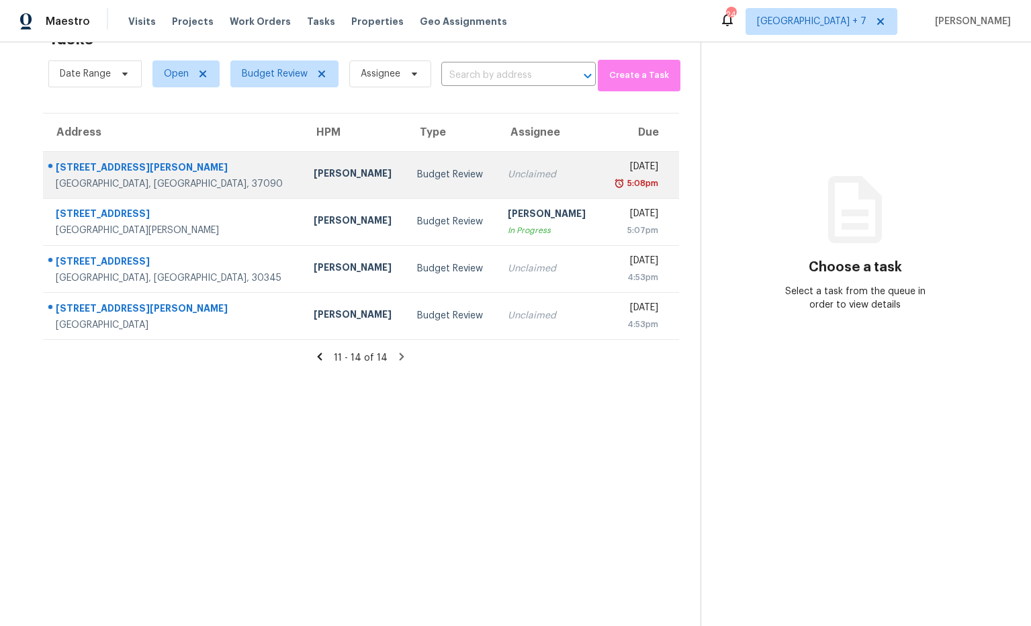
click at [314, 175] on div "[PERSON_NAME]" at bounding box center [355, 175] width 82 height 17
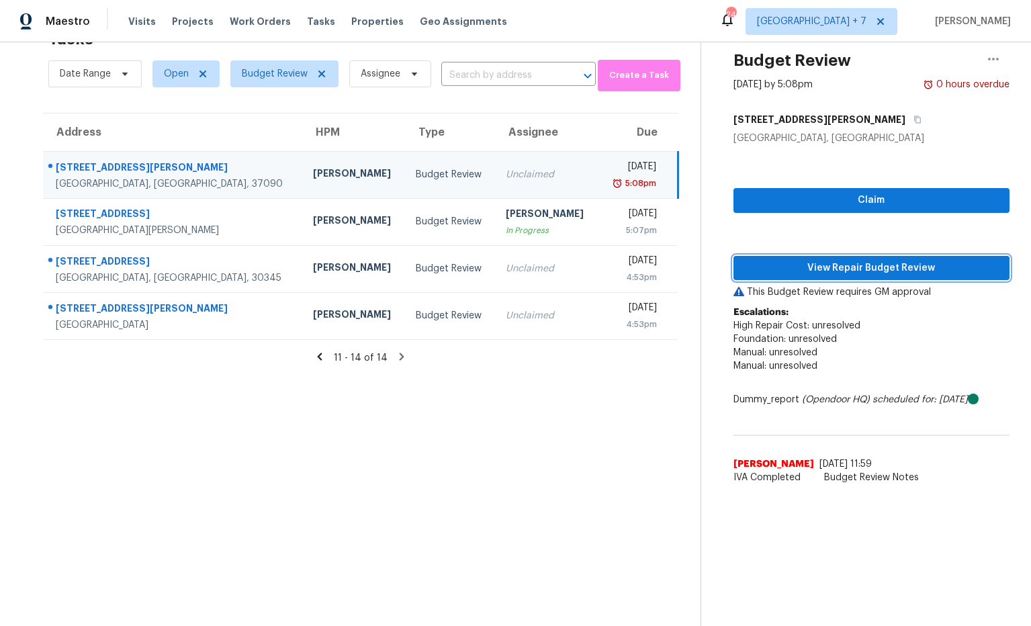
click at [790, 268] on span "View Repair Budget Review" at bounding box center [871, 268] width 255 height 17
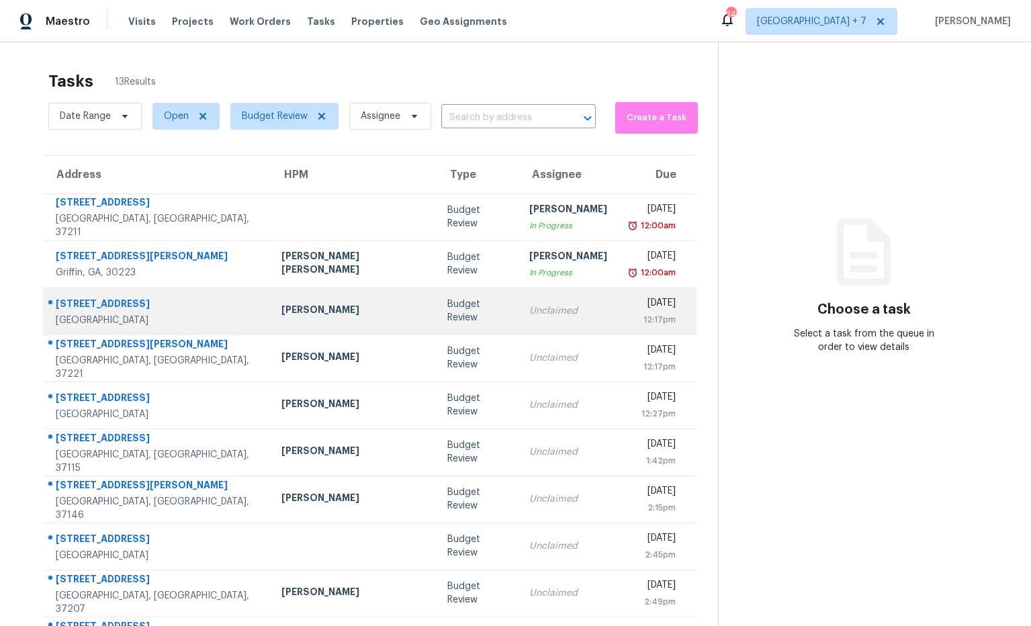
scroll to position [74, 0]
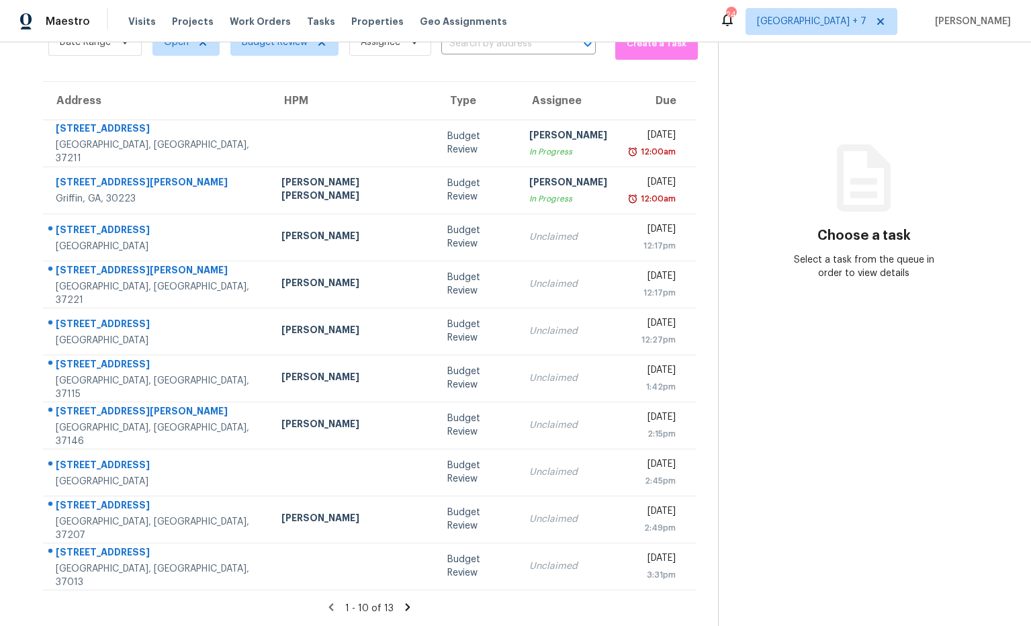
click at [406, 605] on icon at bounding box center [408, 606] width 5 height 7
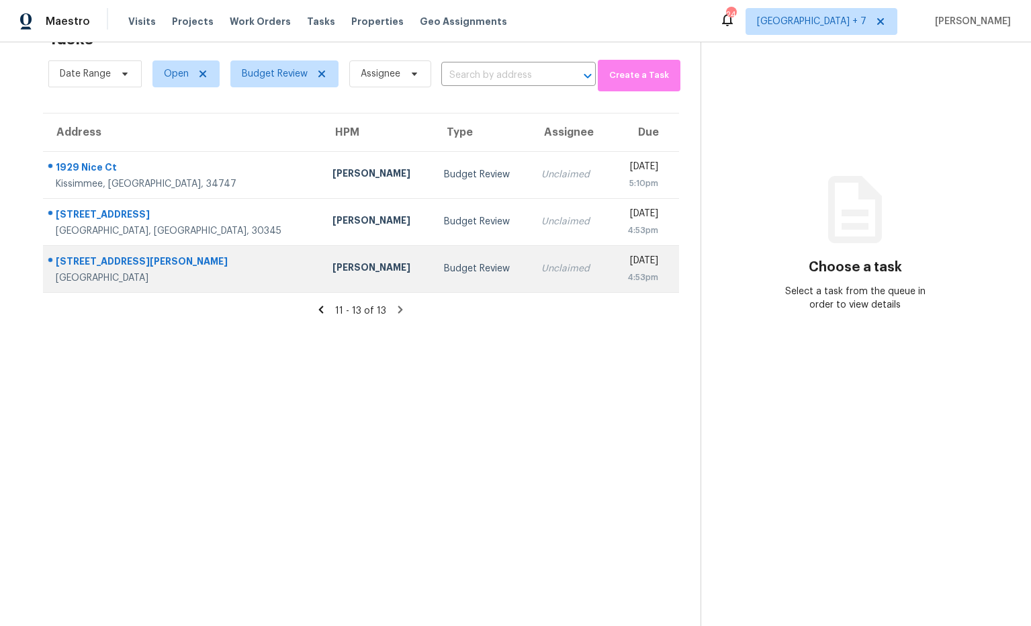
click at [332, 269] on div "[PERSON_NAME]" at bounding box center [377, 269] width 90 height 17
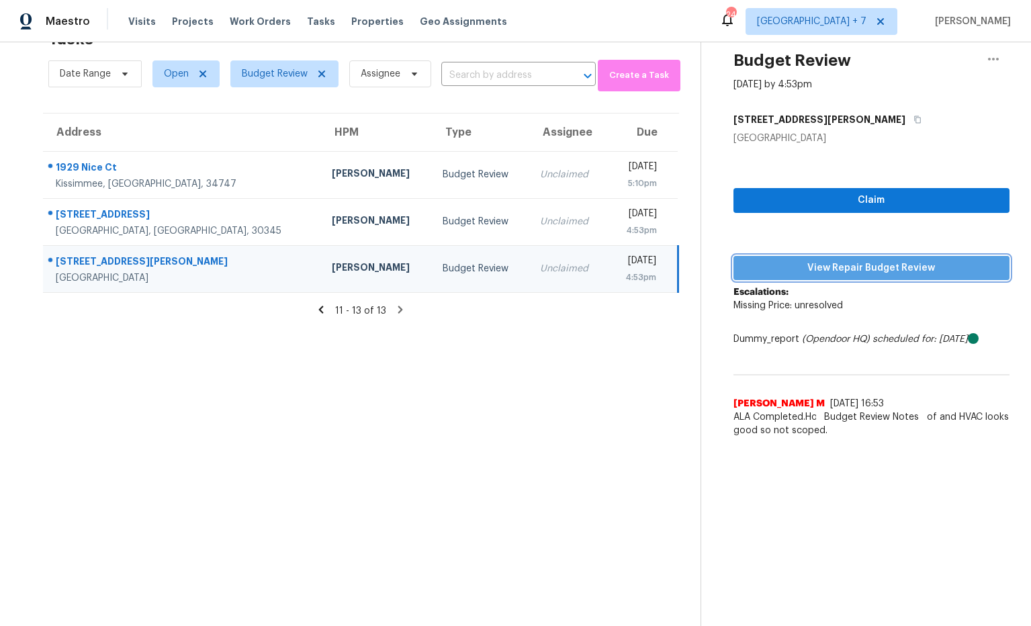
click at [780, 269] on span "View Repair Budget Review" at bounding box center [871, 268] width 255 height 17
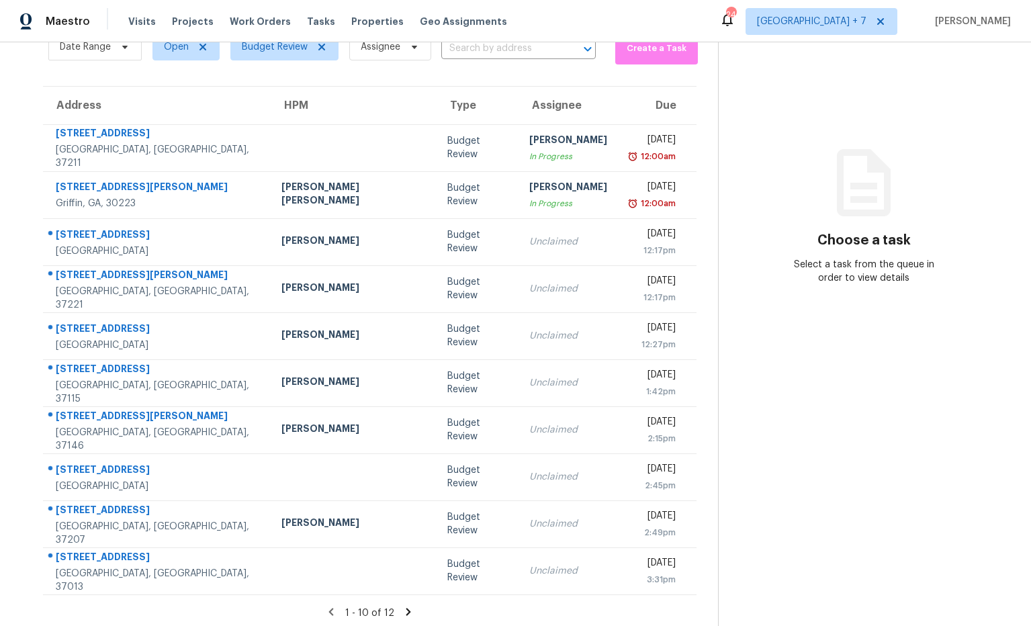
scroll to position [62, 0]
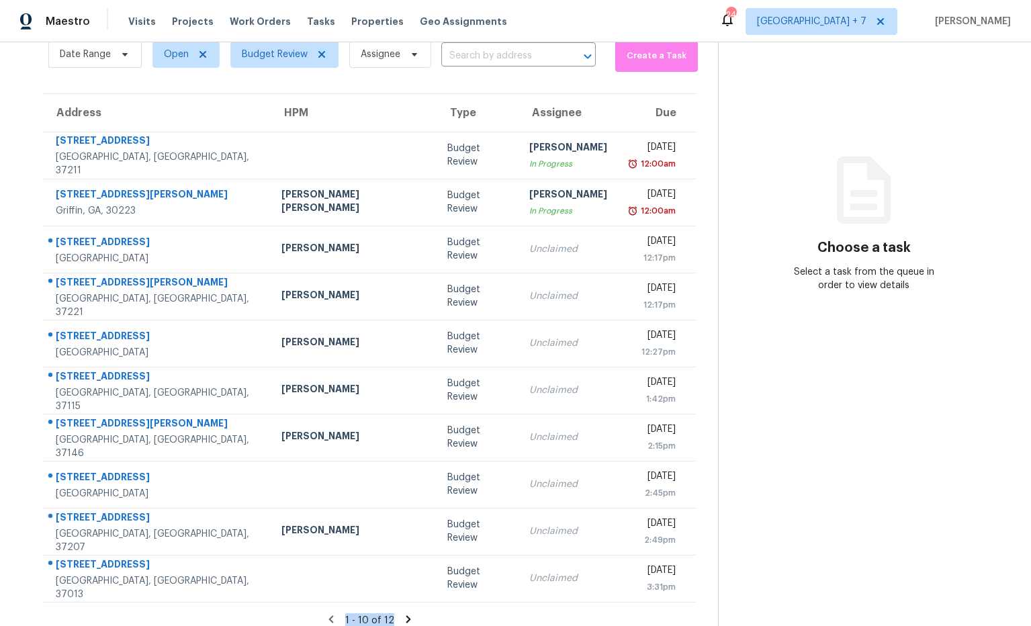
click at [395, 608] on section "Tasks 12 Results Date Range Open Budget Review Assignee ​ Create a Task Address…" at bounding box center [369, 320] width 696 height 636
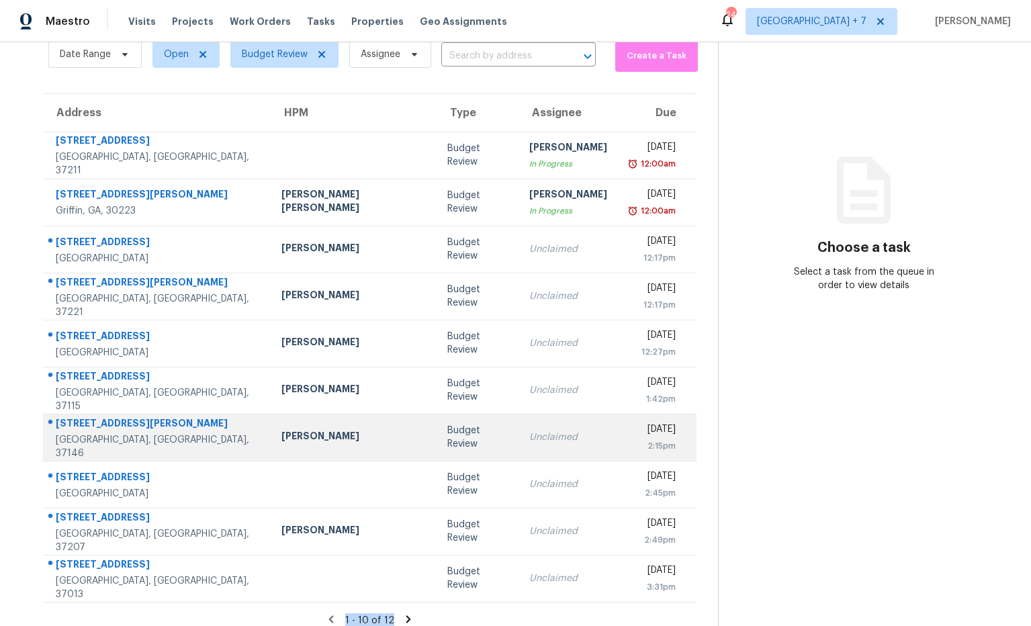
scroll to position [74, 0]
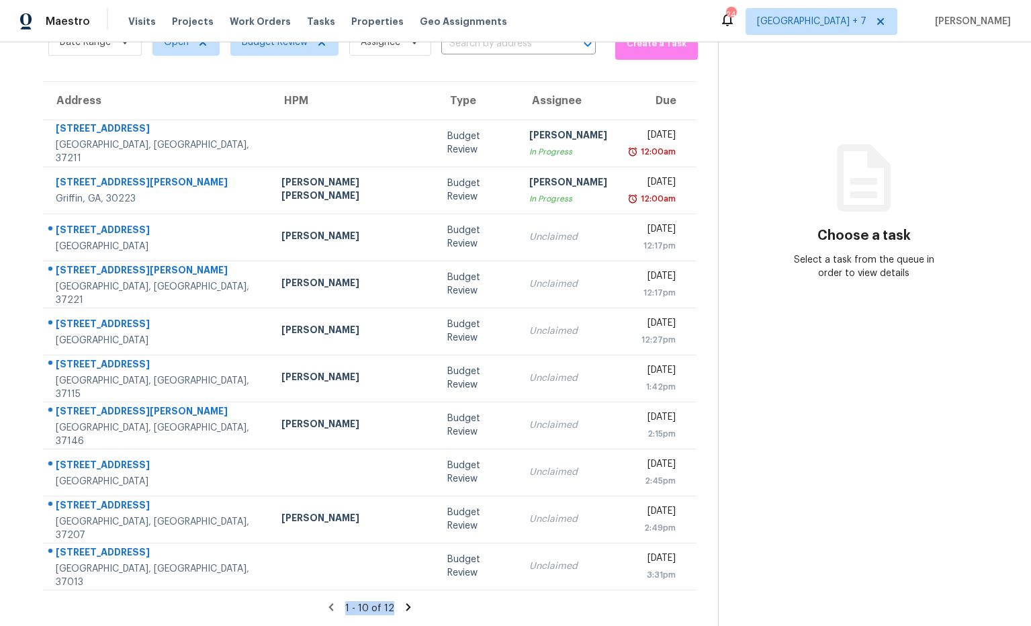
click at [402, 608] on icon at bounding box center [408, 607] width 12 height 12
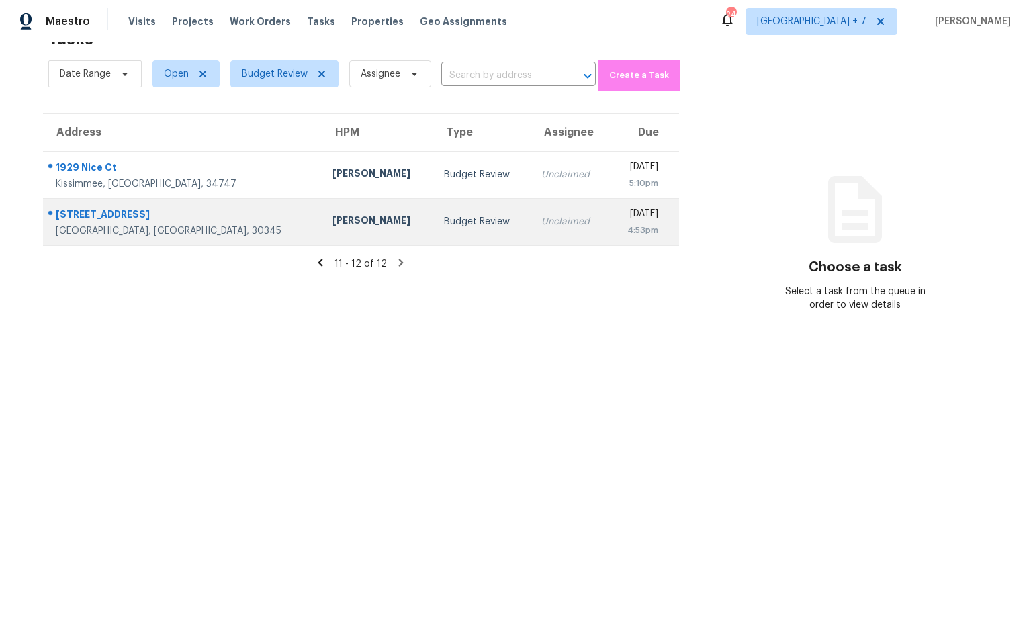
click at [332, 222] on div "Samuel Vetrik" at bounding box center [377, 222] width 90 height 17
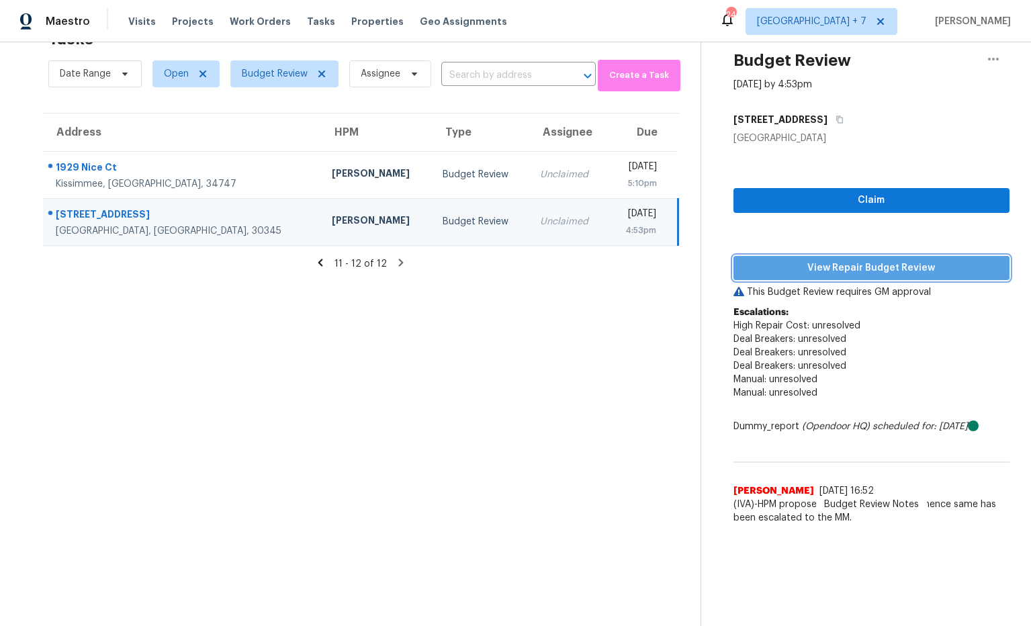
click at [840, 261] on span "View Repair Budget Review" at bounding box center [871, 268] width 255 height 17
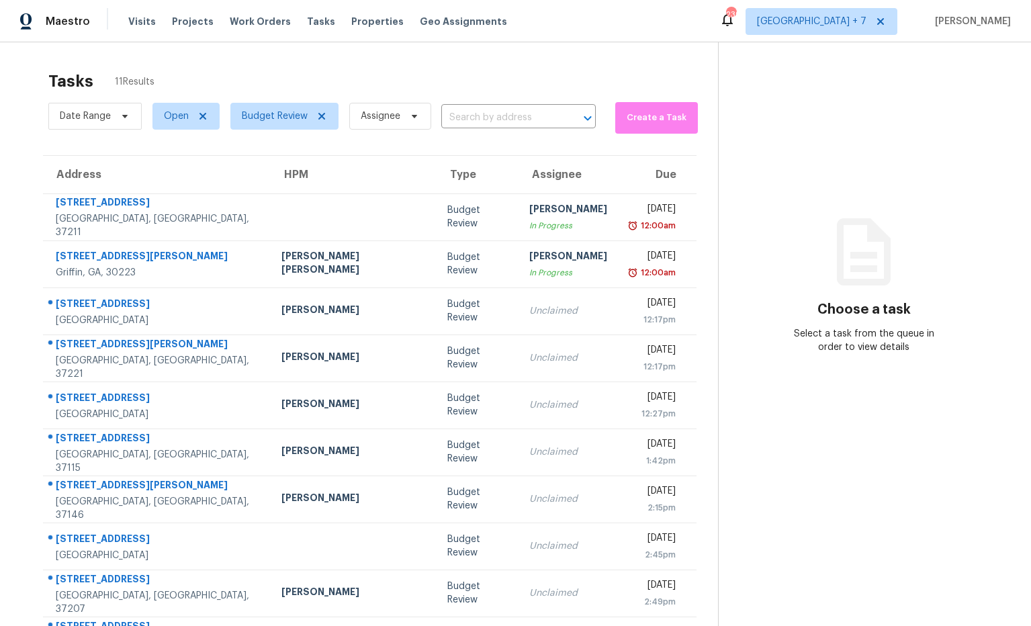
scroll to position [74, 0]
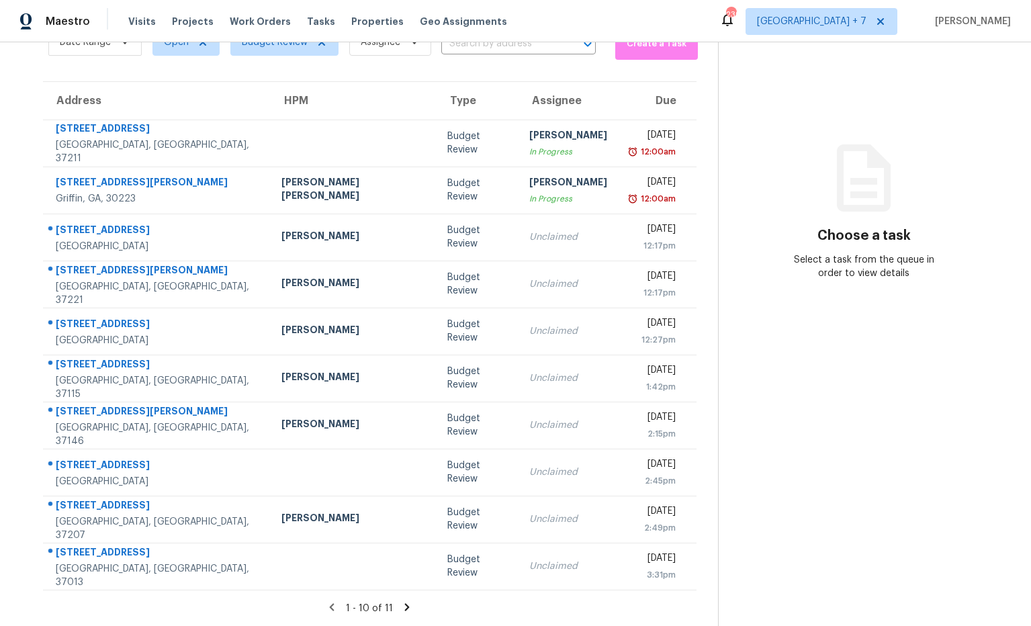
click at [405, 607] on icon at bounding box center [407, 606] width 5 height 7
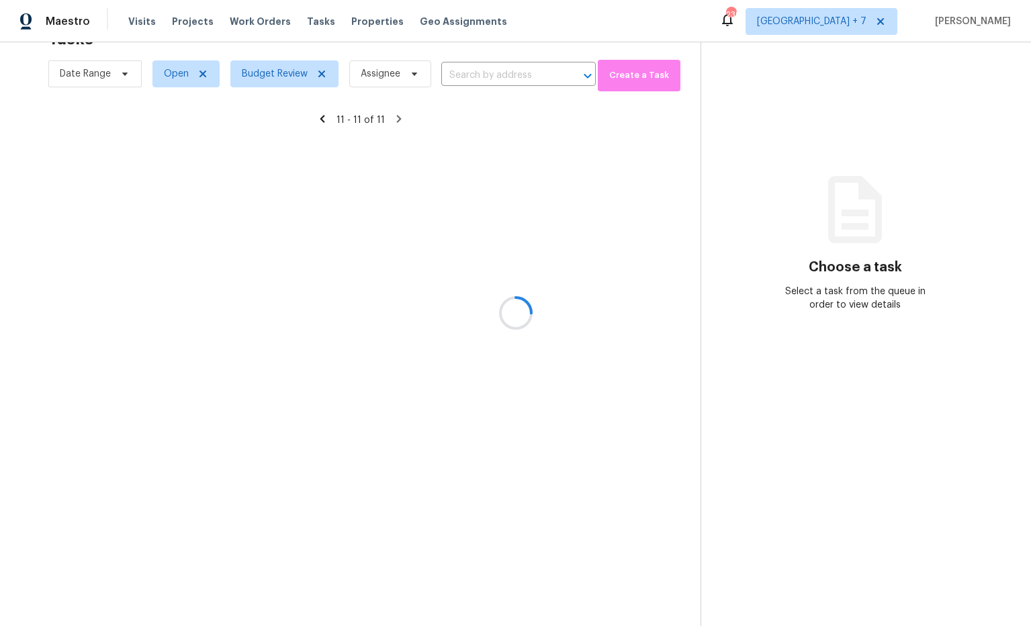
scroll to position [42, 0]
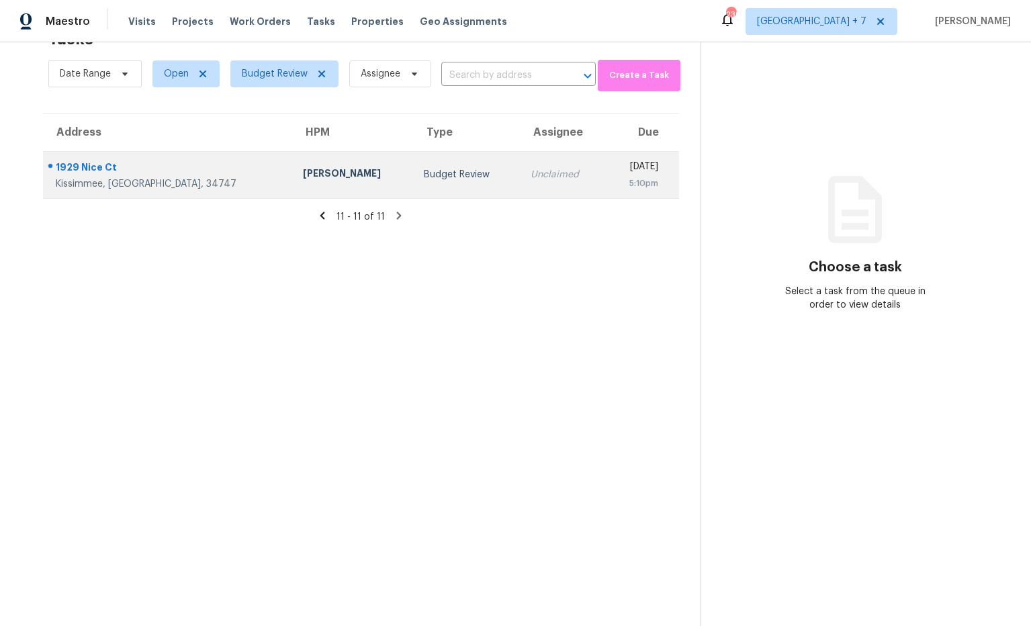
click at [303, 171] on div "[PERSON_NAME]" at bounding box center [353, 175] width 100 height 17
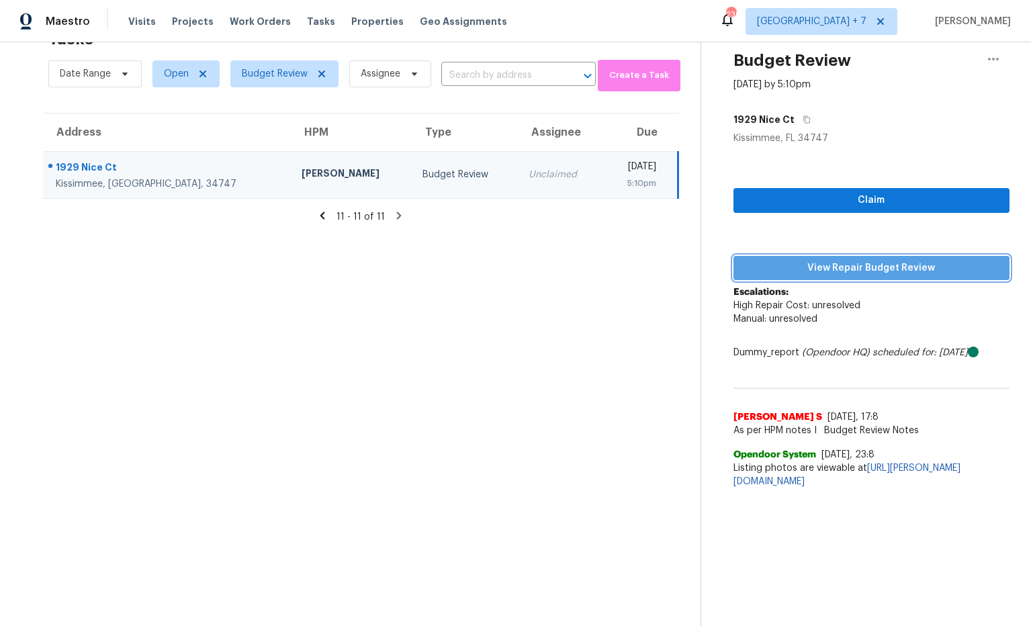
click at [804, 267] on span "View Repair Budget Review" at bounding box center [871, 268] width 255 height 17
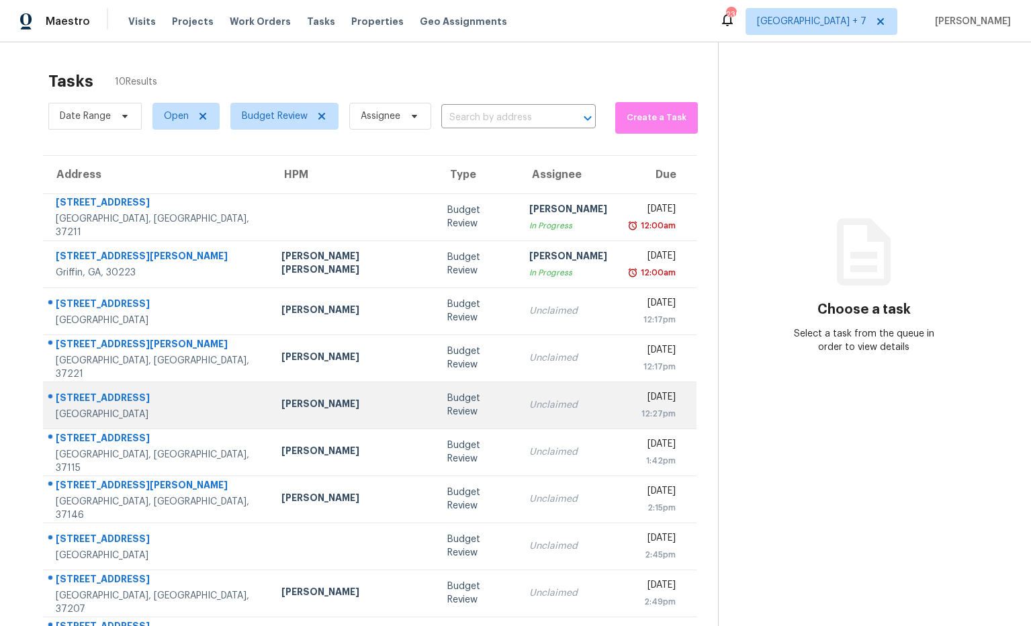
scroll to position [49, 0]
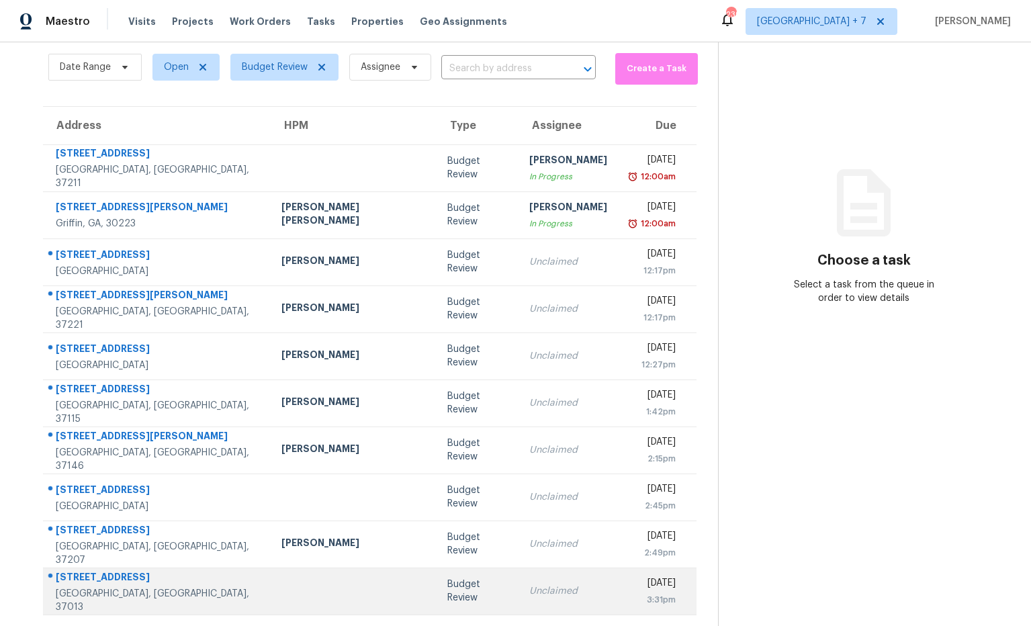
click at [128, 582] on div "[STREET_ADDRESS]" at bounding box center [158, 578] width 204 height 17
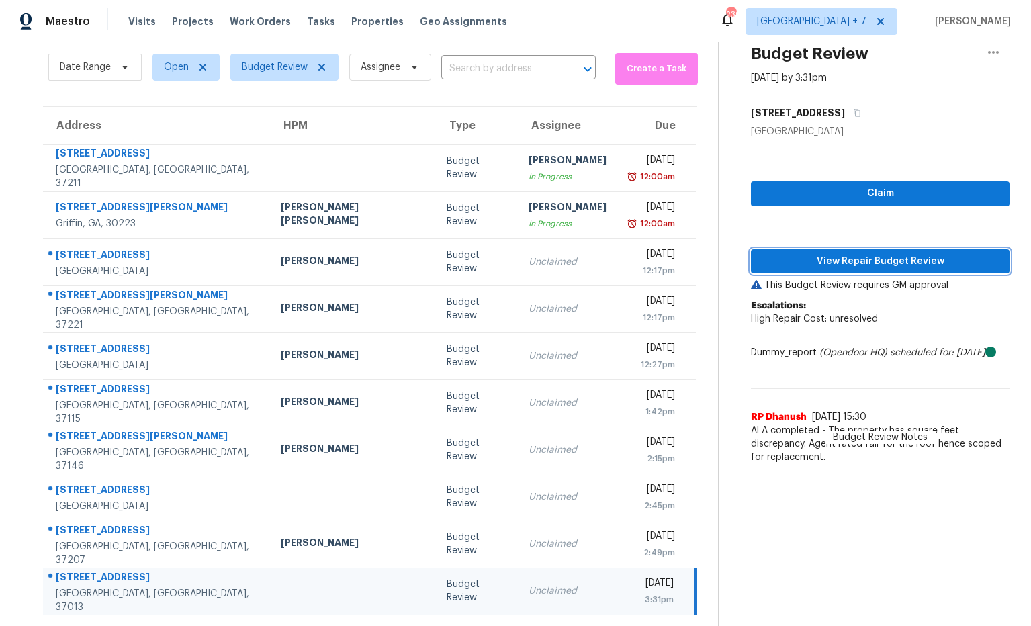
click at [809, 267] on span "View Repair Budget Review" at bounding box center [879, 261] width 237 height 17
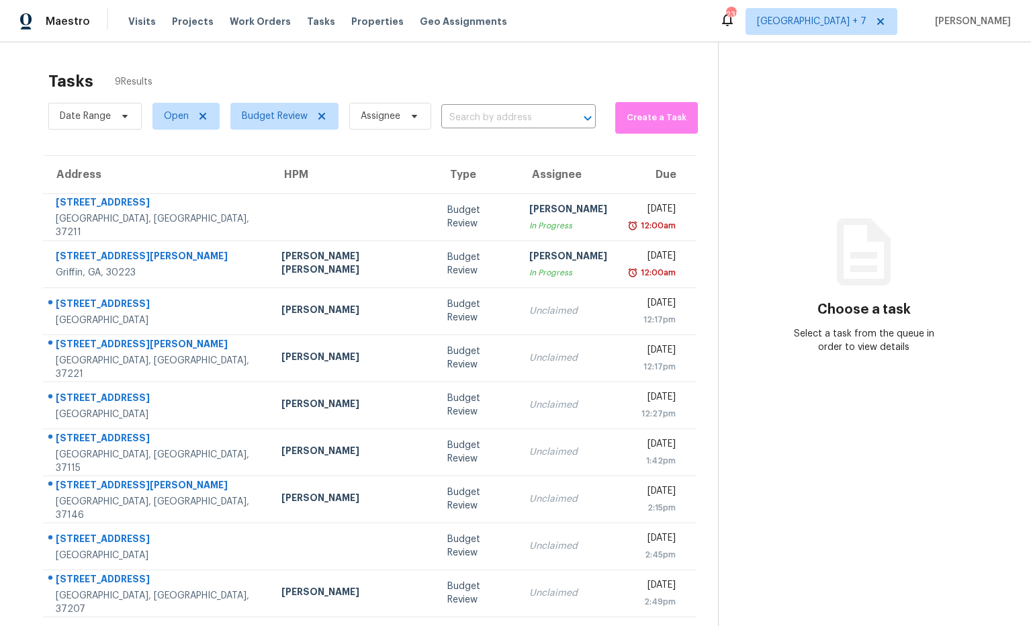
scroll to position [42, 0]
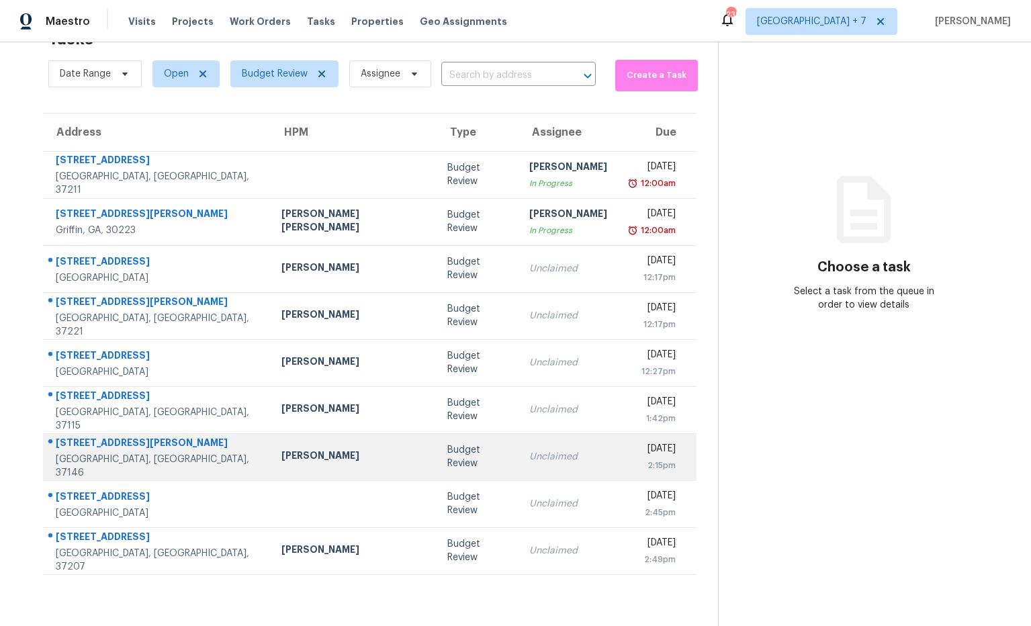
click at [128, 452] on div "1345 Walker Cemetery Rd" at bounding box center [158, 444] width 204 height 17
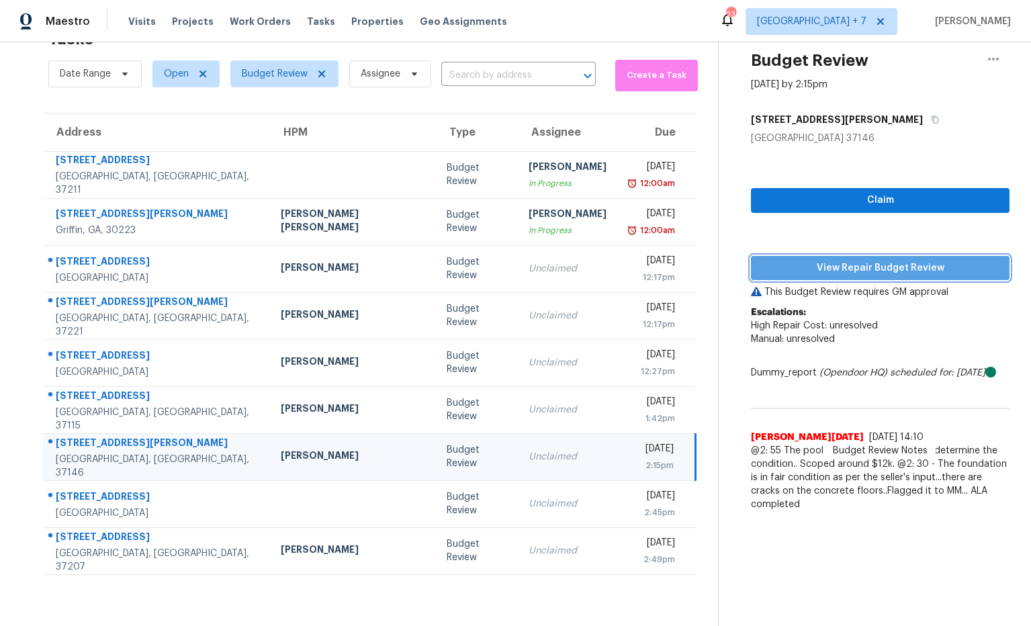
click at [761, 273] on span "View Repair Budget Review" at bounding box center [879, 268] width 237 height 17
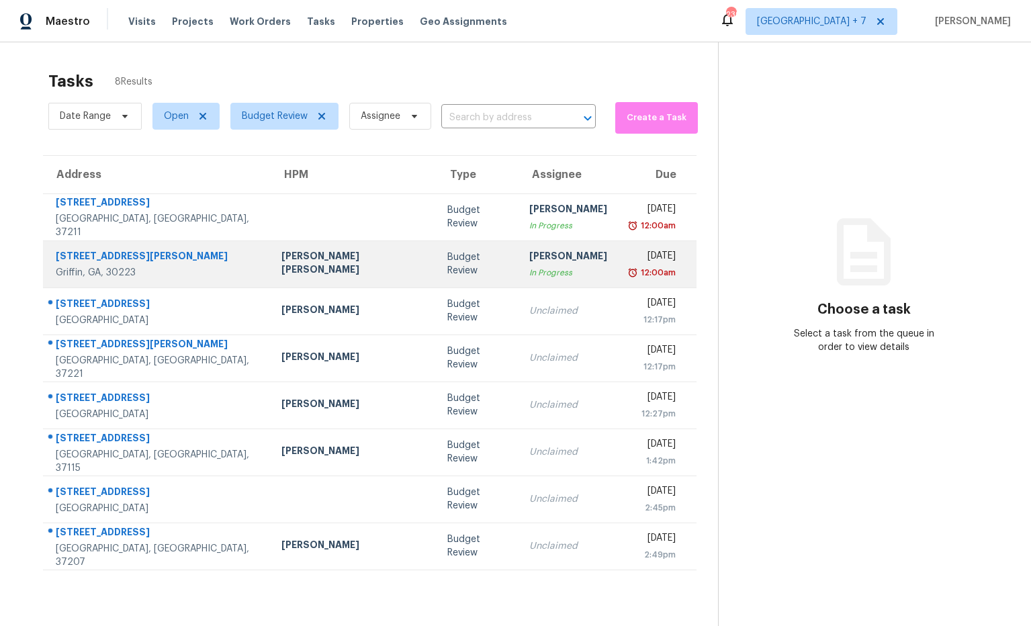
scroll to position [42, 0]
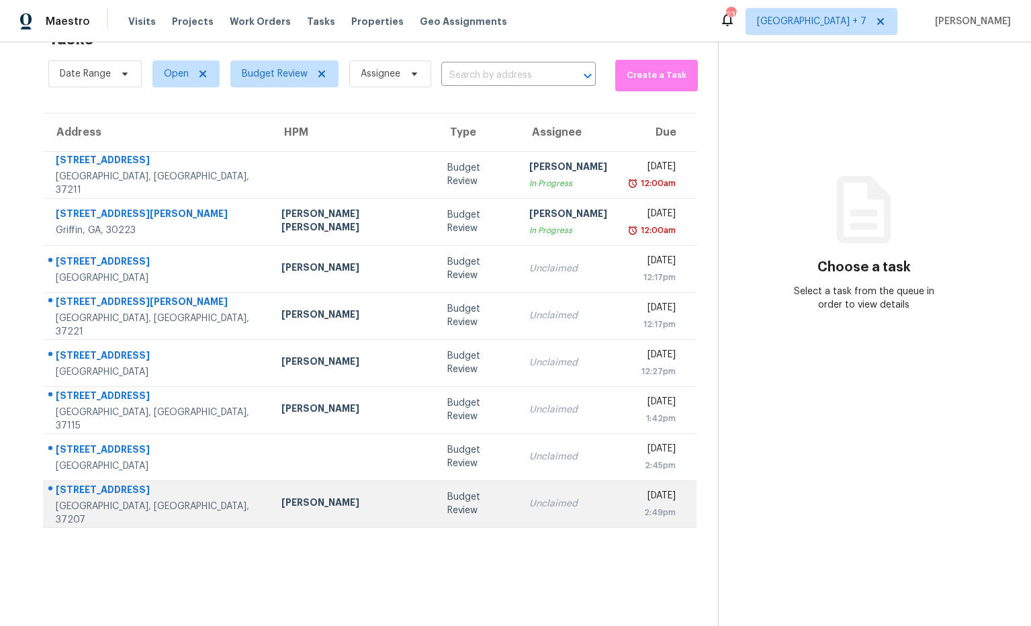
click at [281, 506] on div "[PERSON_NAME]" at bounding box center [353, 504] width 144 height 17
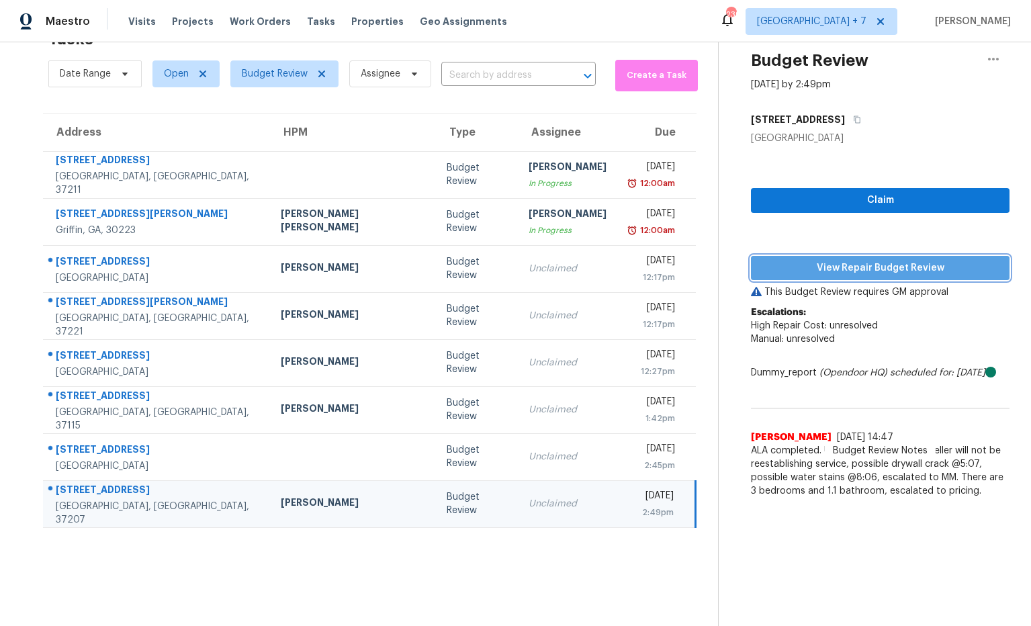
click at [883, 265] on span "View Repair Budget Review" at bounding box center [879, 268] width 237 height 17
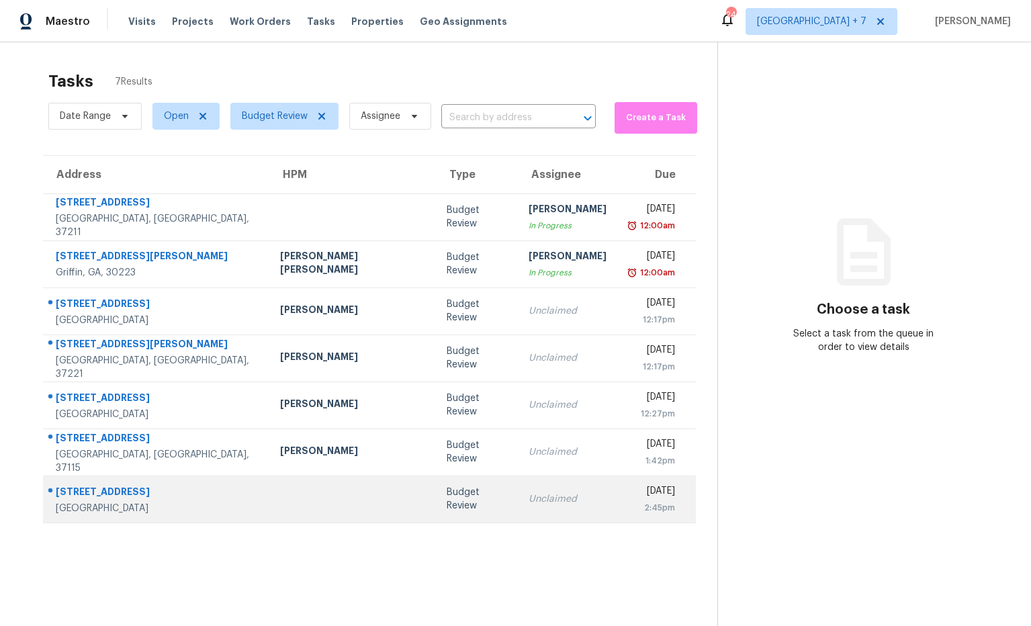
click at [130, 494] on div "2032 Whitland Dr" at bounding box center [157, 493] width 203 height 17
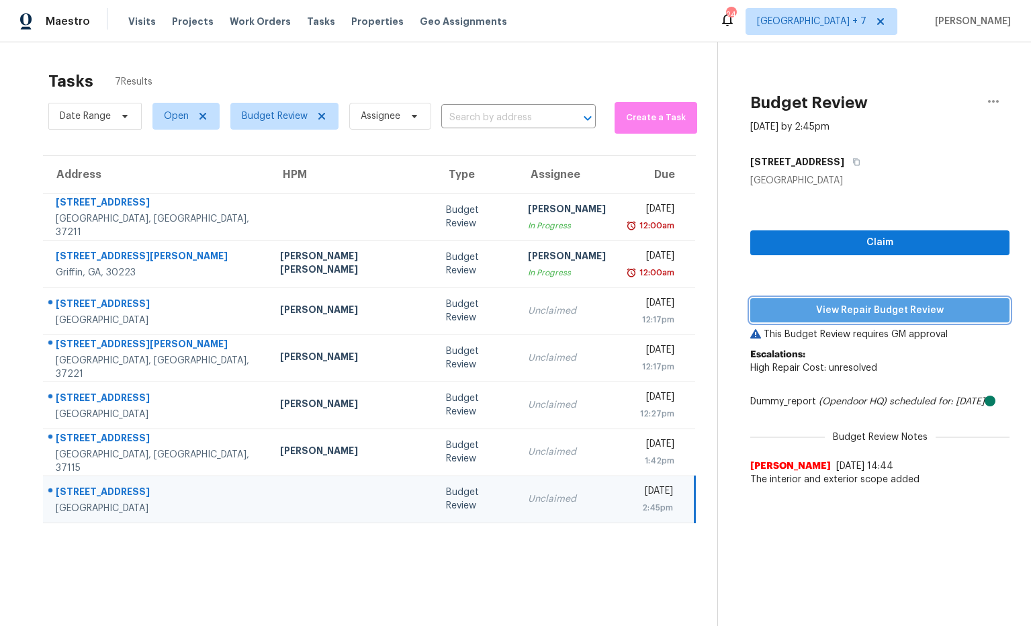
click at [825, 306] on span "View Repair Budget Review" at bounding box center [880, 310] width 238 height 17
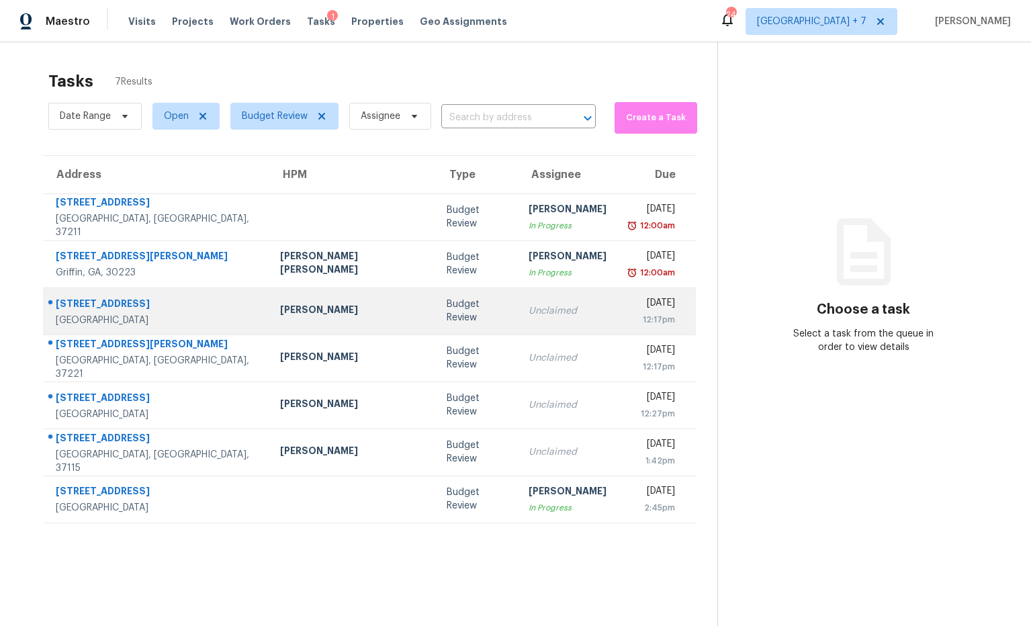
scroll to position [1, 0]
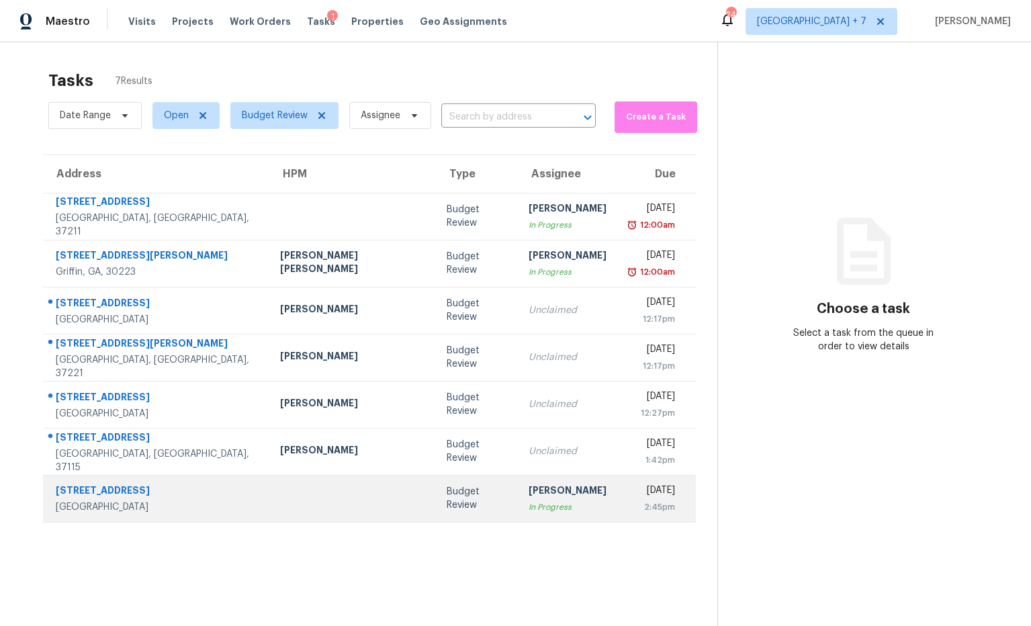
click at [115, 486] on div "[STREET_ADDRESS]" at bounding box center [157, 491] width 203 height 17
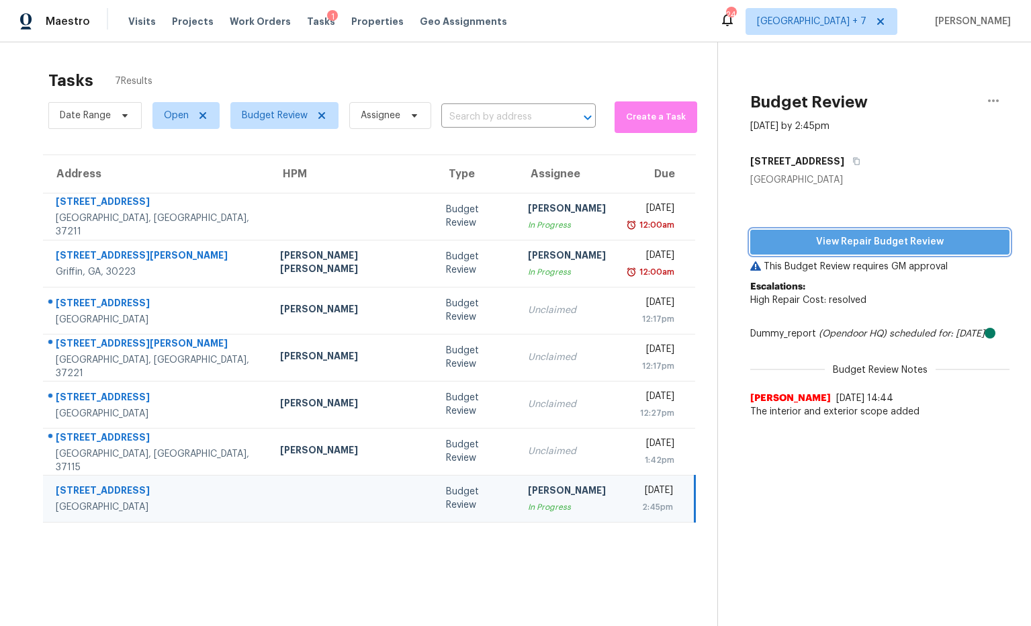
click at [800, 239] on span "View Repair Budget Review" at bounding box center [880, 242] width 238 height 17
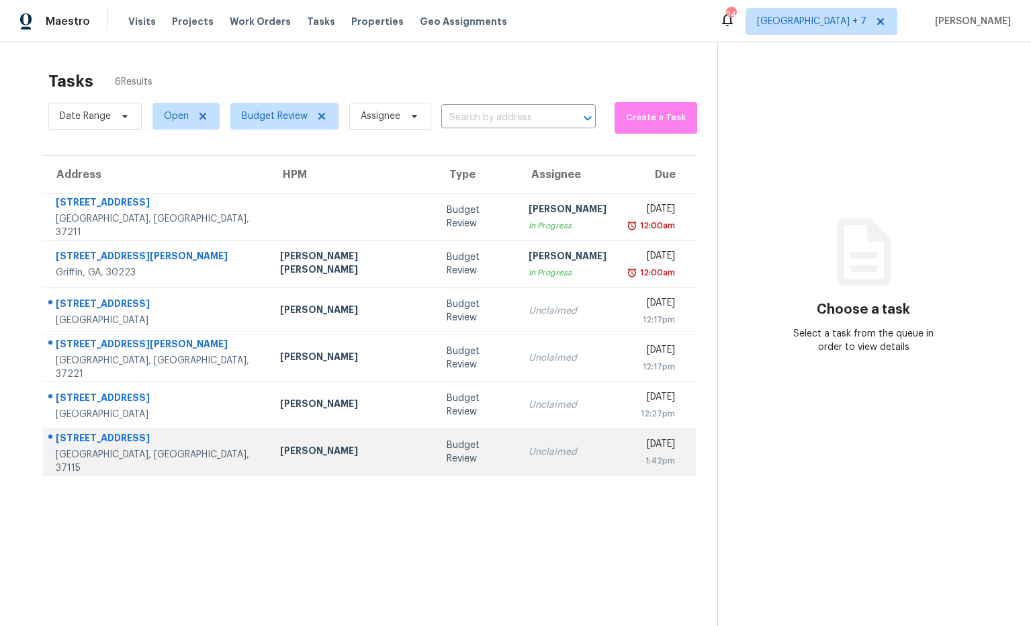
click at [280, 454] on div "[PERSON_NAME]" at bounding box center [352, 452] width 145 height 17
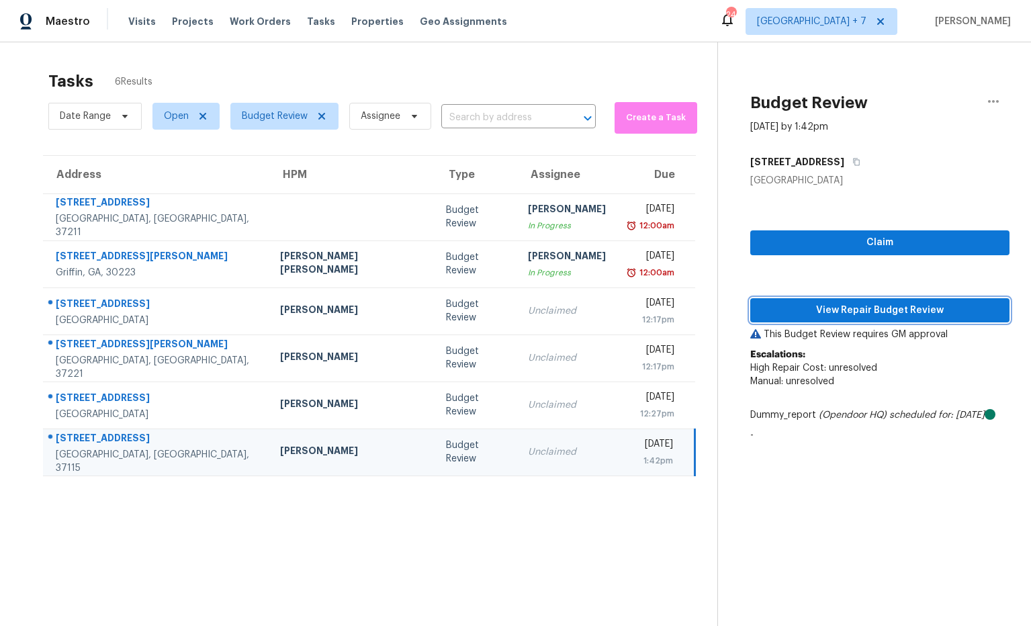
click at [837, 312] on span "View Repair Budget Review" at bounding box center [880, 310] width 238 height 17
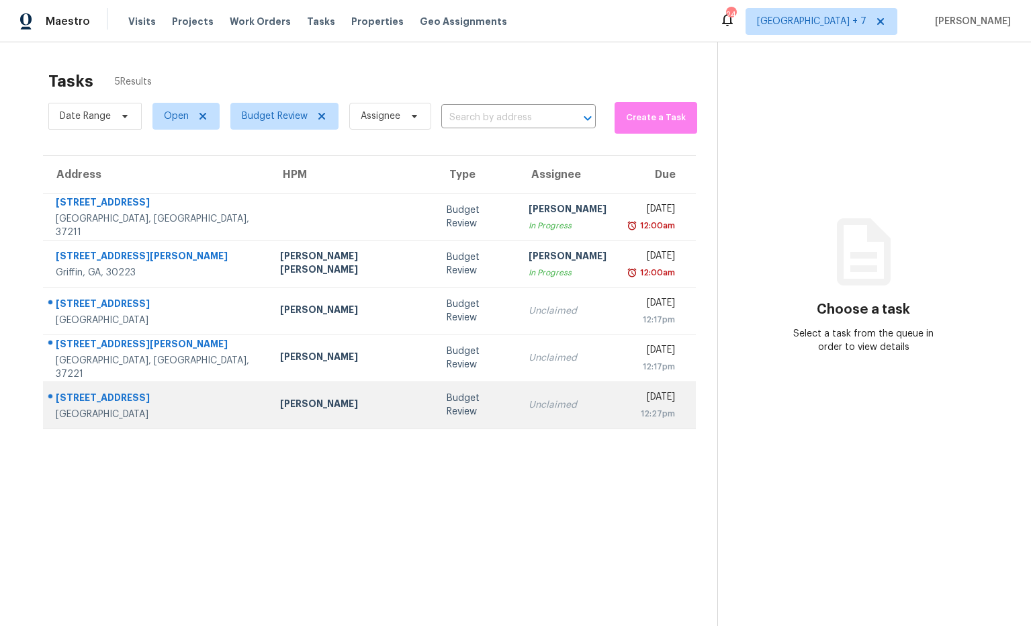
click at [135, 400] on div "[STREET_ADDRESS]" at bounding box center [157, 399] width 203 height 17
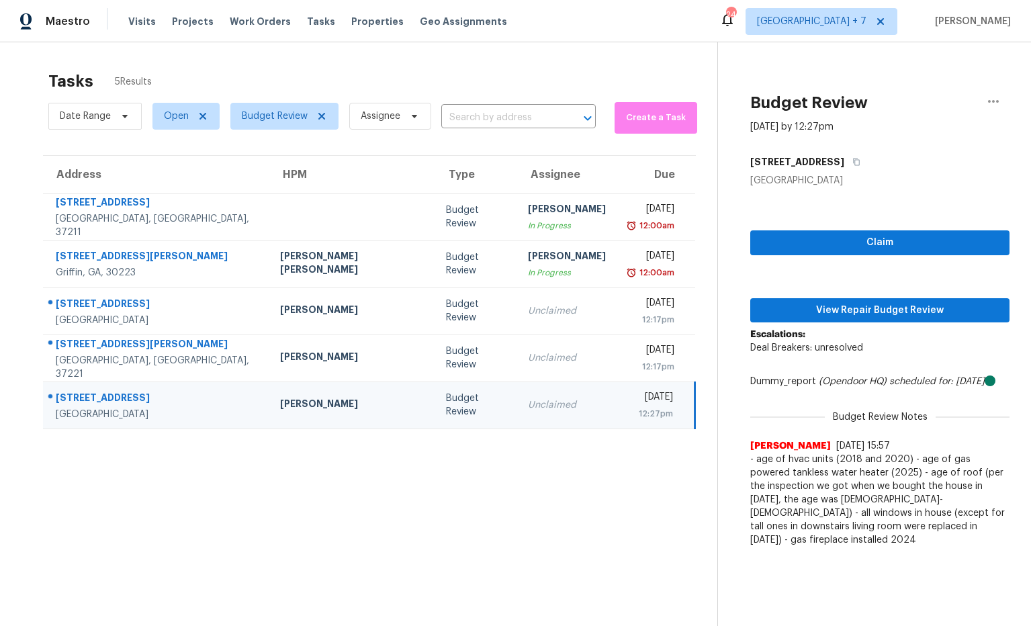
click at [115, 400] on div "[STREET_ADDRESS]" at bounding box center [157, 399] width 203 height 17
click at [816, 311] on span "View Repair Budget Review" at bounding box center [880, 310] width 238 height 17
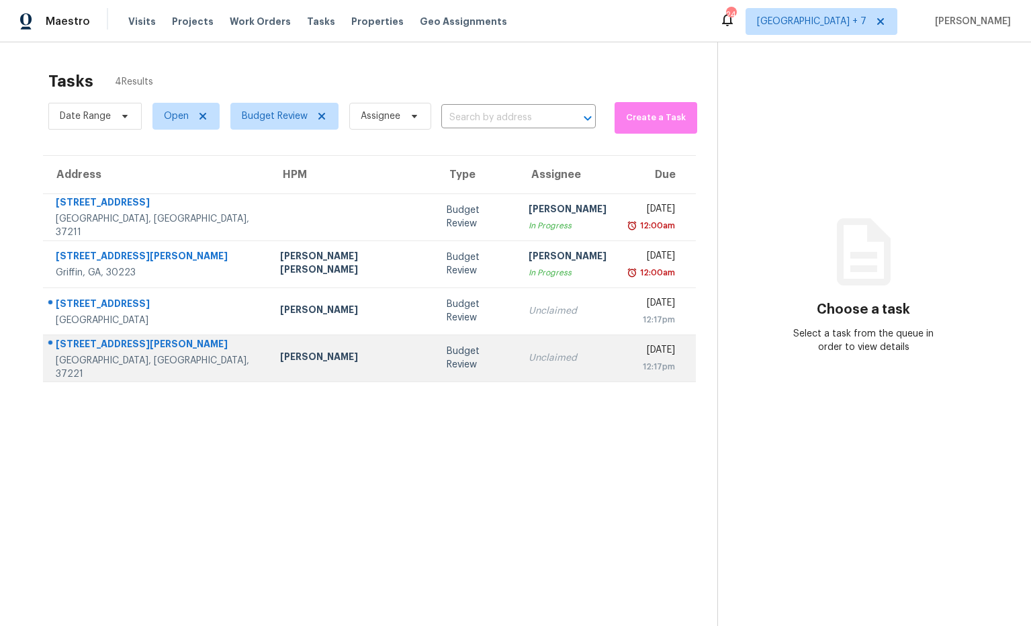
click at [169, 352] on div "[STREET_ADDRESS][PERSON_NAME]" at bounding box center [157, 345] width 203 height 17
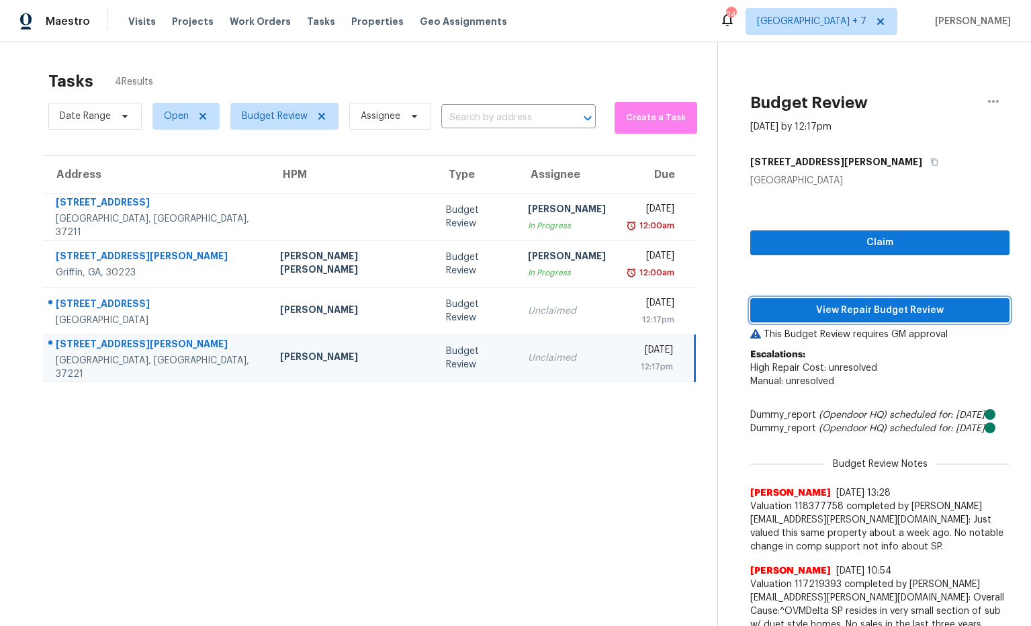
click at [855, 308] on span "View Repair Budget Review" at bounding box center [880, 310] width 238 height 17
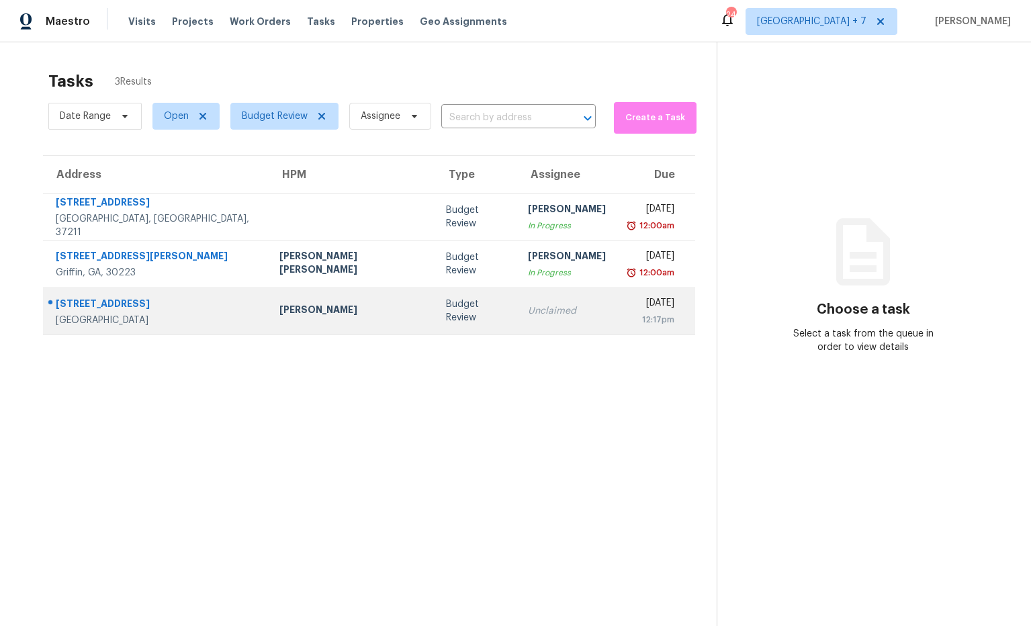
click at [160, 309] on div "1657 Old Lewisburg Hwy" at bounding box center [157, 305] width 202 height 17
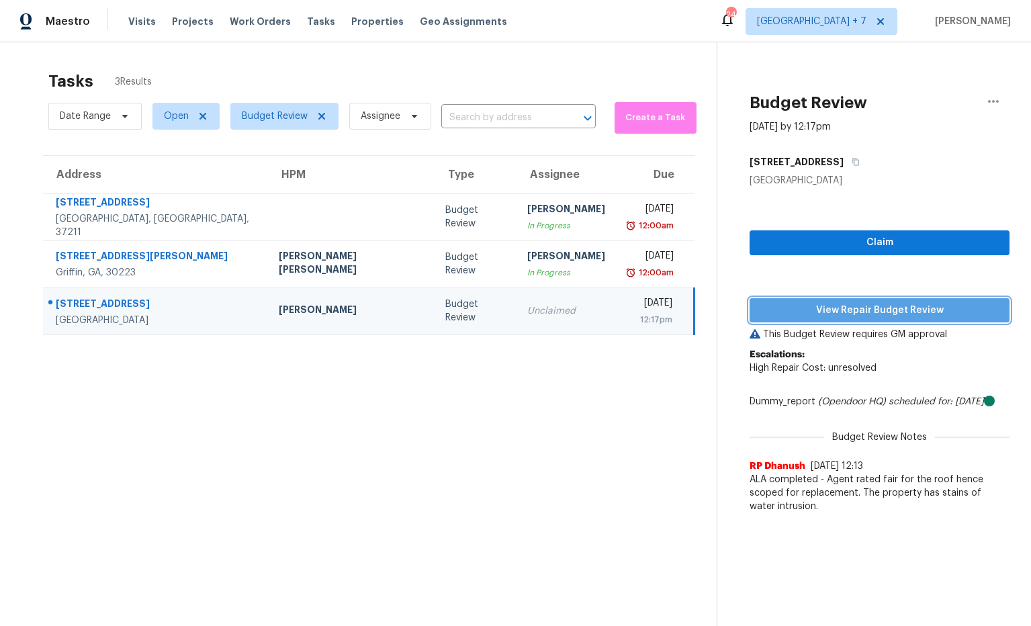
click at [846, 311] on span "View Repair Budget Review" at bounding box center [879, 310] width 238 height 17
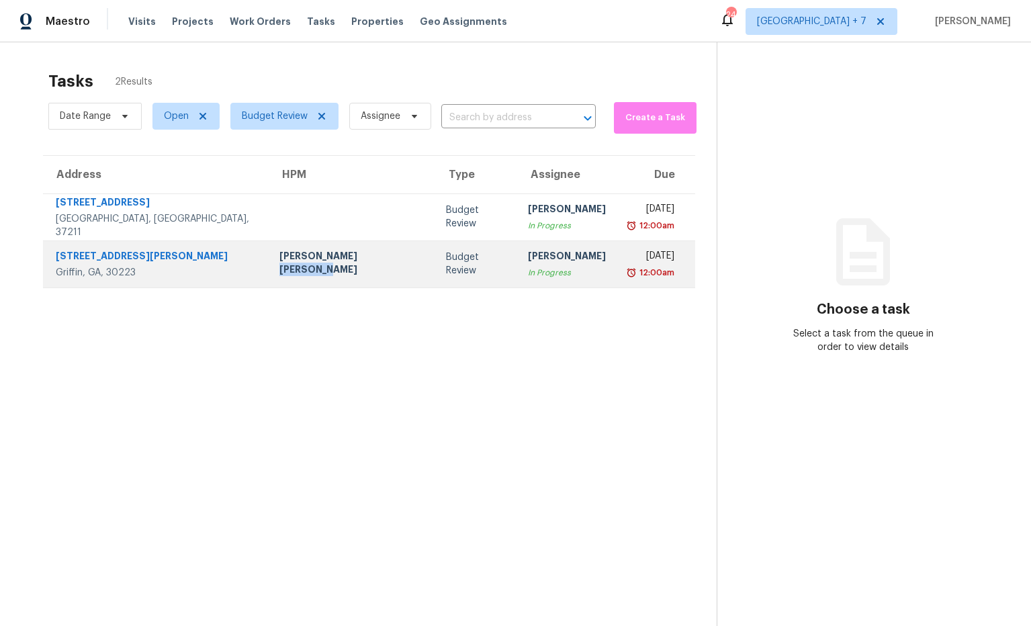
click at [302, 269] on div "[PERSON_NAME] [PERSON_NAME]" at bounding box center [351, 264] width 145 height 30
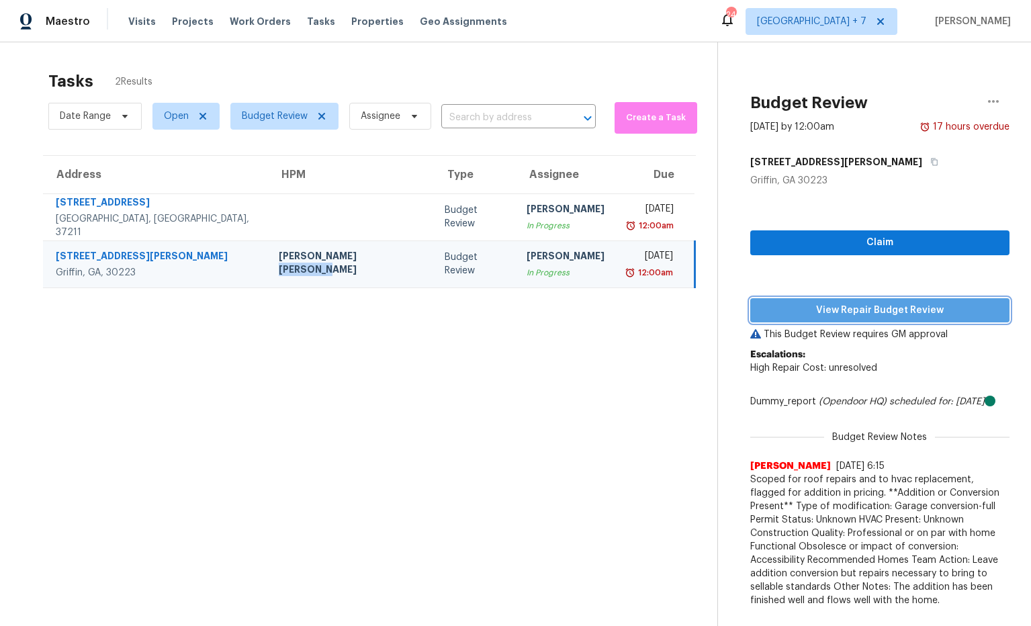
click at [797, 311] on span "View Repair Budget Review" at bounding box center [880, 310] width 238 height 17
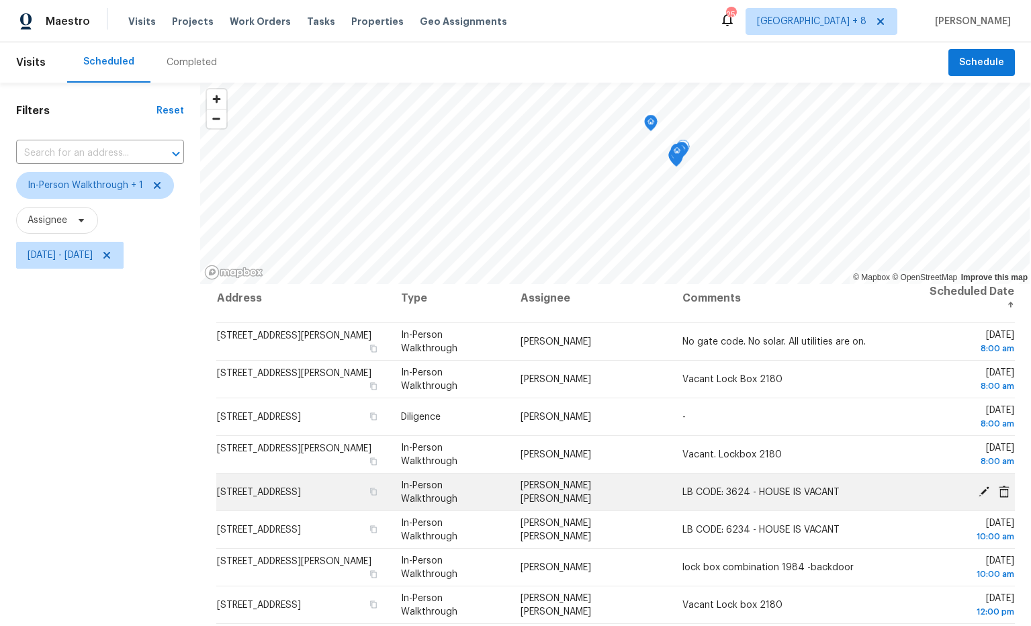
scroll to position [159, 0]
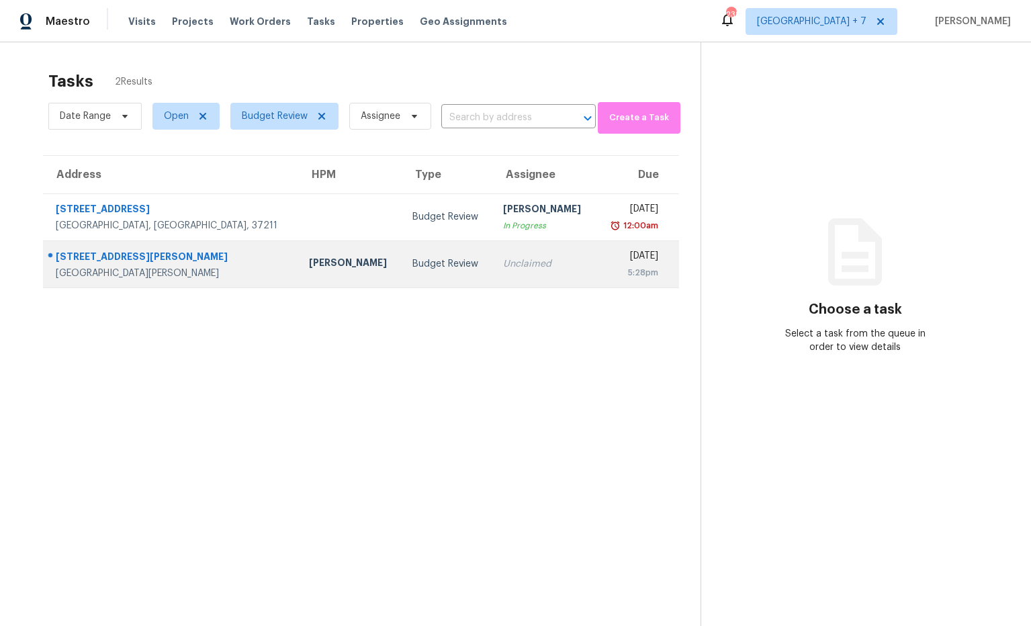
click at [99, 261] on div "7410 Neva Ln" at bounding box center [172, 258] width 232 height 17
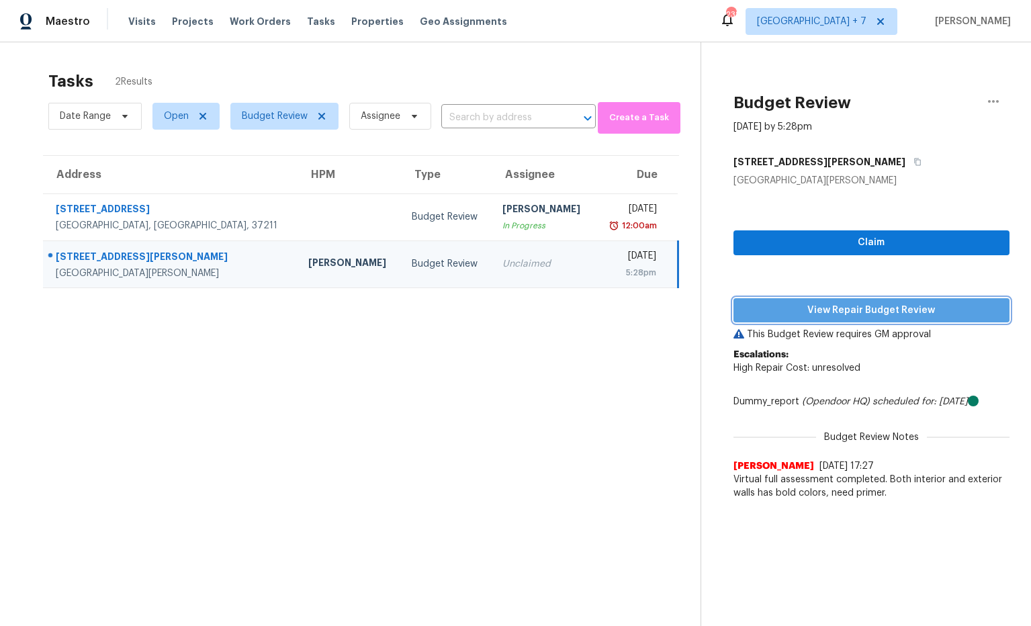
click at [913, 309] on span "View Repair Budget Review" at bounding box center [871, 310] width 255 height 17
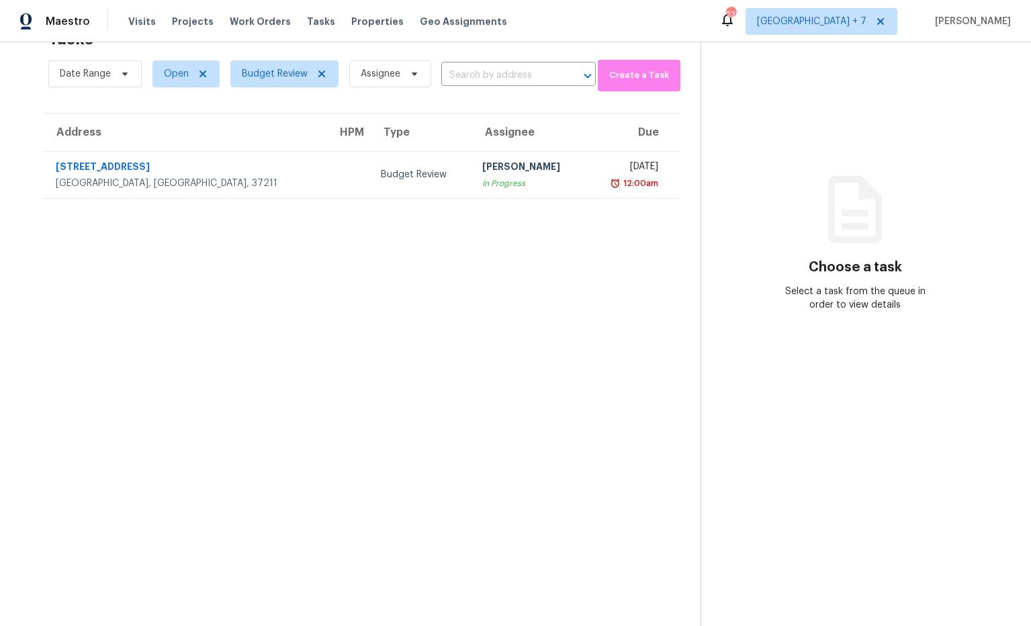
scroll to position [40, 0]
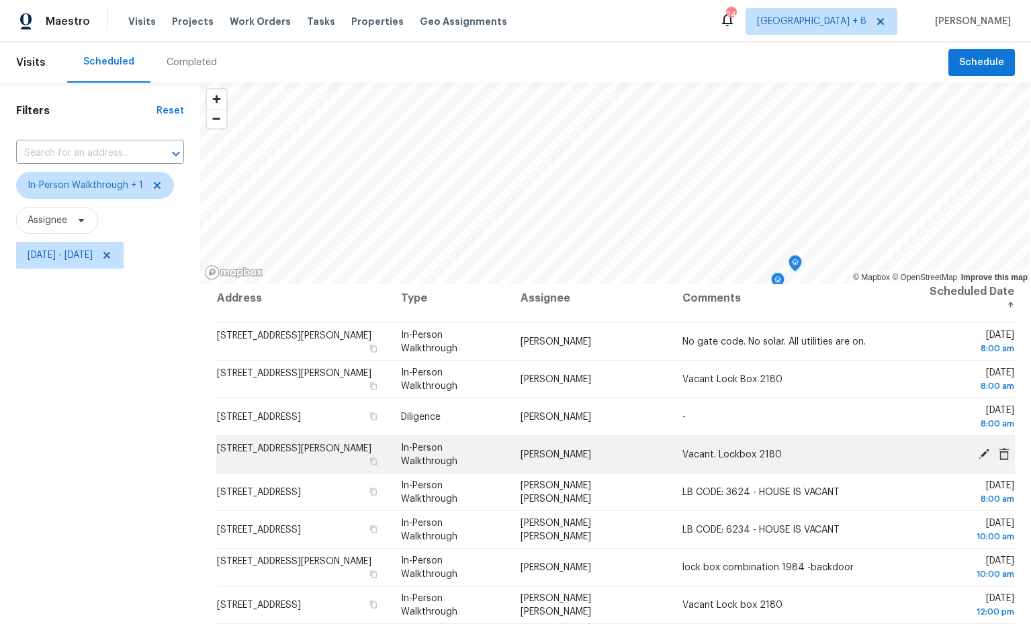
scroll to position [159, 0]
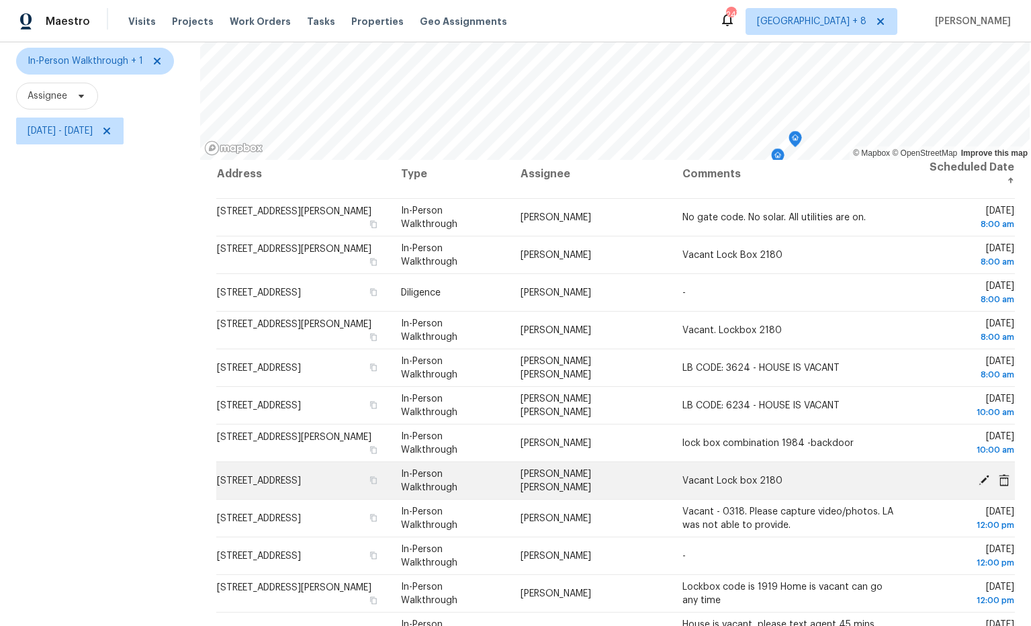
scroll to position [159, 0]
